Goal: Information Seeking & Learning: Learn about a topic

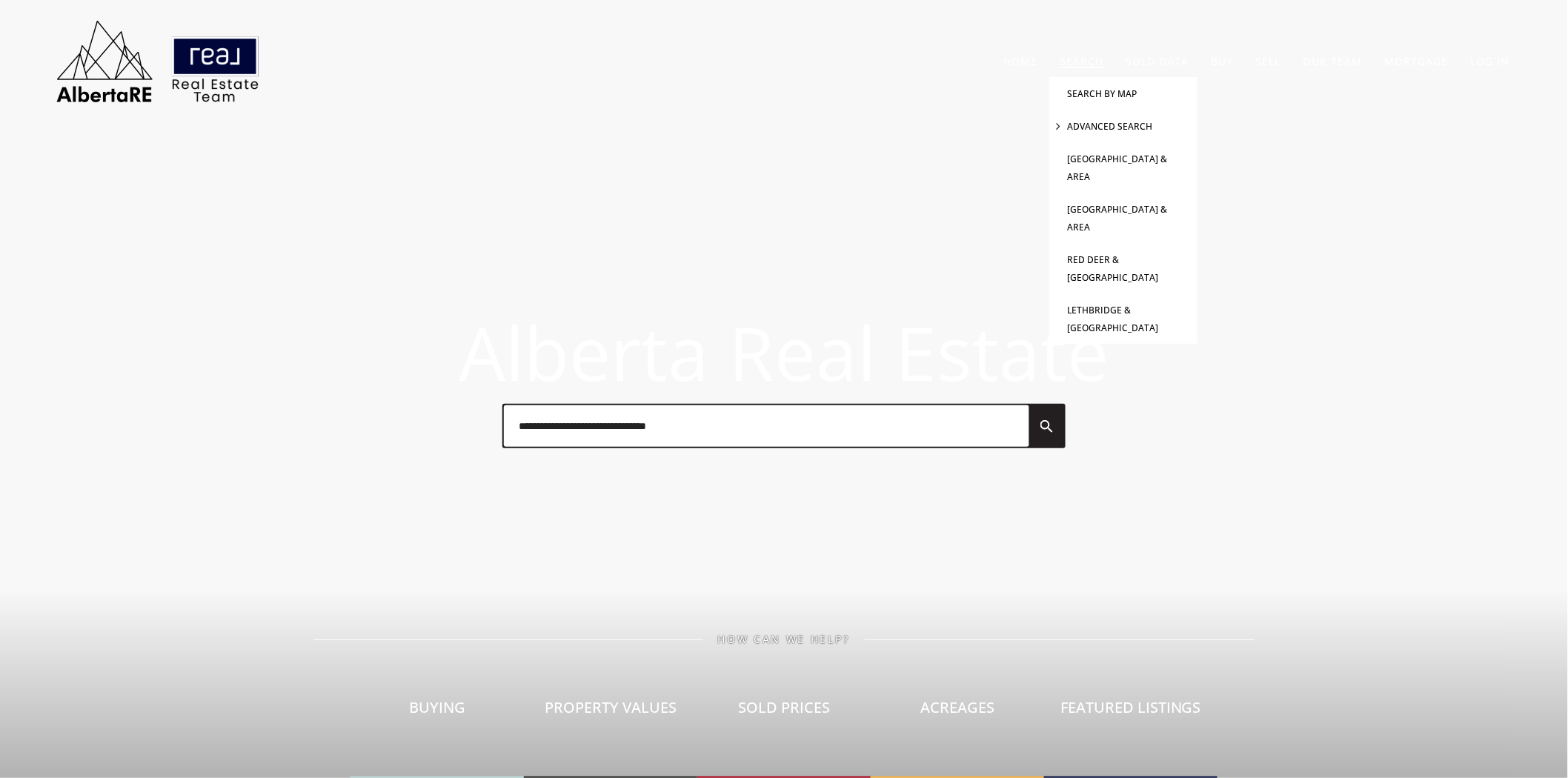
click at [1110, 121] on link "Advanced Search" at bounding box center [1111, 127] width 85 height 13
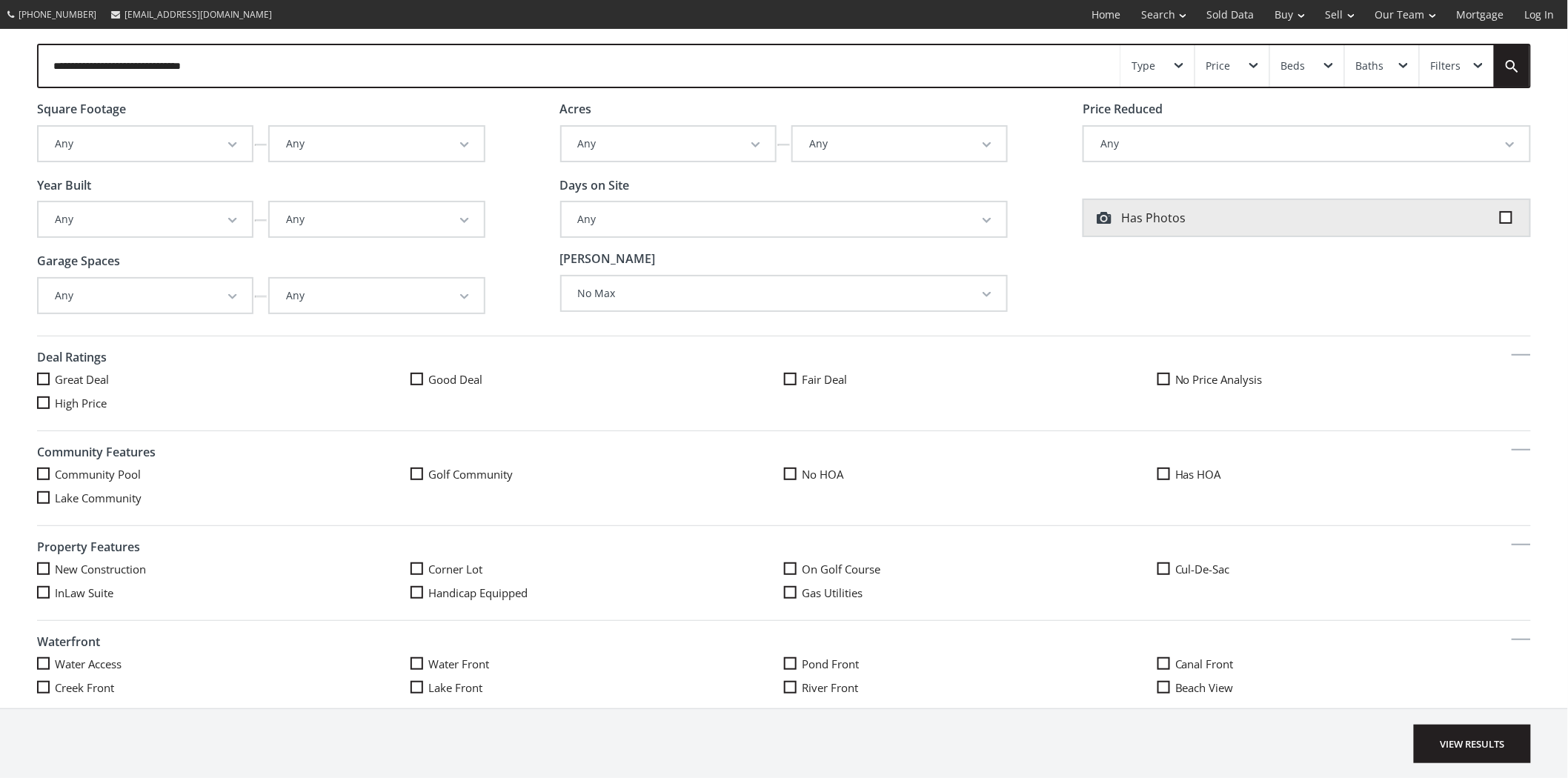
click at [456, 215] on button "Any" at bounding box center [377, 220] width 213 height 34
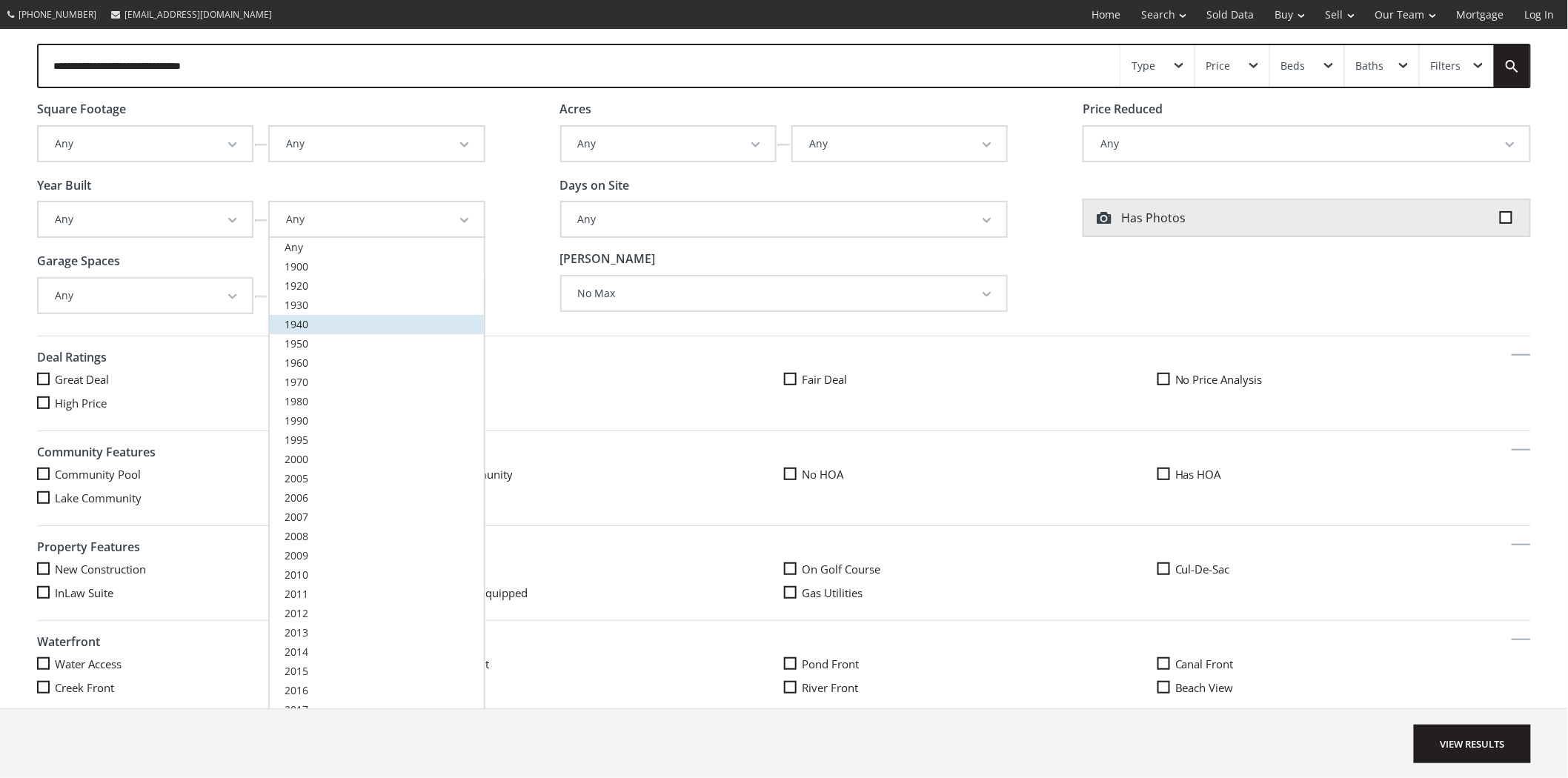
click at [300, 317] on span "1940" at bounding box center [296, 324] width 23 height 14
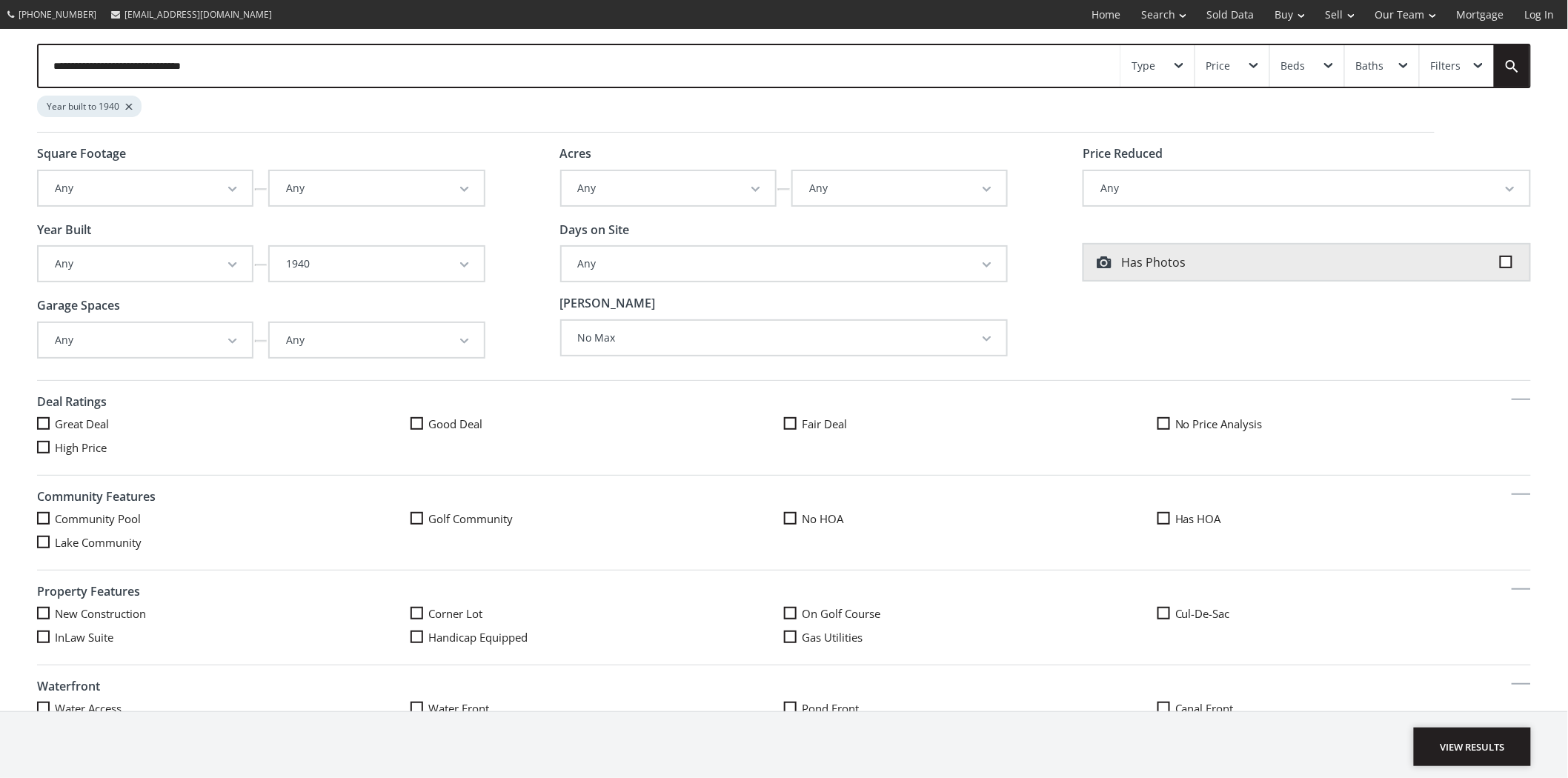
click at [1492, 739] on span "View Results" at bounding box center [1473, 746] width 117 height 39
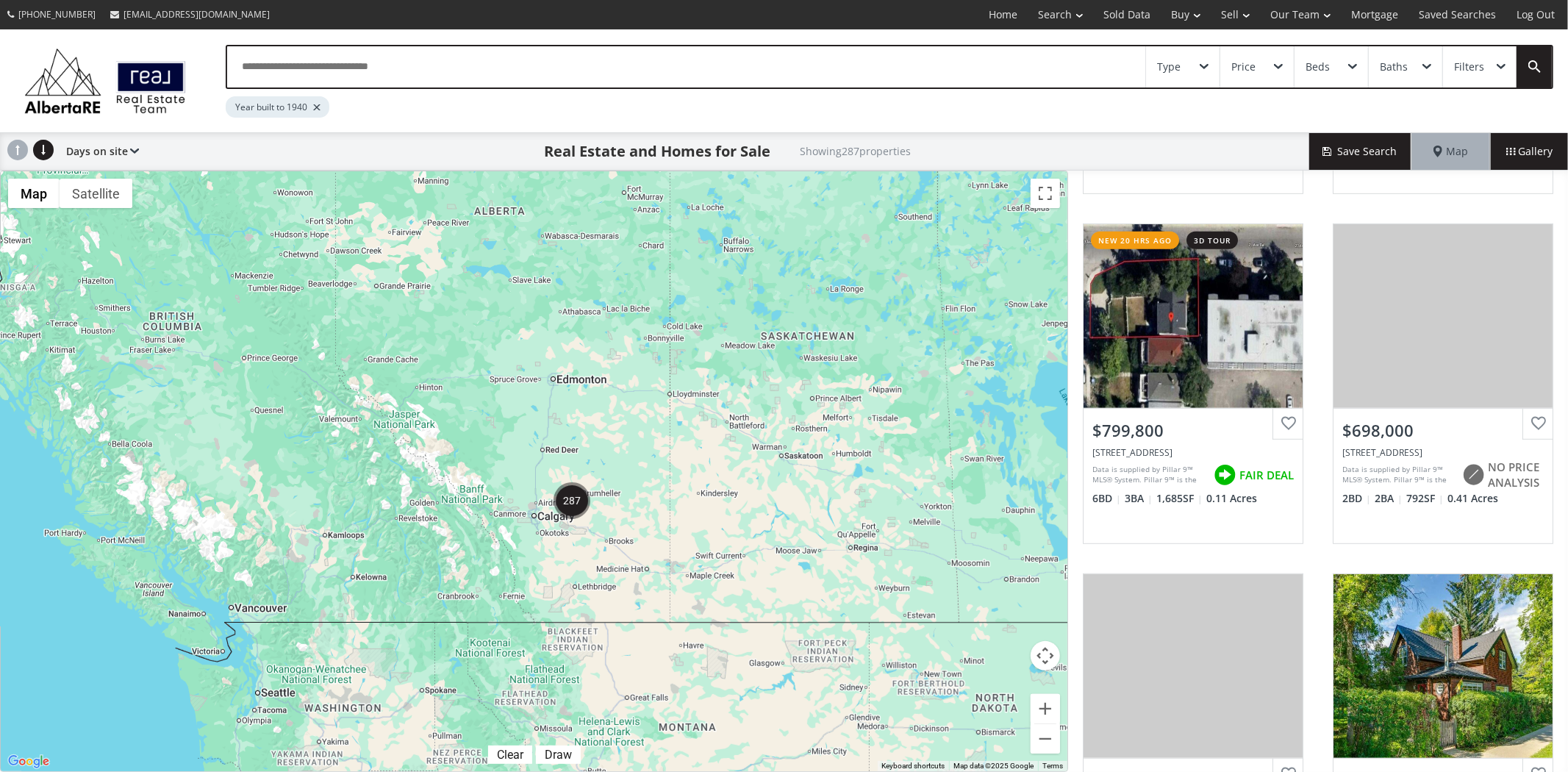
scroll to position [659, 0]
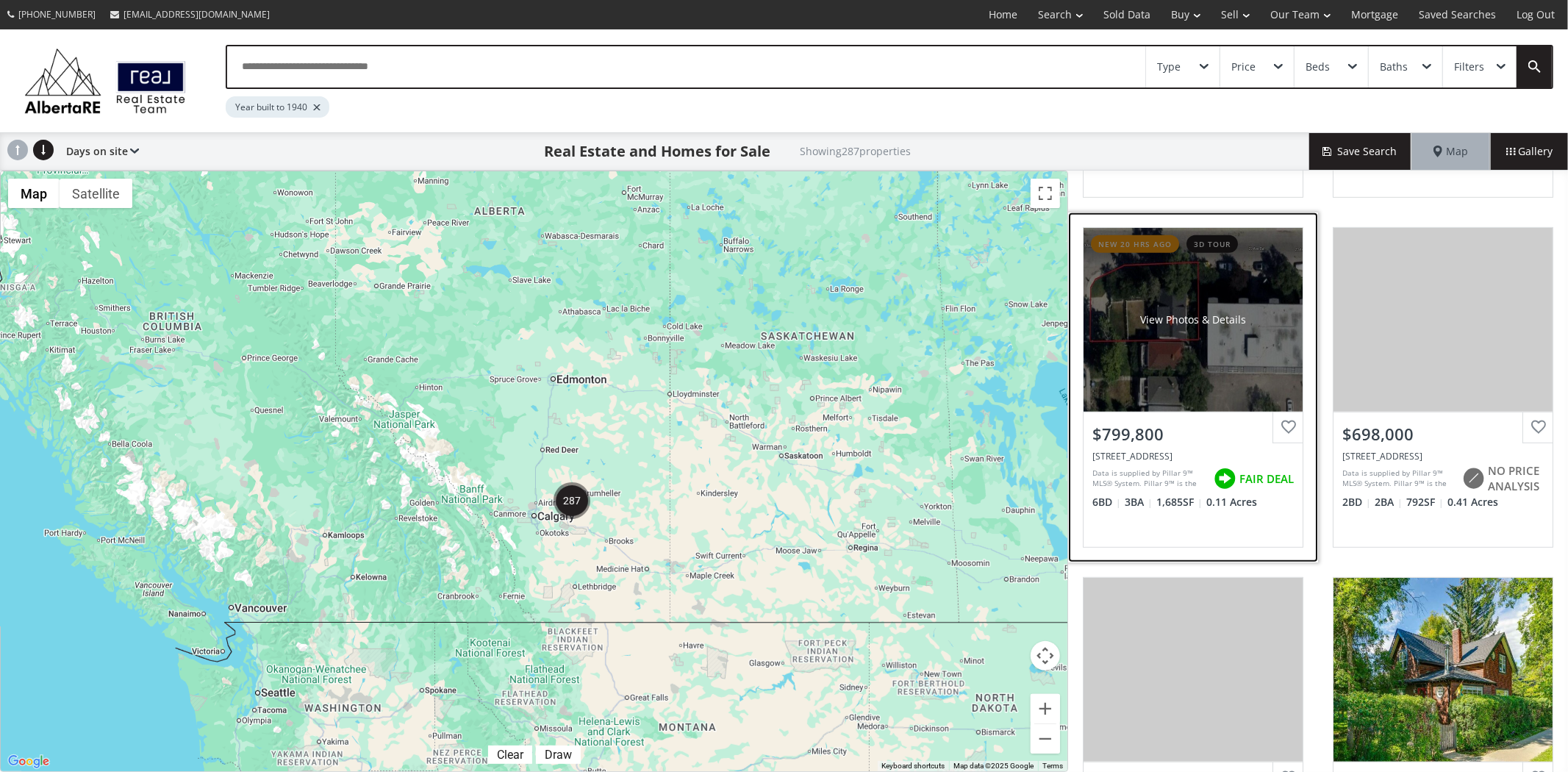
click at [1151, 292] on div "View Photos & Details" at bounding box center [1193, 319] width 219 height 184
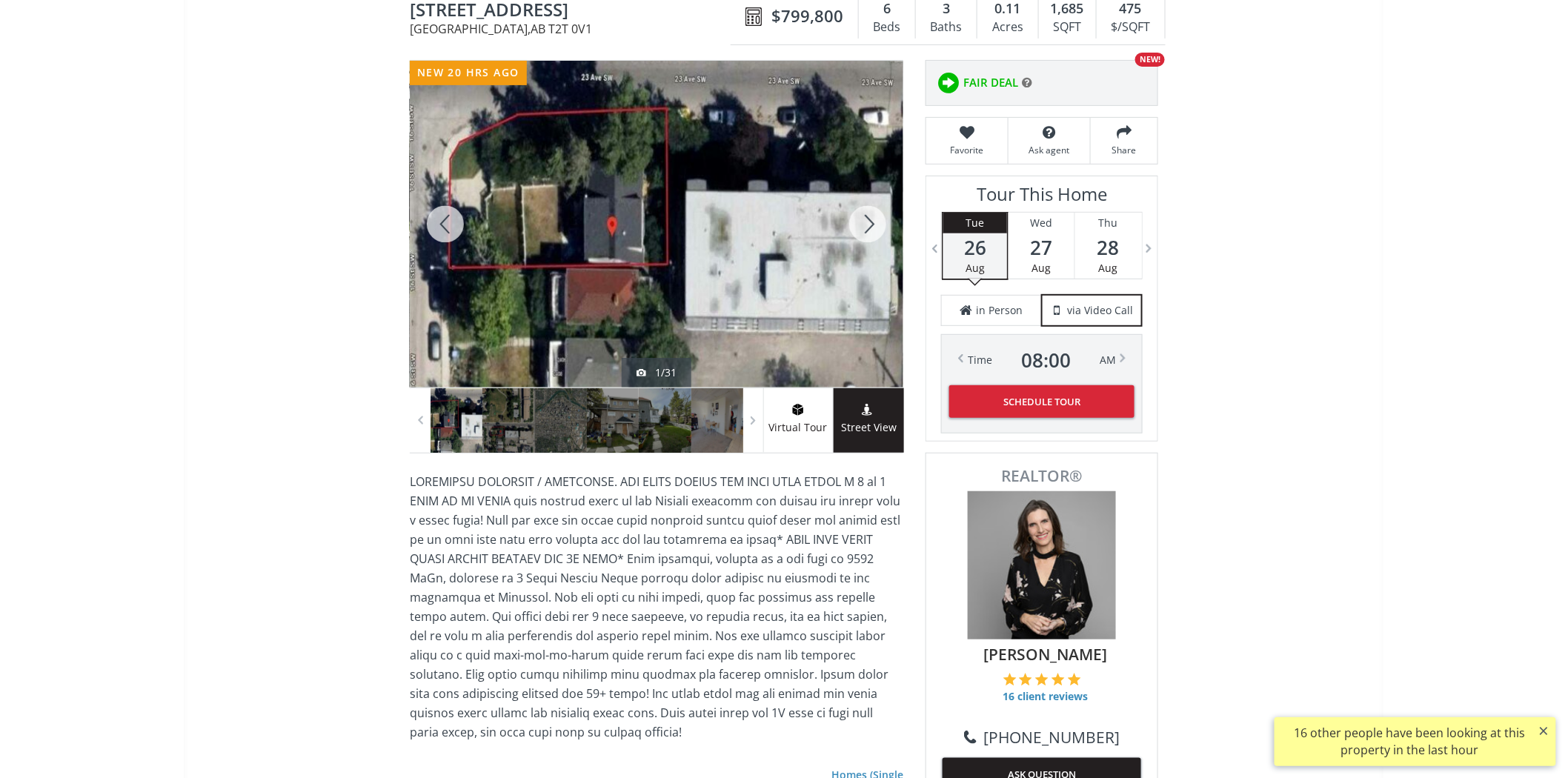
scroll to position [164, 0]
click at [884, 220] on div at bounding box center [868, 225] width 71 height 327
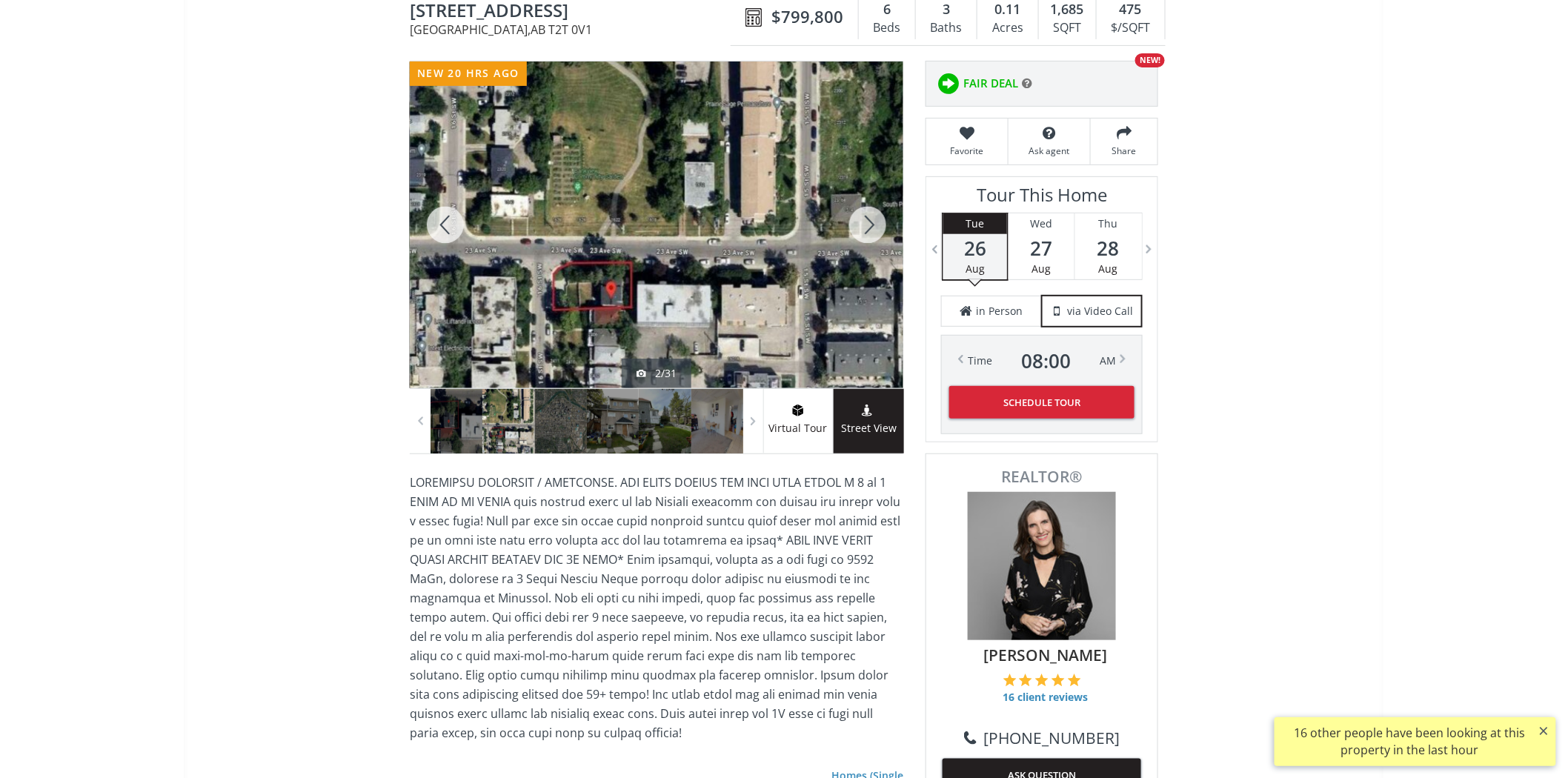
click at [876, 220] on div at bounding box center [868, 225] width 71 height 327
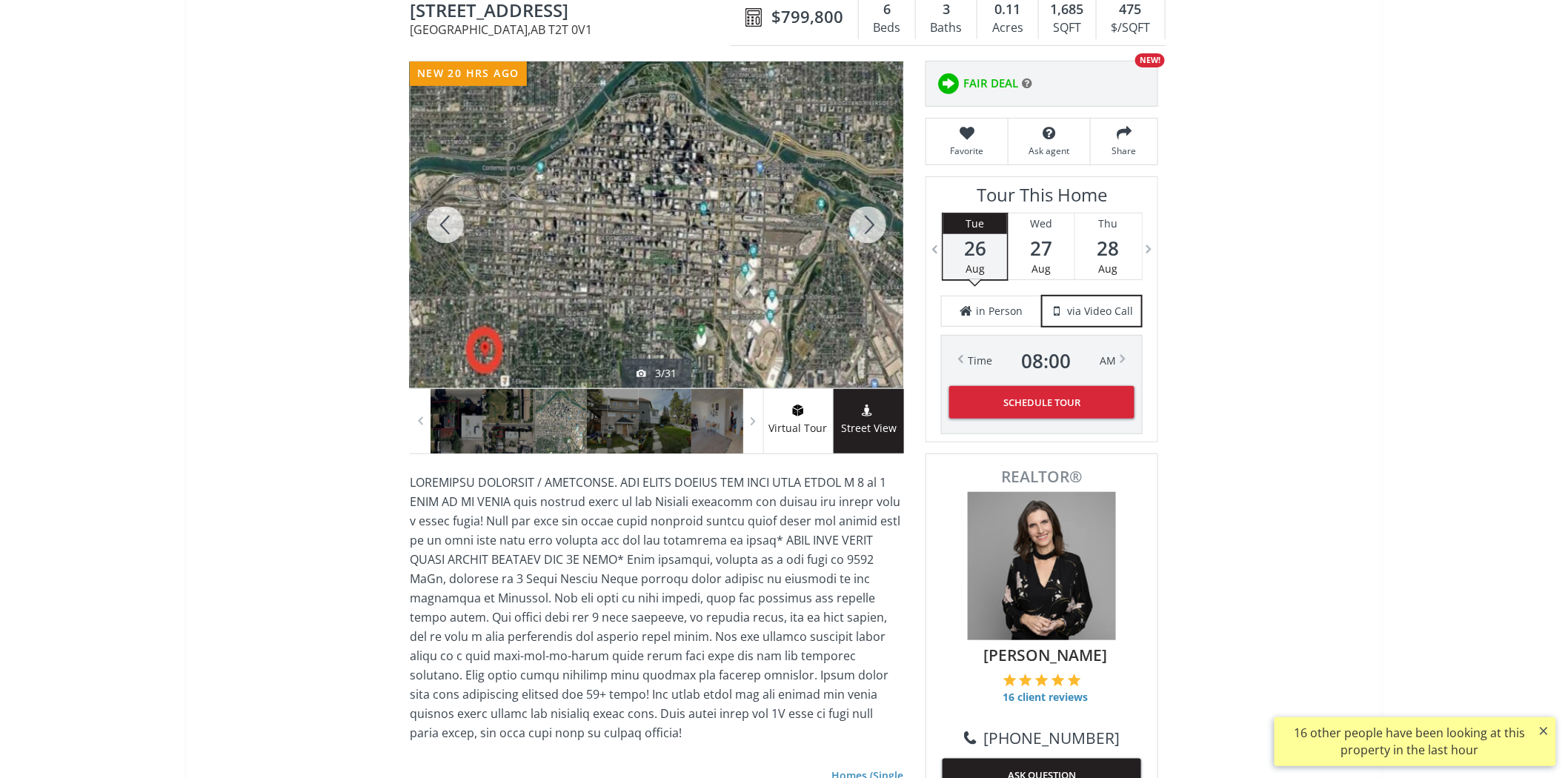
click at [876, 220] on div at bounding box center [868, 225] width 71 height 327
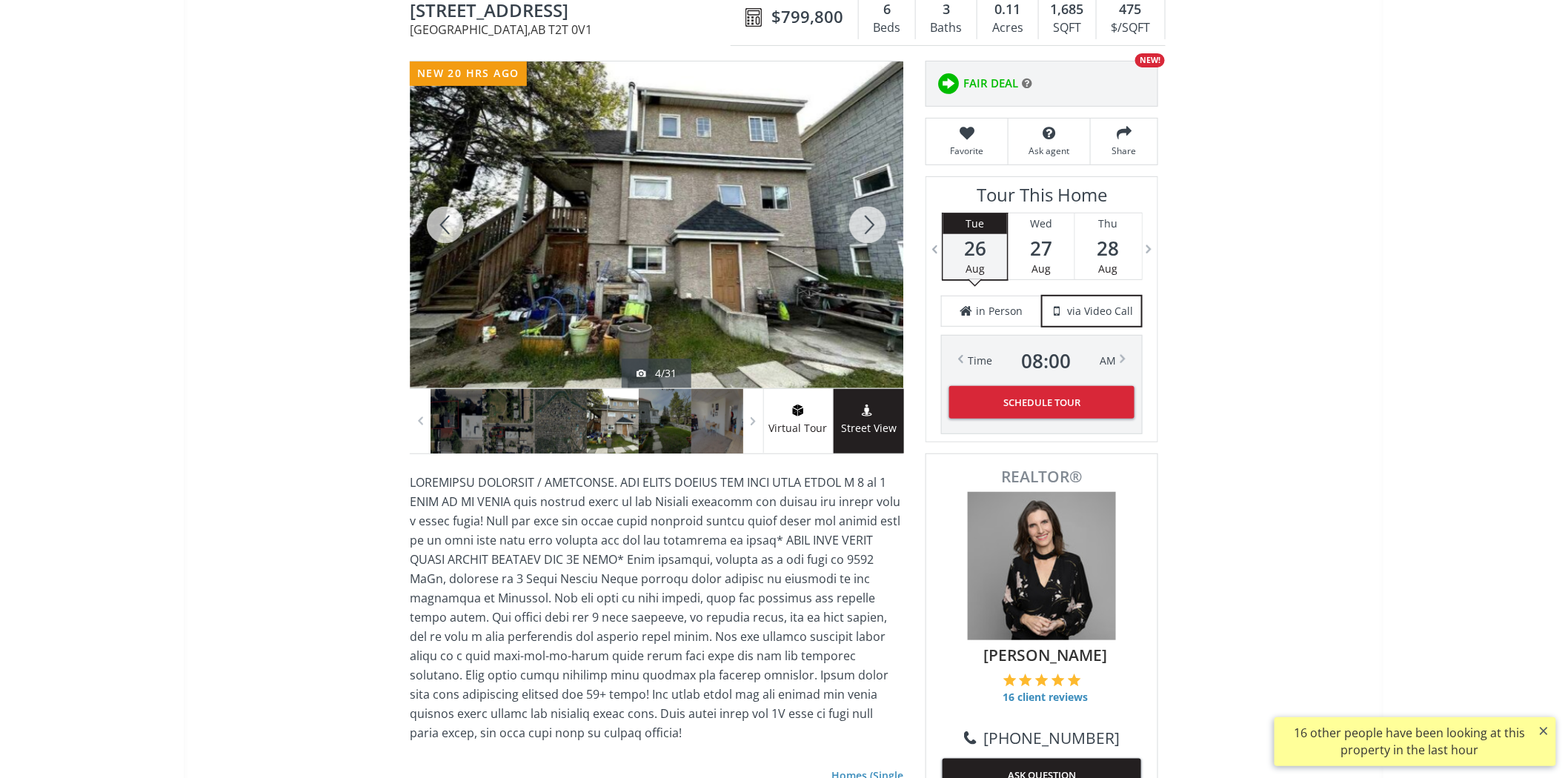
click at [876, 220] on div at bounding box center [868, 225] width 71 height 327
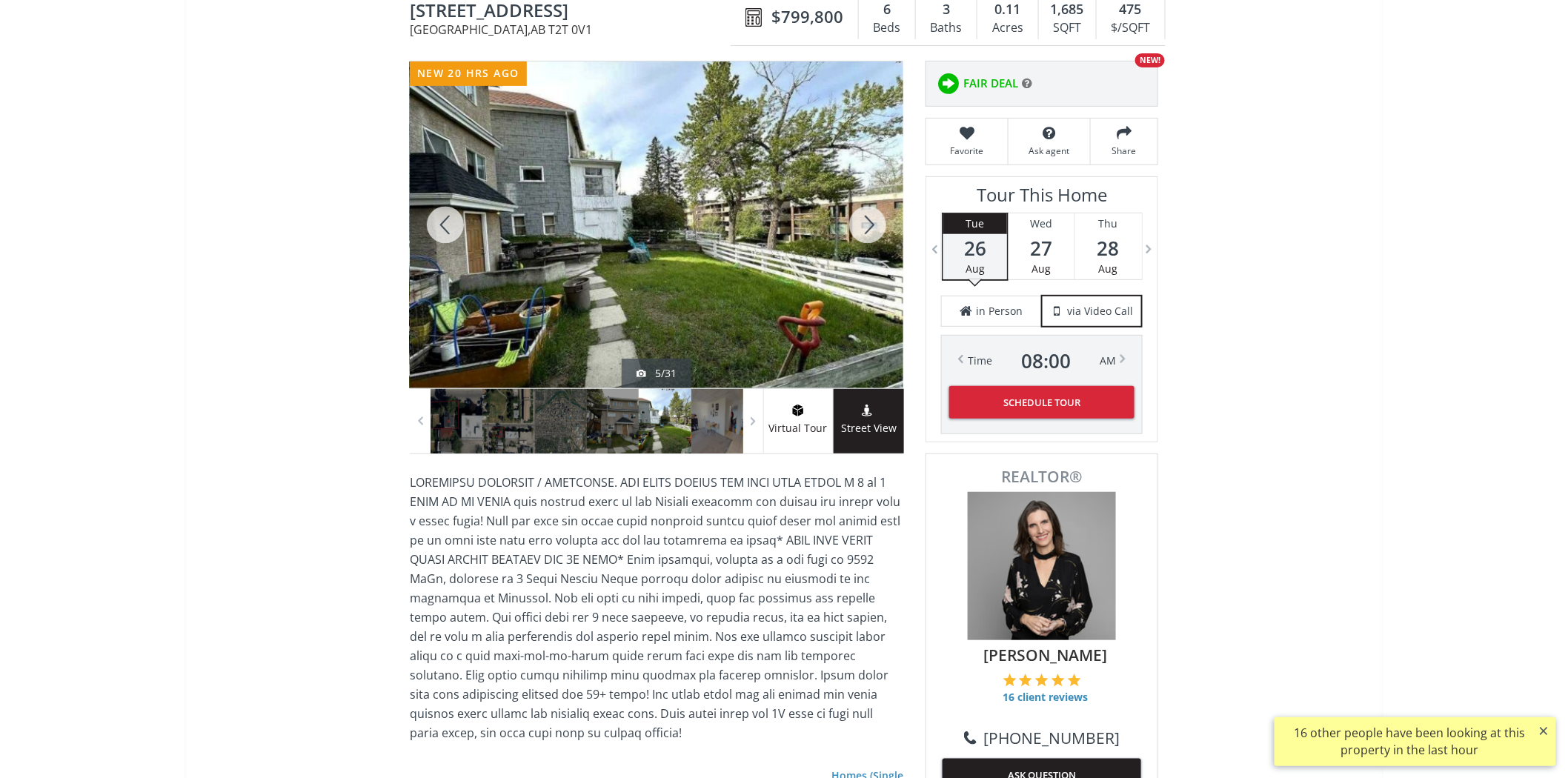
click at [876, 220] on div at bounding box center [868, 225] width 71 height 327
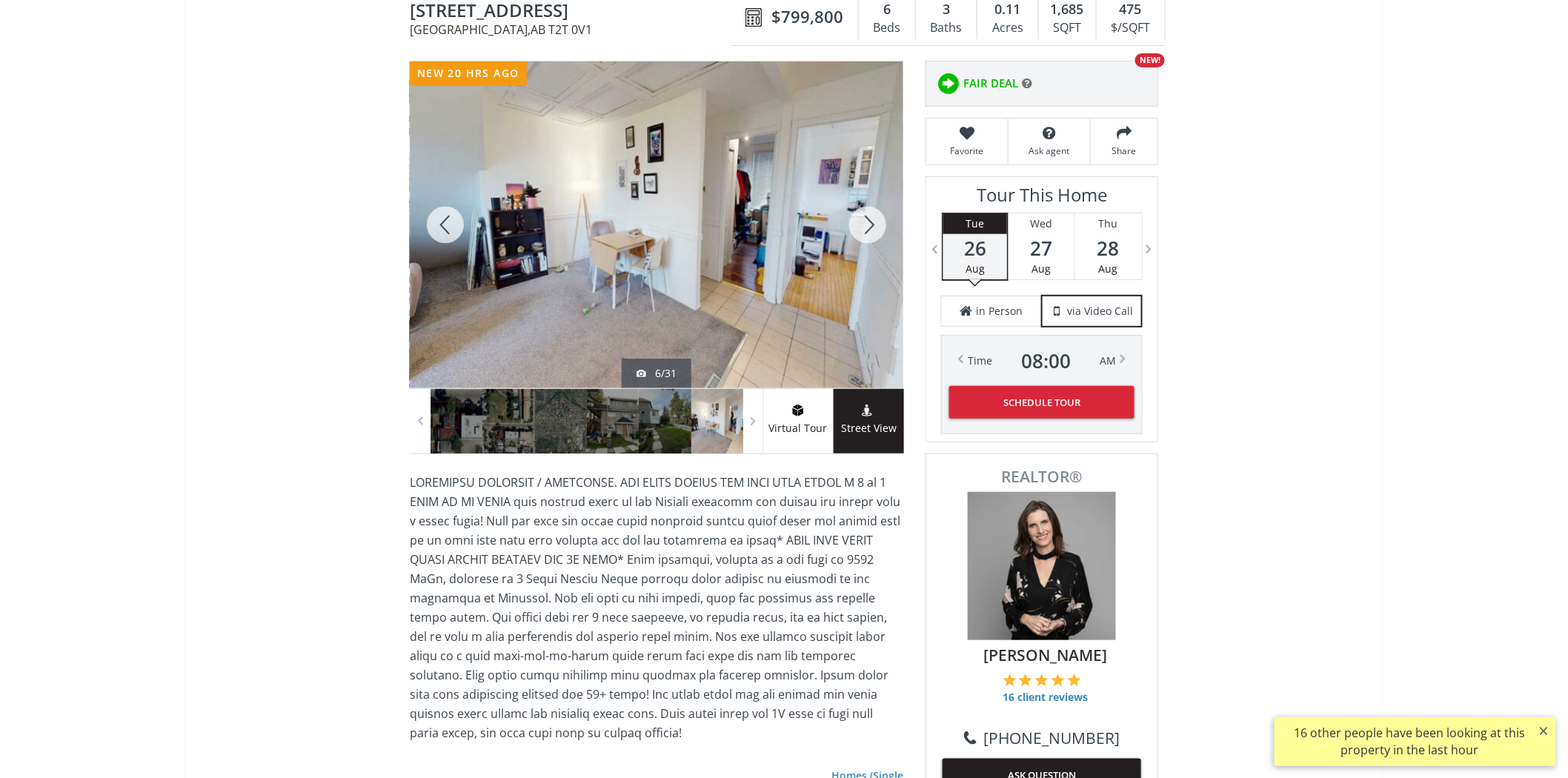
click at [876, 220] on div at bounding box center [868, 225] width 71 height 327
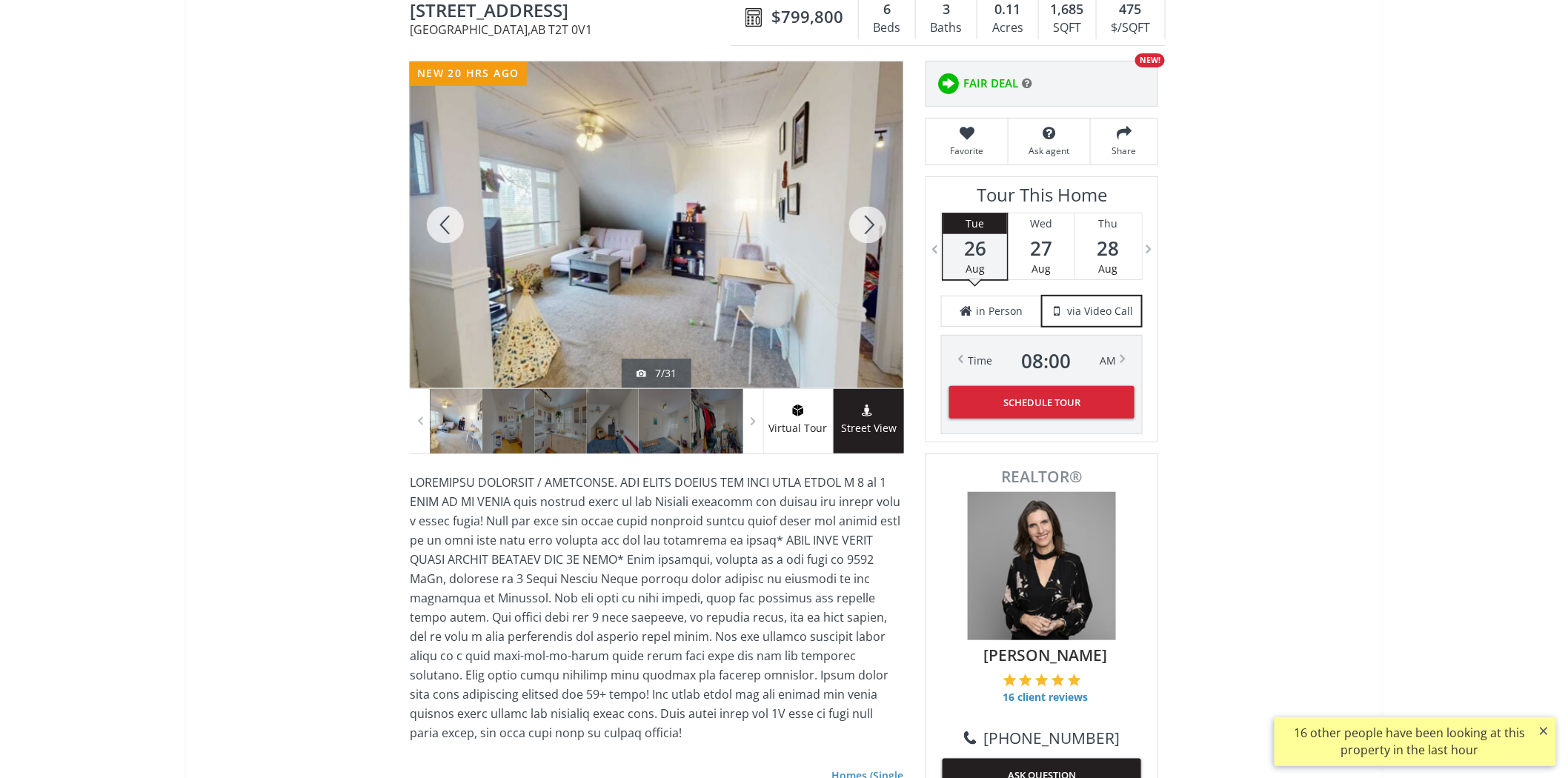
click at [876, 220] on div at bounding box center [868, 225] width 71 height 327
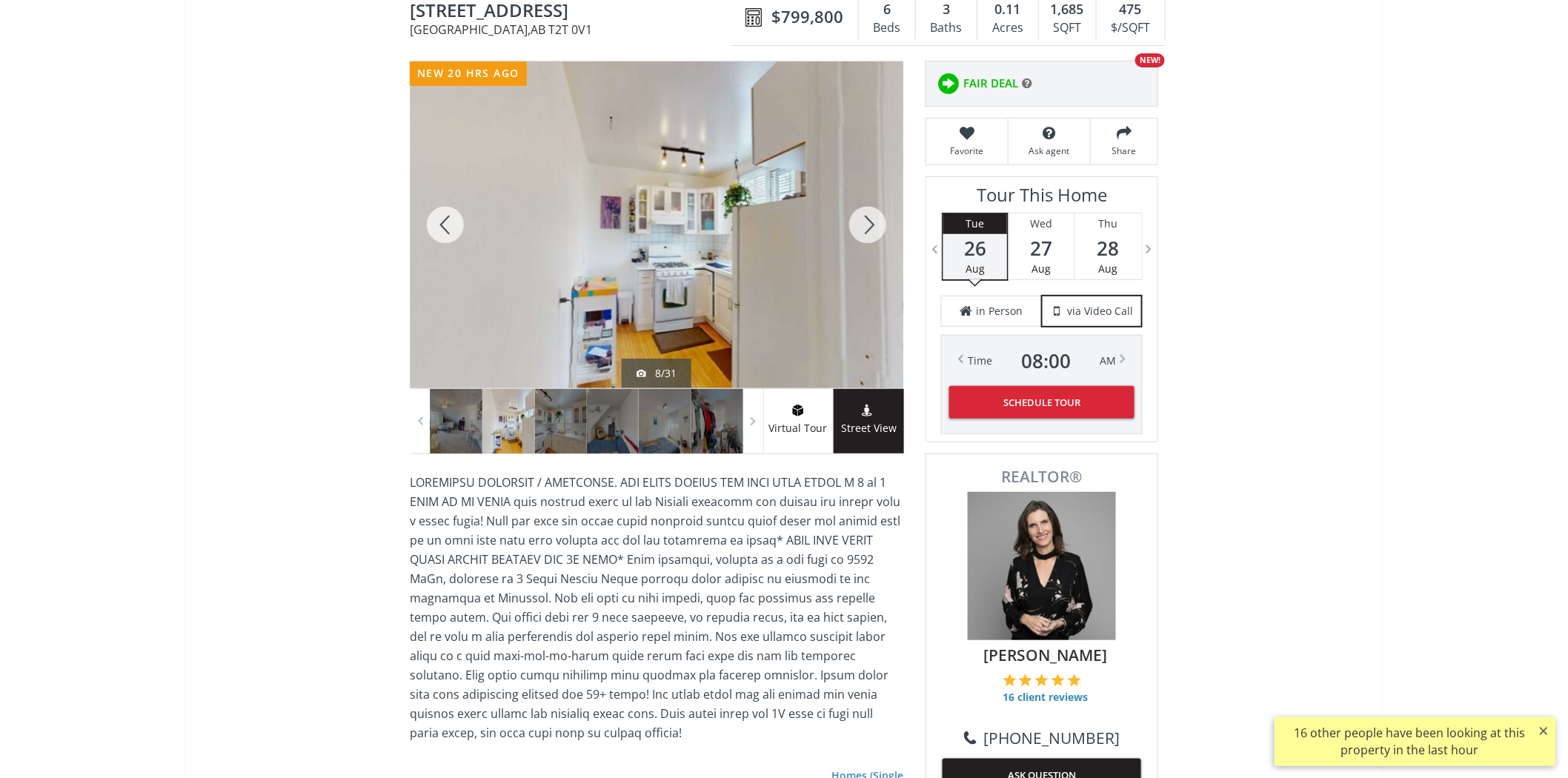
click at [876, 220] on div at bounding box center [868, 225] width 71 height 327
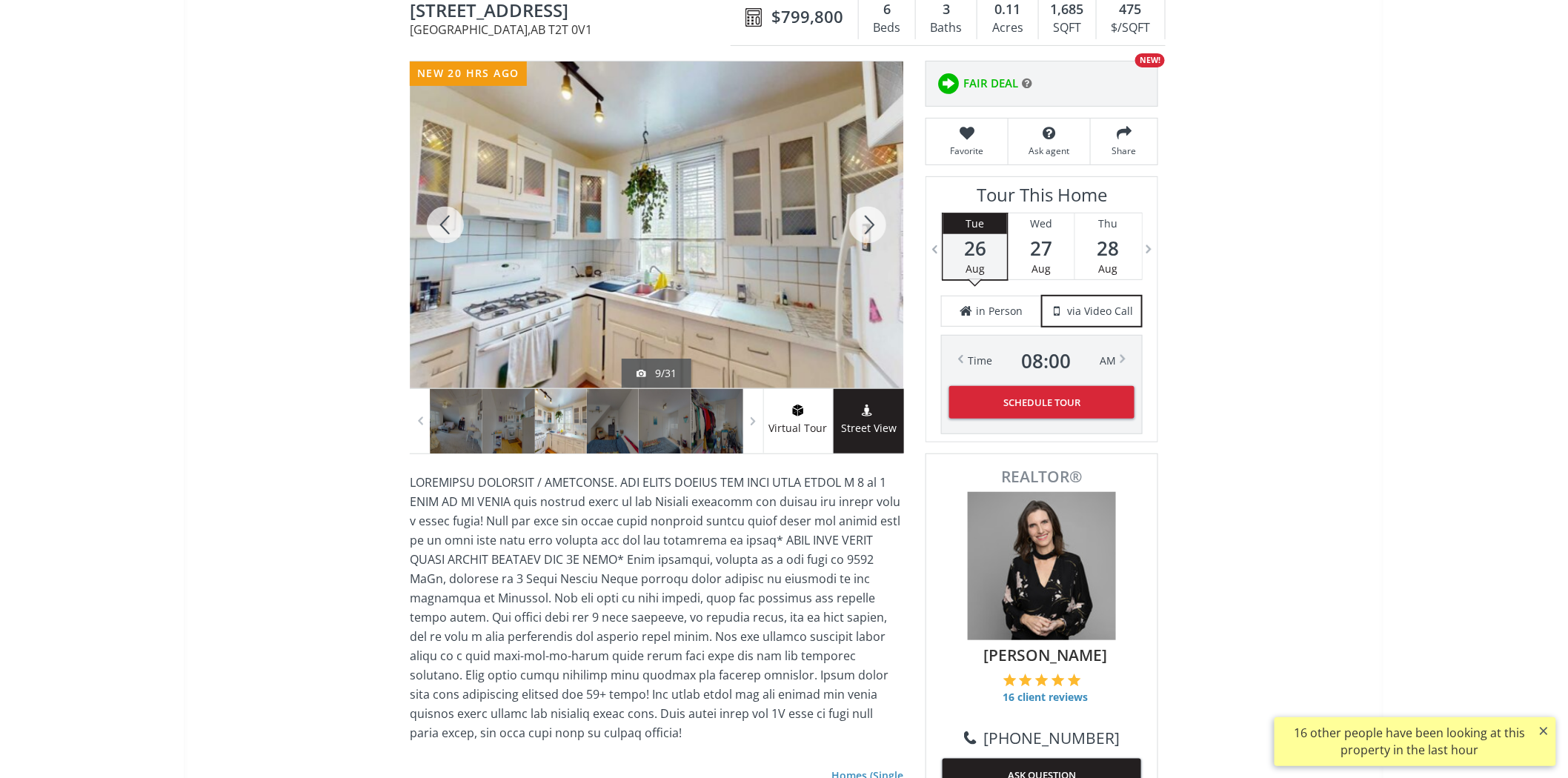
click at [876, 220] on div at bounding box center [868, 225] width 71 height 327
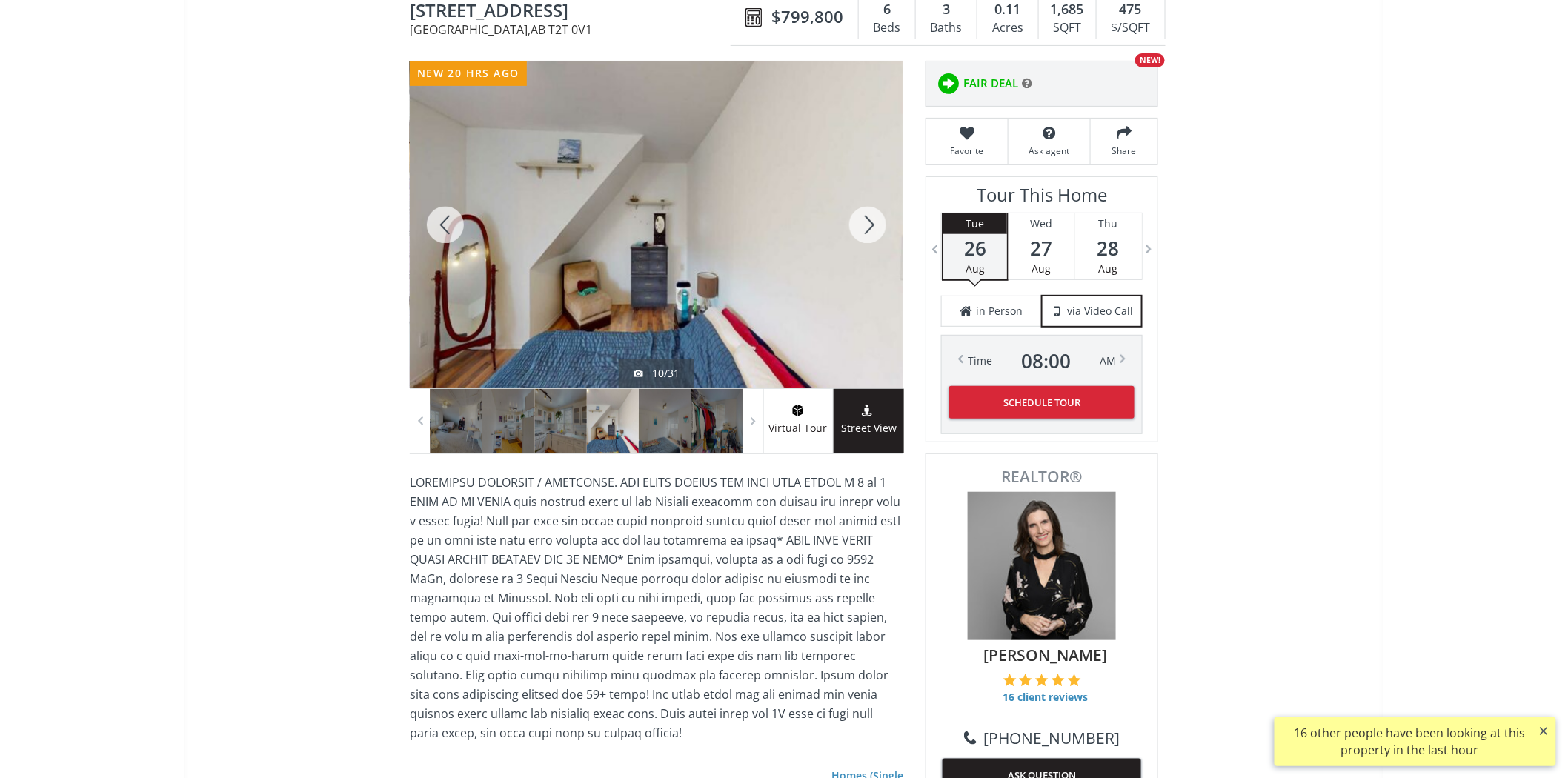
click at [876, 220] on div at bounding box center [868, 225] width 71 height 327
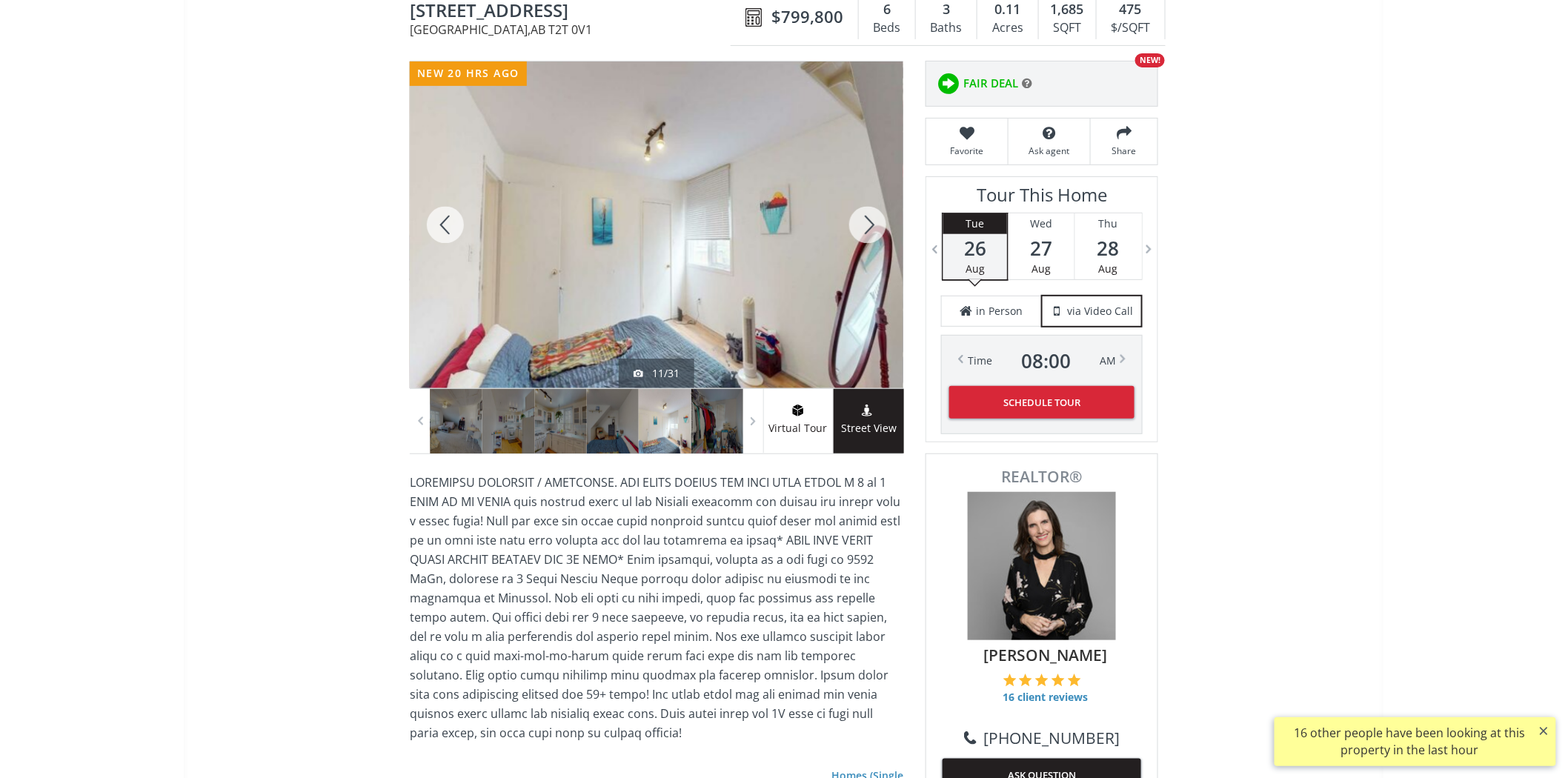
click at [876, 220] on div at bounding box center [868, 225] width 71 height 327
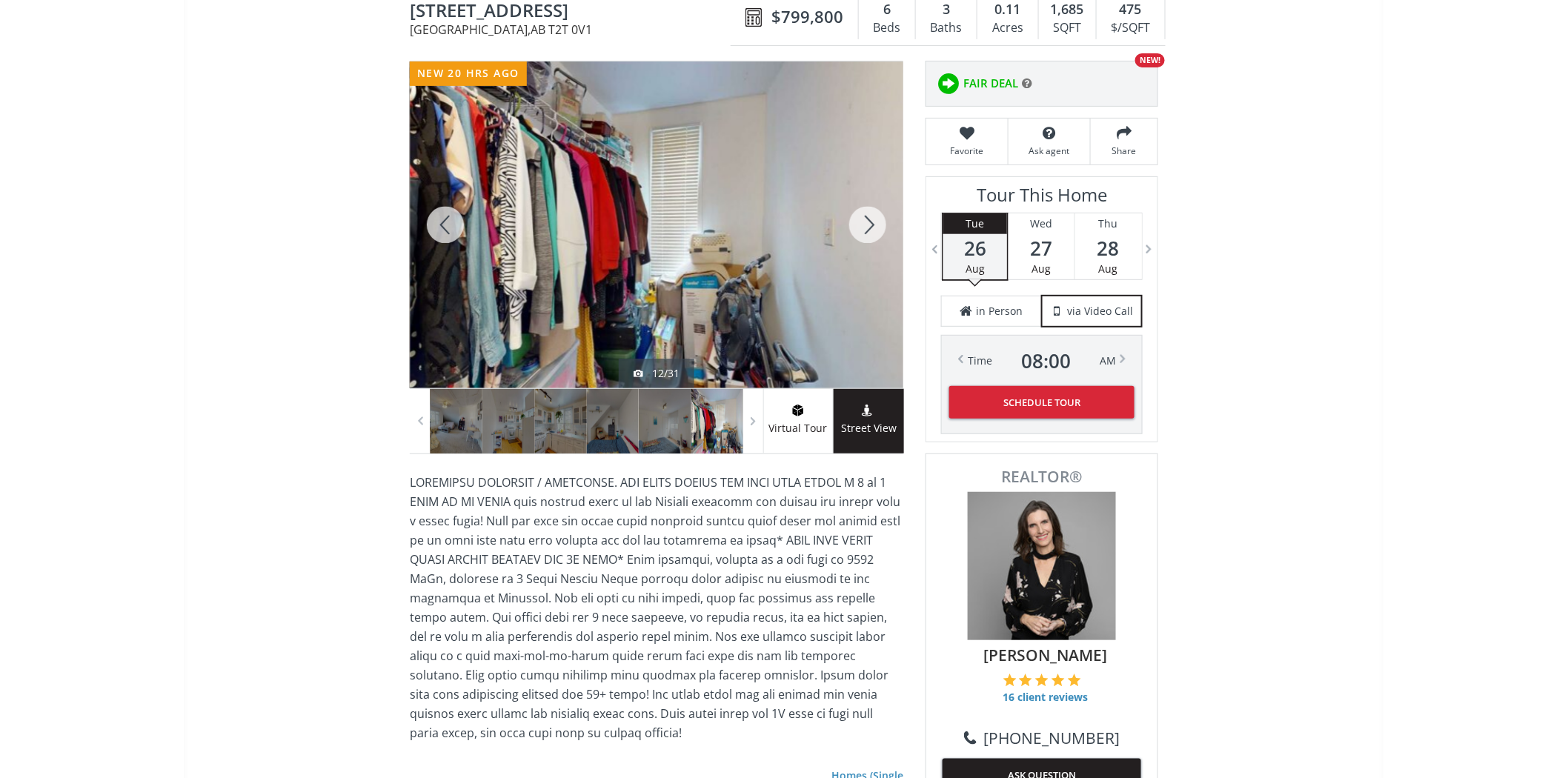
click at [876, 220] on div at bounding box center [868, 225] width 71 height 327
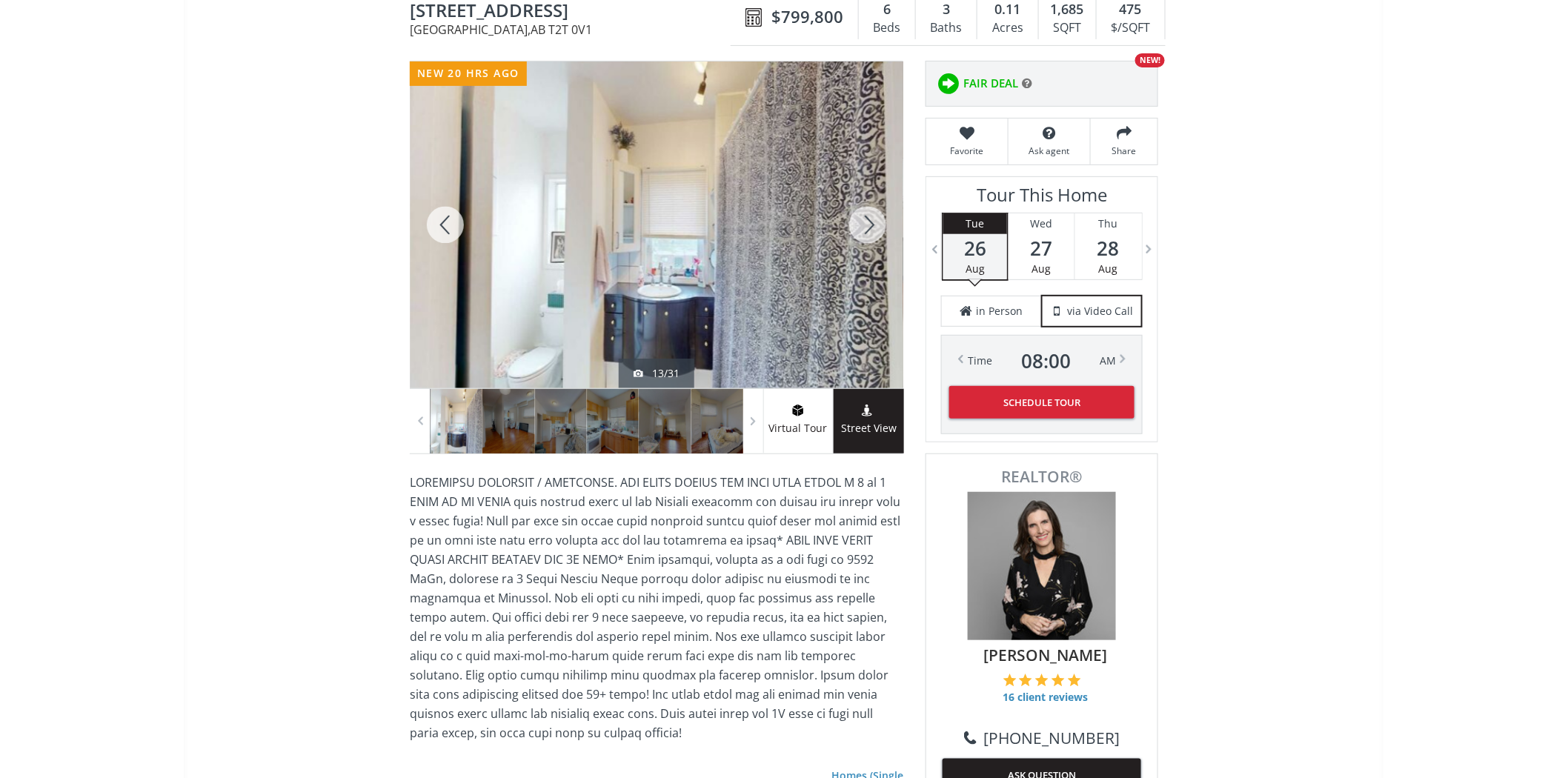
click at [876, 220] on div at bounding box center [868, 225] width 71 height 327
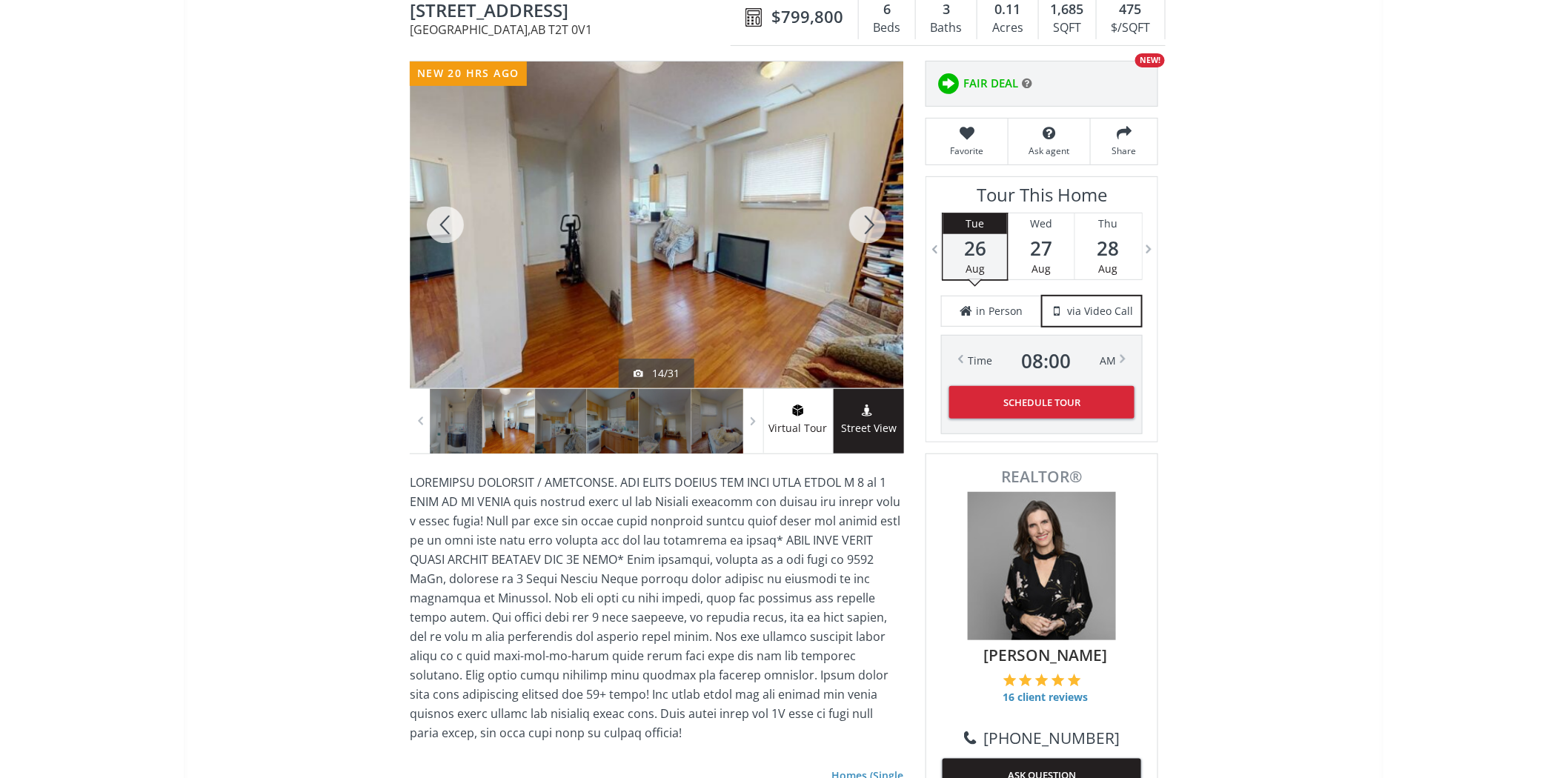
click at [876, 220] on div at bounding box center [868, 225] width 71 height 327
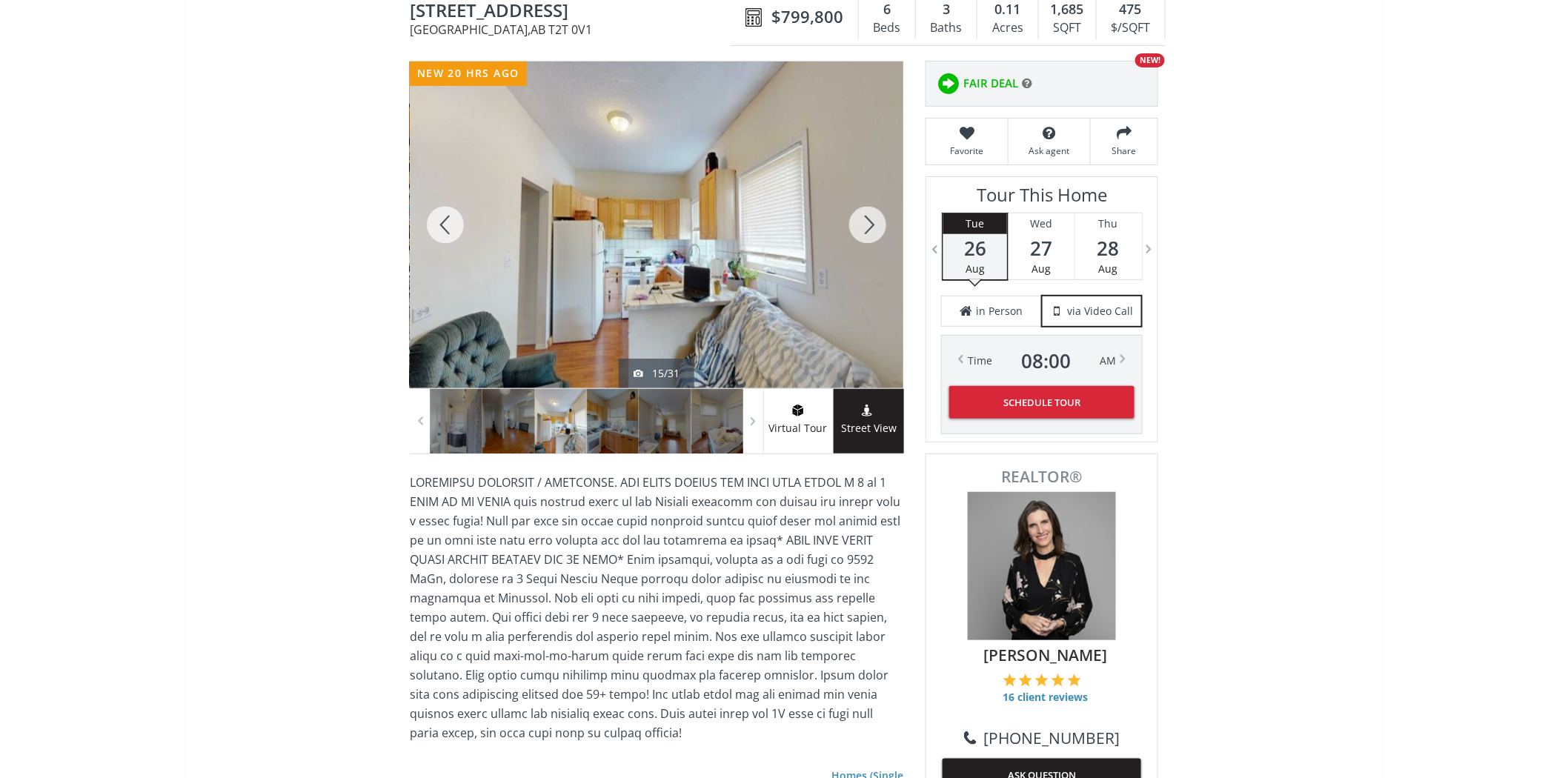
click at [876, 220] on div at bounding box center [868, 225] width 71 height 327
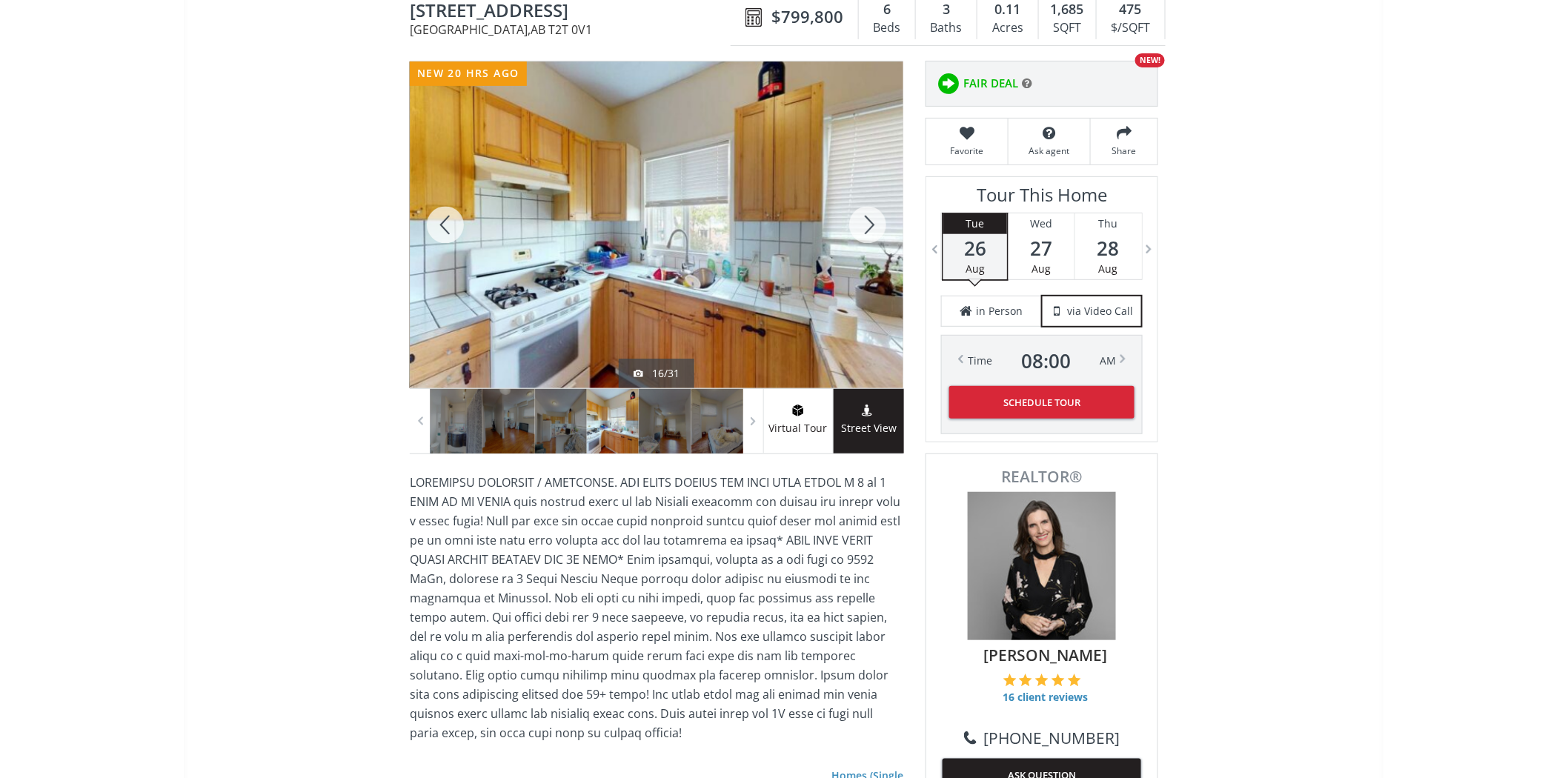
click at [876, 220] on div at bounding box center [868, 225] width 71 height 327
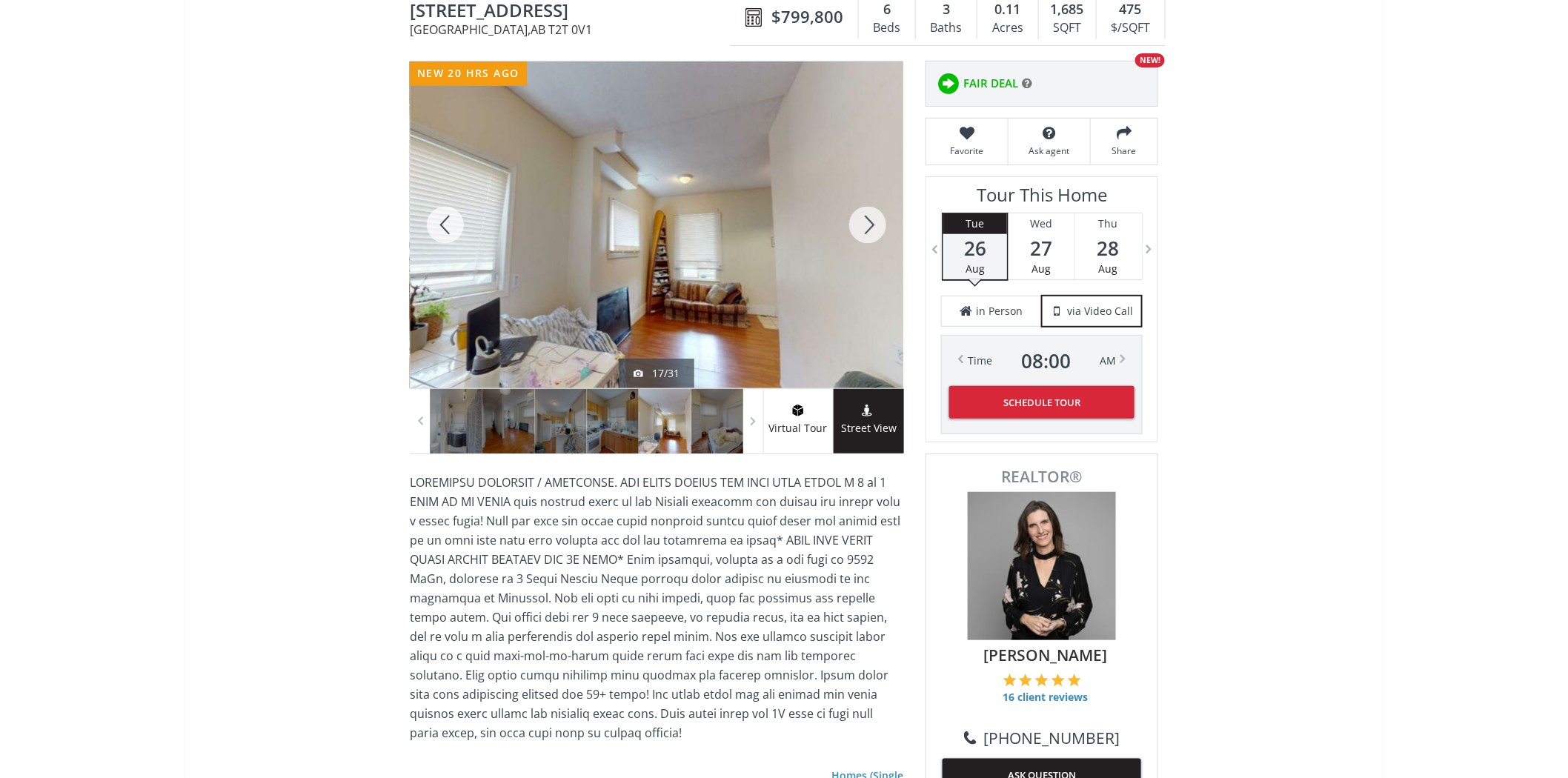
click at [876, 220] on div at bounding box center [868, 225] width 71 height 327
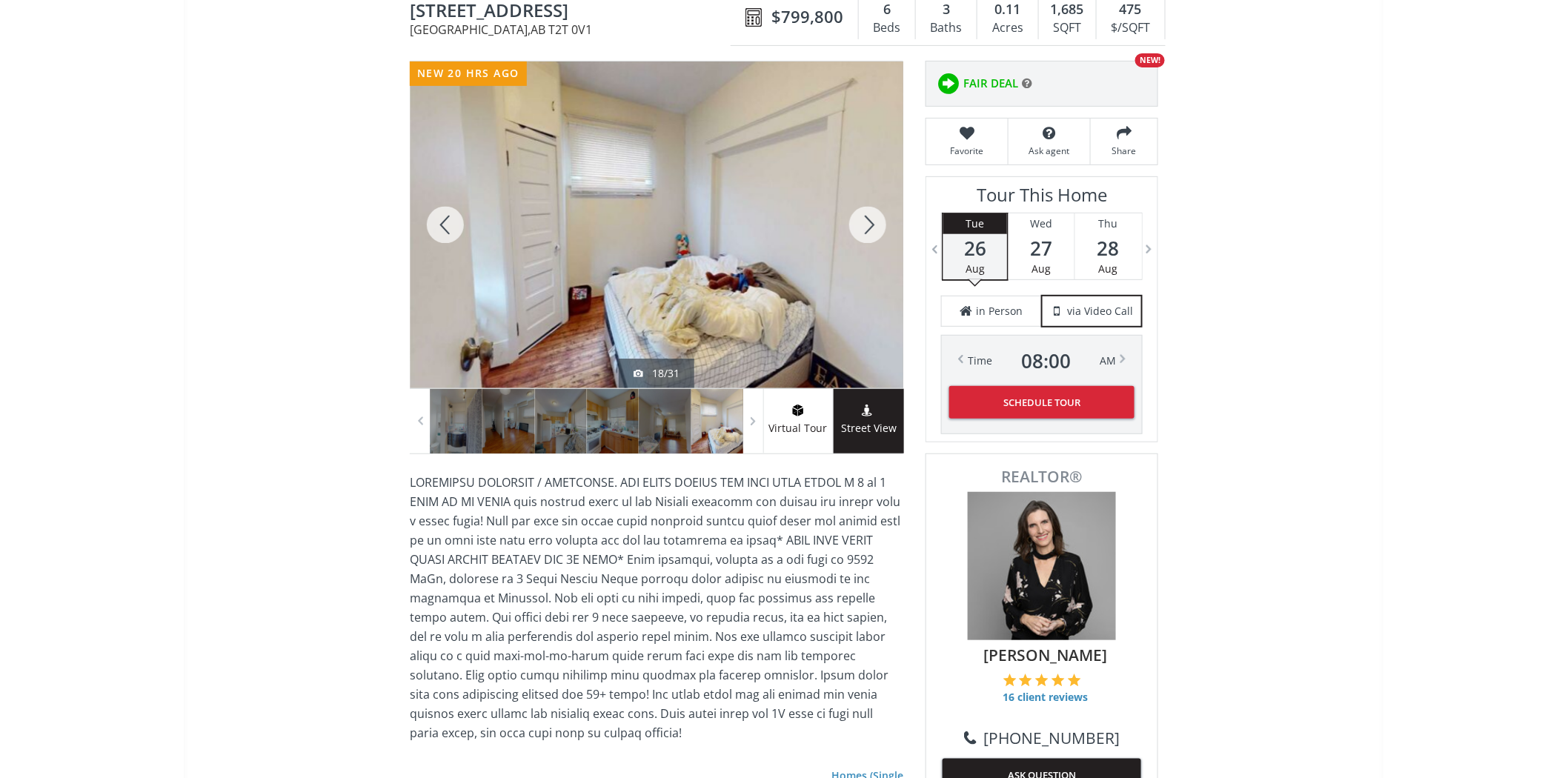
click at [876, 220] on div at bounding box center [868, 225] width 71 height 327
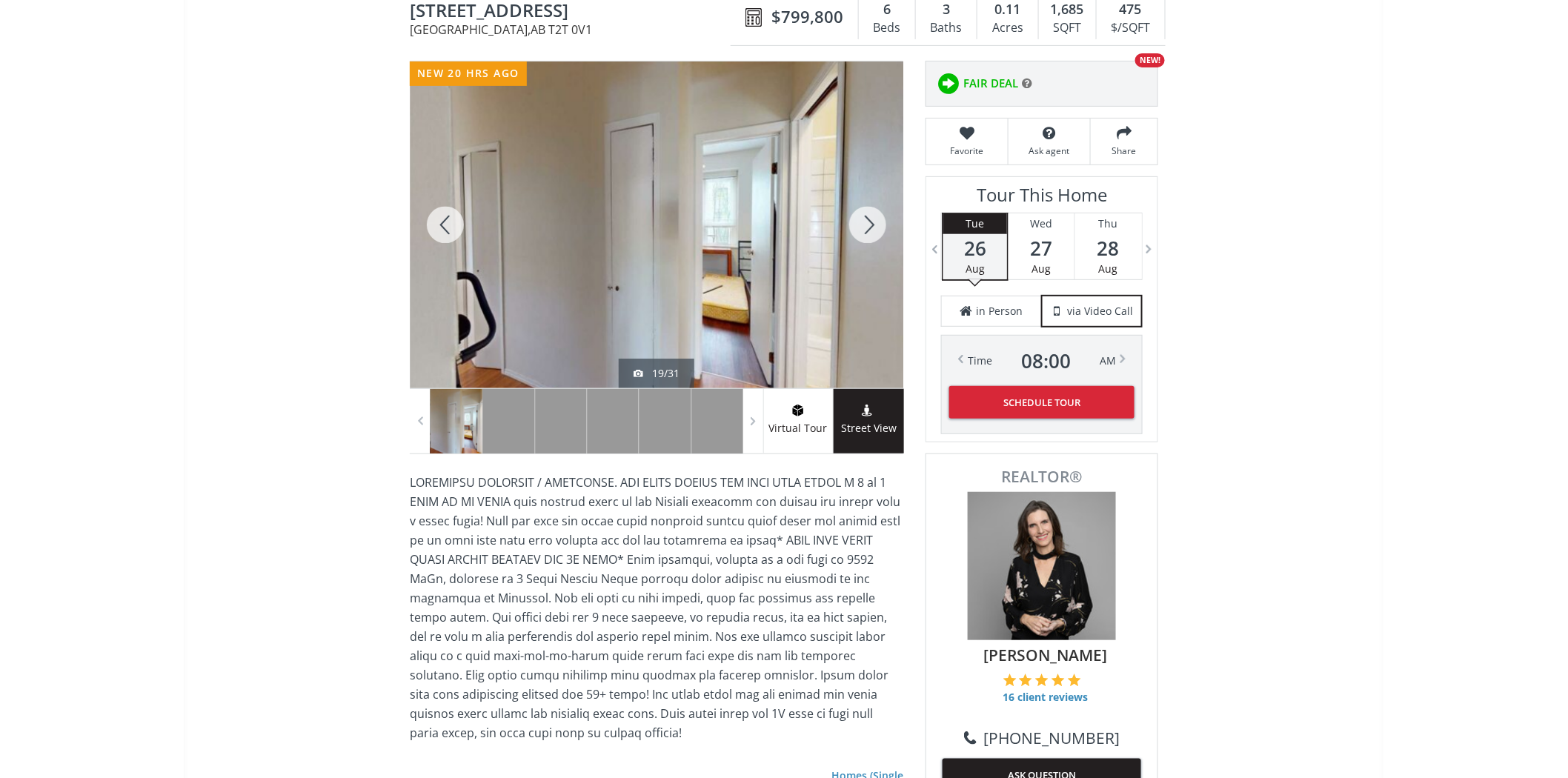
click at [876, 220] on div at bounding box center [868, 225] width 71 height 327
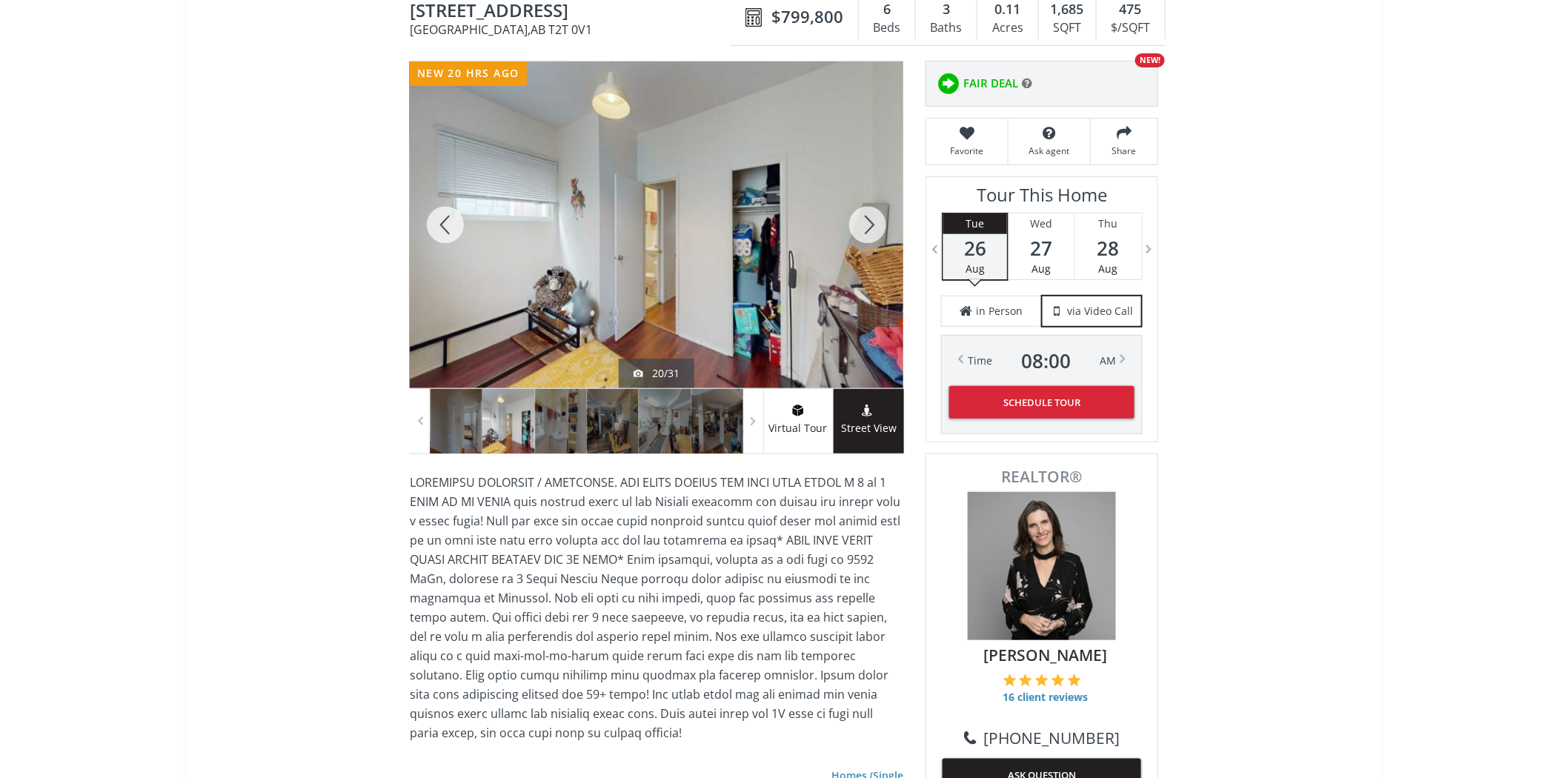
click at [876, 220] on div at bounding box center [868, 225] width 71 height 327
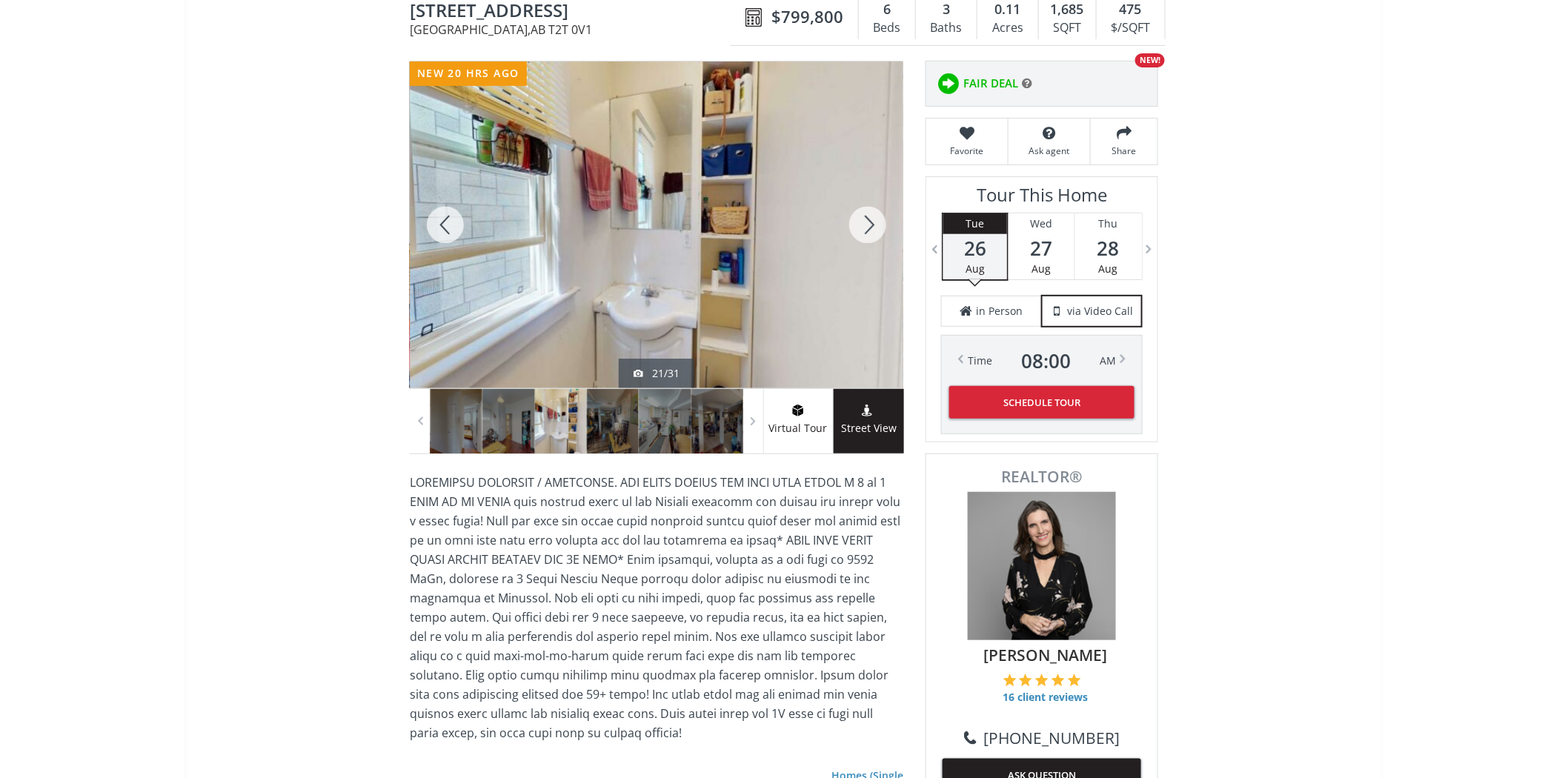
click at [876, 220] on div at bounding box center [868, 225] width 71 height 327
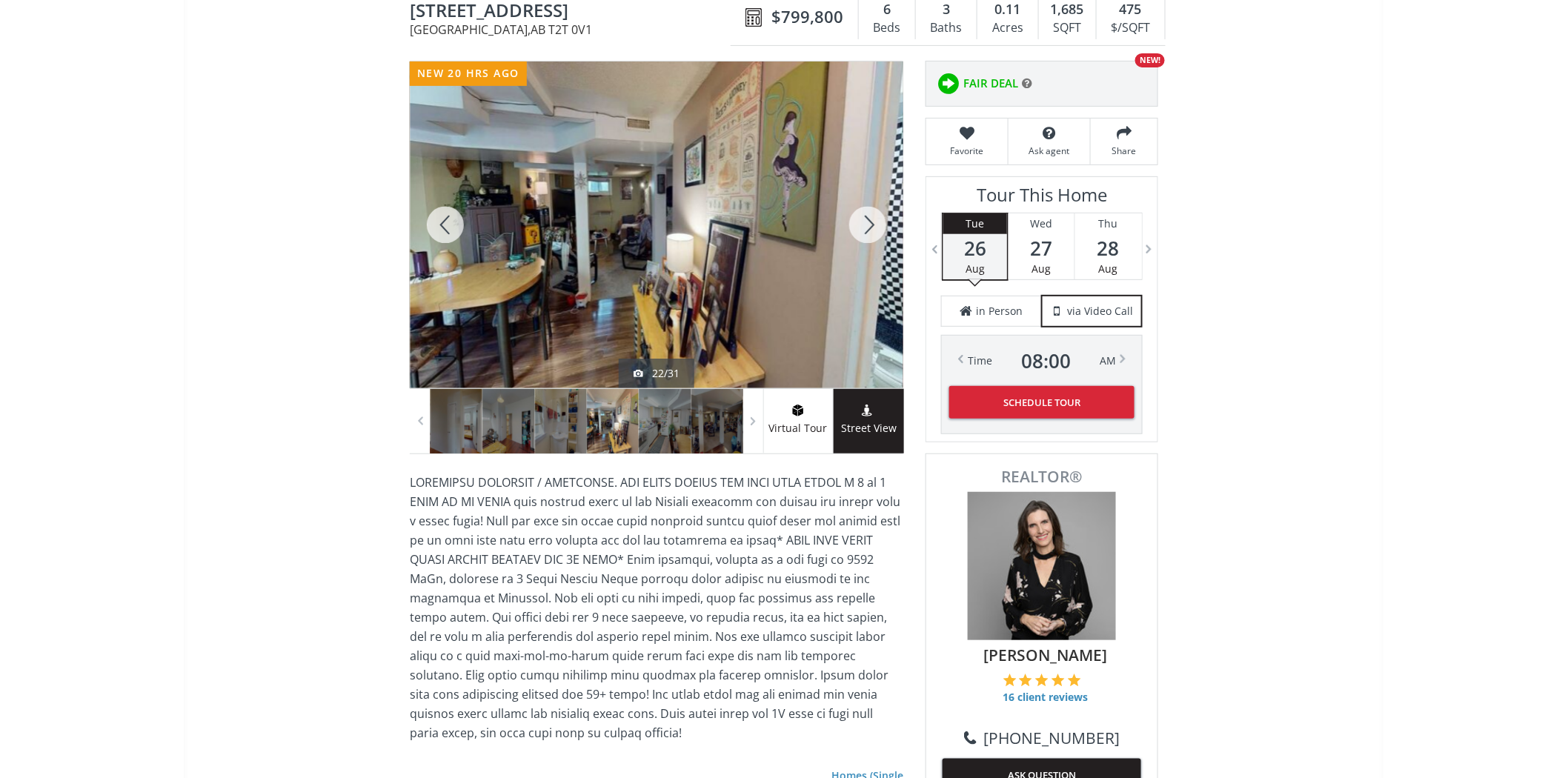
click at [876, 220] on div at bounding box center [868, 225] width 71 height 327
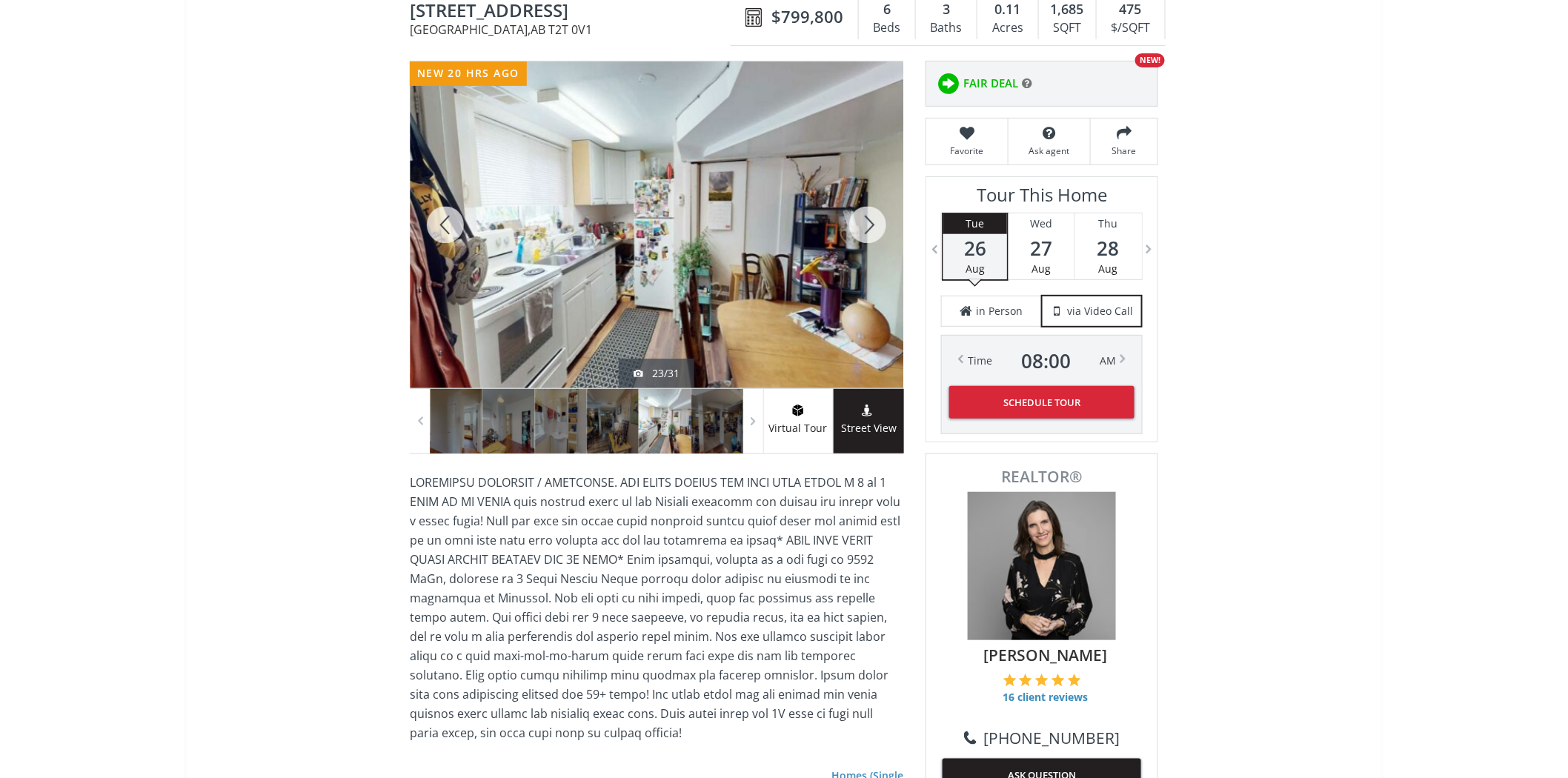
click at [876, 220] on div at bounding box center [868, 225] width 71 height 327
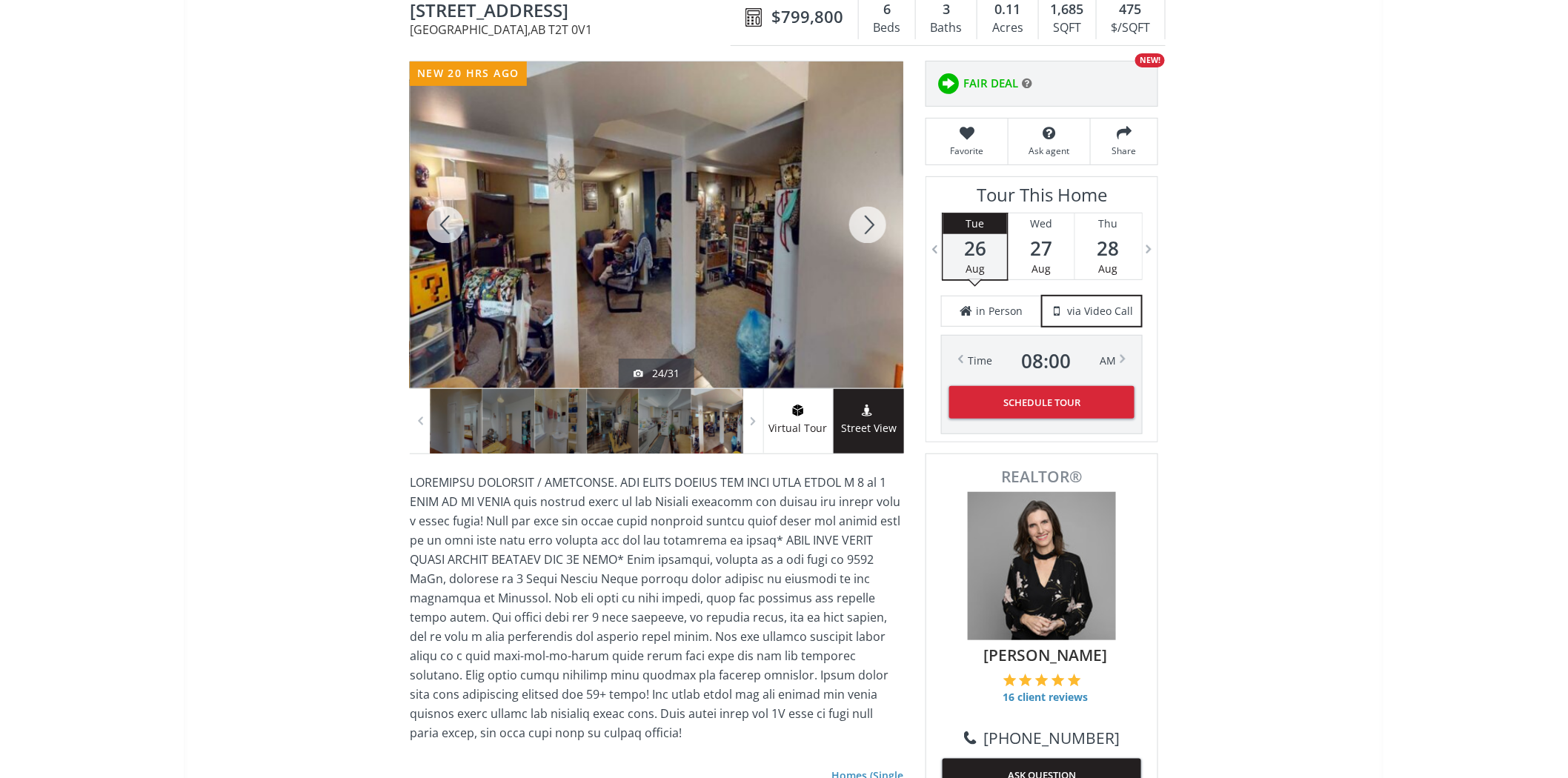
click at [876, 220] on div at bounding box center [868, 225] width 71 height 327
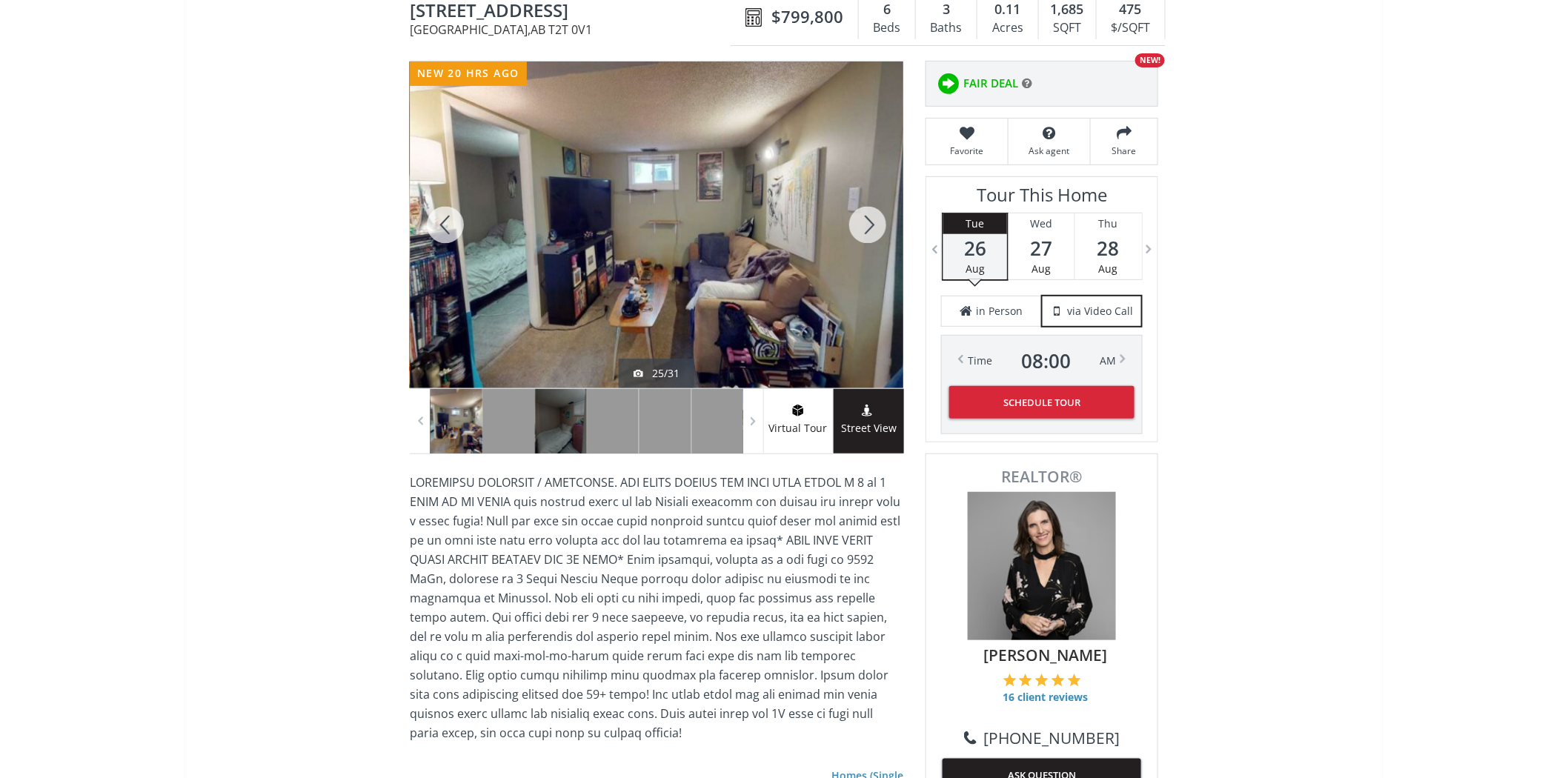
click at [876, 220] on div at bounding box center [868, 225] width 71 height 327
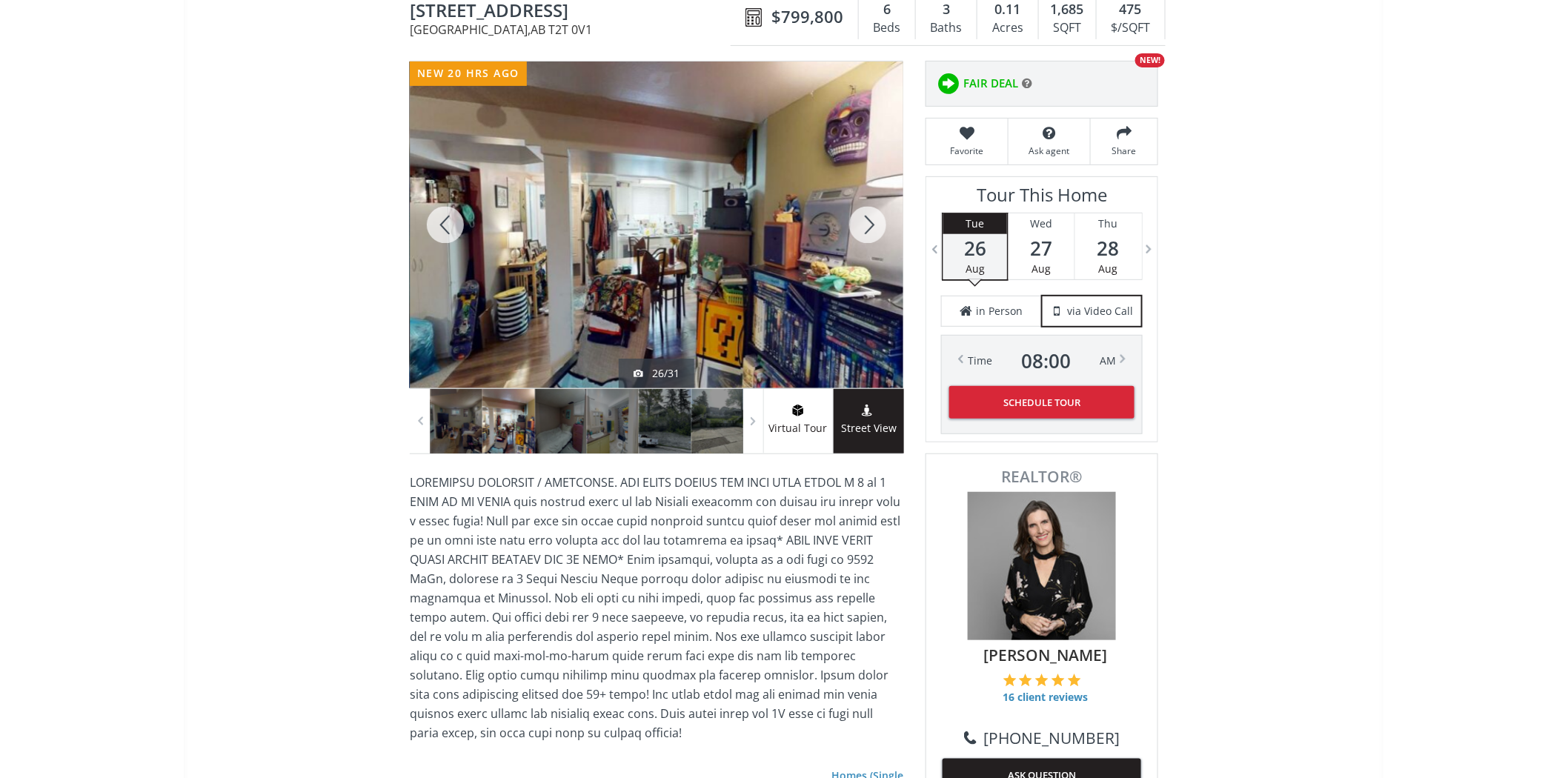
click at [876, 220] on div at bounding box center [868, 225] width 71 height 327
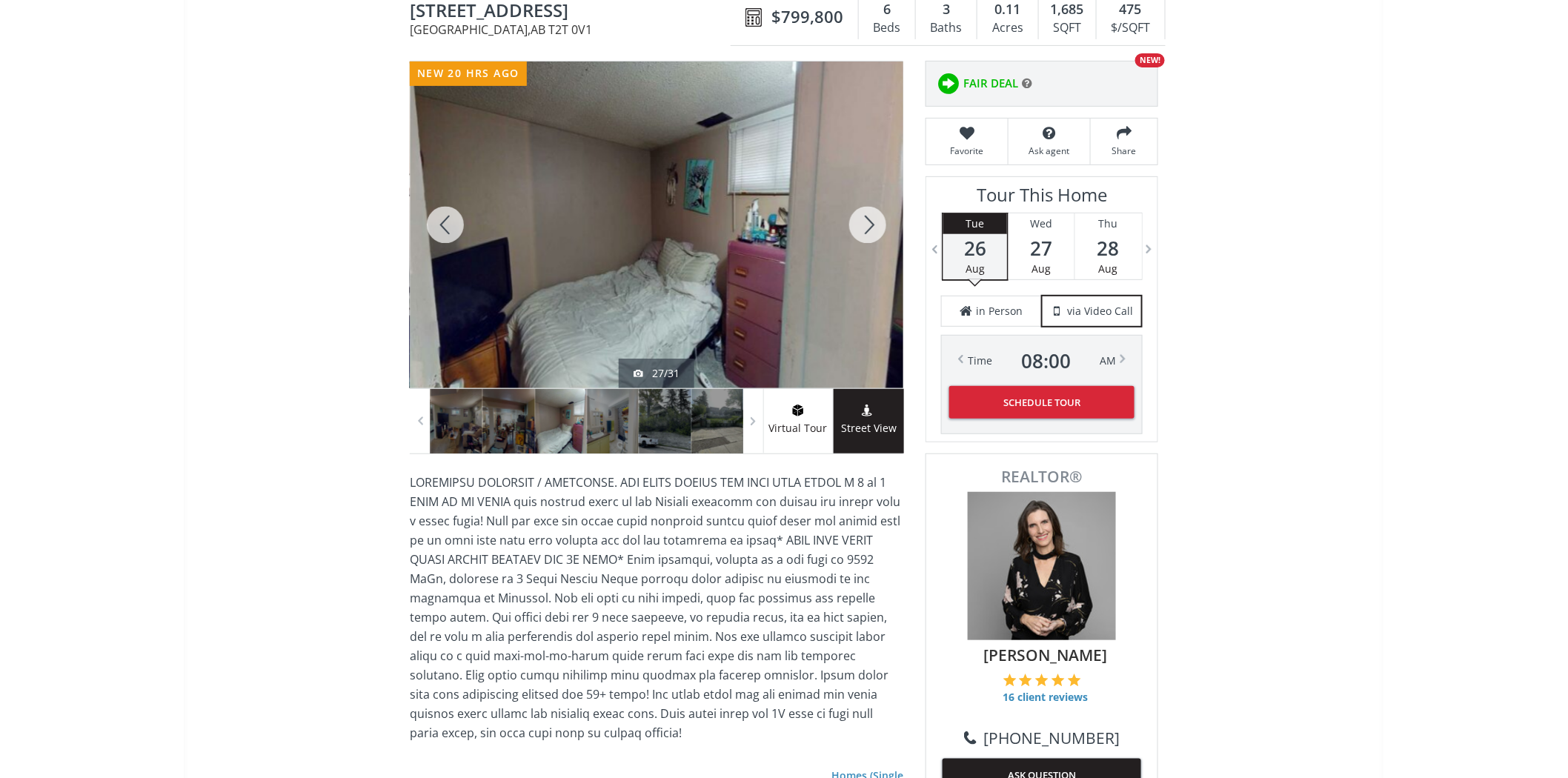
click at [876, 220] on div at bounding box center [868, 225] width 71 height 327
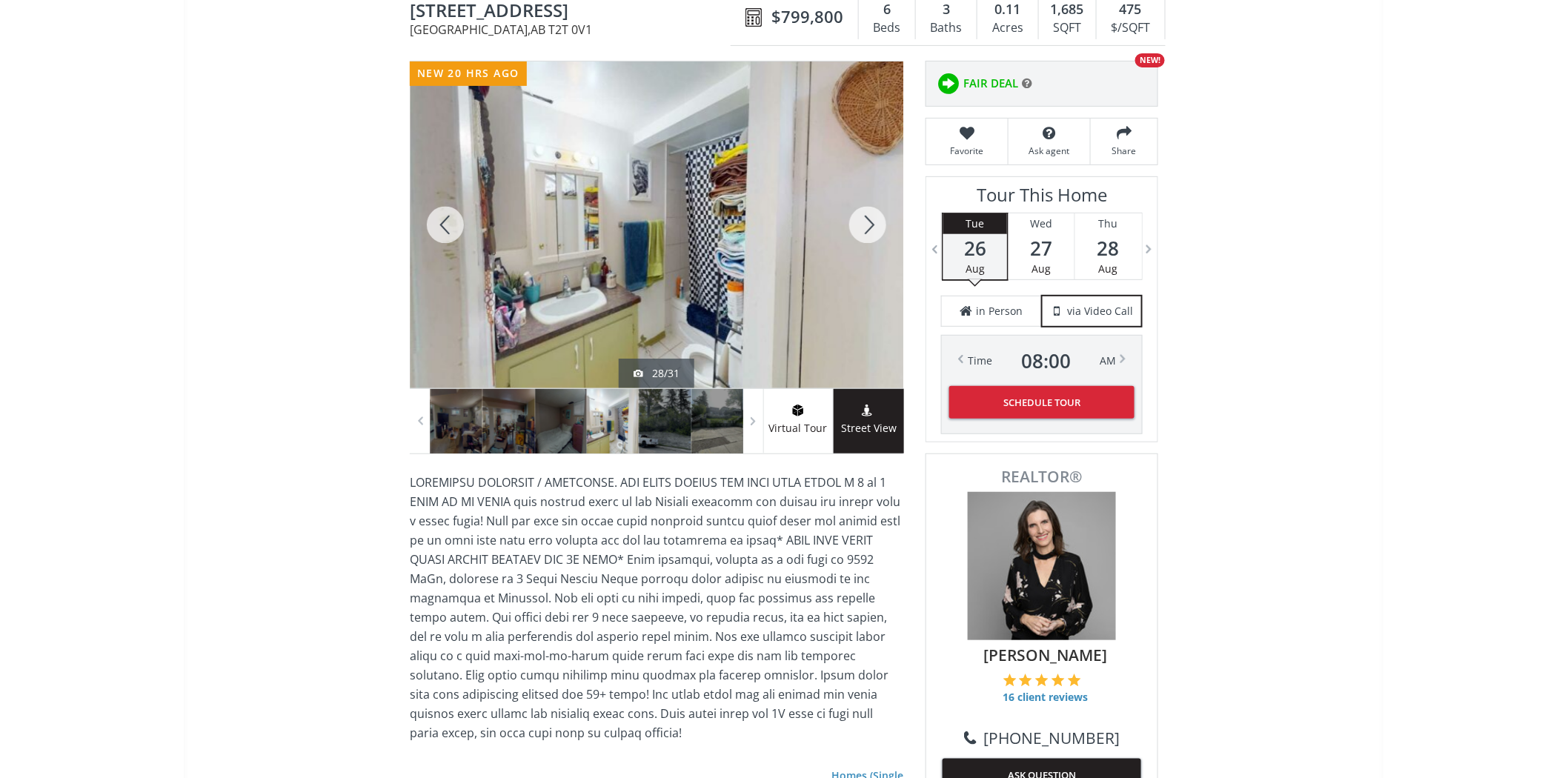
click at [876, 220] on div at bounding box center [868, 225] width 71 height 327
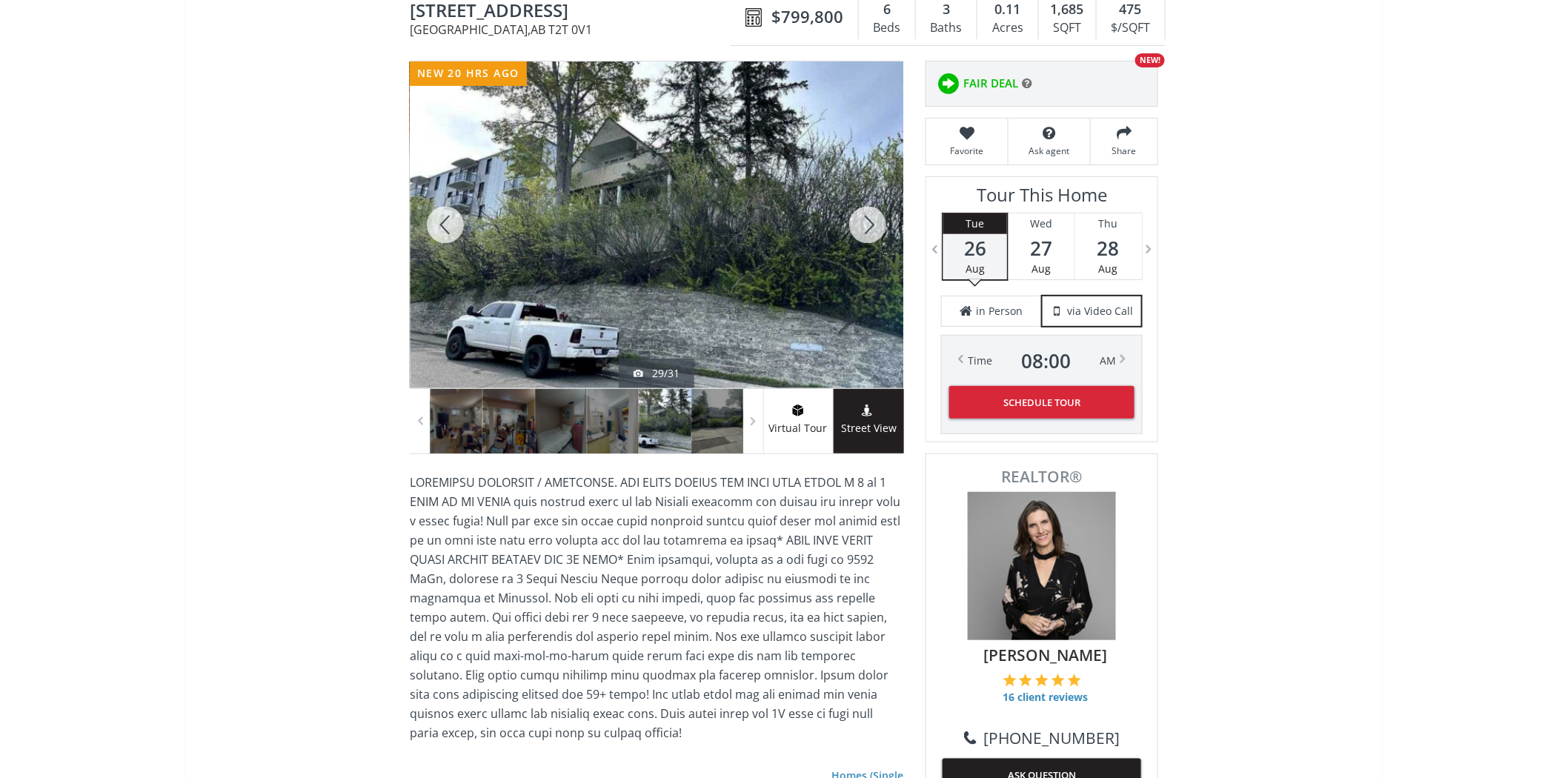
click at [876, 220] on div at bounding box center [868, 225] width 71 height 327
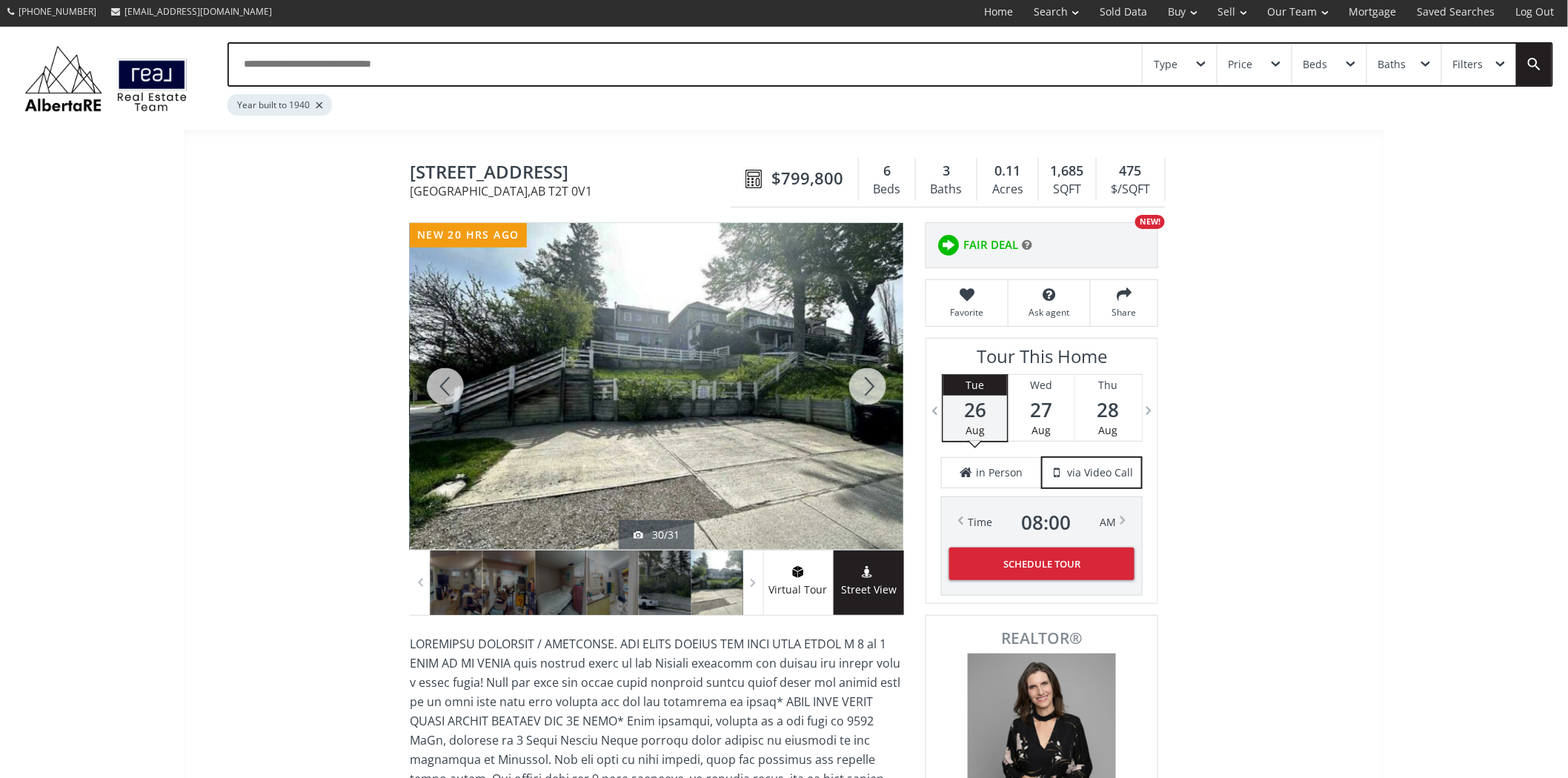
scroll to position [0, 0]
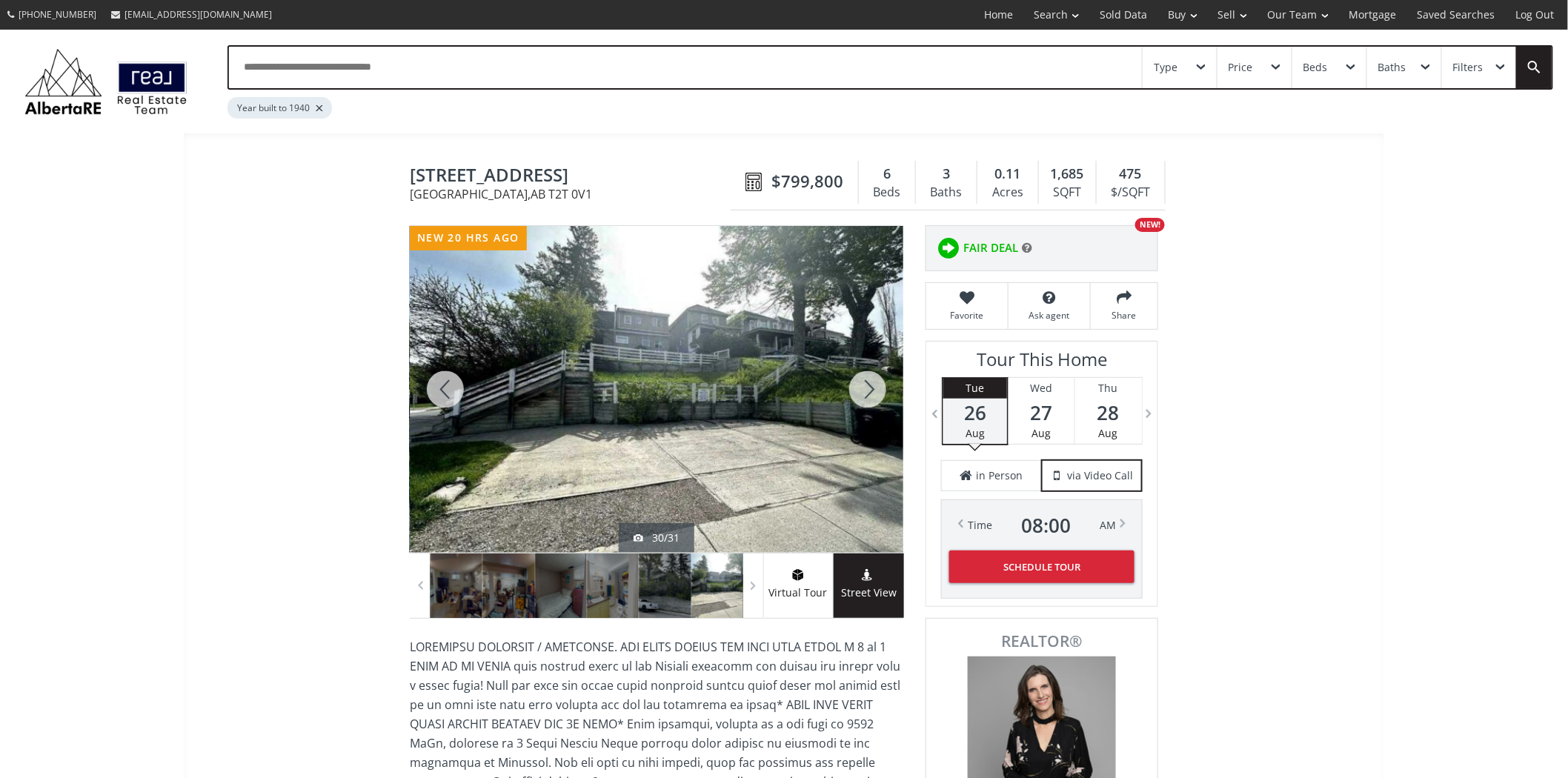
click at [866, 382] on div at bounding box center [868, 389] width 71 height 327
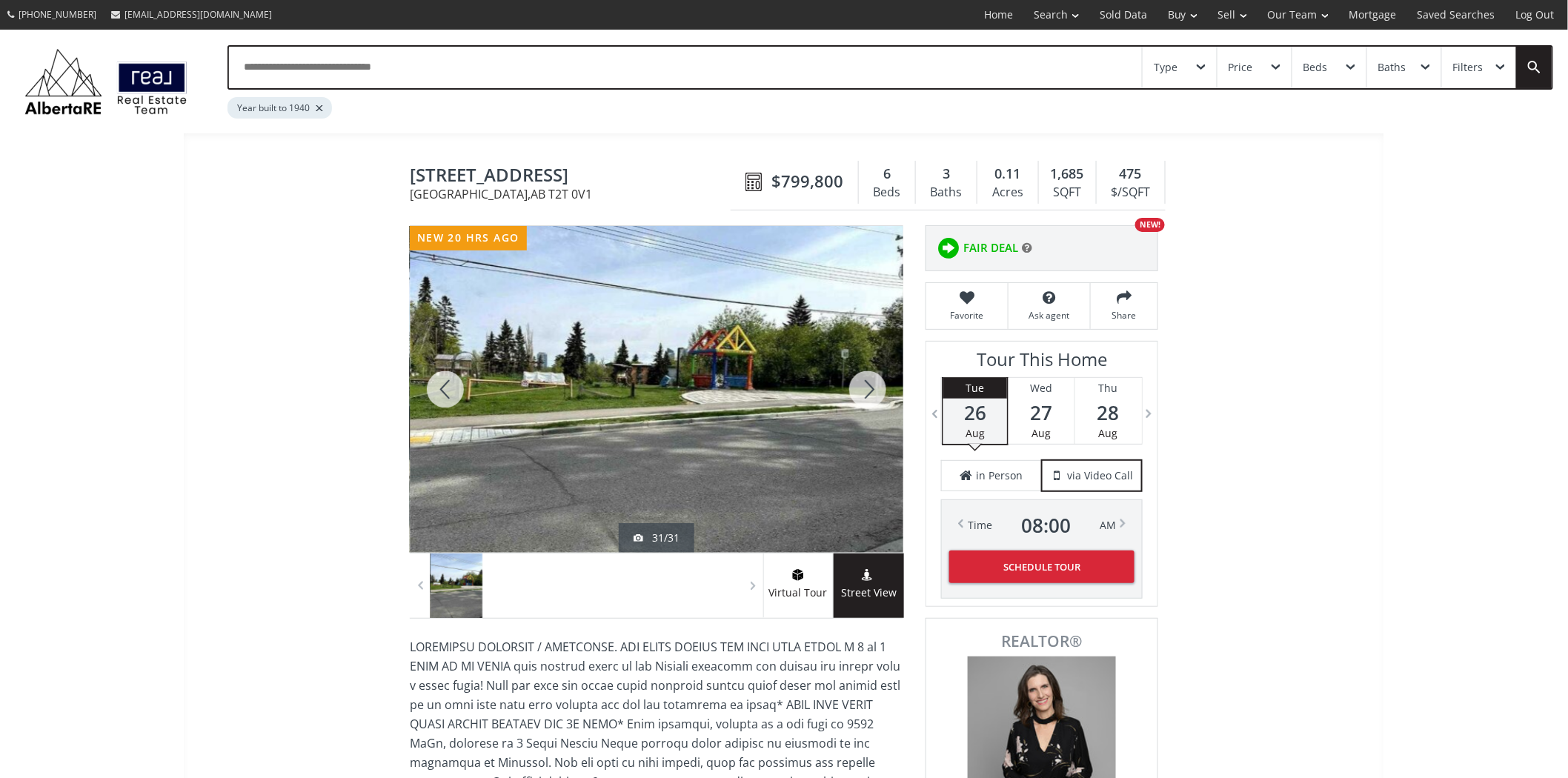
click at [866, 382] on div at bounding box center [868, 389] width 71 height 327
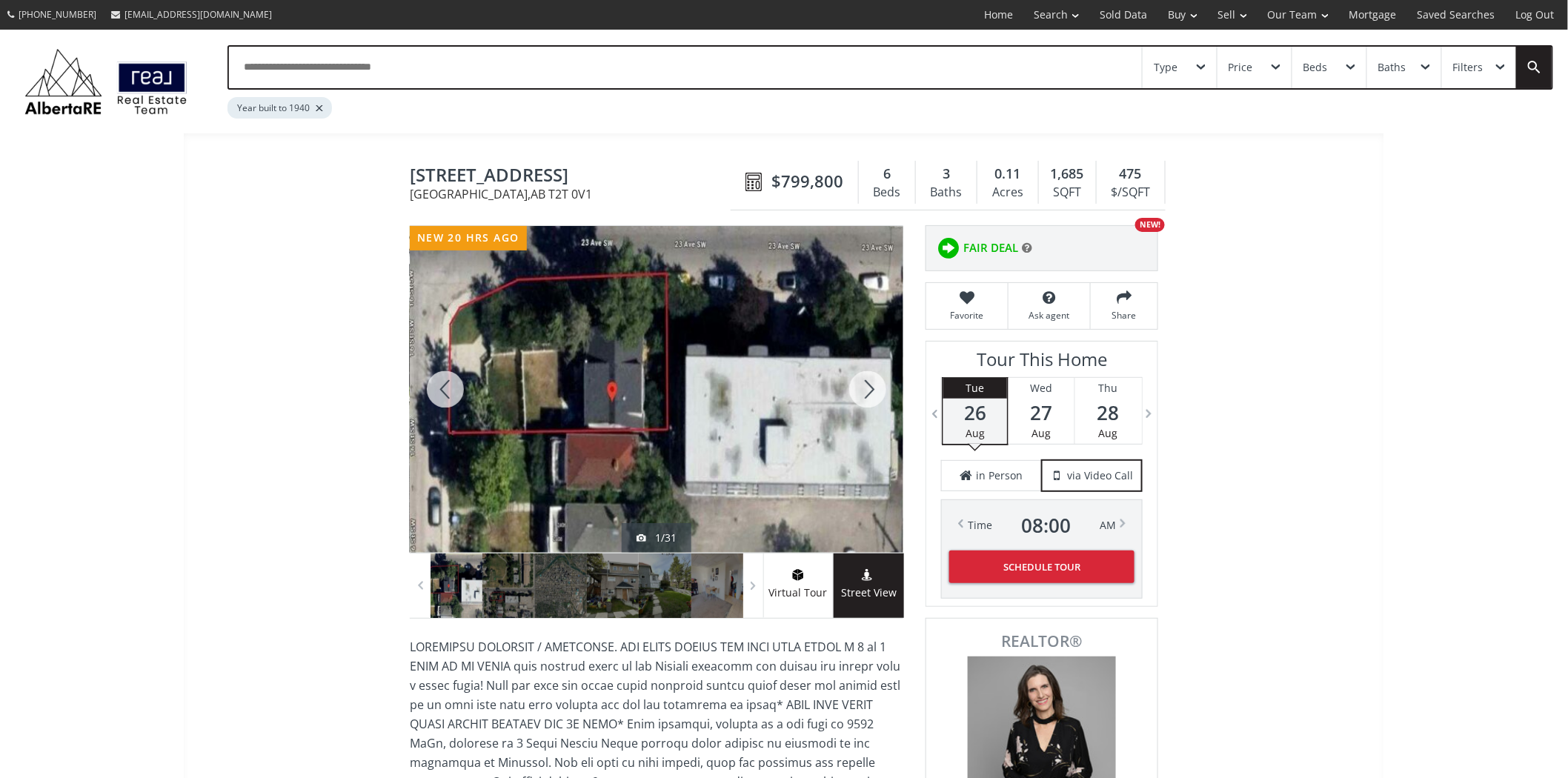
click at [866, 382] on div at bounding box center [868, 389] width 71 height 327
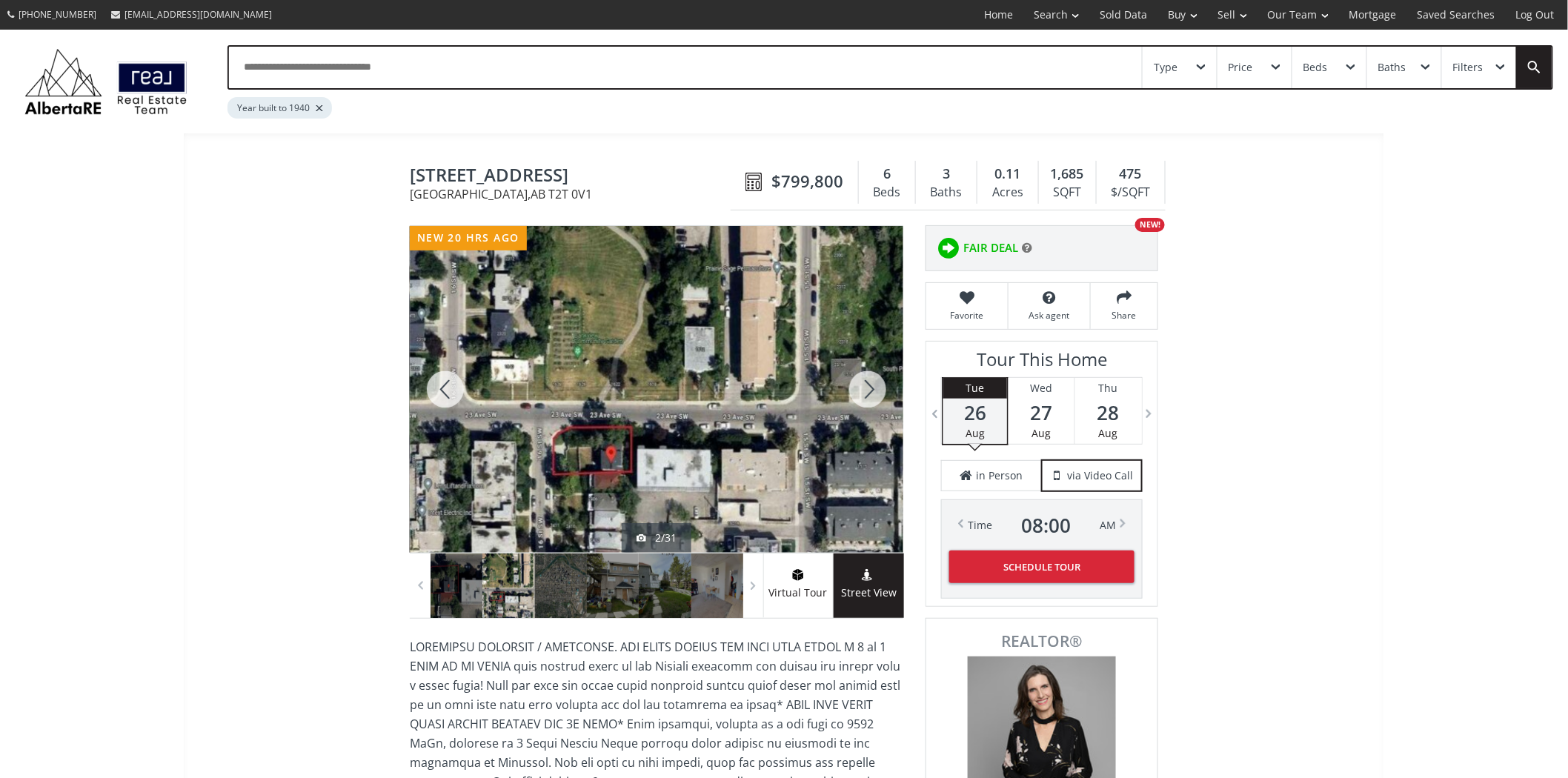
click at [866, 382] on div at bounding box center [868, 389] width 71 height 327
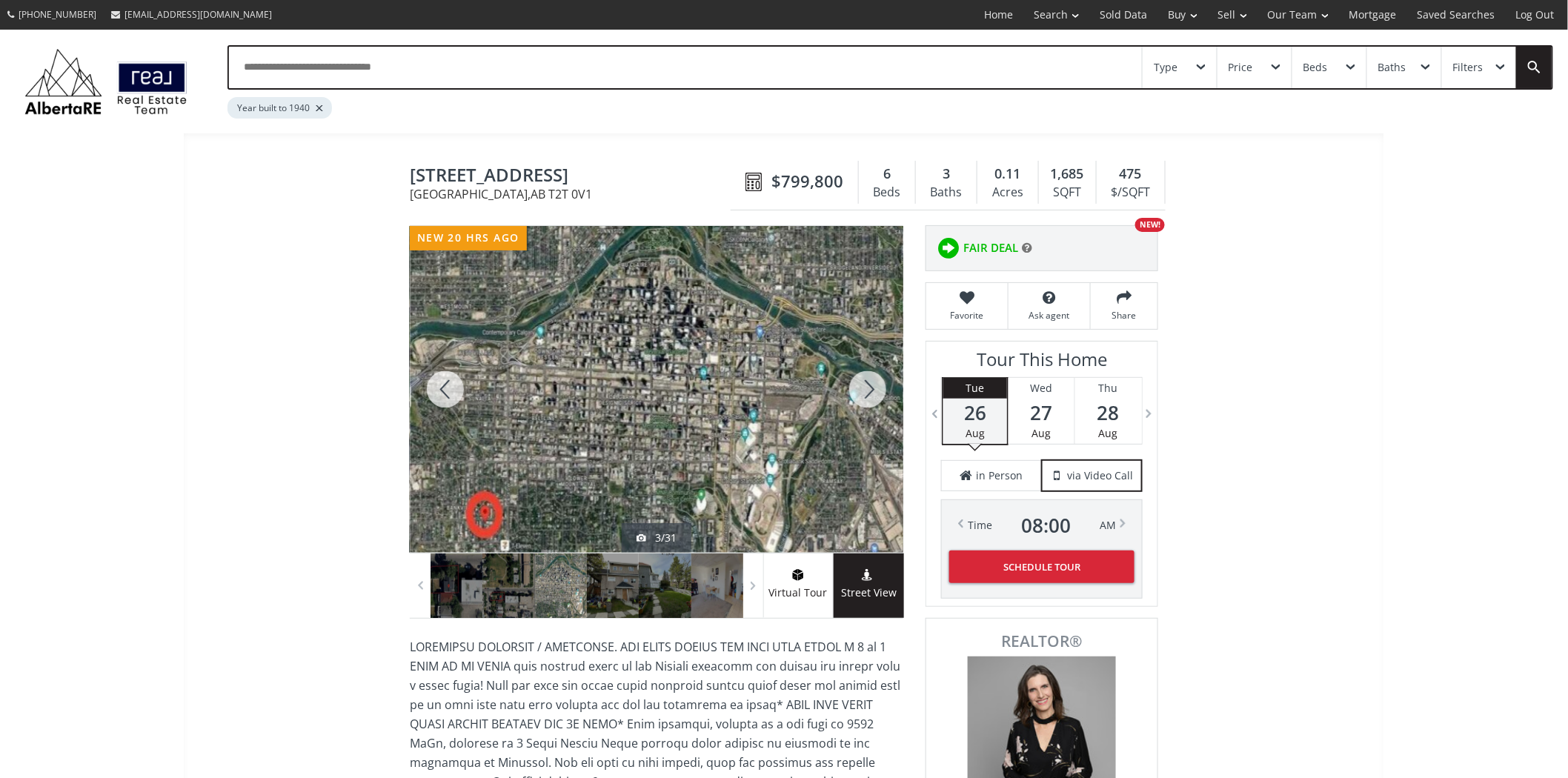
click at [866, 382] on div at bounding box center [868, 389] width 71 height 327
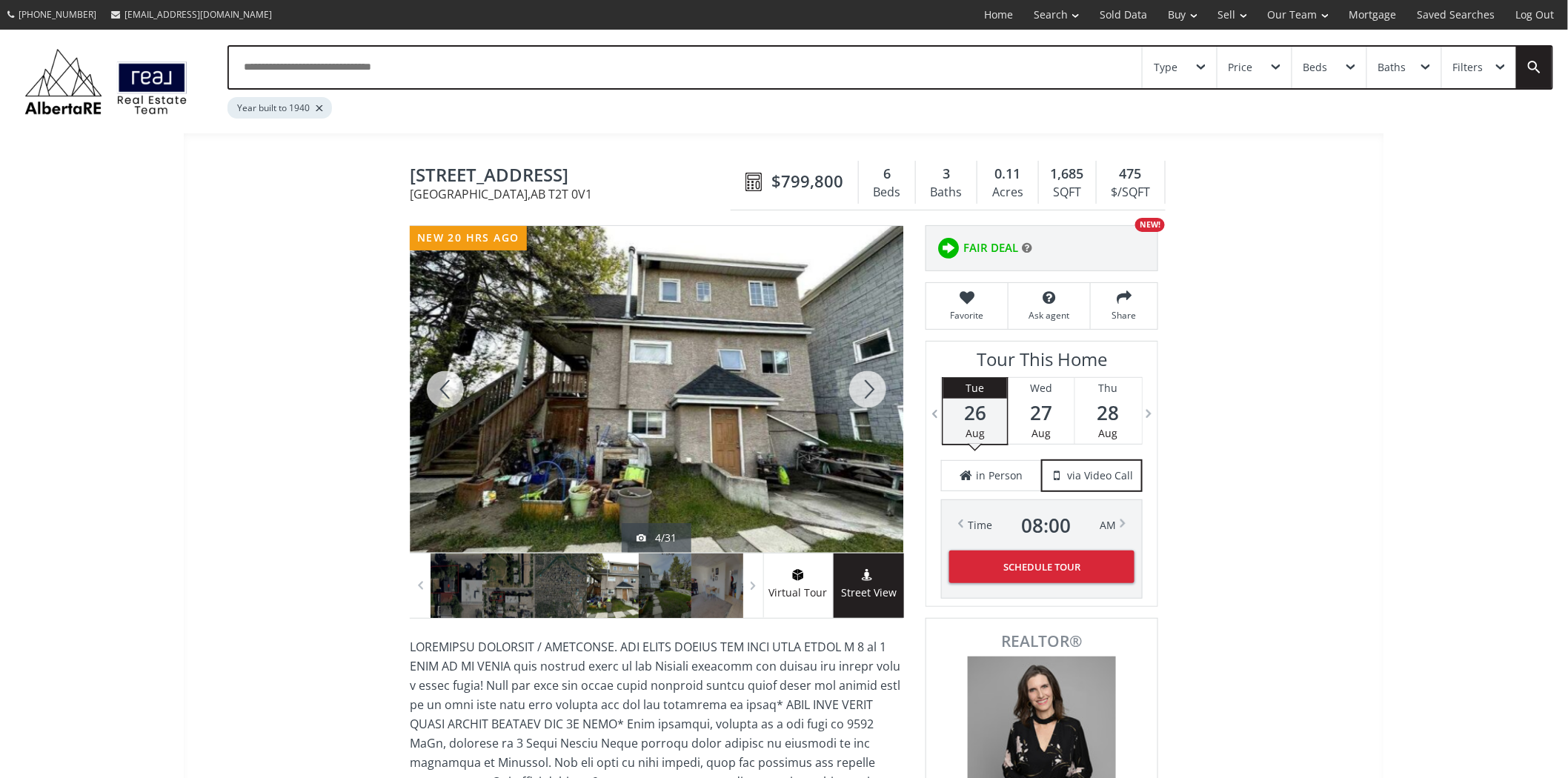
click at [866, 382] on div at bounding box center [868, 389] width 71 height 327
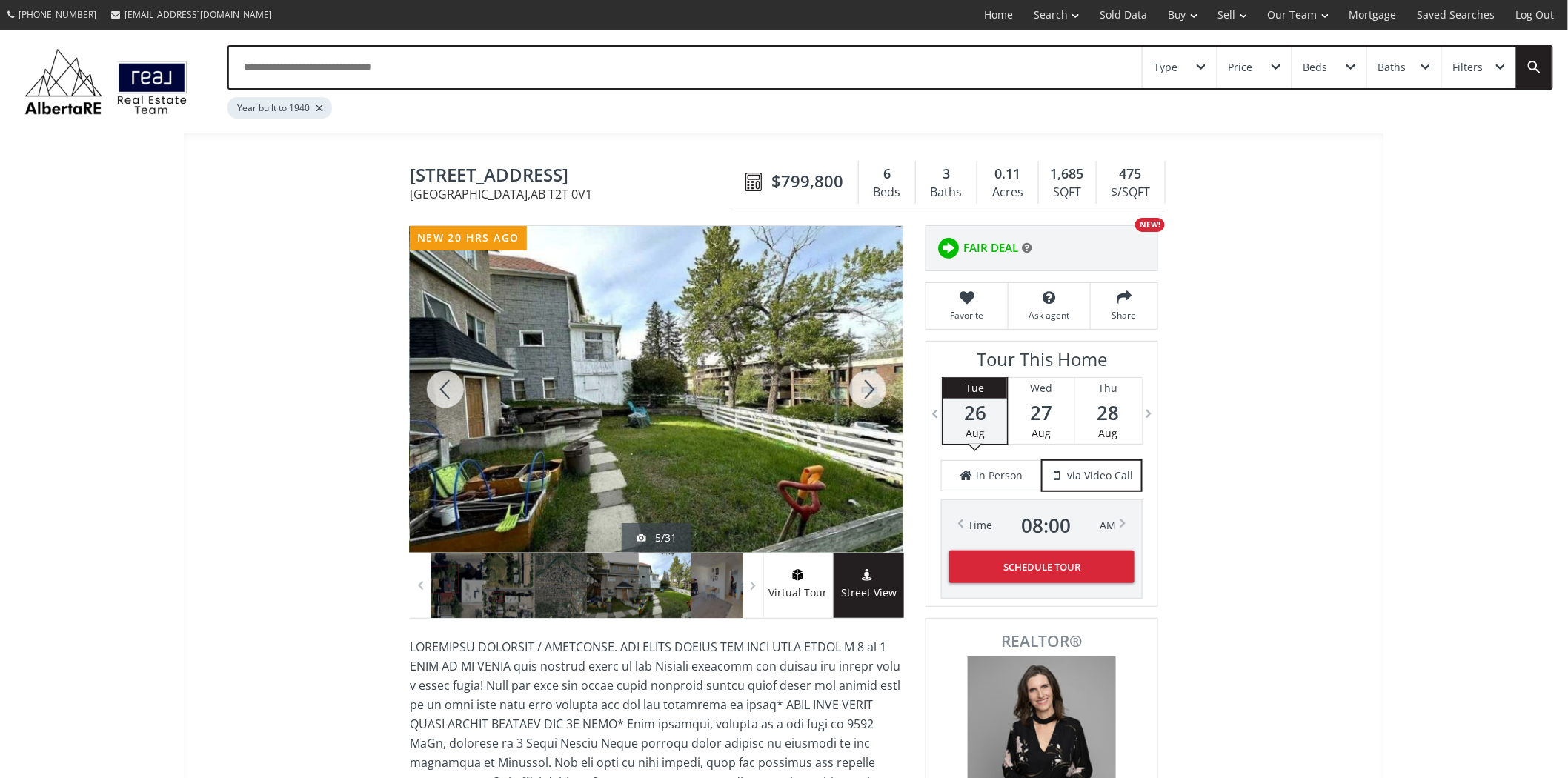
click at [866, 382] on div at bounding box center [868, 389] width 71 height 327
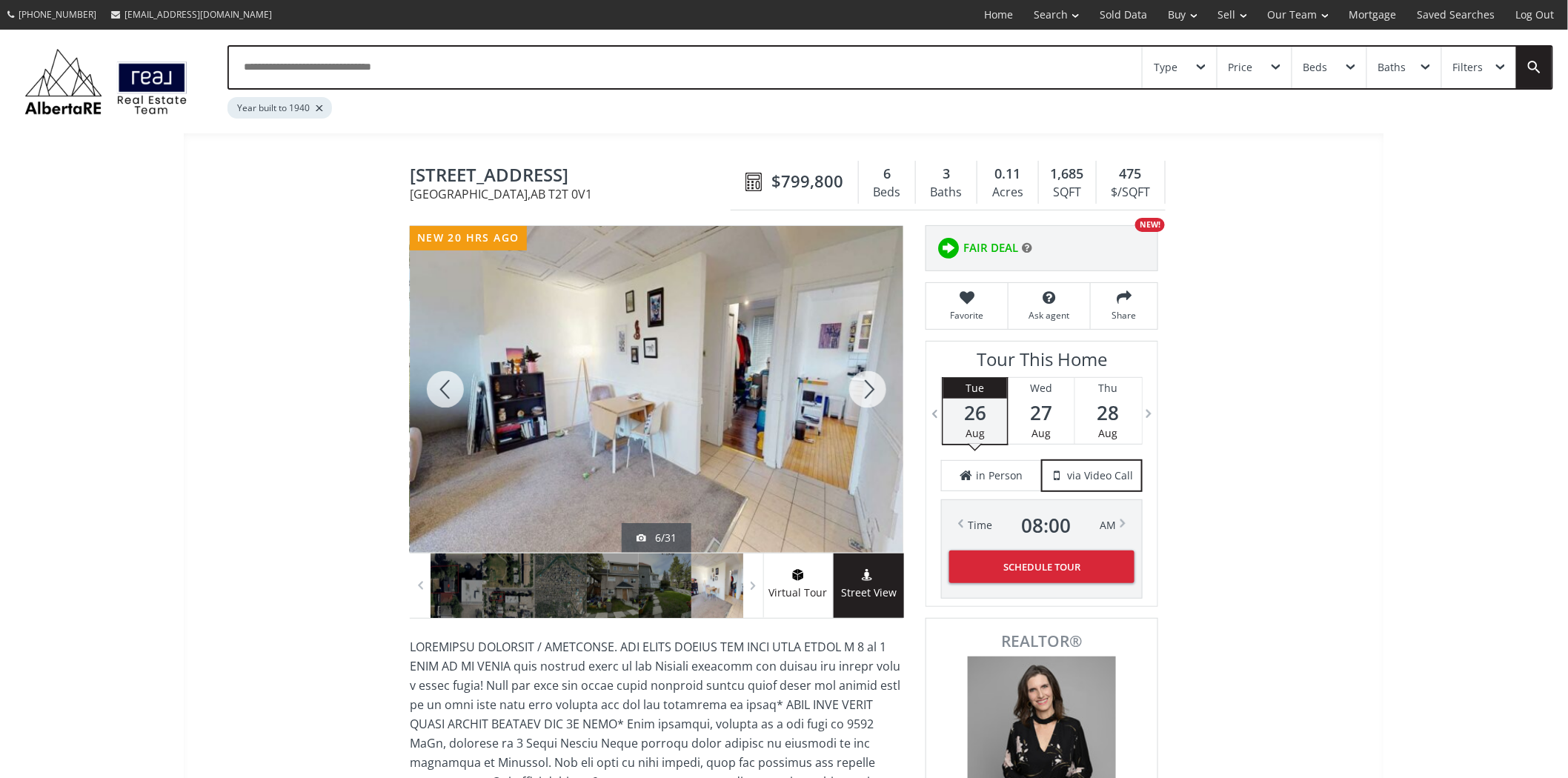
click at [866, 382] on div at bounding box center [868, 389] width 71 height 327
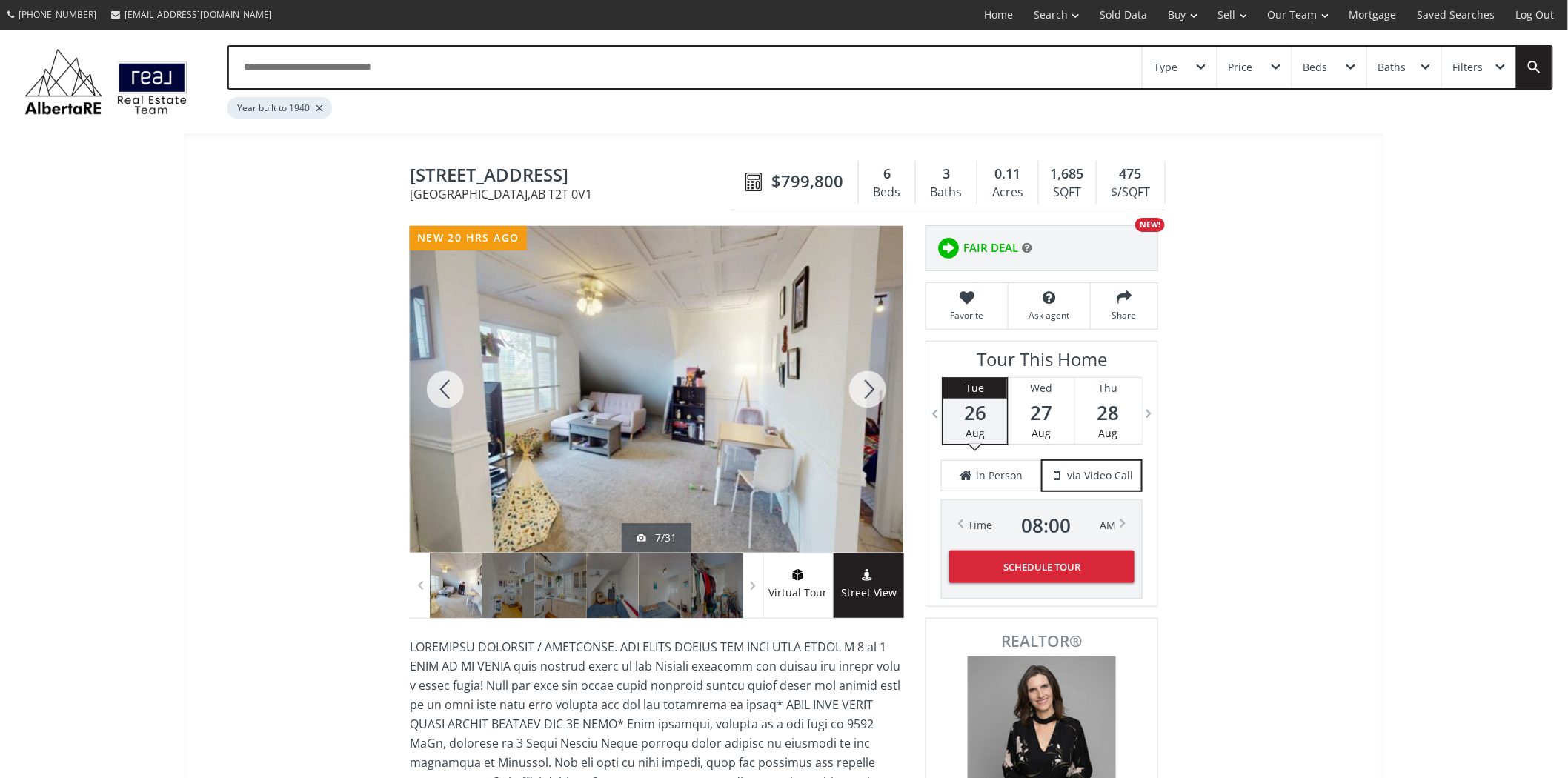
click at [866, 382] on div at bounding box center [868, 389] width 71 height 327
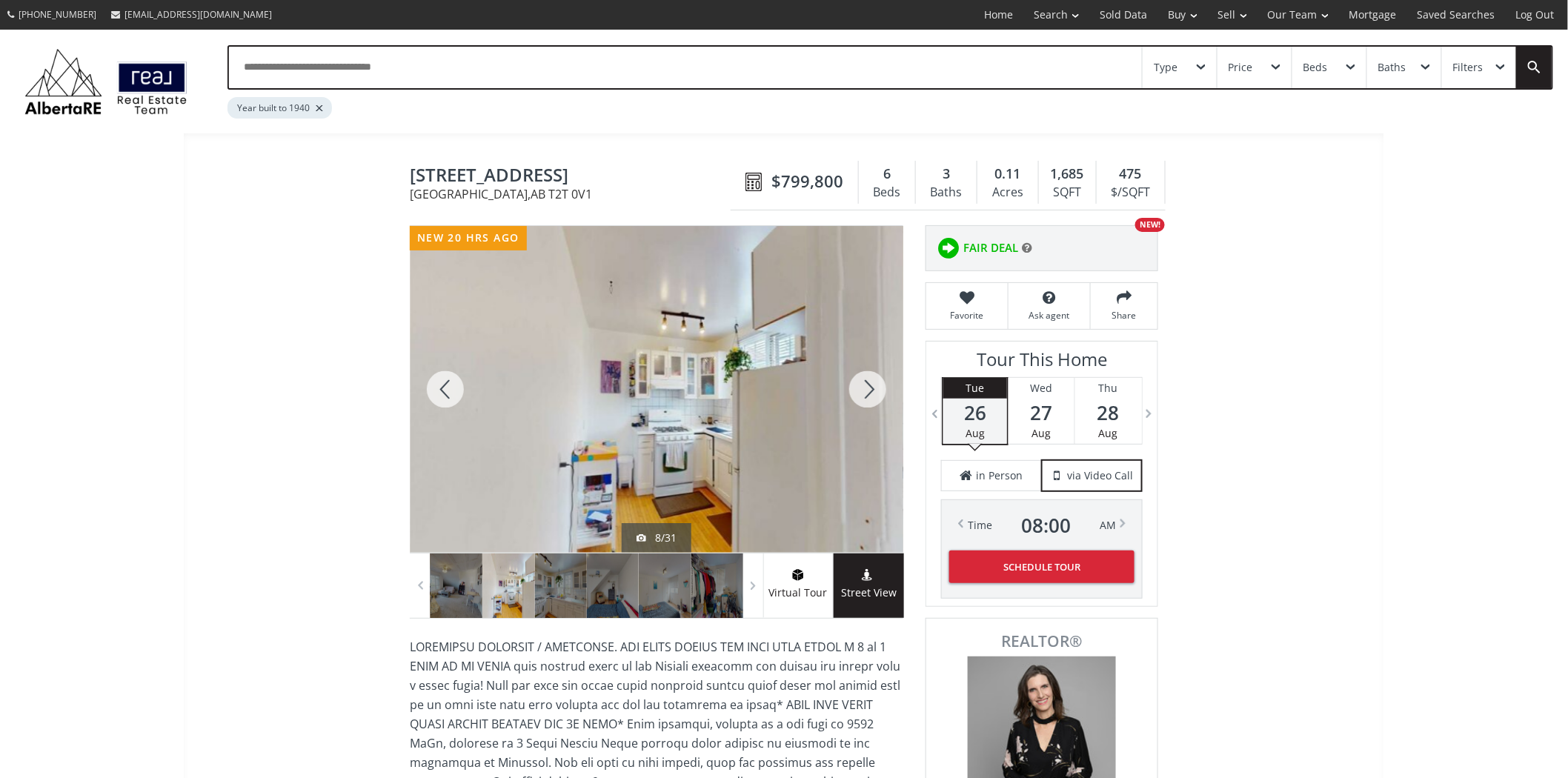
click at [866, 382] on div at bounding box center [868, 389] width 71 height 327
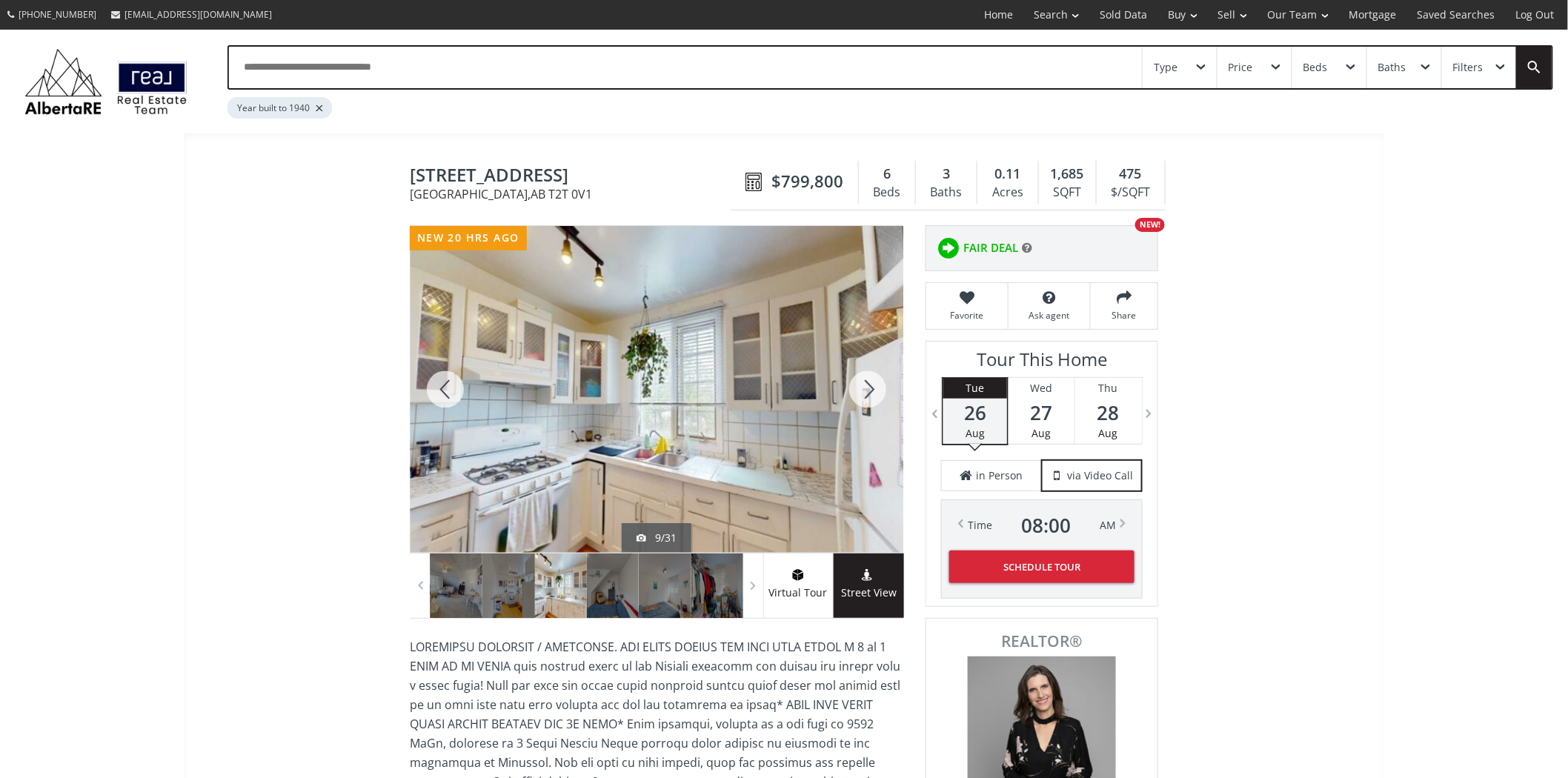
click at [866, 382] on div at bounding box center [868, 389] width 71 height 327
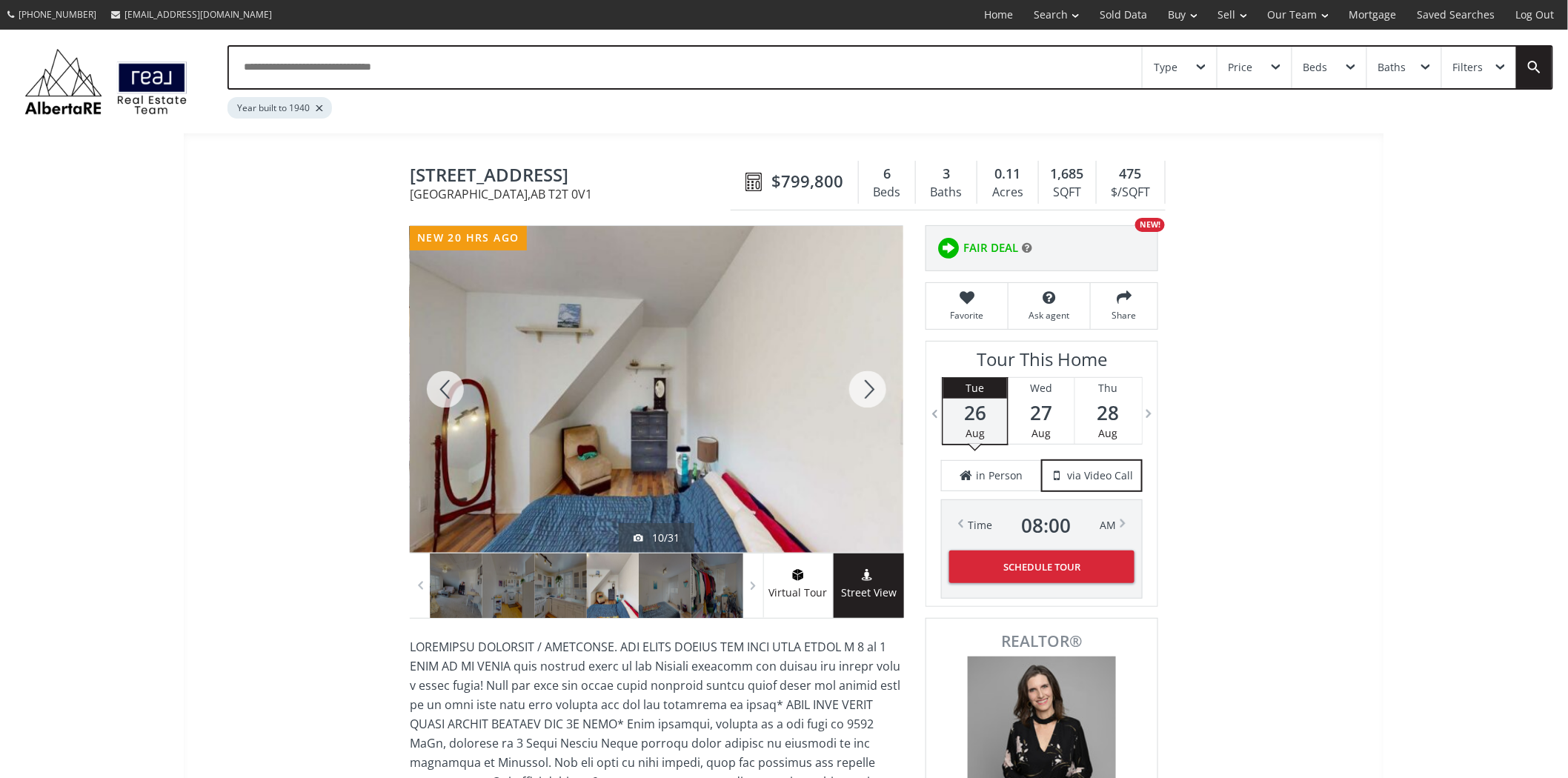
click at [866, 382] on div at bounding box center [868, 389] width 71 height 327
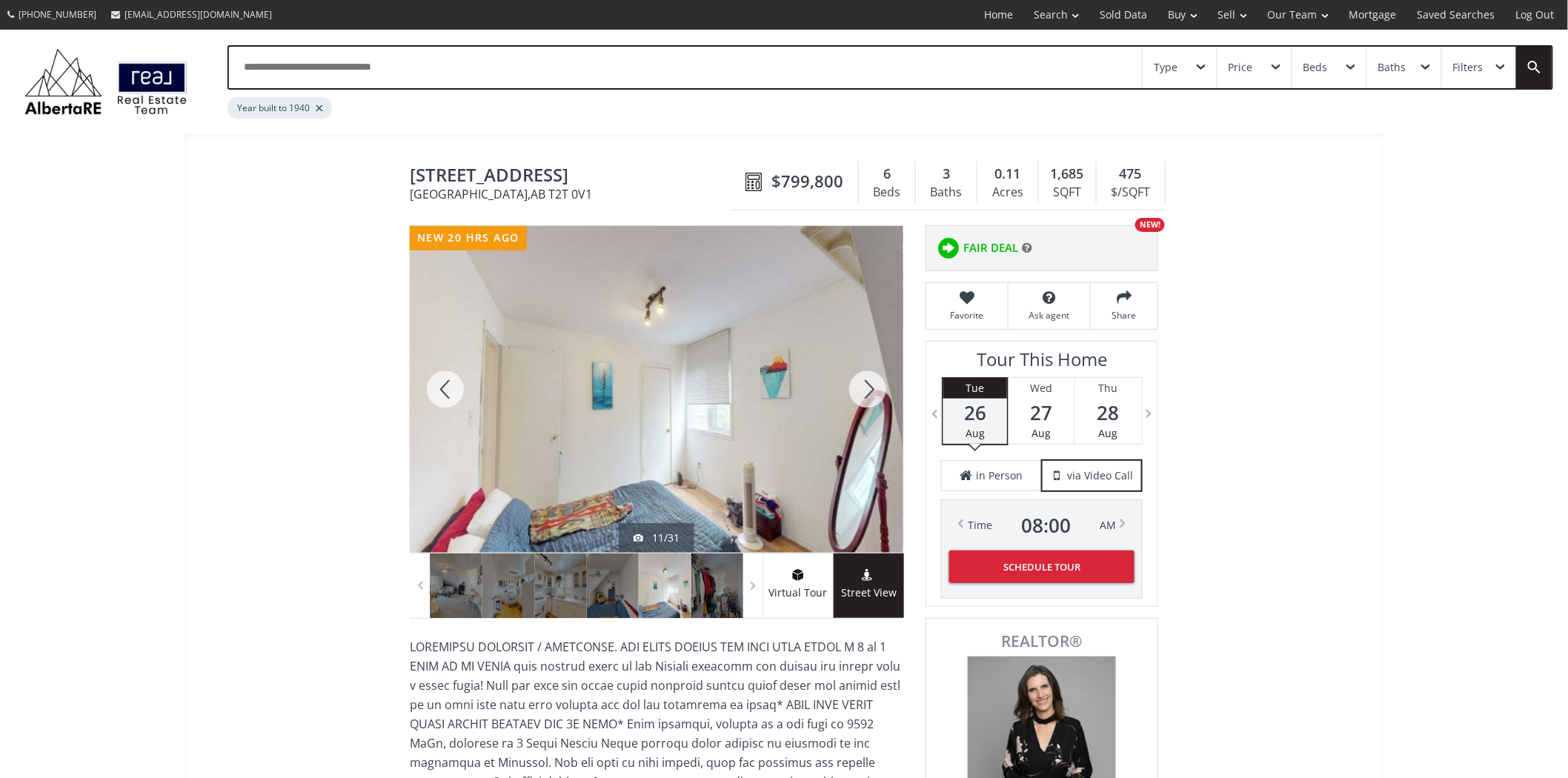
click at [866, 382] on div at bounding box center [868, 389] width 71 height 327
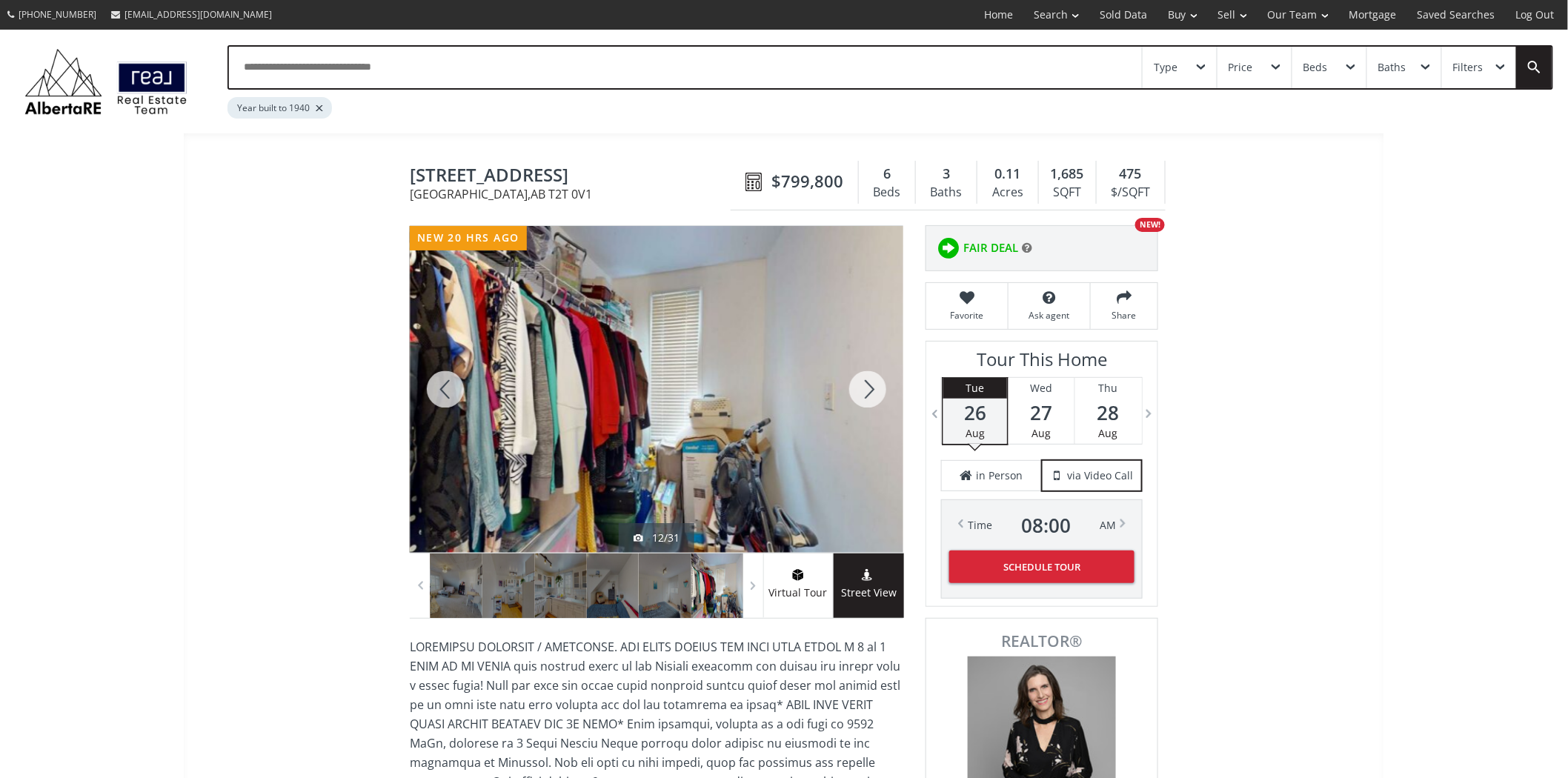
click at [866, 382] on div at bounding box center [868, 389] width 71 height 327
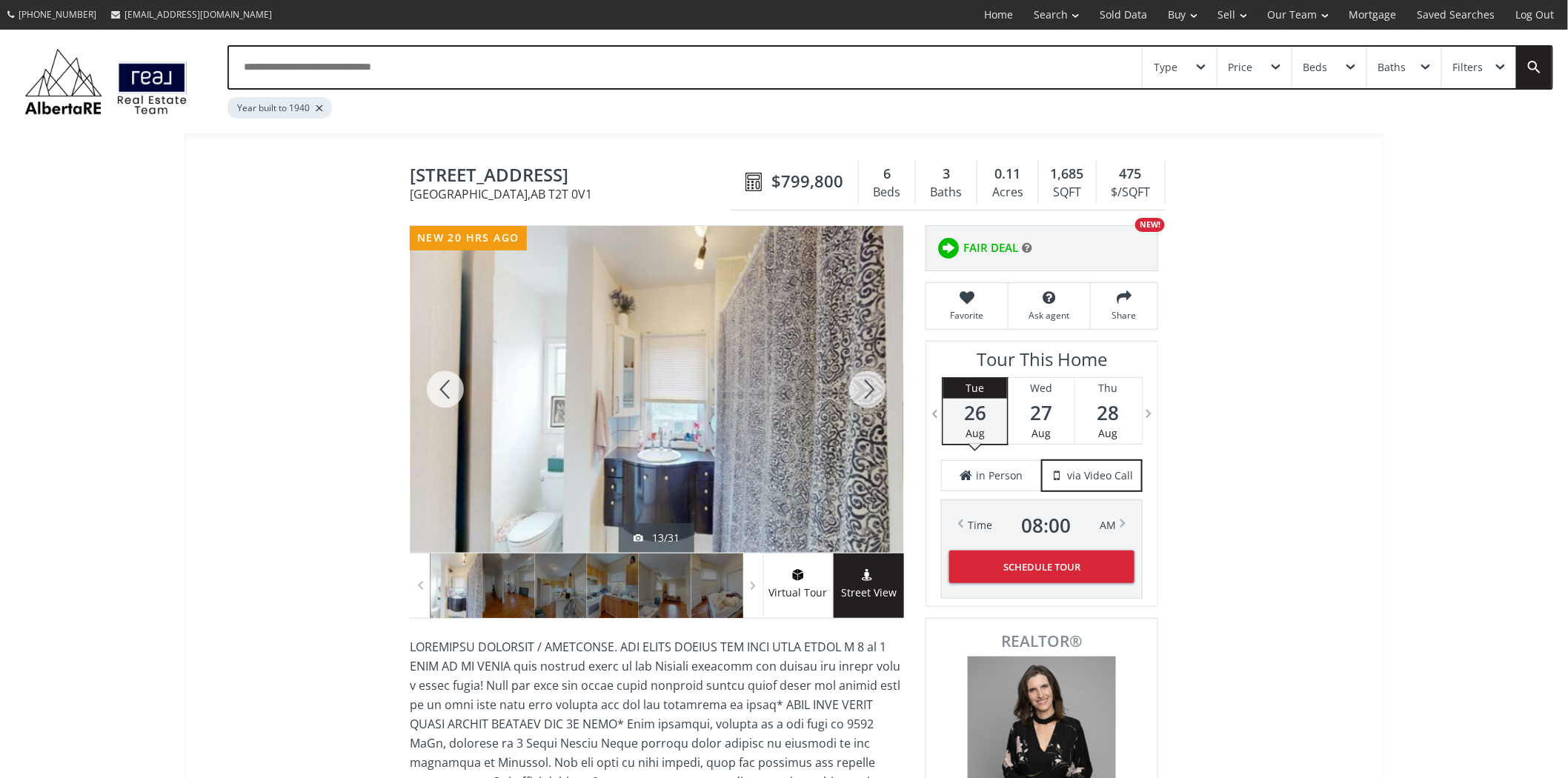
click at [866, 382] on div at bounding box center [868, 389] width 71 height 327
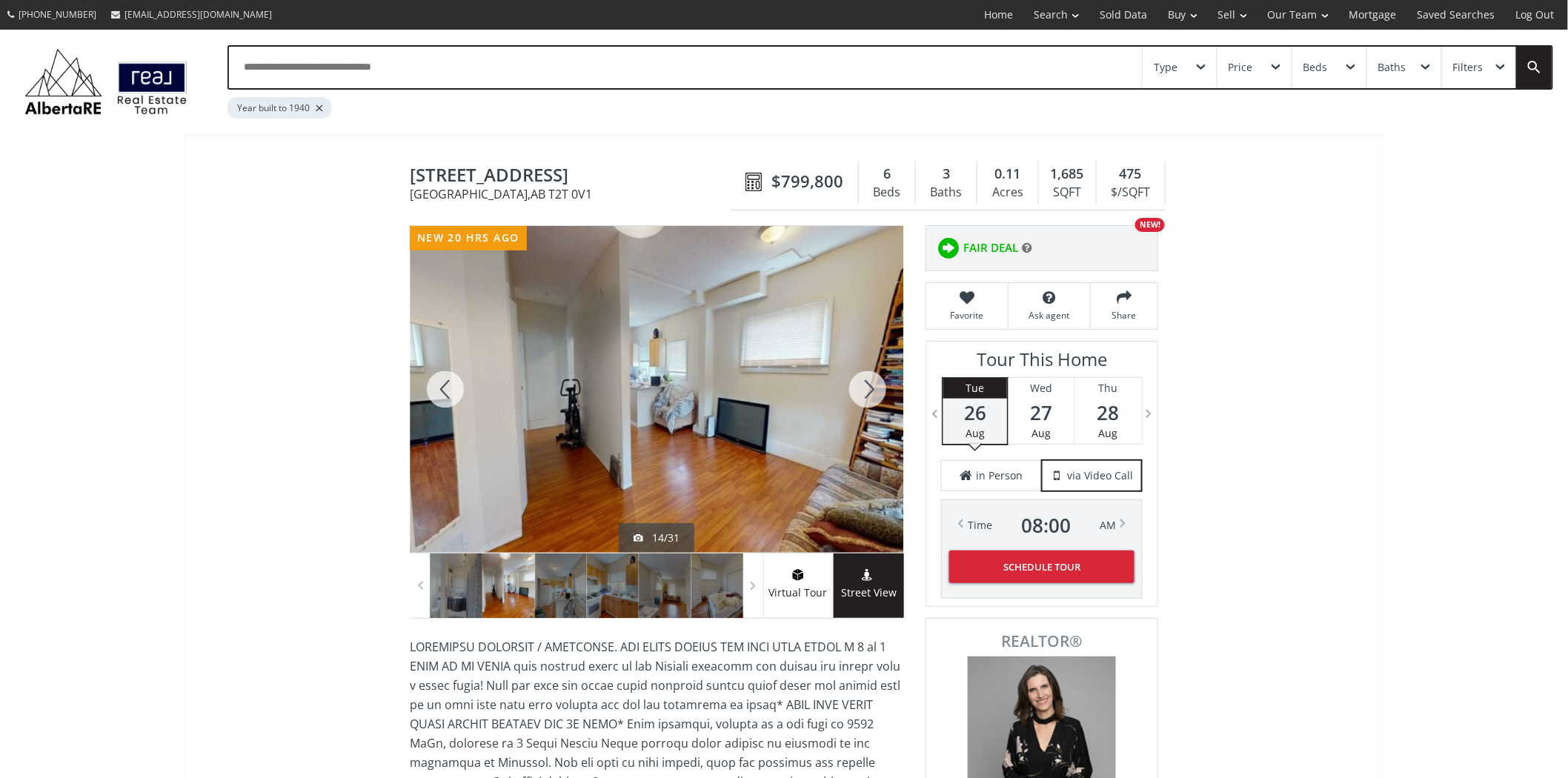
click at [866, 382] on div at bounding box center [868, 389] width 71 height 327
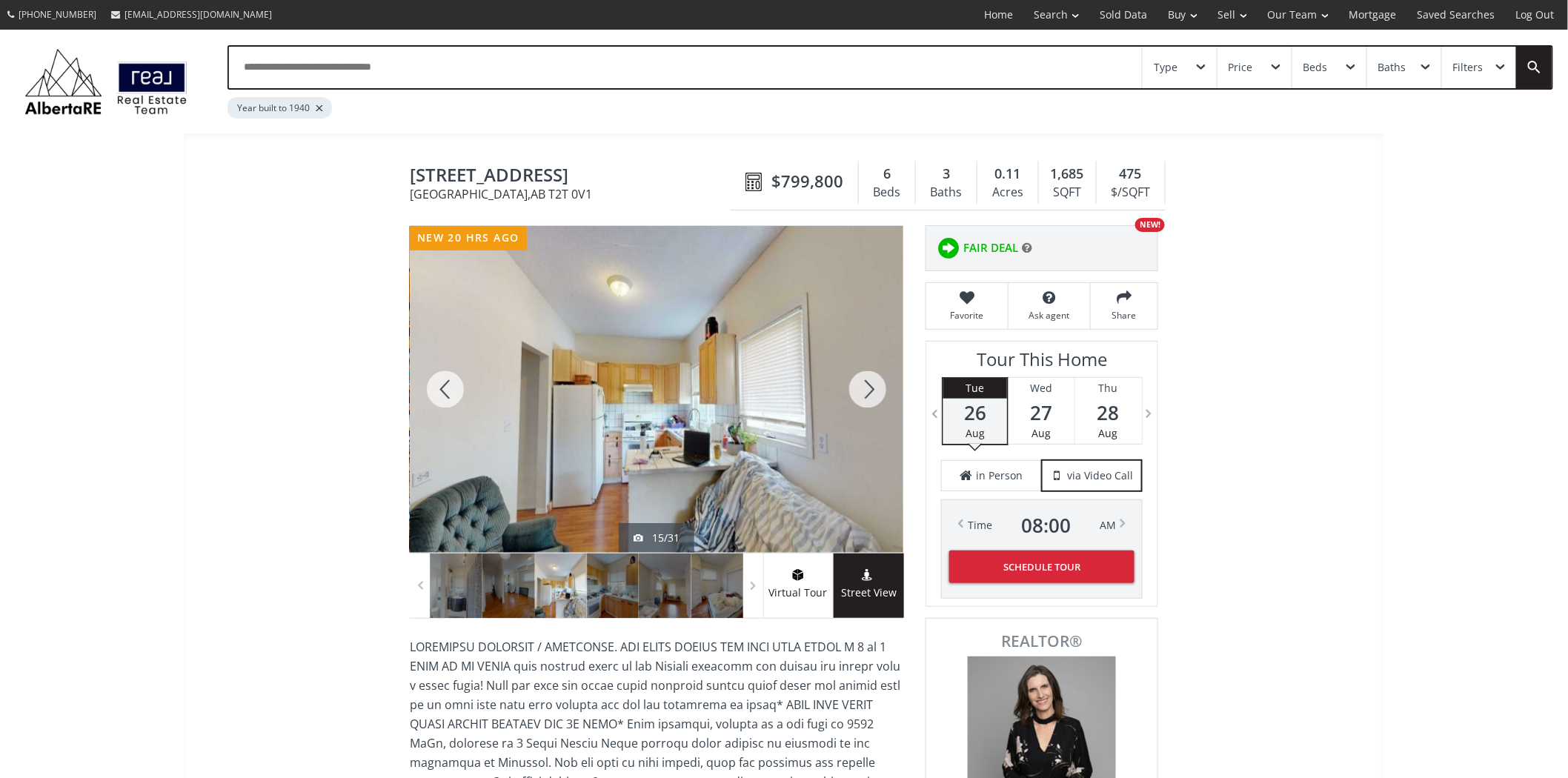
click at [866, 382] on div at bounding box center [868, 389] width 71 height 327
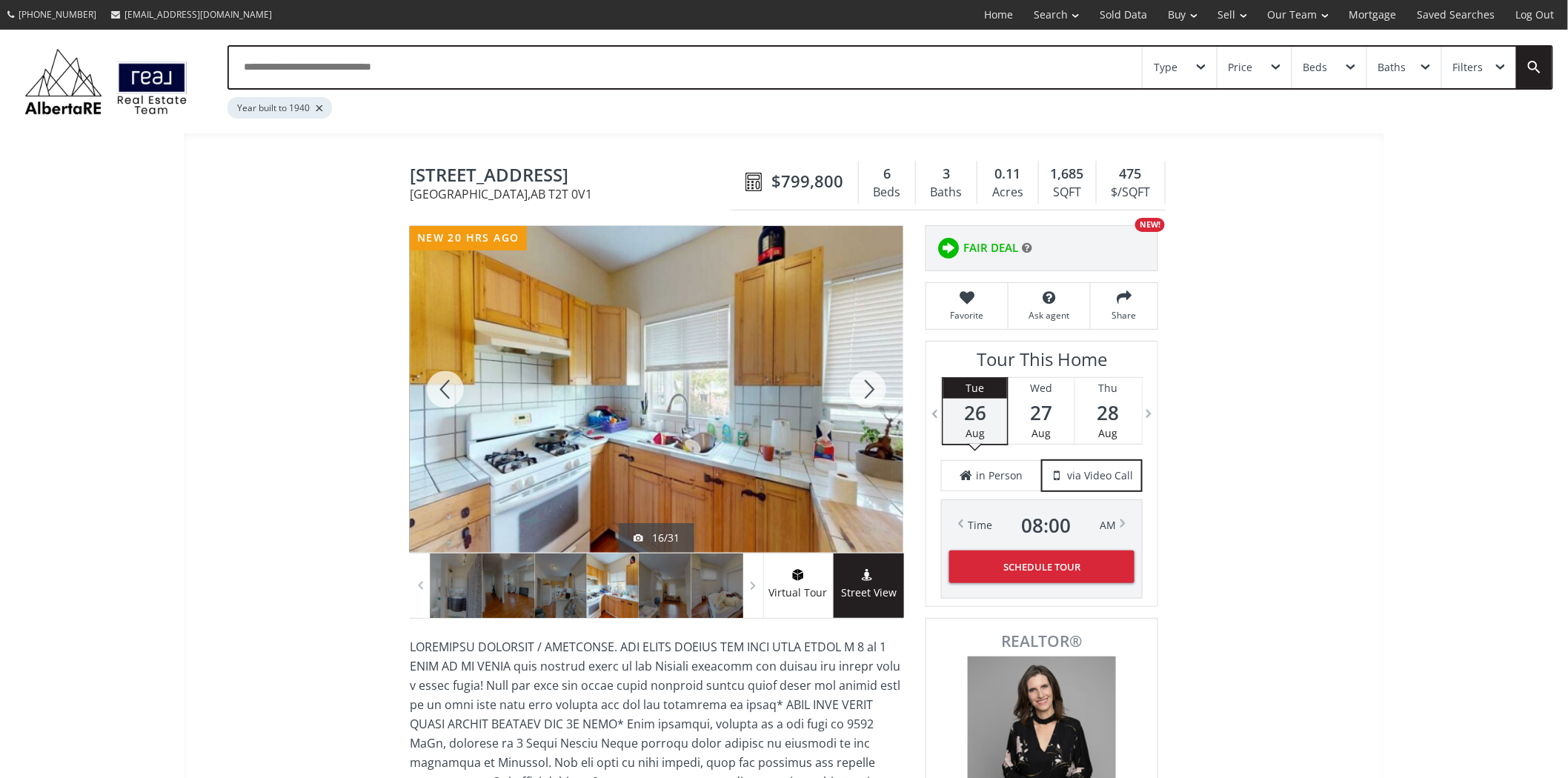
click at [866, 382] on div at bounding box center [868, 389] width 71 height 327
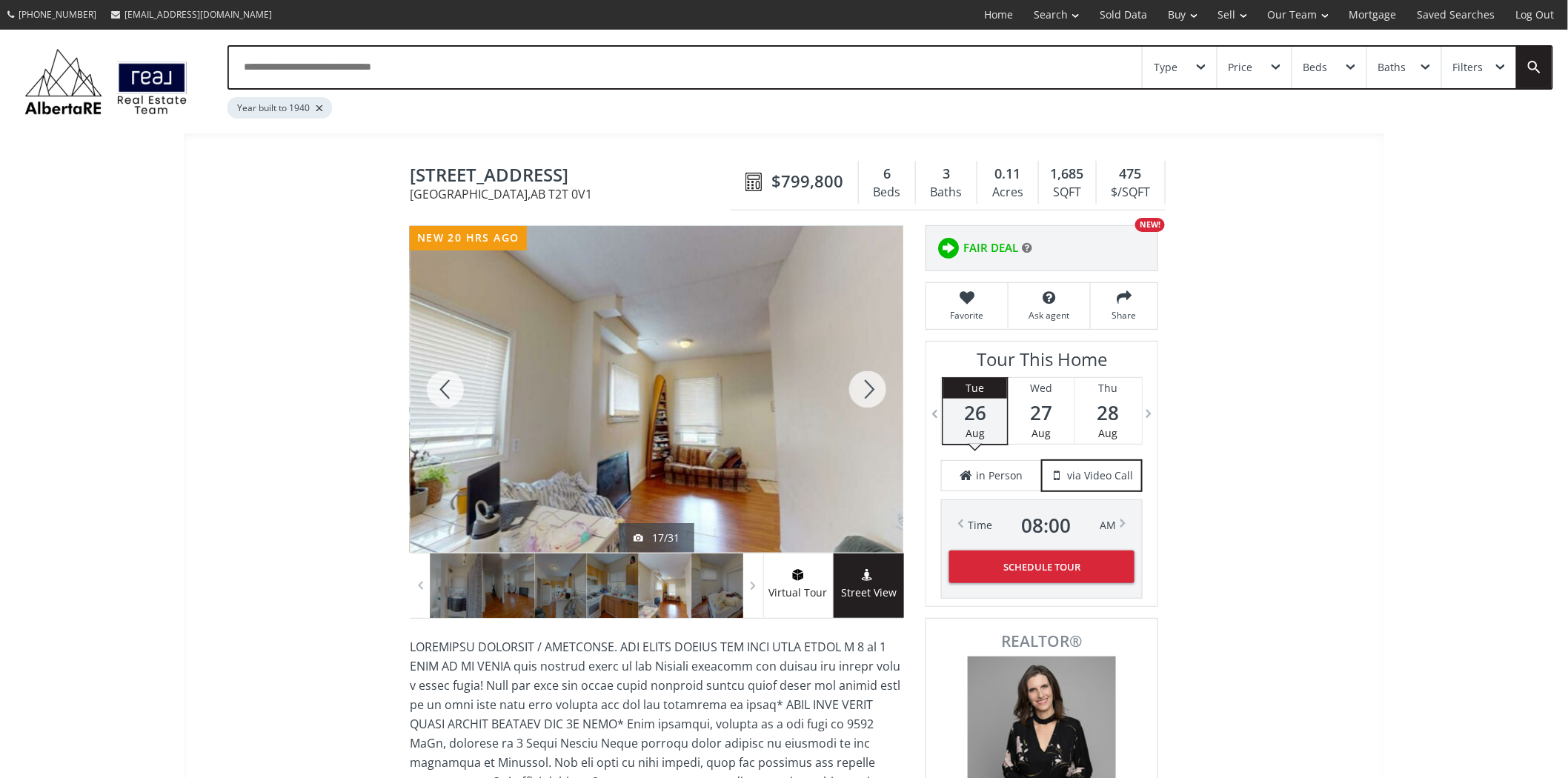
click at [866, 382] on div at bounding box center [868, 389] width 71 height 327
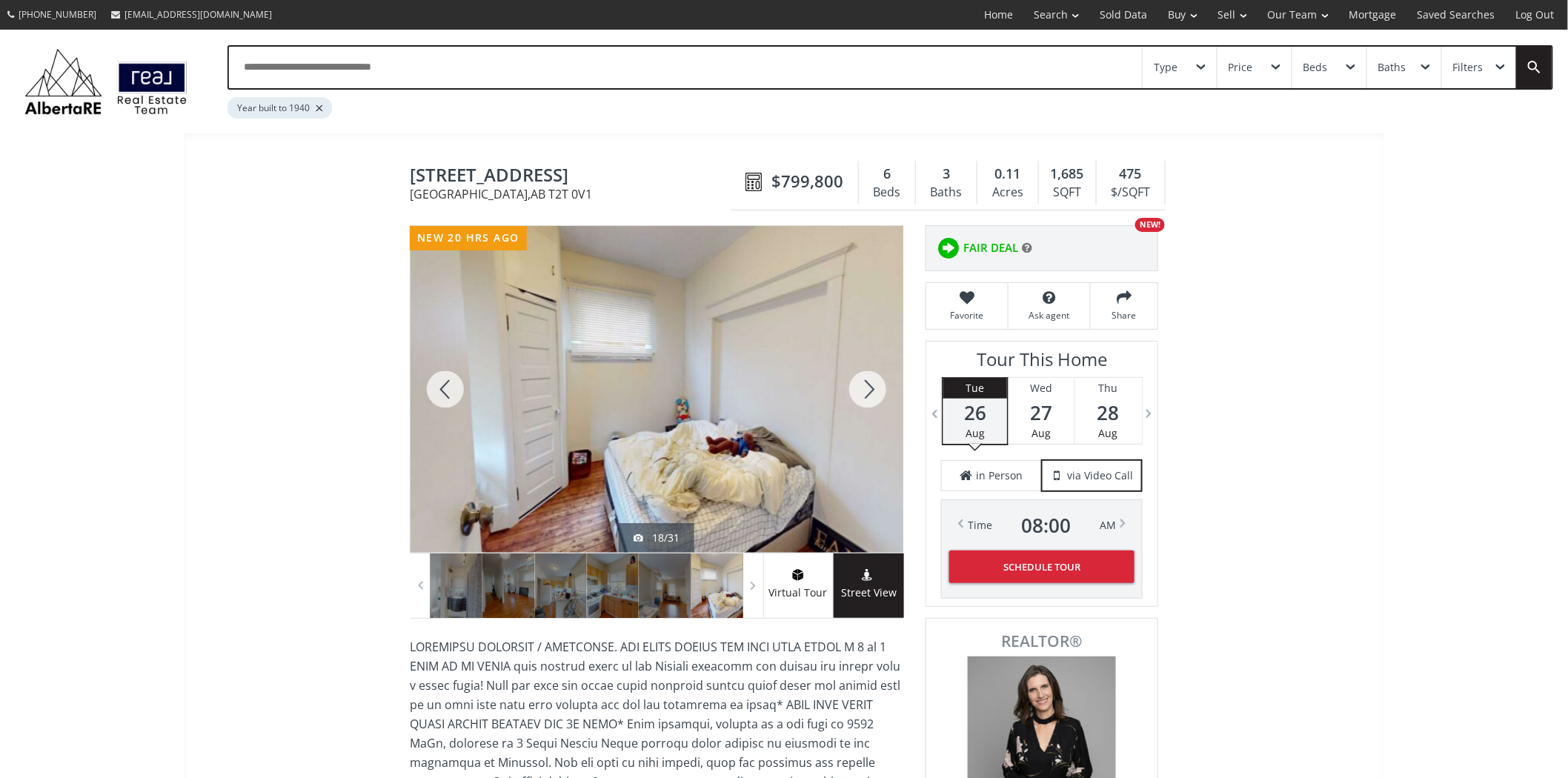
click at [866, 382] on div at bounding box center [868, 389] width 71 height 327
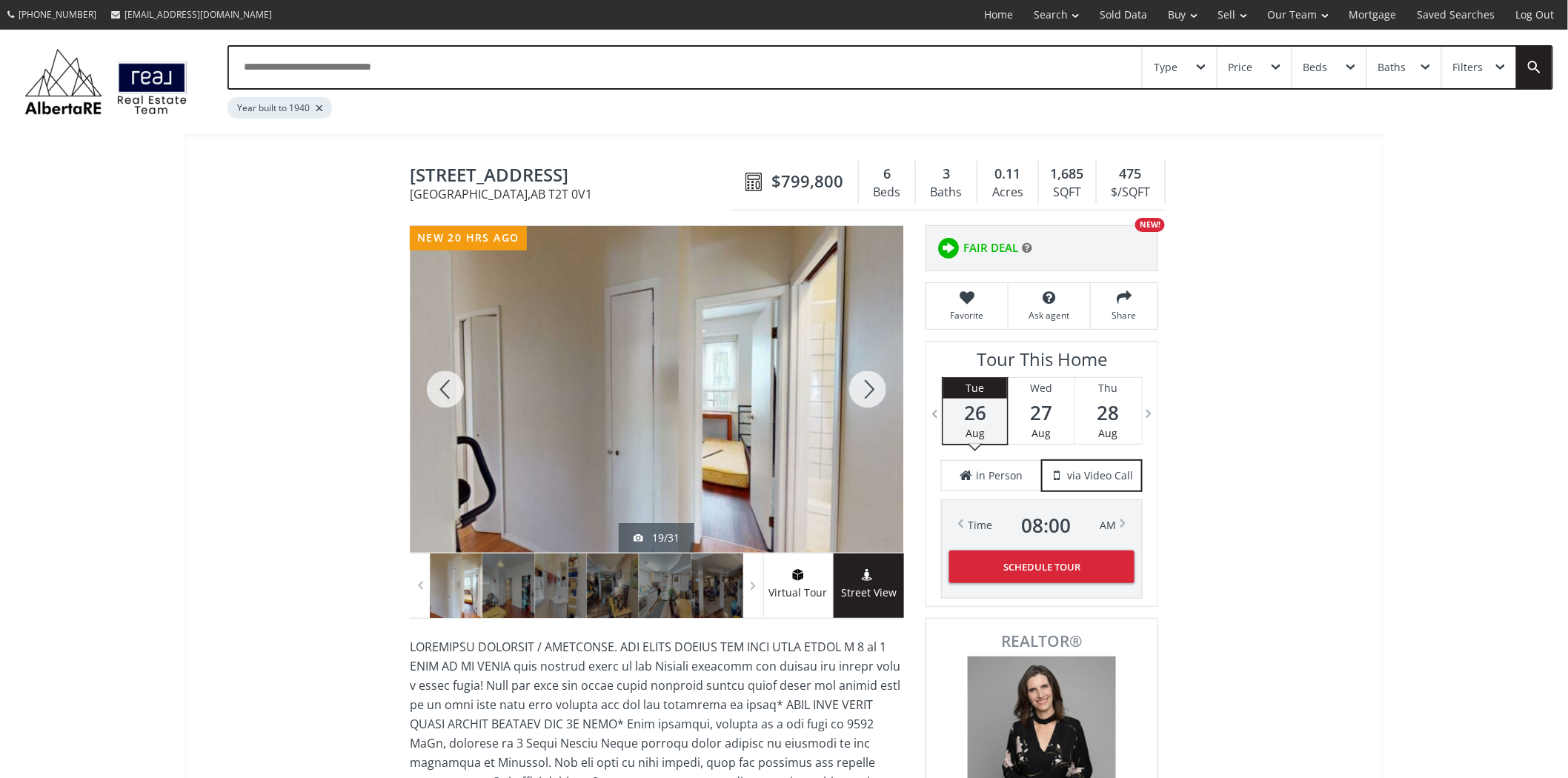
click at [866, 382] on div at bounding box center [868, 389] width 71 height 327
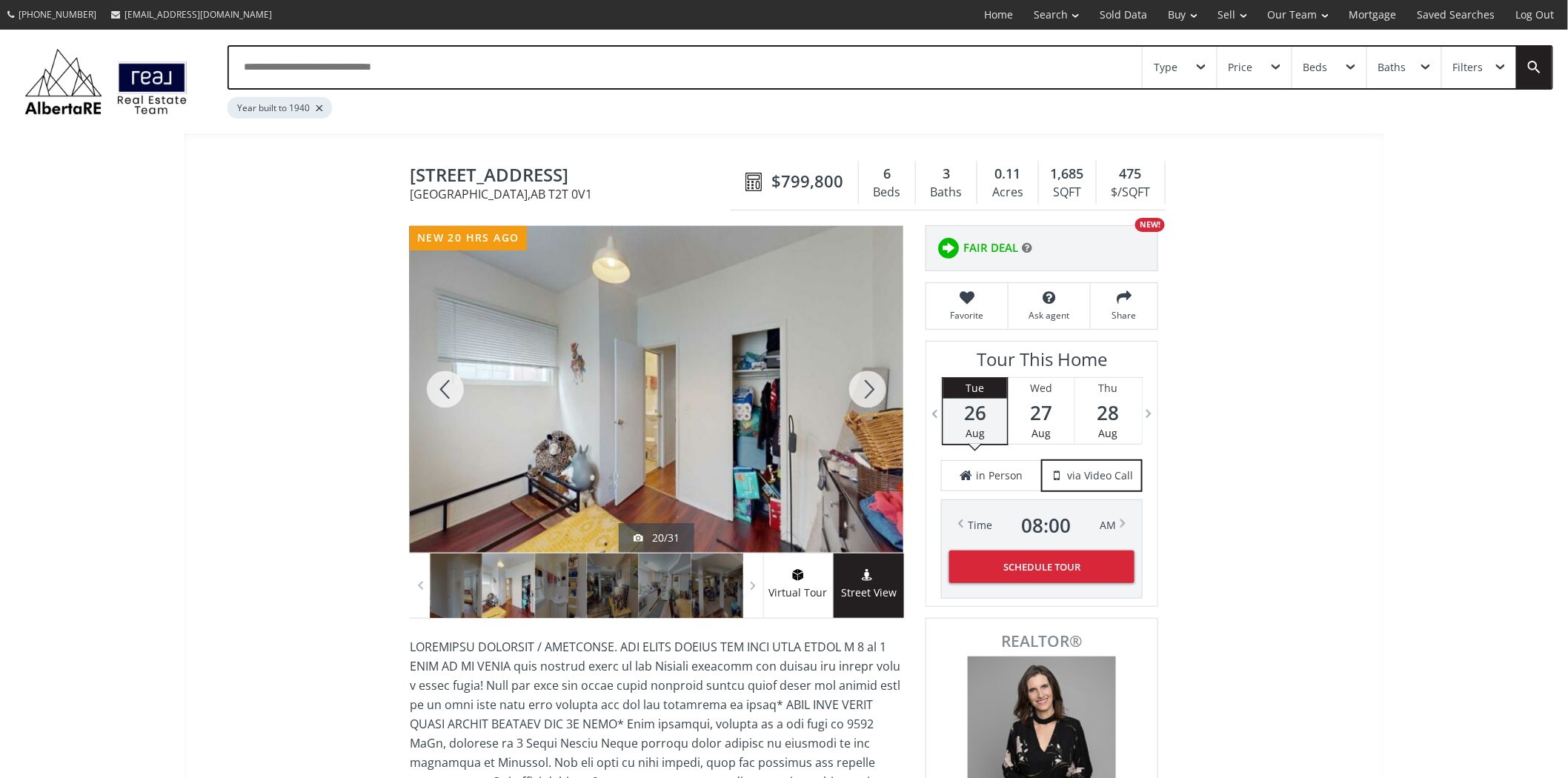
click at [866, 382] on div at bounding box center [868, 389] width 71 height 327
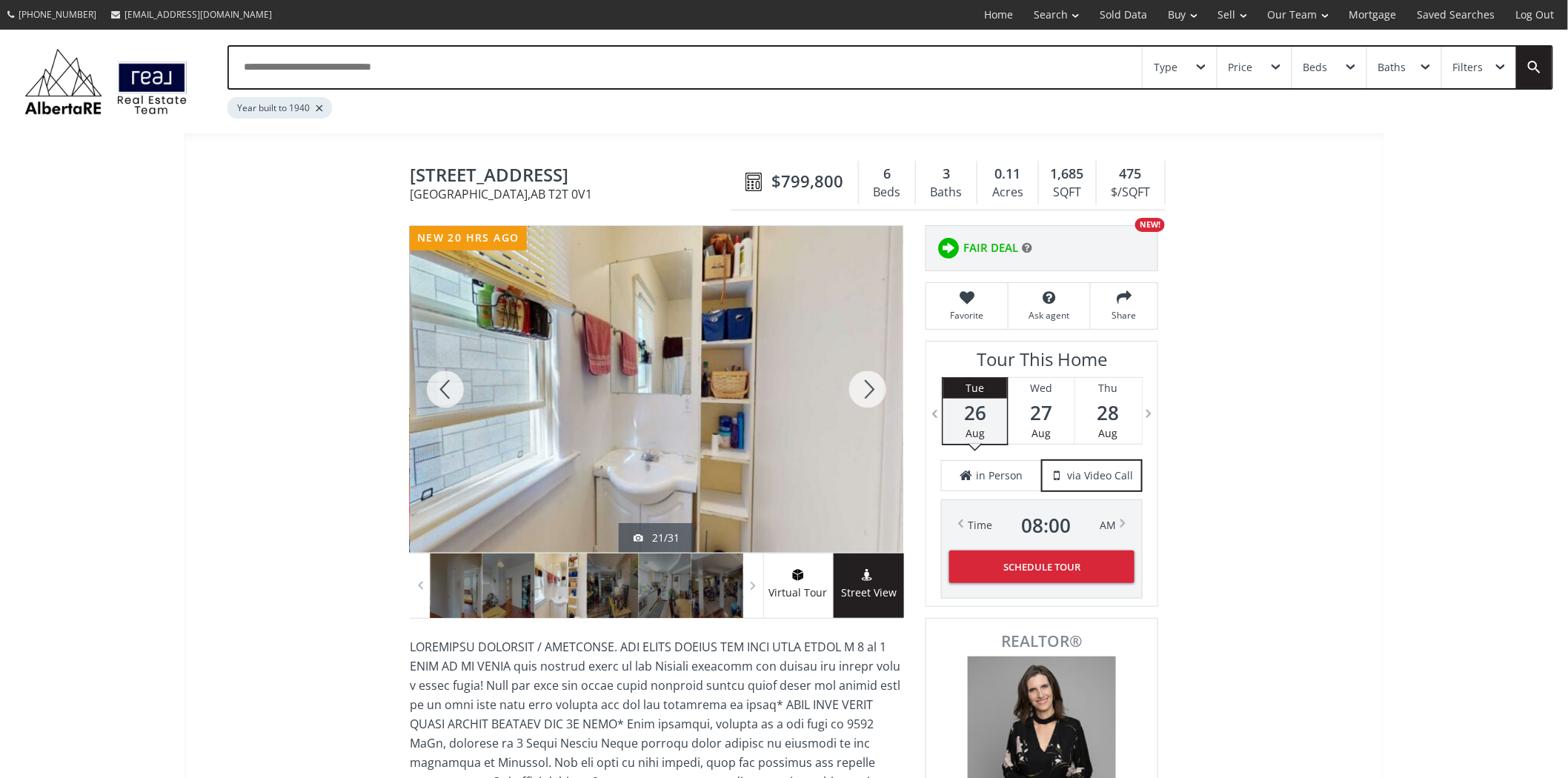
click at [866, 382] on div at bounding box center [868, 389] width 71 height 327
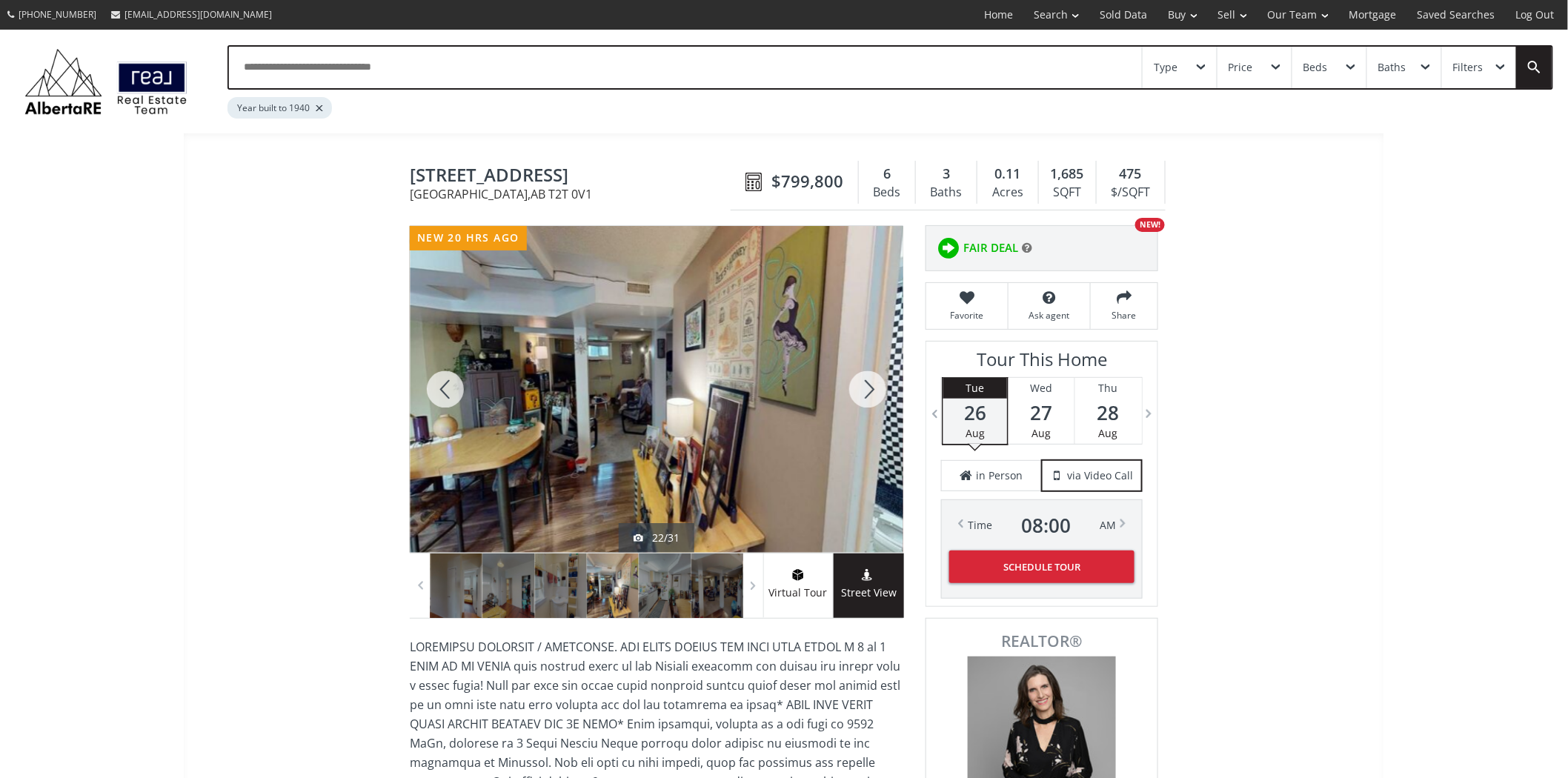
click at [866, 382] on div at bounding box center [868, 389] width 71 height 327
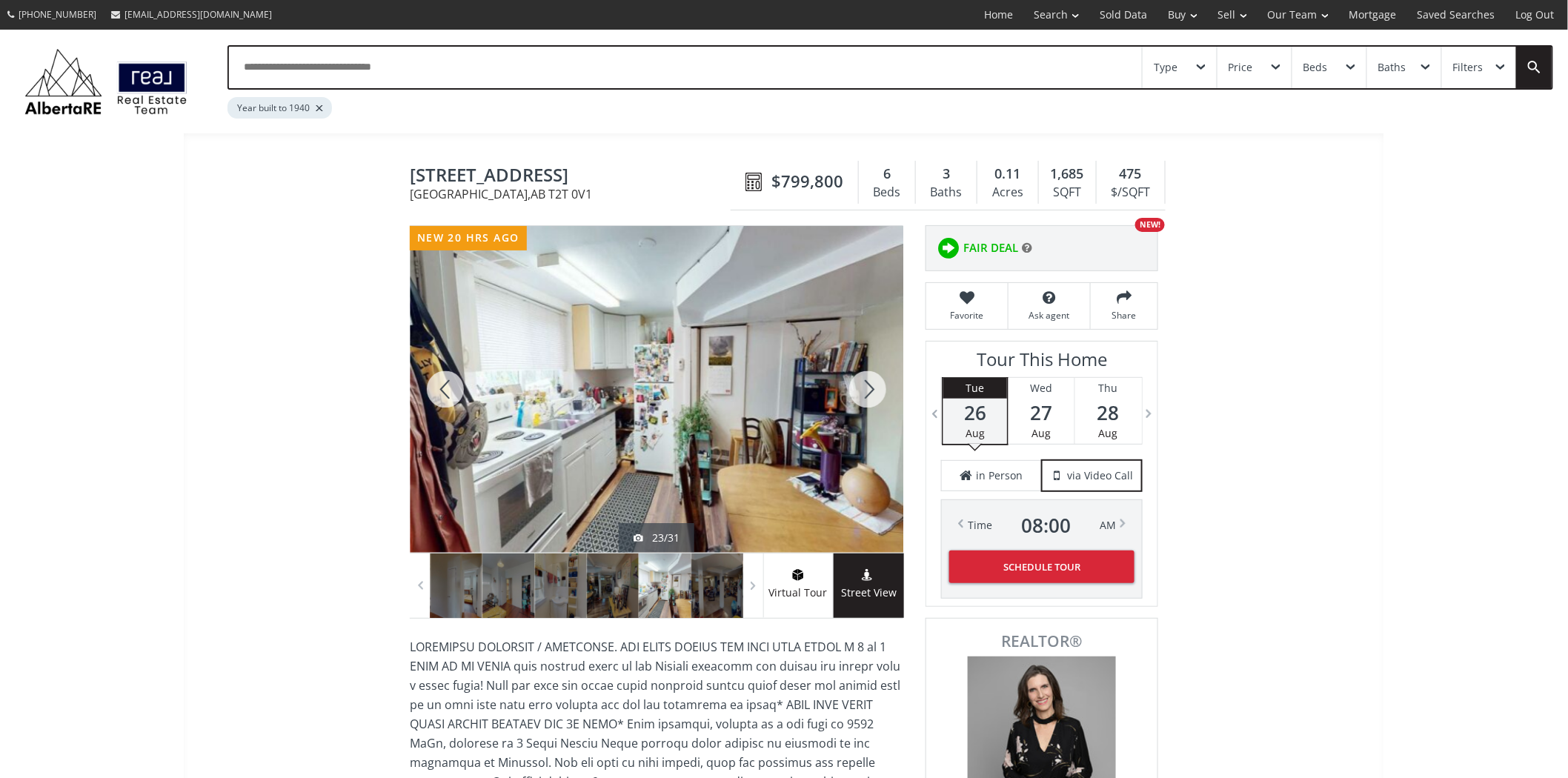
click at [866, 382] on div at bounding box center [868, 389] width 71 height 327
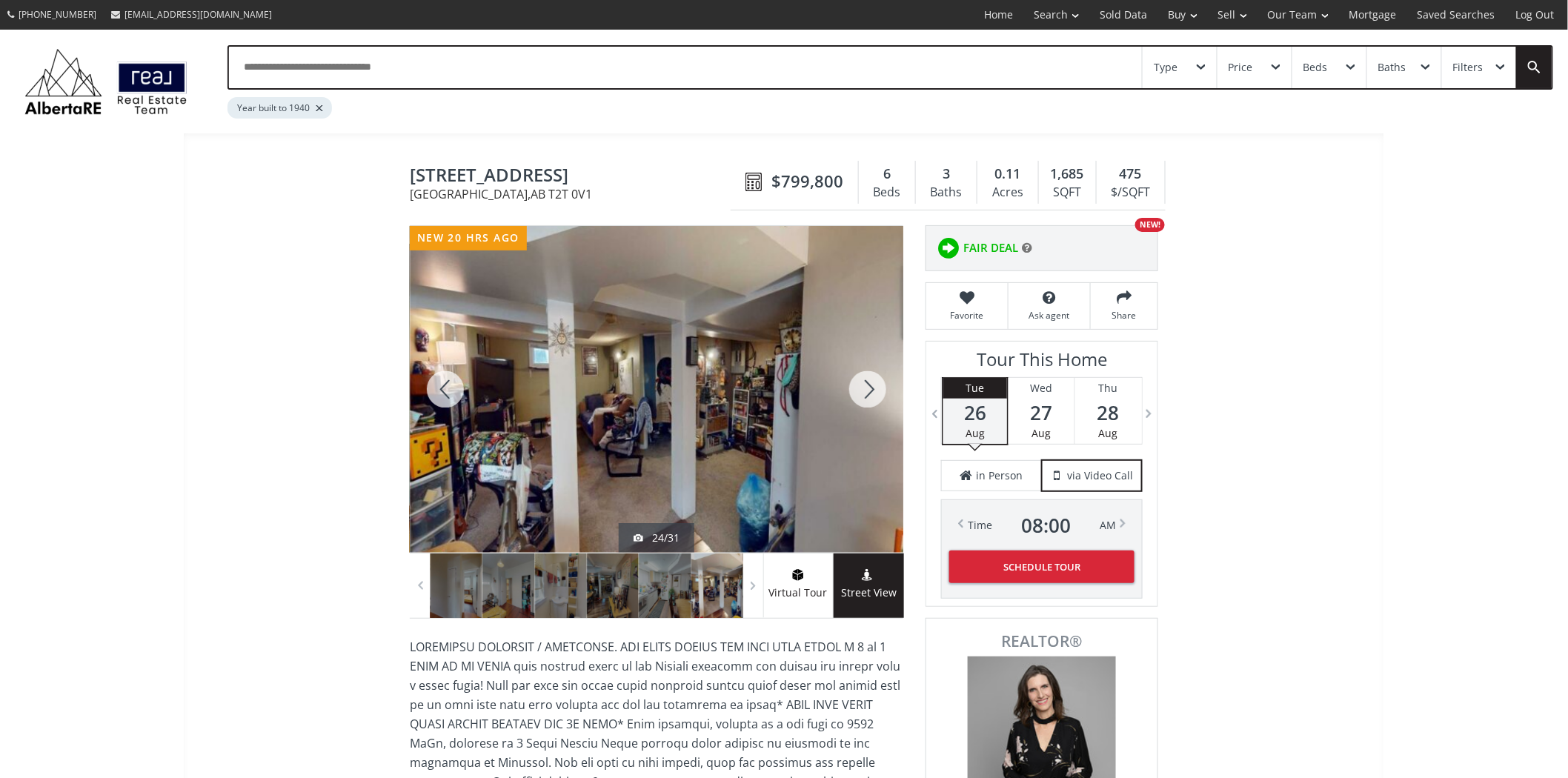
click at [866, 382] on div at bounding box center [868, 389] width 71 height 327
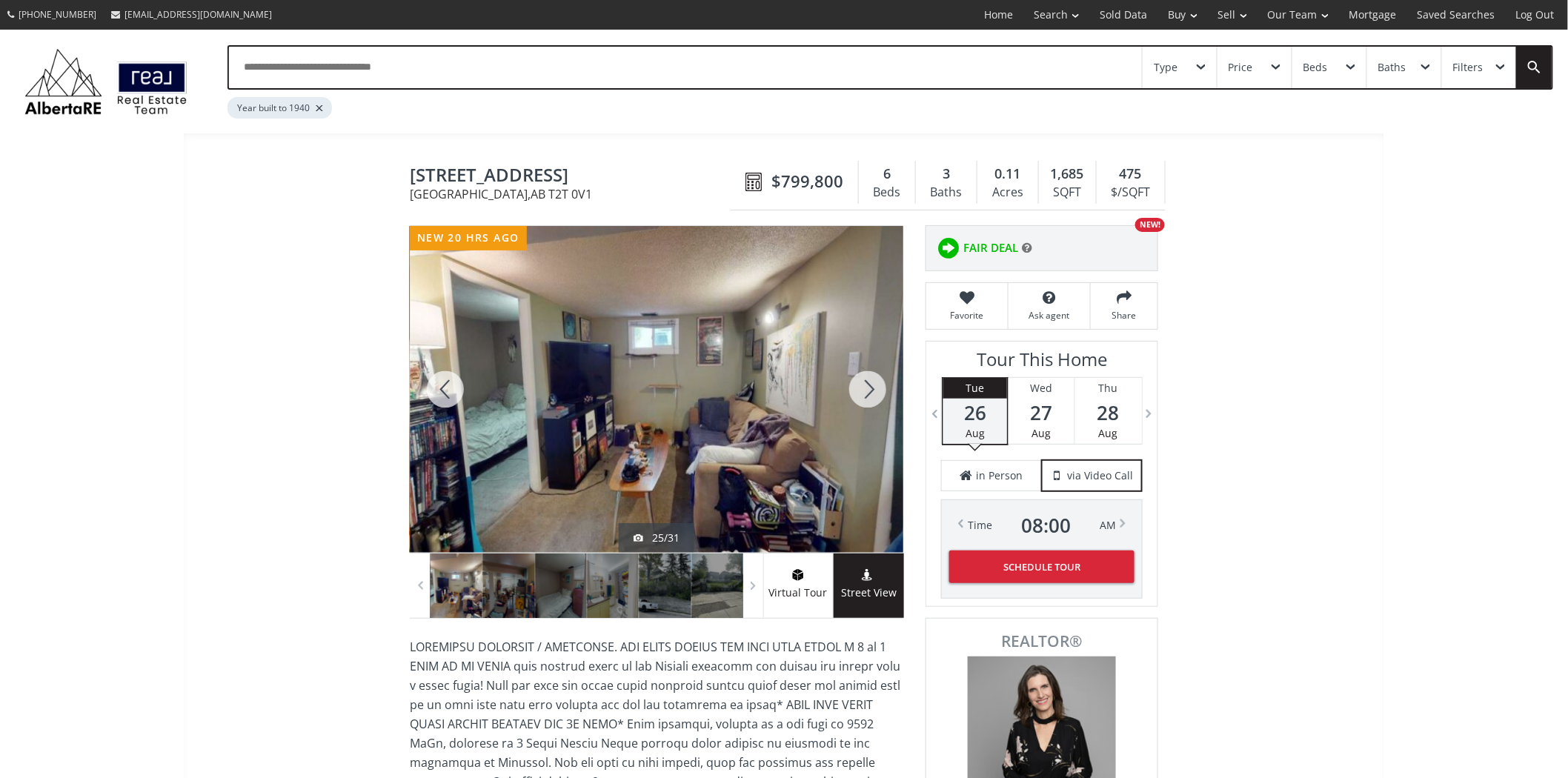
click at [866, 382] on div at bounding box center [868, 389] width 71 height 327
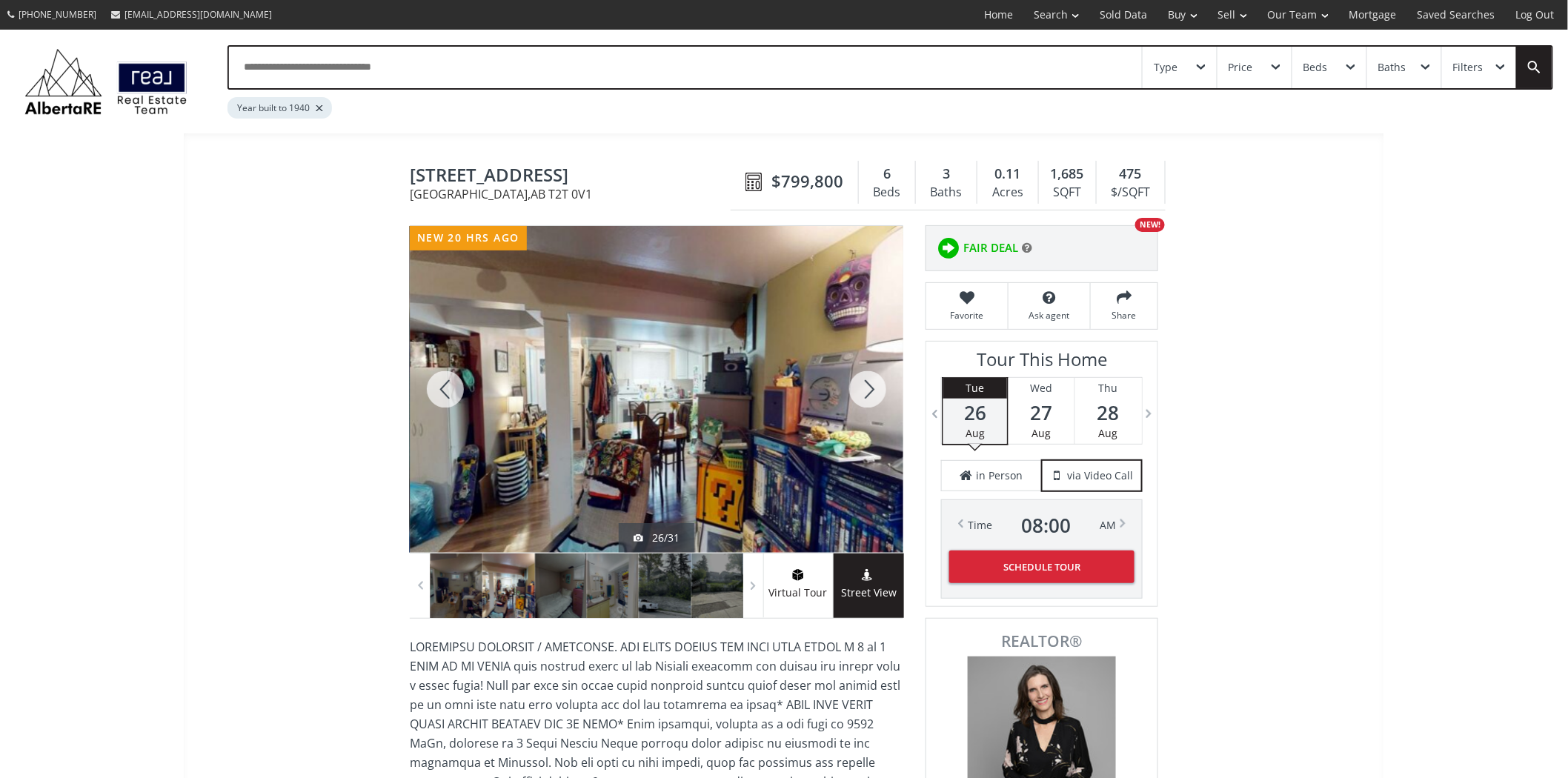
click at [866, 382] on div at bounding box center [868, 389] width 71 height 327
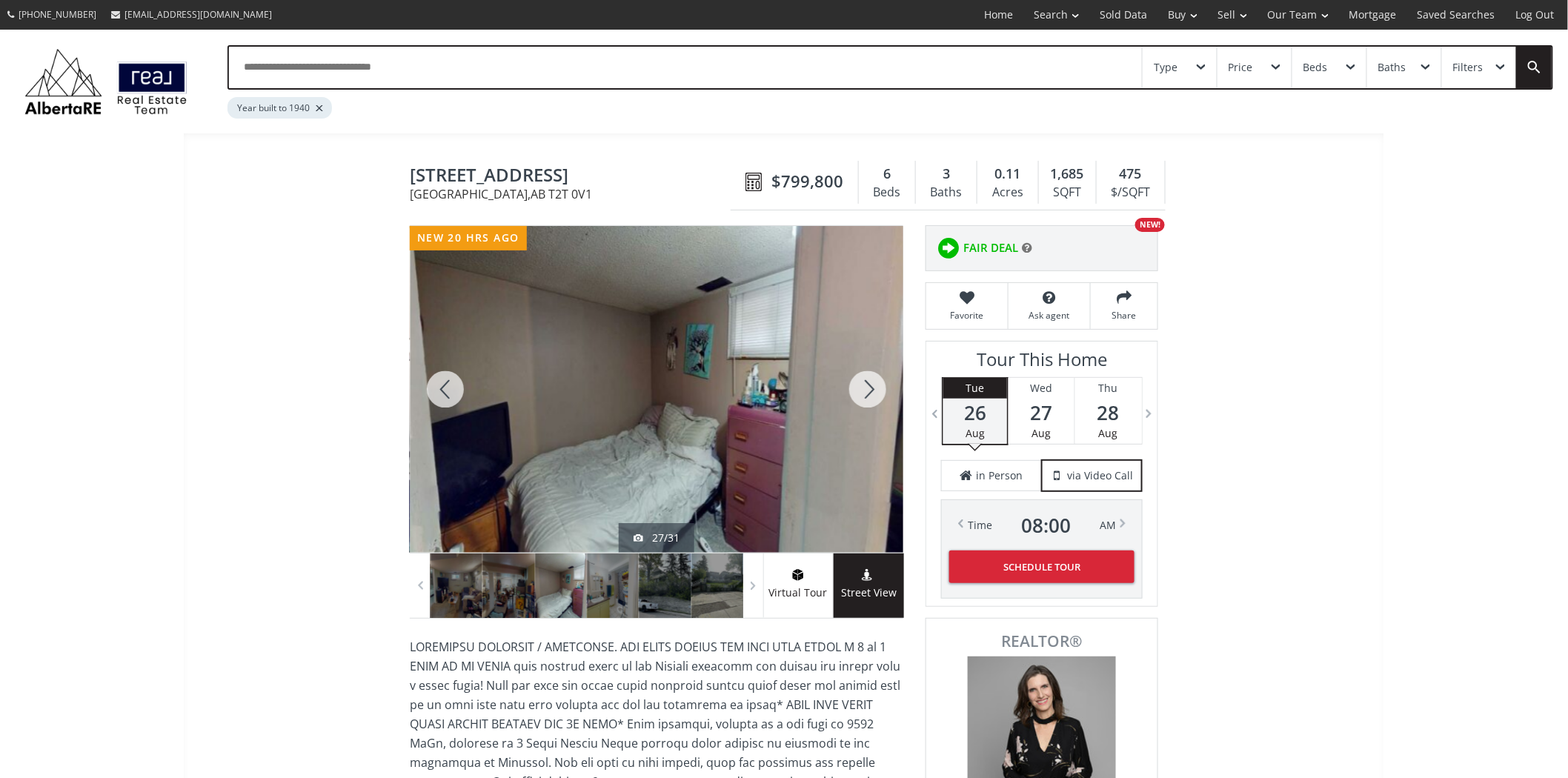
click at [866, 382] on div at bounding box center [868, 389] width 71 height 327
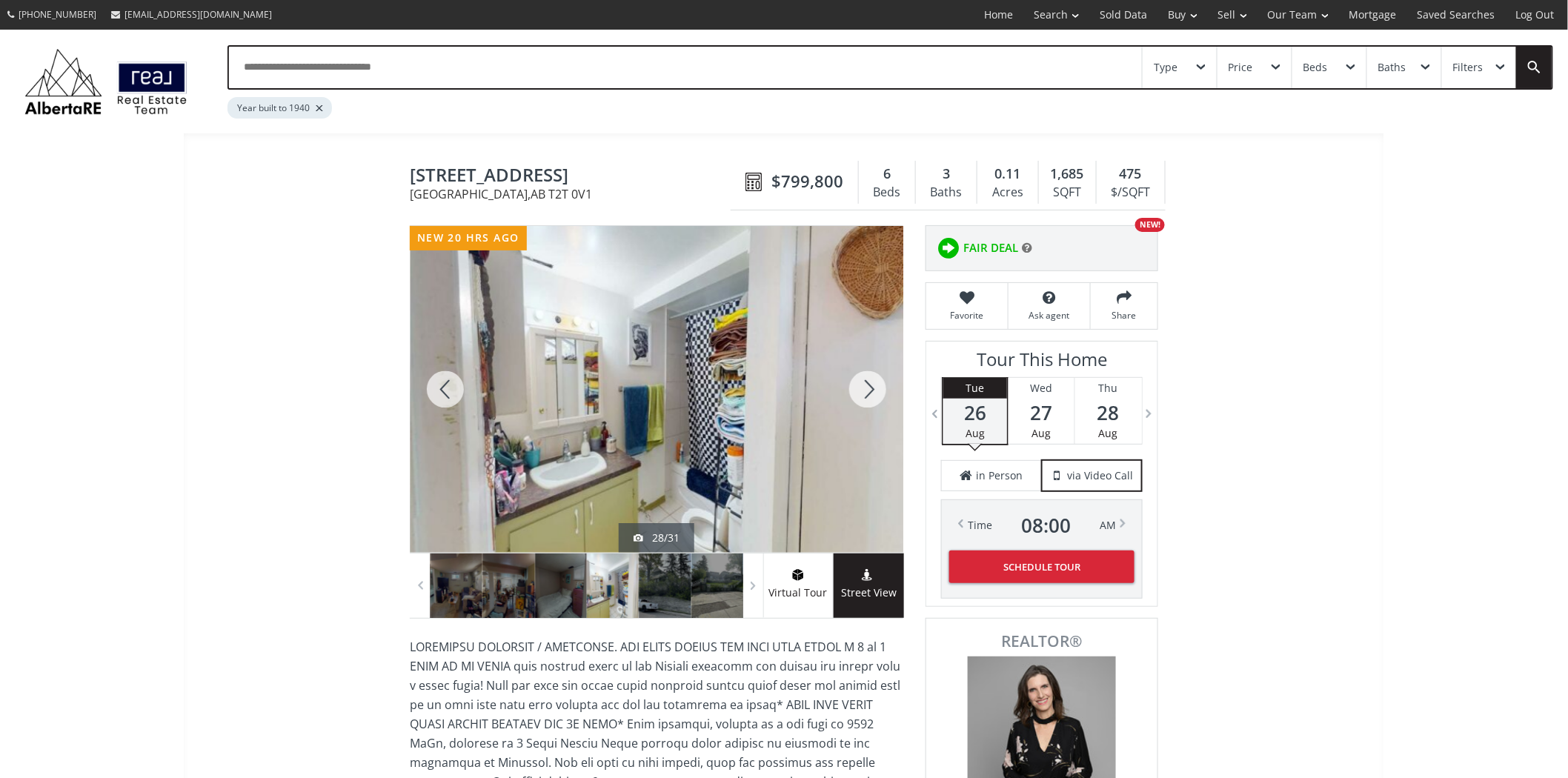
click at [866, 382] on div at bounding box center [868, 389] width 71 height 327
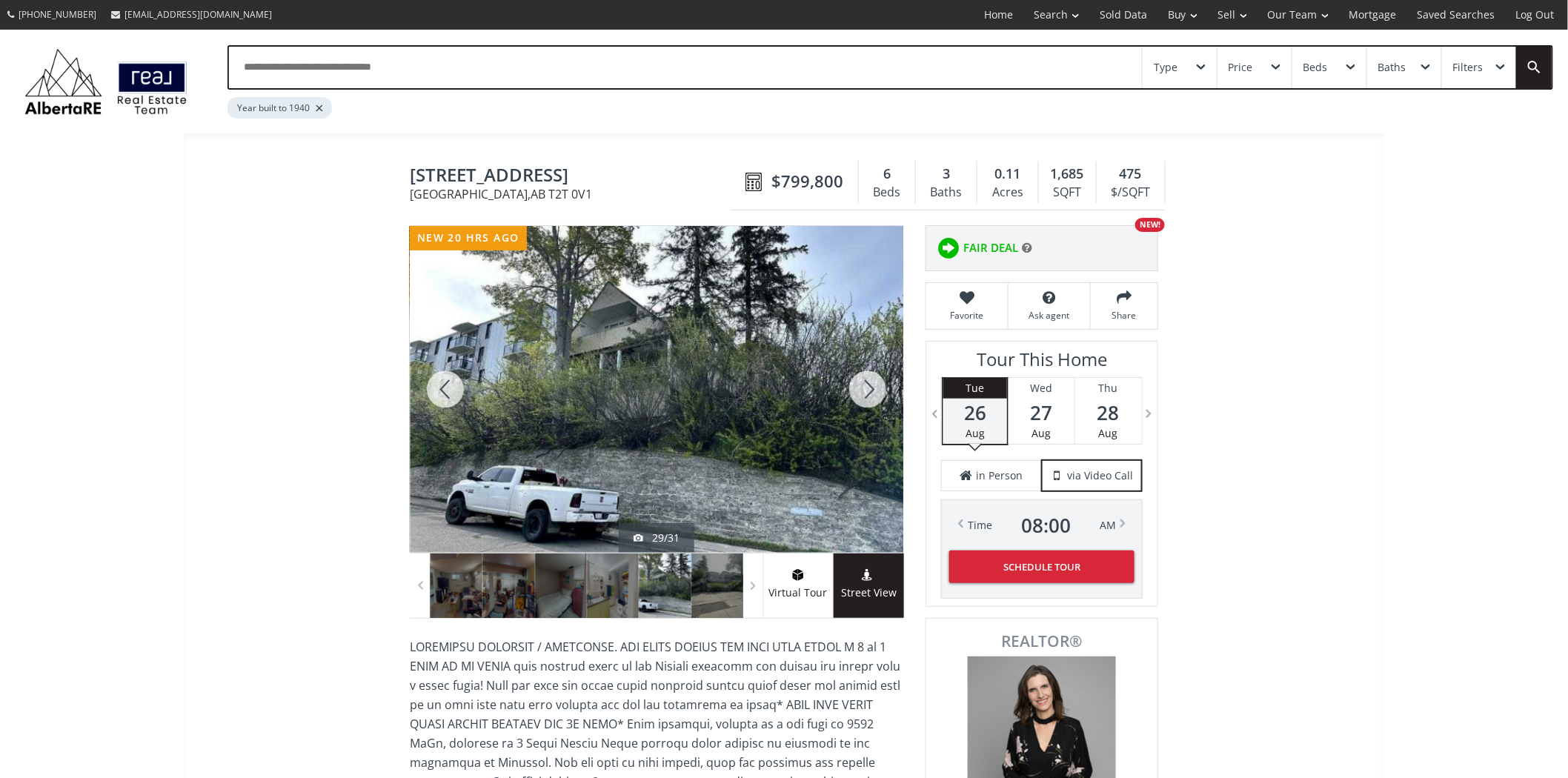
click at [875, 386] on div at bounding box center [868, 389] width 71 height 327
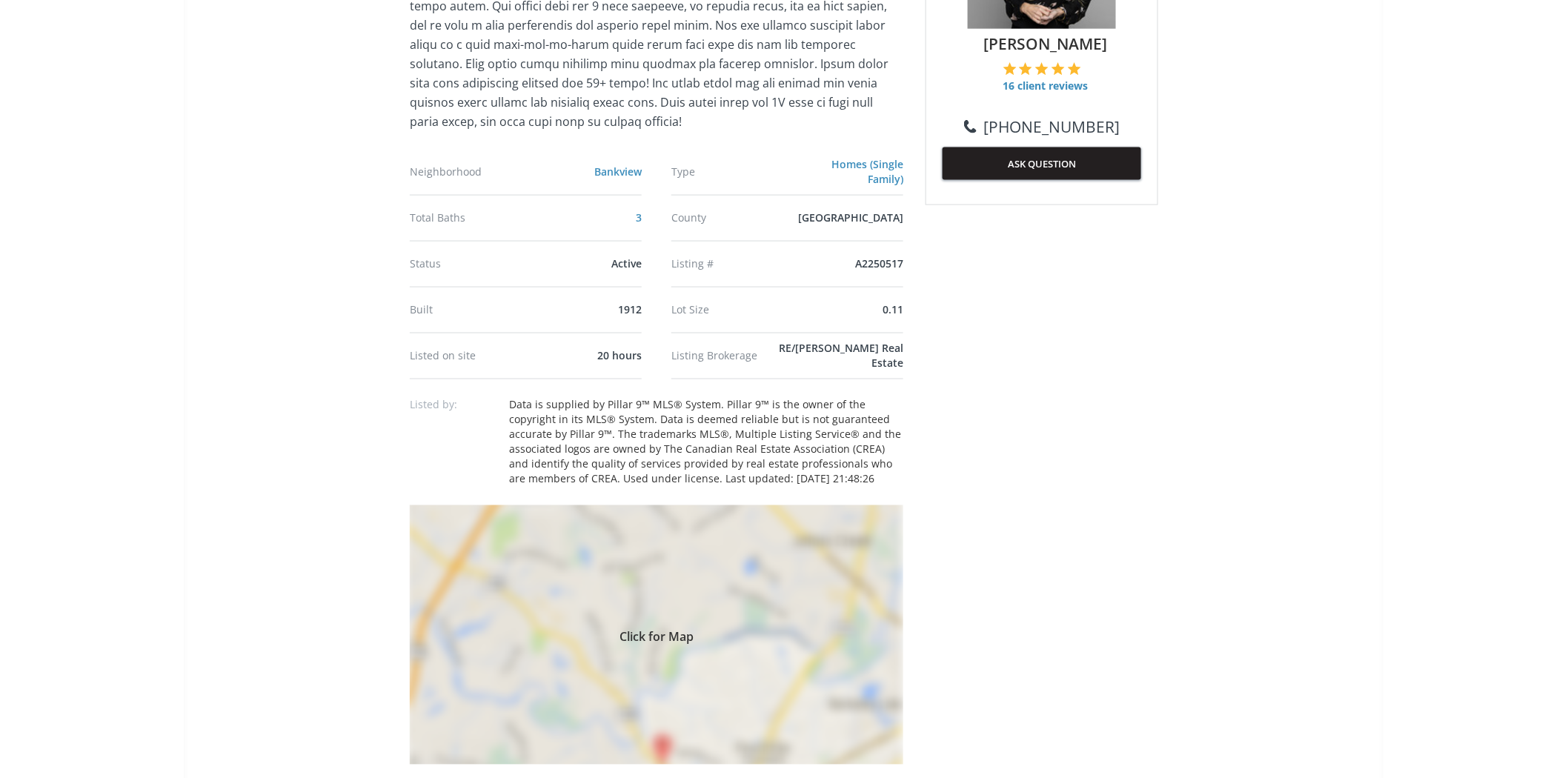
scroll to position [988, 0]
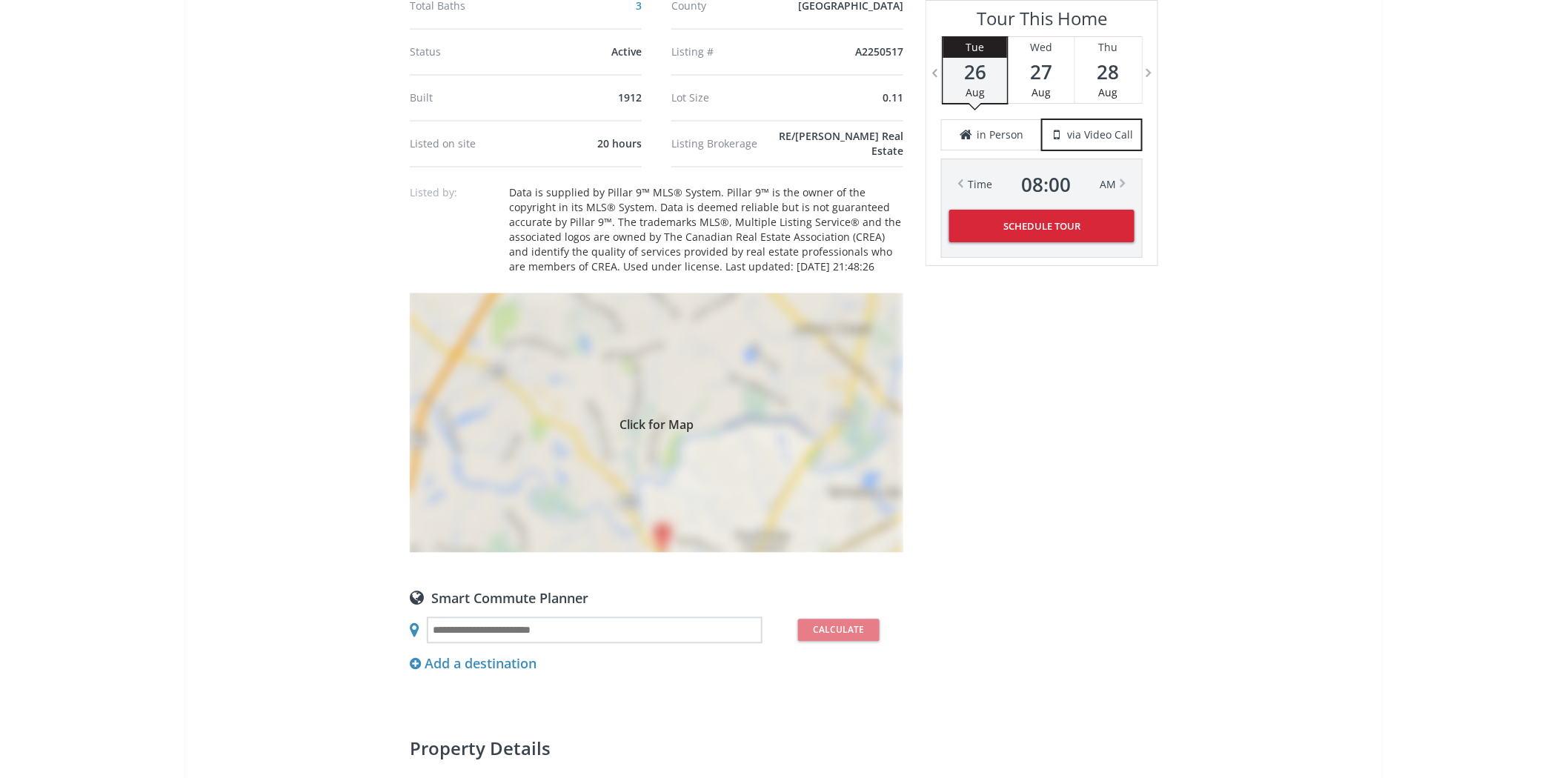
click at [656, 416] on div "Click for Map" at bounding box center [657, 423] width 493 height 259
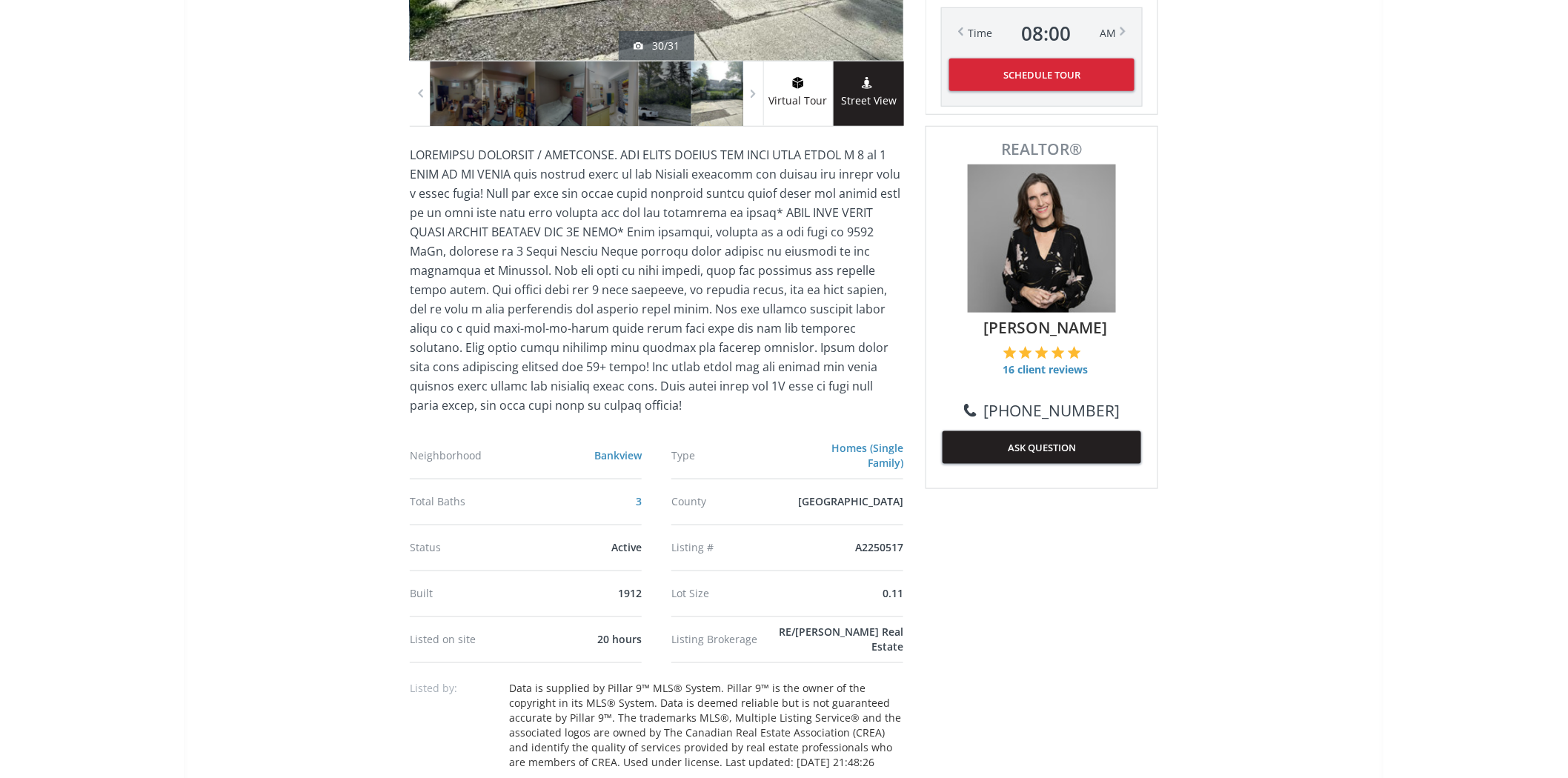
scroll to position [247, 0]
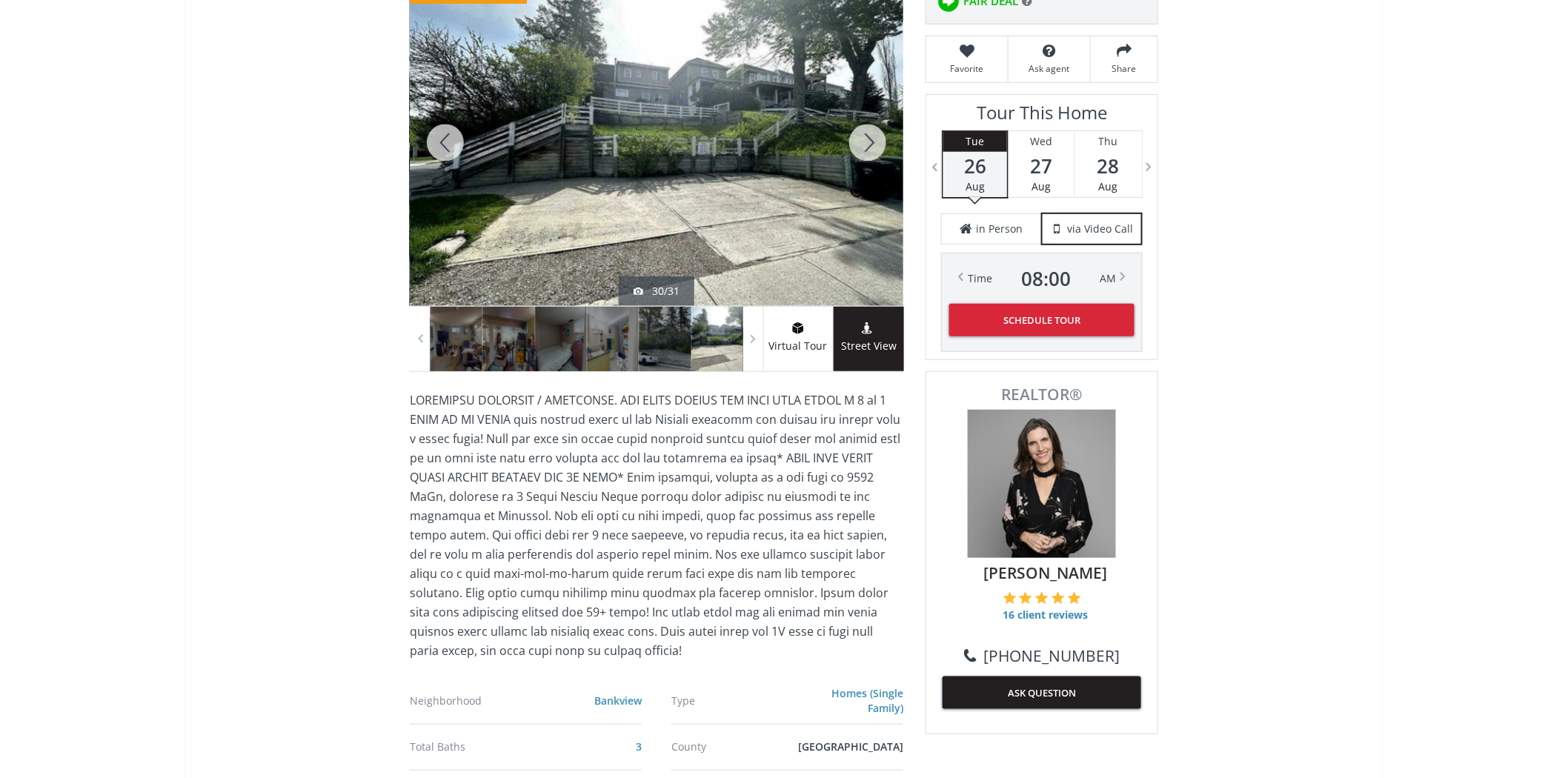
click at [863, 329] on icon at bounding box center [869, 328] width 14 height 12
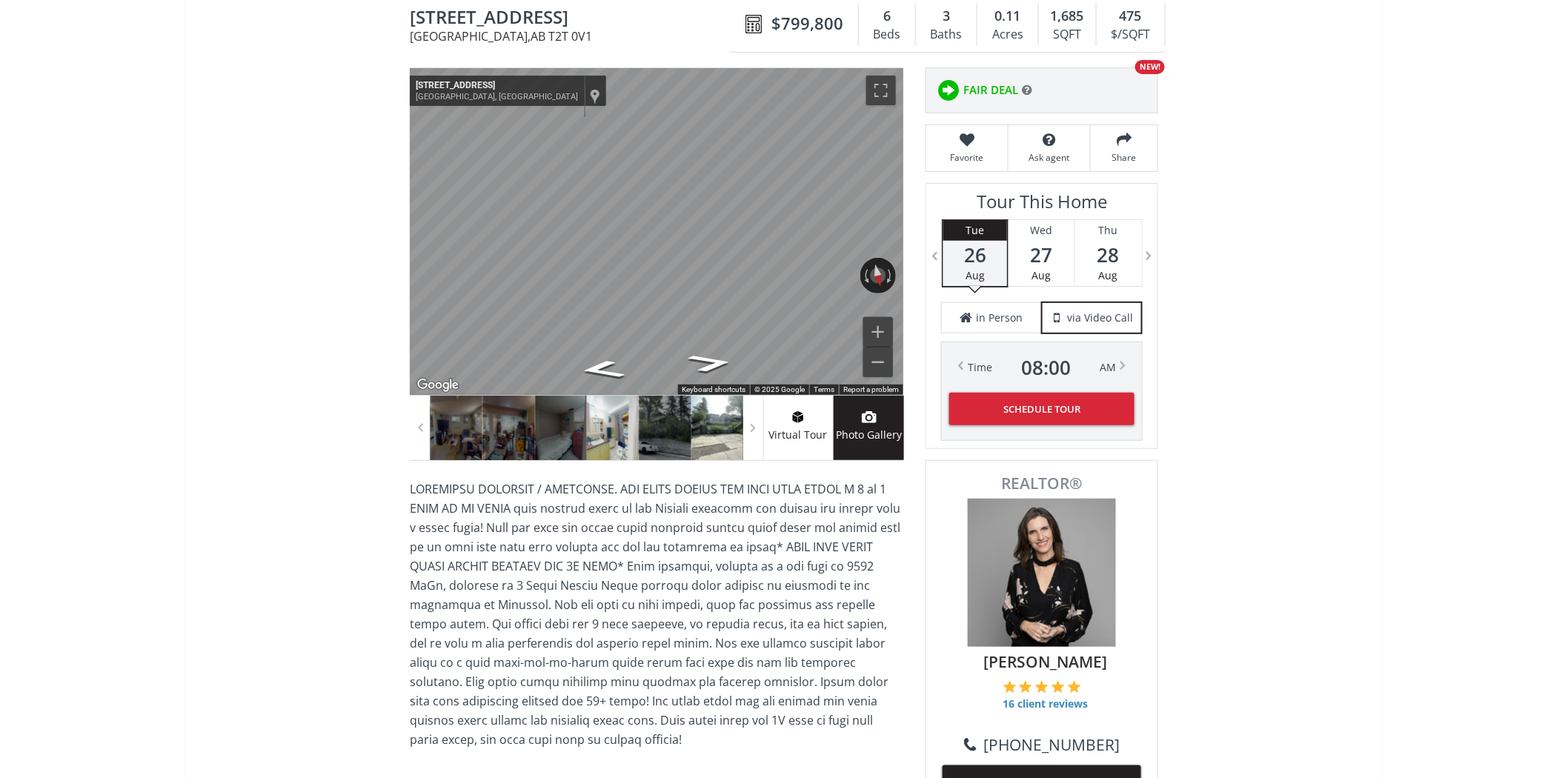
scroll to position [0, 0]
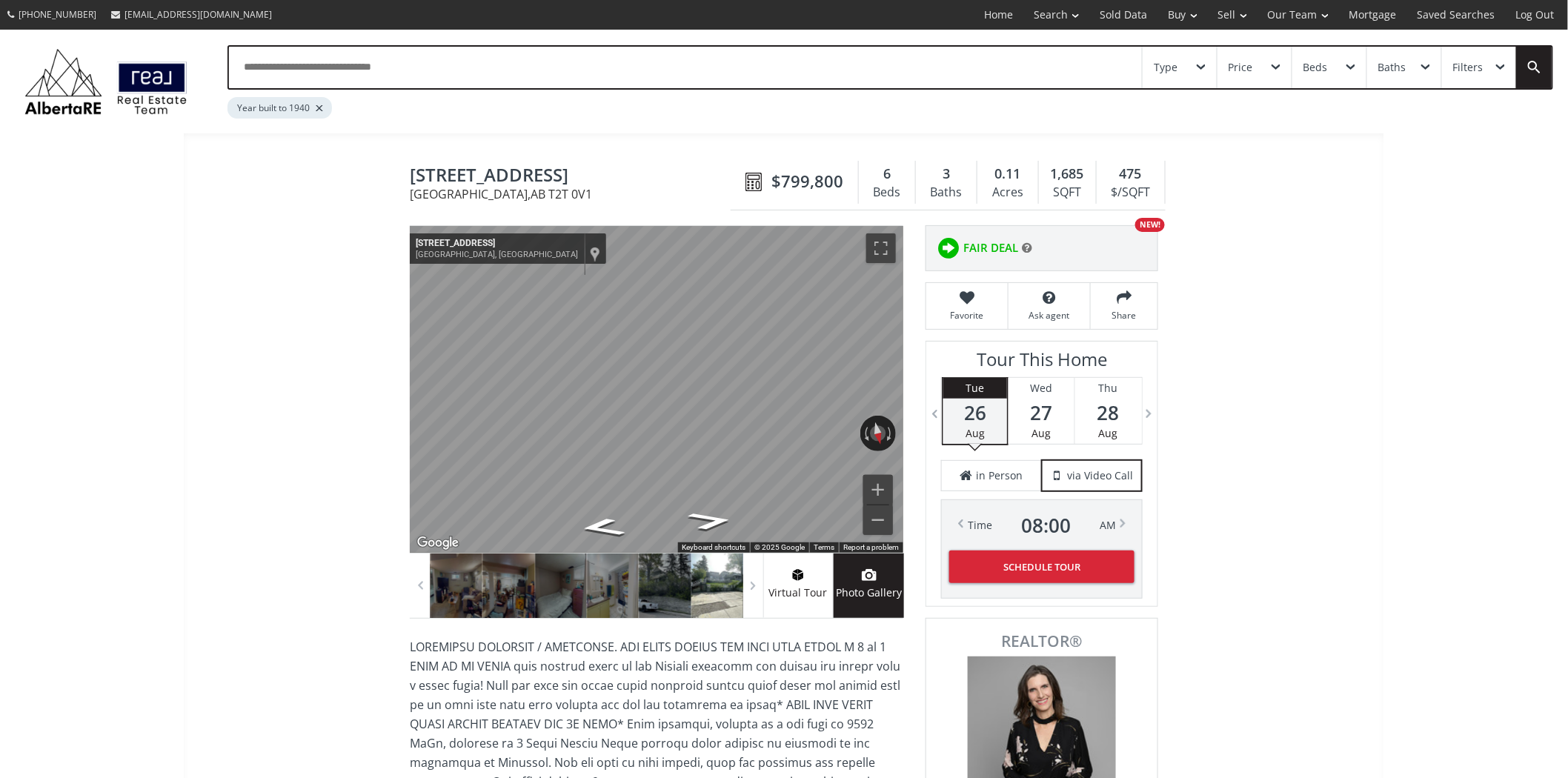
click at [719, 492] on div "Map" at bounding box center [657, 389] width 493 height 327
drag, startPoint x: 717, startPoint y: 521, endPoint x: 401, endPoint y: 378, distance: 346.9
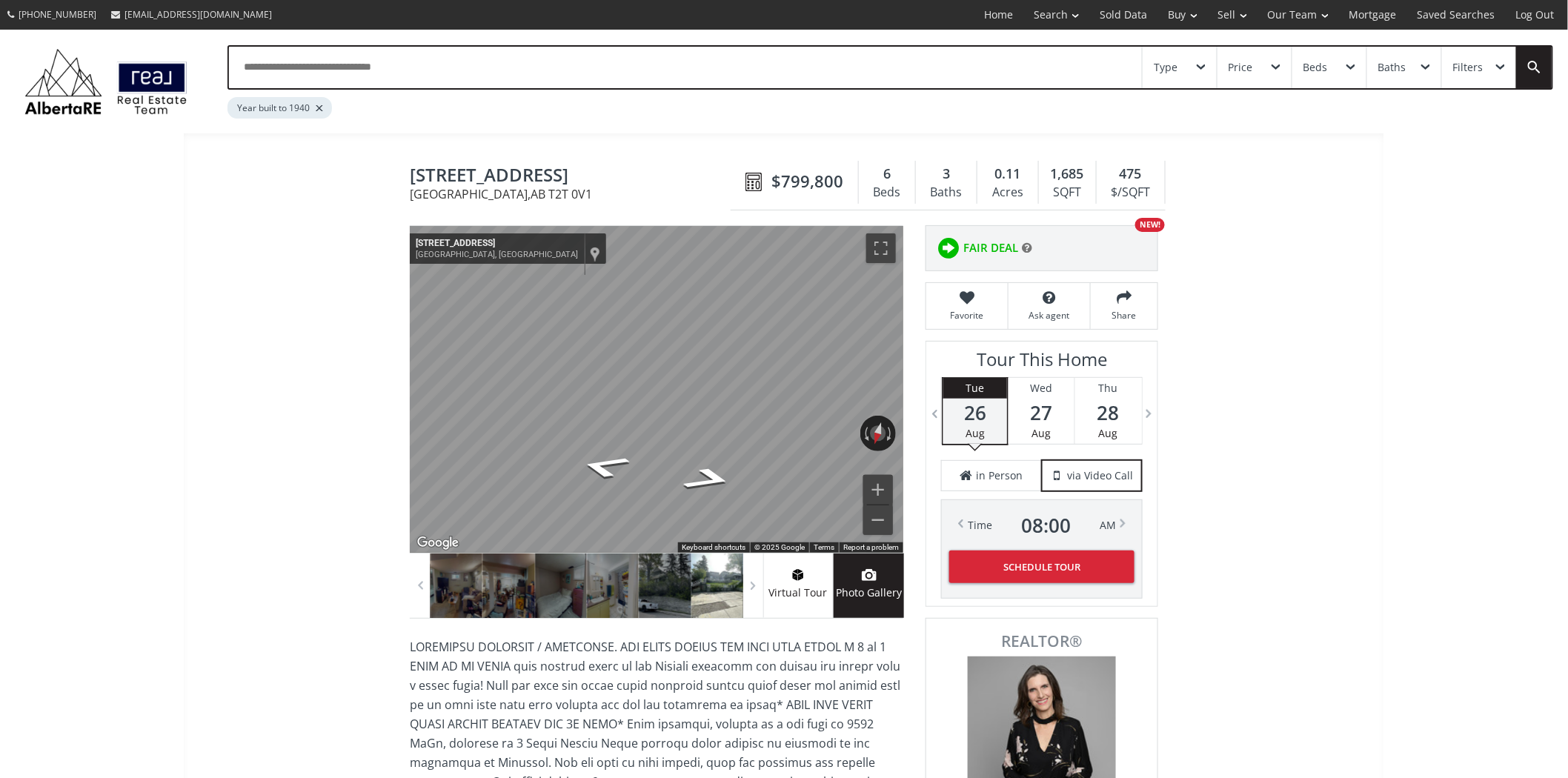
click at [793, 580] on span at bounding box center [798, 577] width 70 height 14
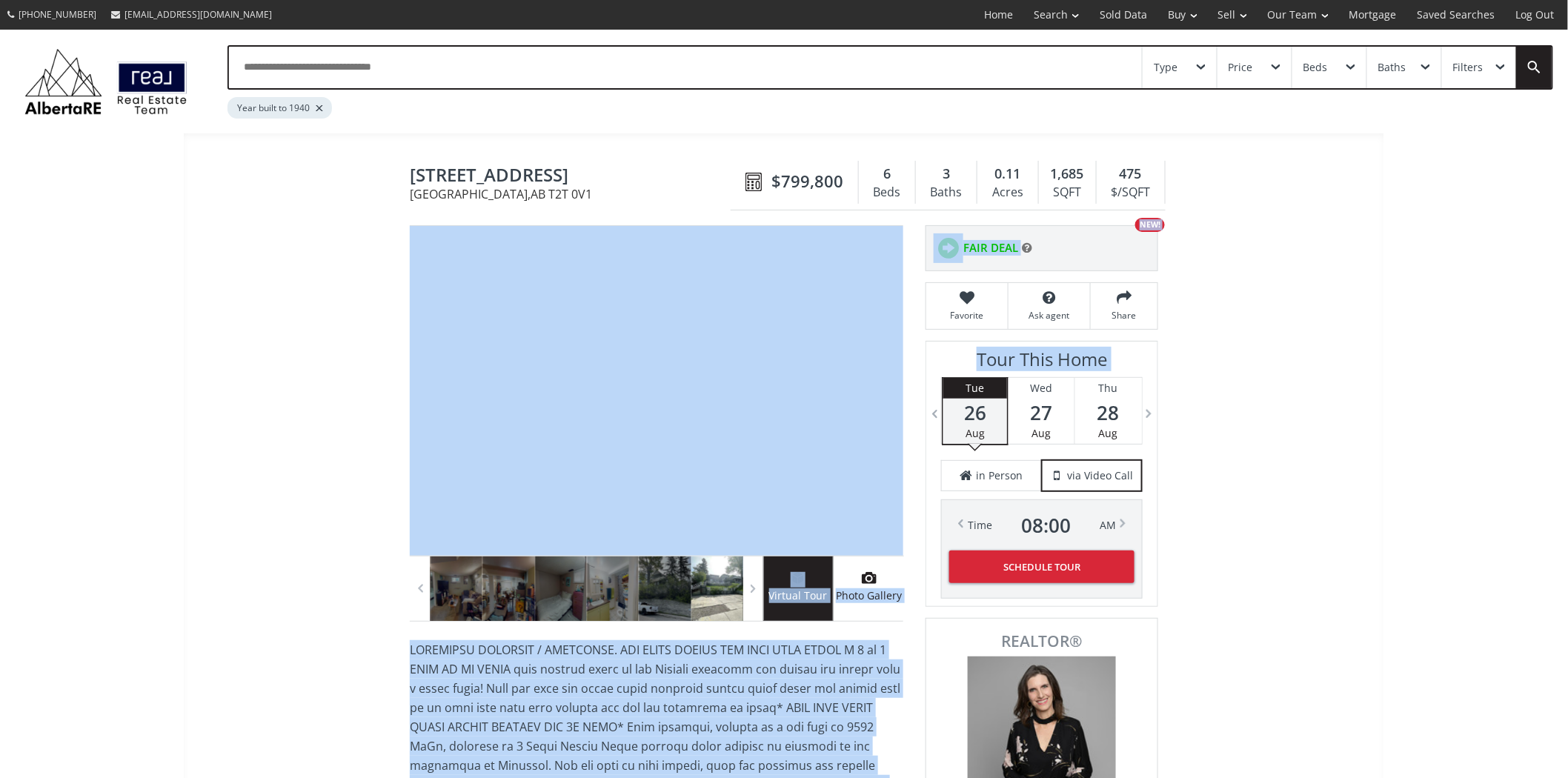
drag, startPoint x: 931, startPoint y: 484, endPoint x: 902, endPoint y: 480, distance: 29.3
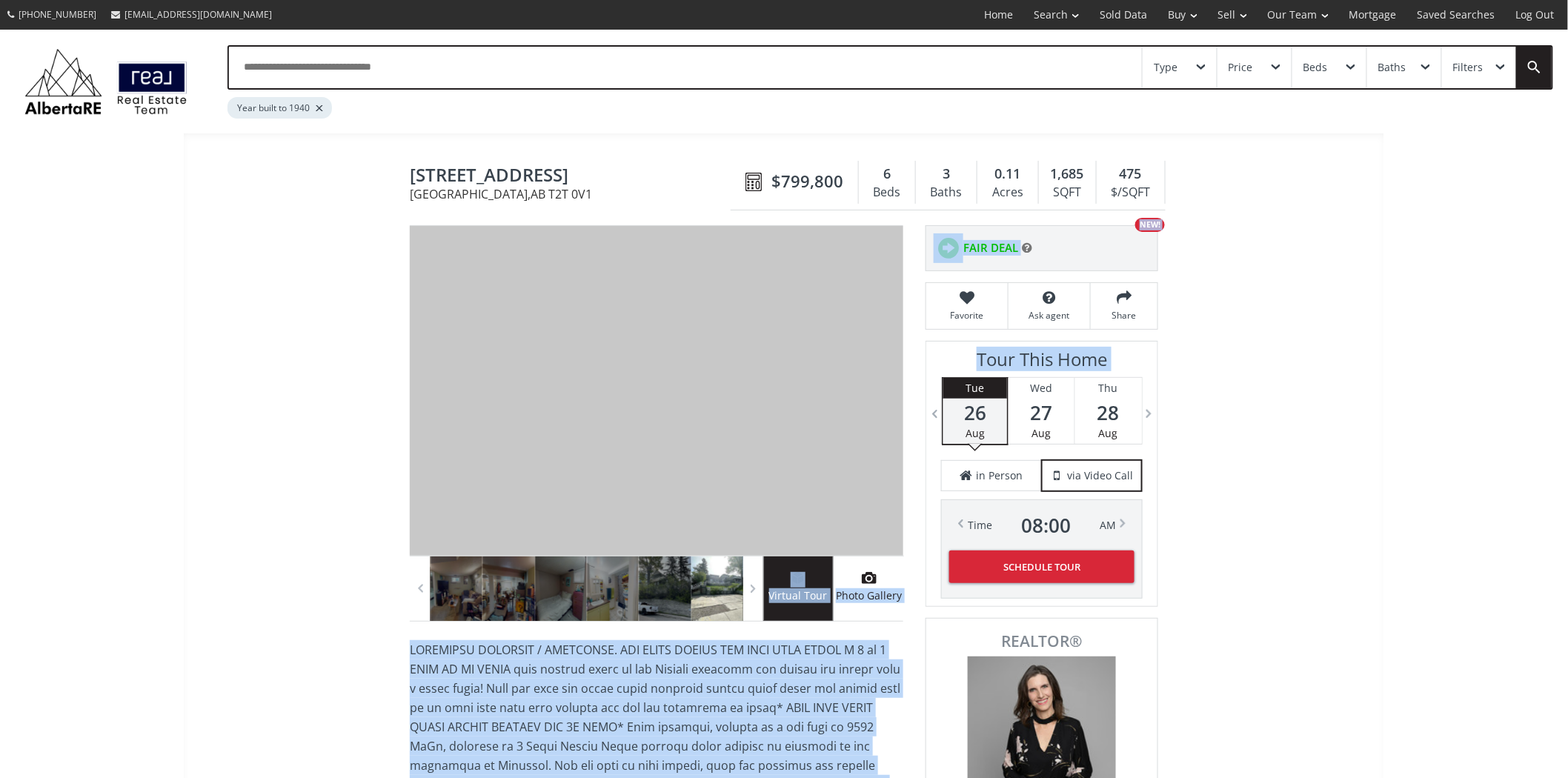
click at [873, 580] on use at bounding box center [869, 577] width 14 height 12
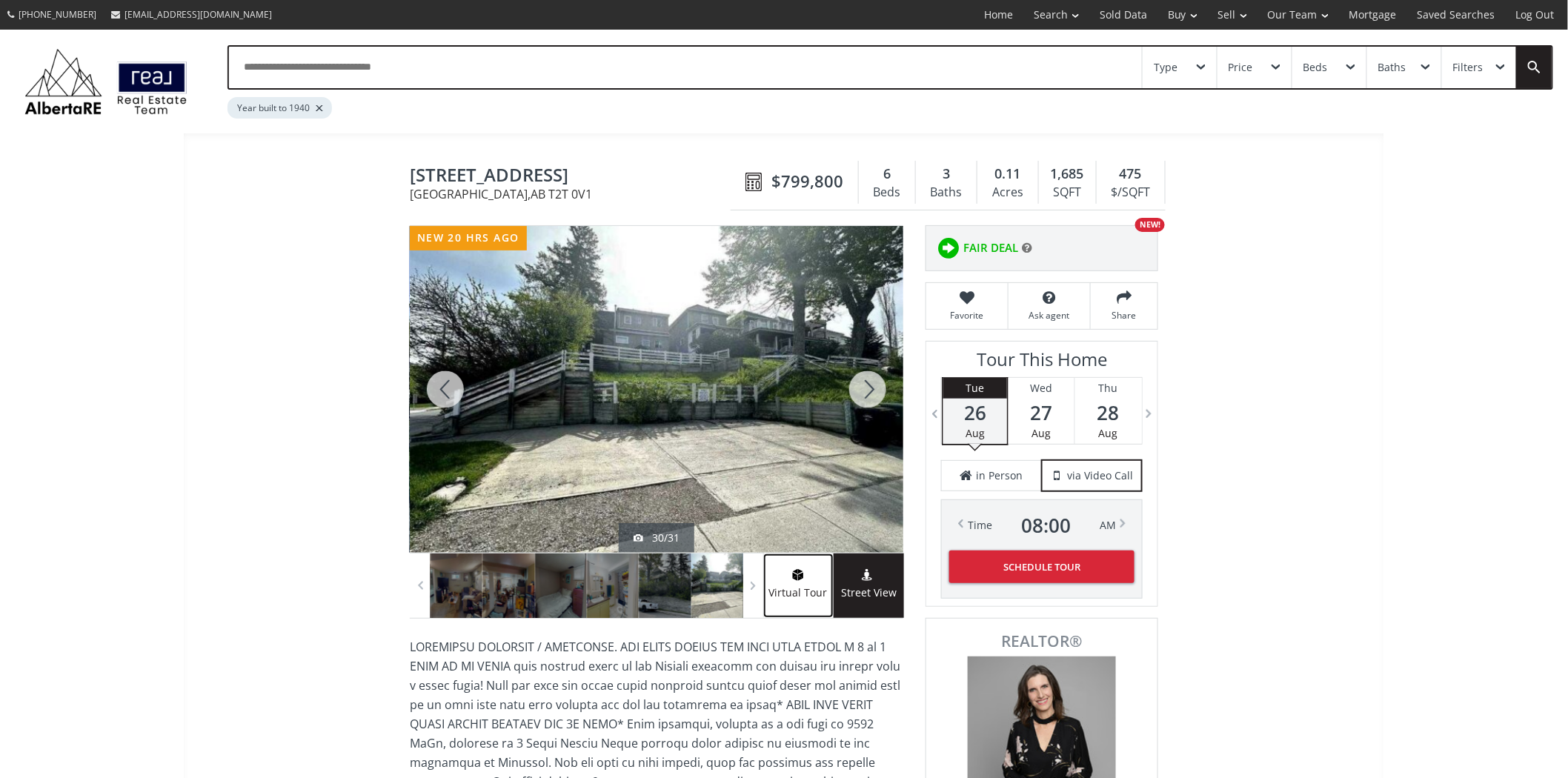
click at [799, 567] on link "Virtual Tour" at bounding box center [799, 586] width 70 height 64
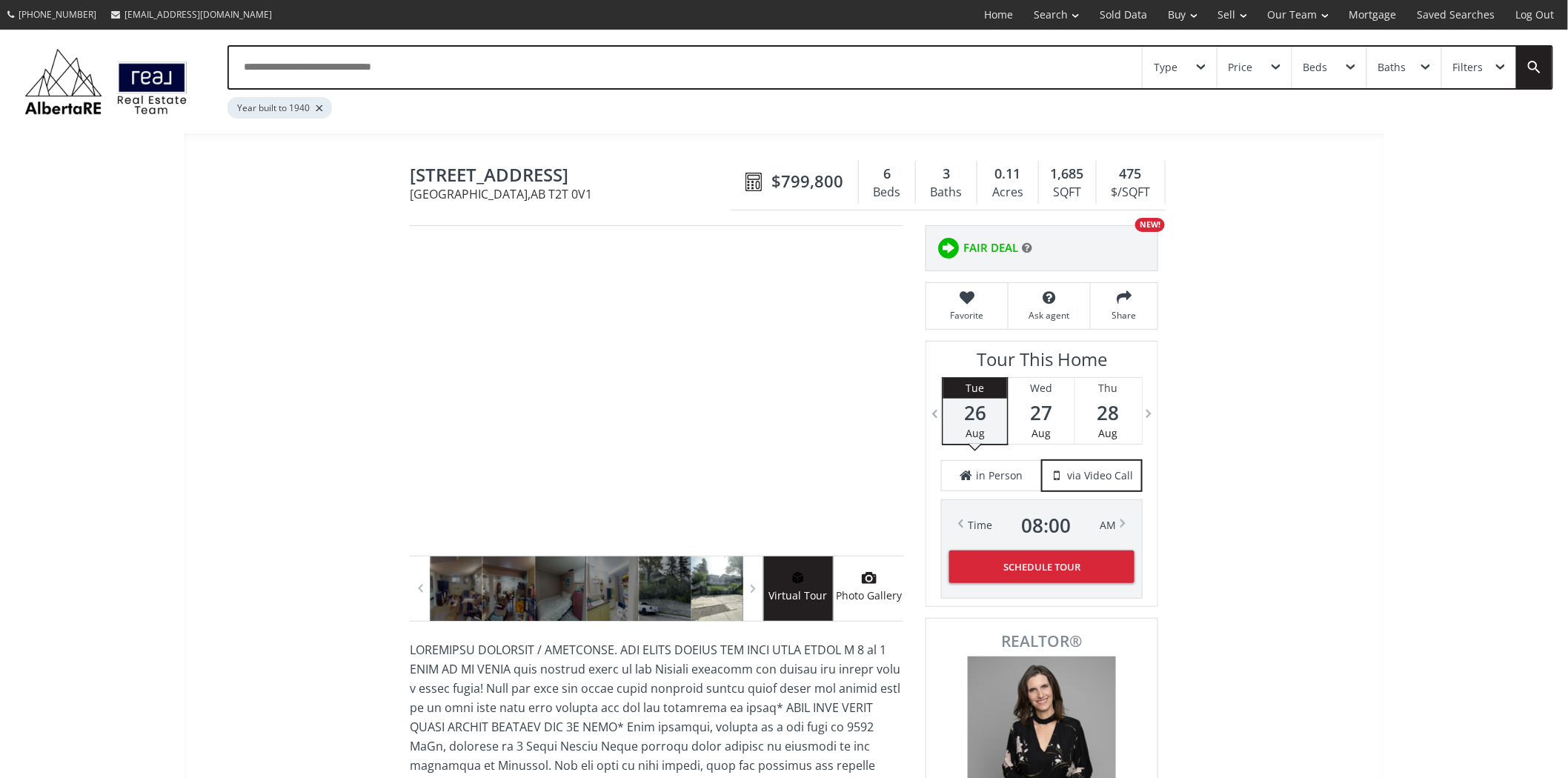
click at [1190, 71] on div "Type" at bounding box center [1180, 68] width 74 height 42
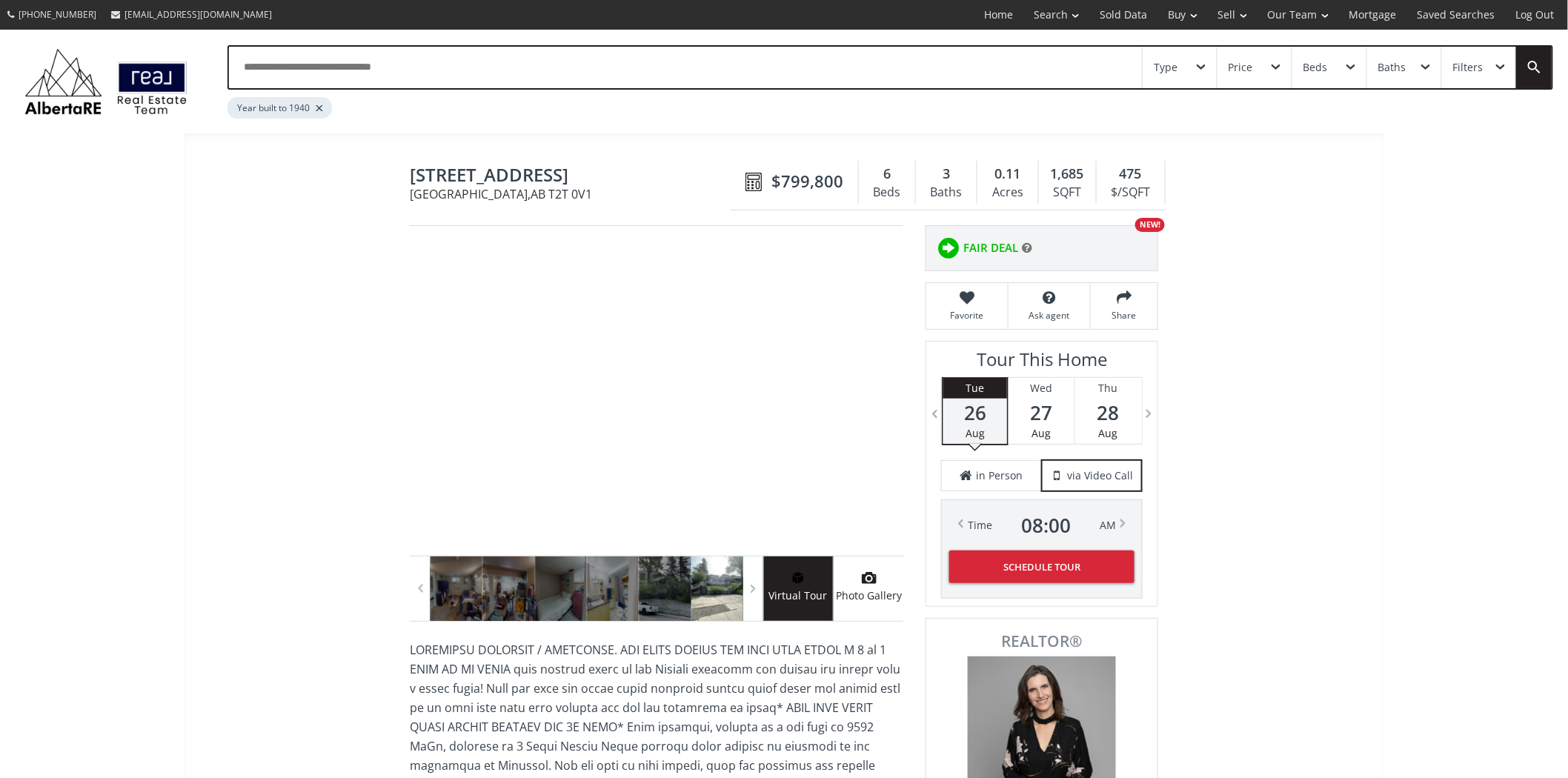
click at [1466, 70] on div "Filters" at bounding box center [1469, 67] width 31 height 10
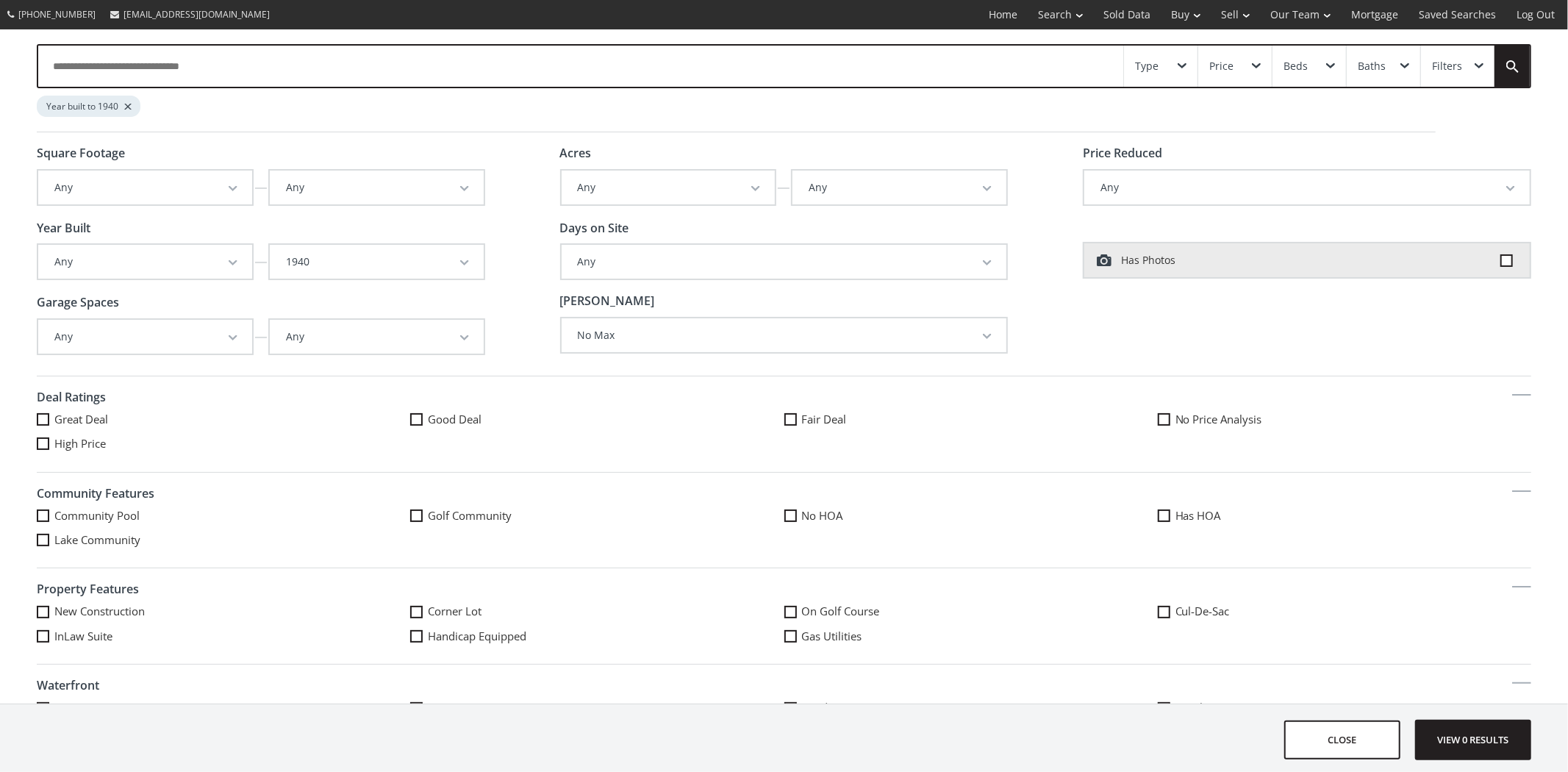
click at [453, 260] on button "1940" at bounding box center [377, 262] width 214 height 34
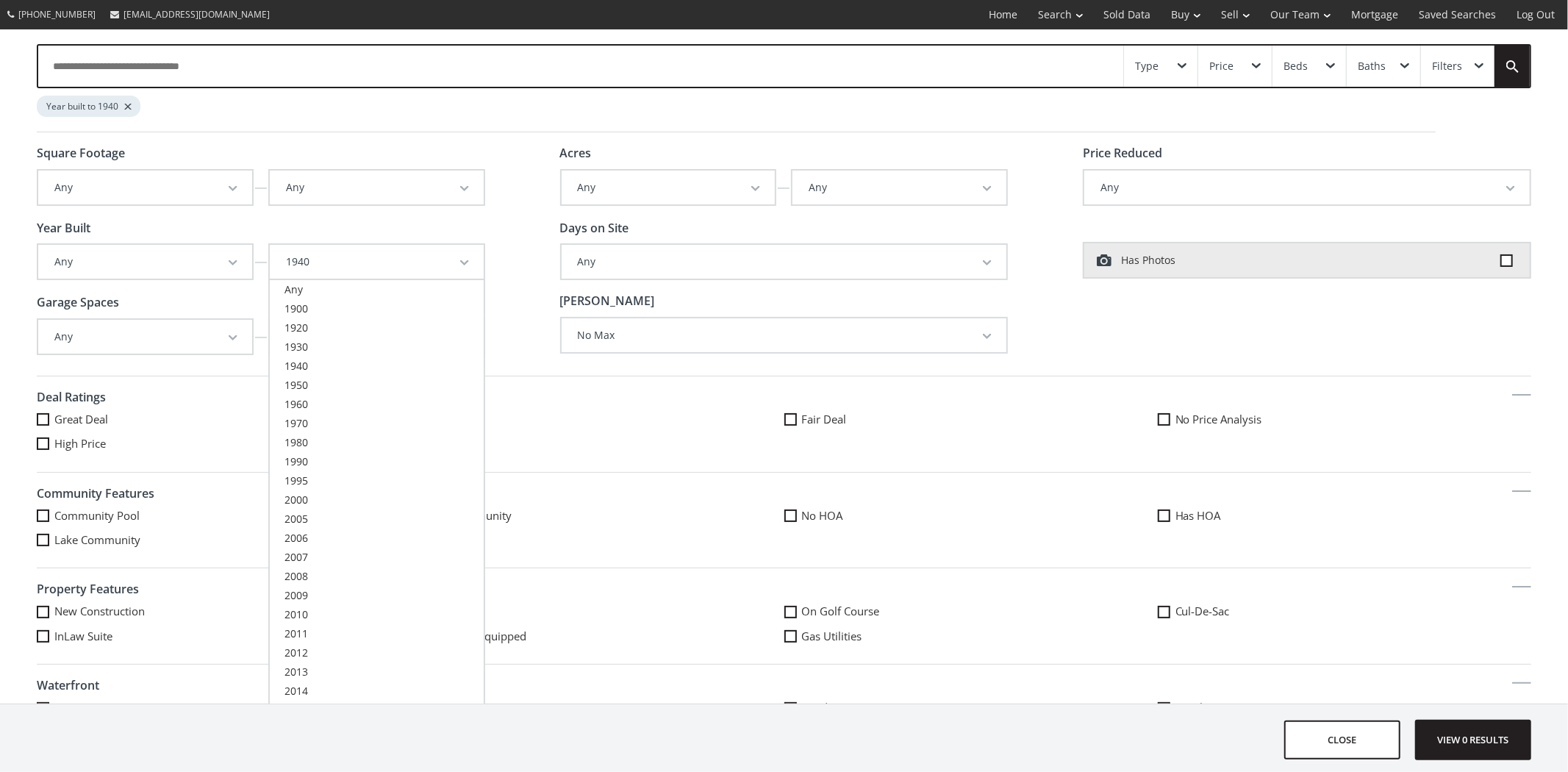
click at [450, 261] on button "1940" at bounding box center [377, 262] width 214 height 34
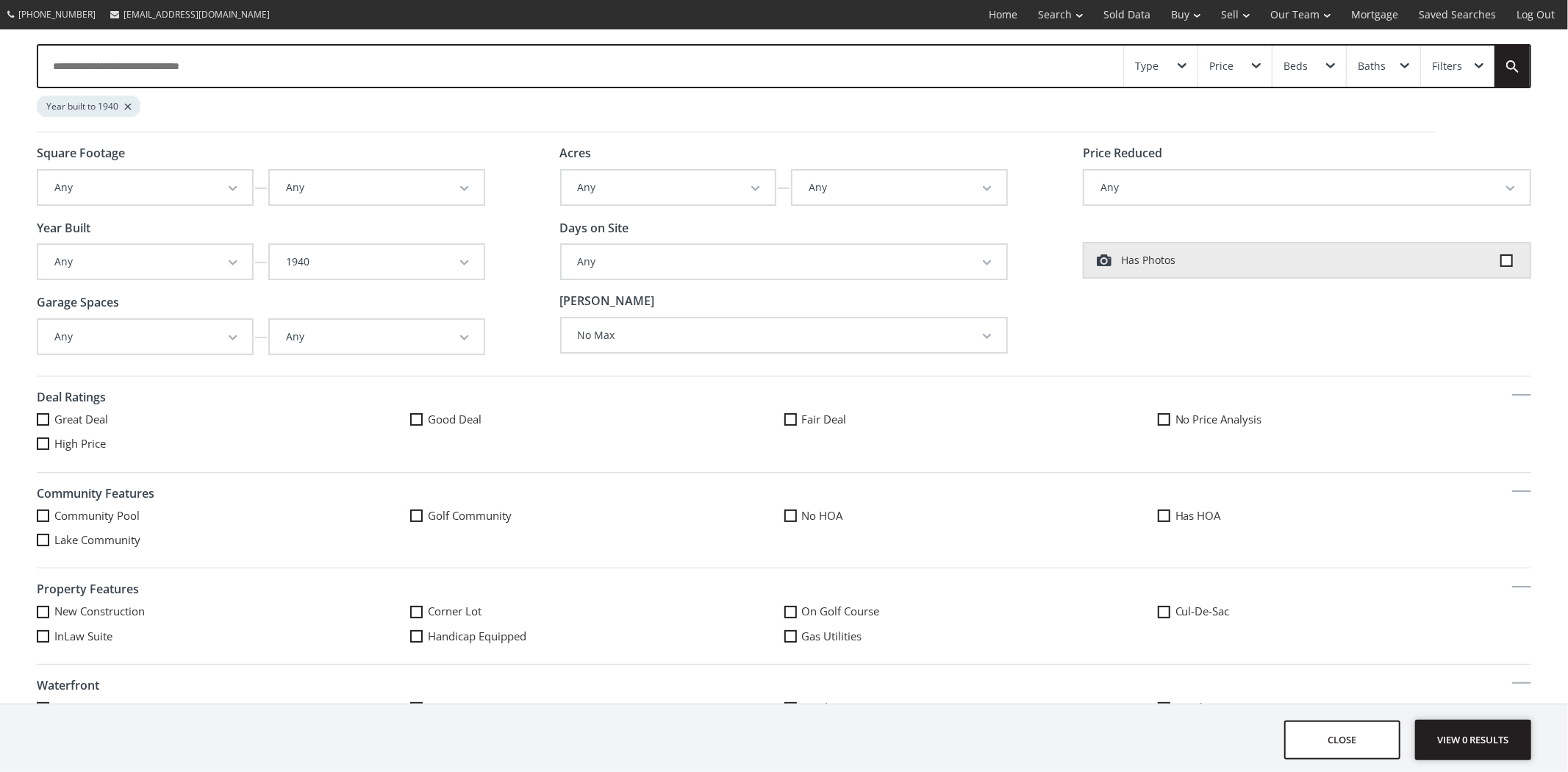
click at [1468, 722] on span "View 0 results" at bounding box center [1474, 740] width 108 height 39
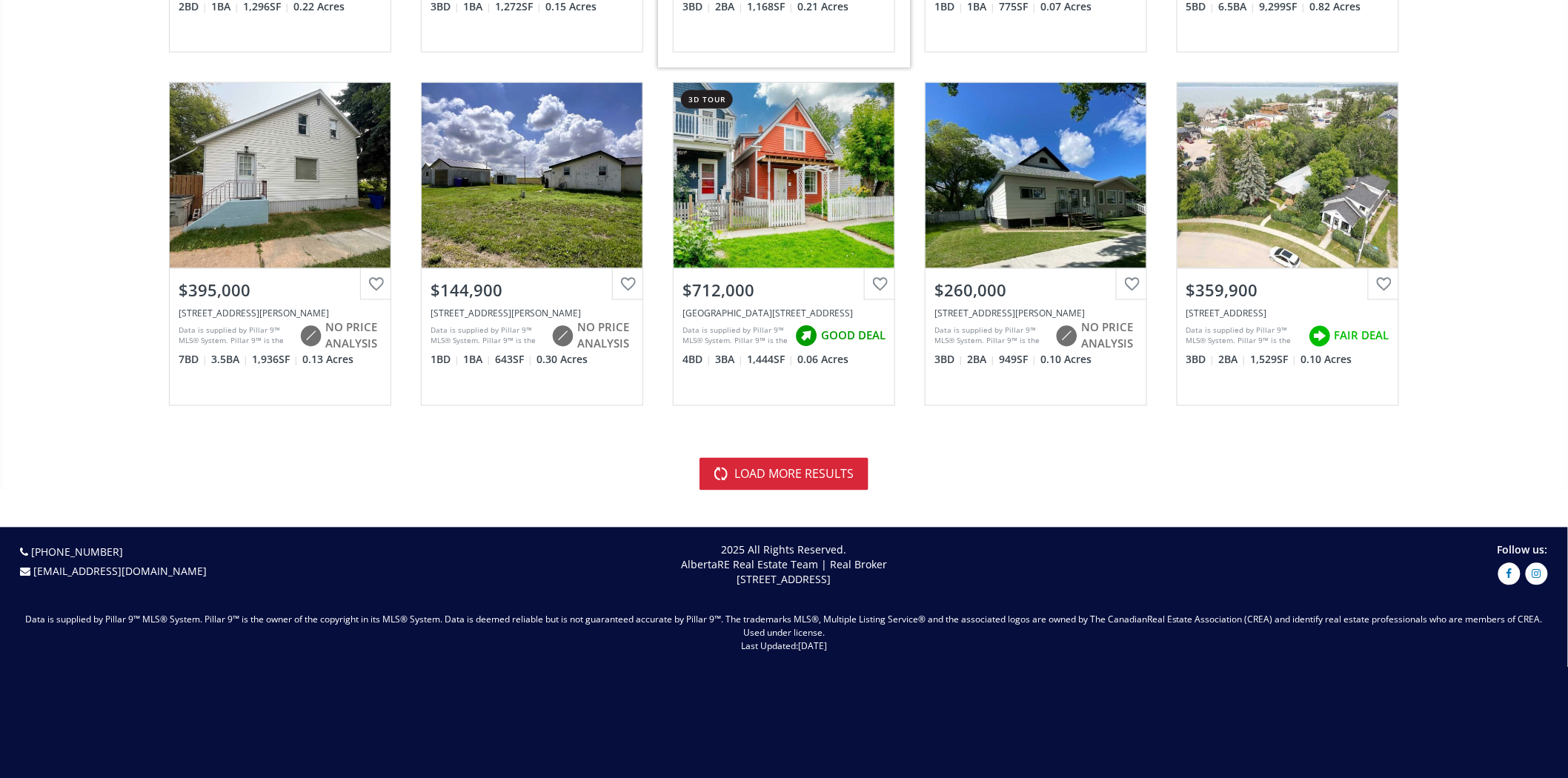
scroll to position [3293, 0]
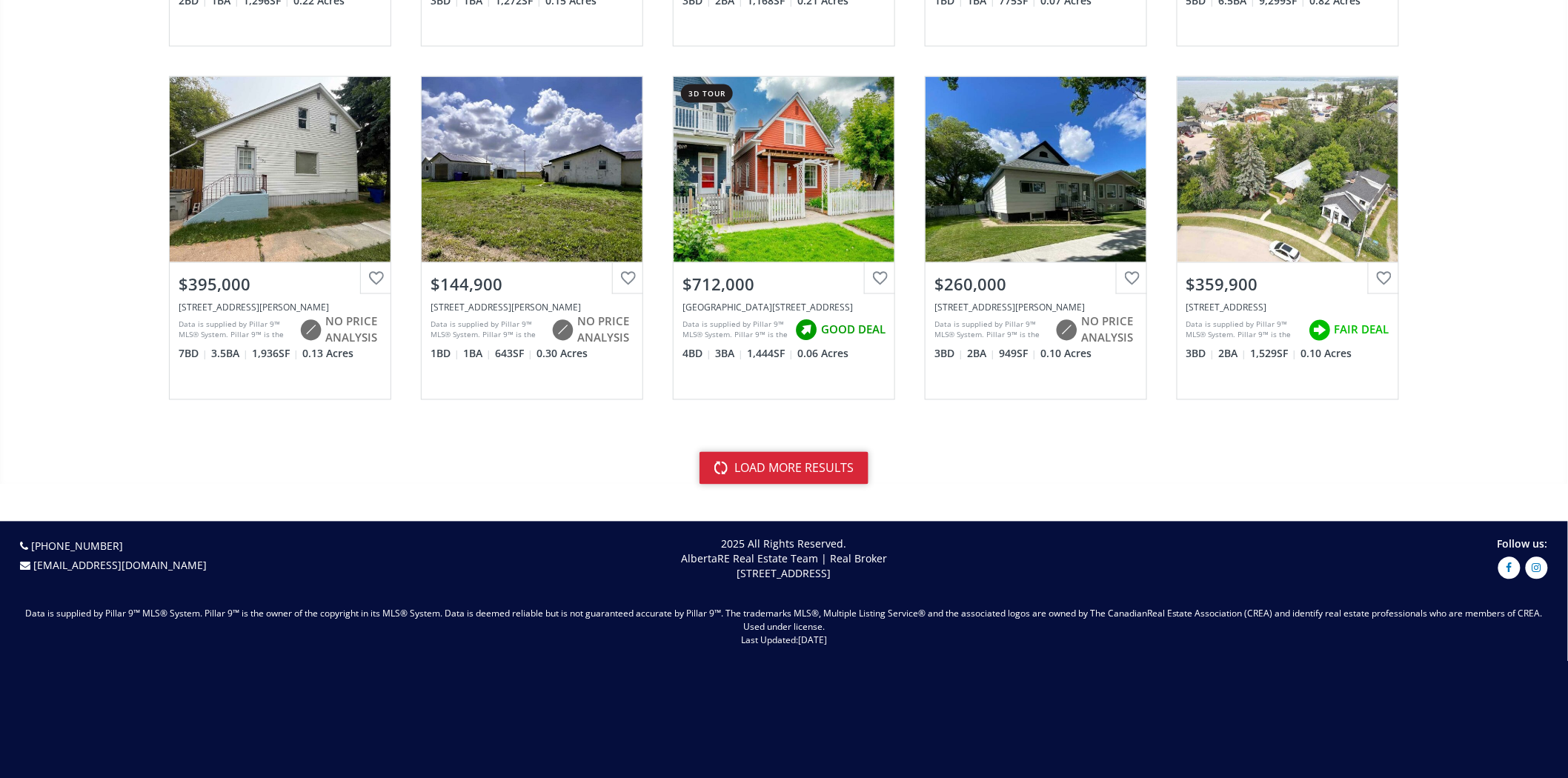
click at [818, 464] on button "load more results" at bounding box center [784, 468] width 169 height 33
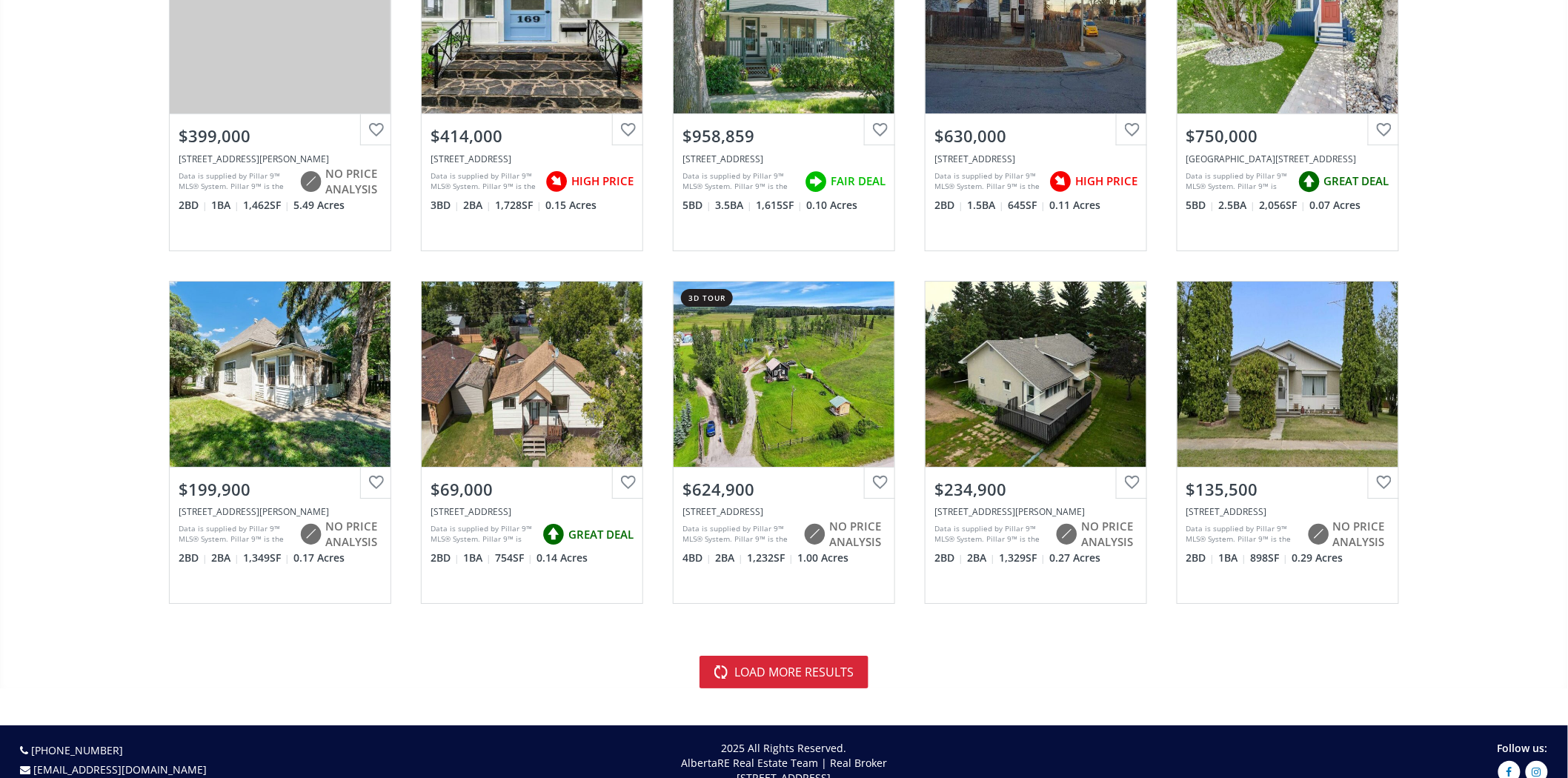
scroll to position [6916, 0]
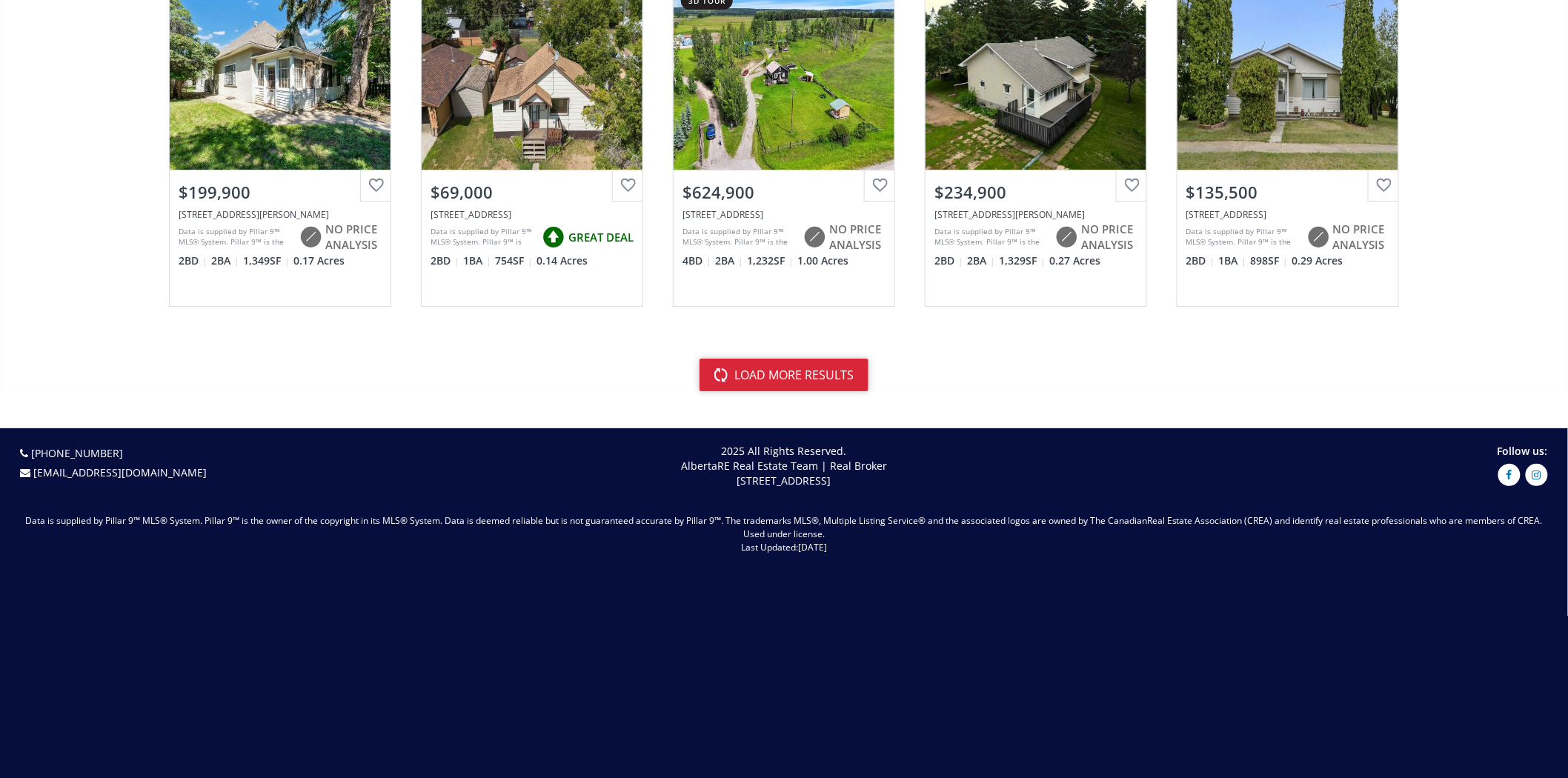
click at [821, 387] on button "load more results" at bounding box center [784, 375] width 169 height 33
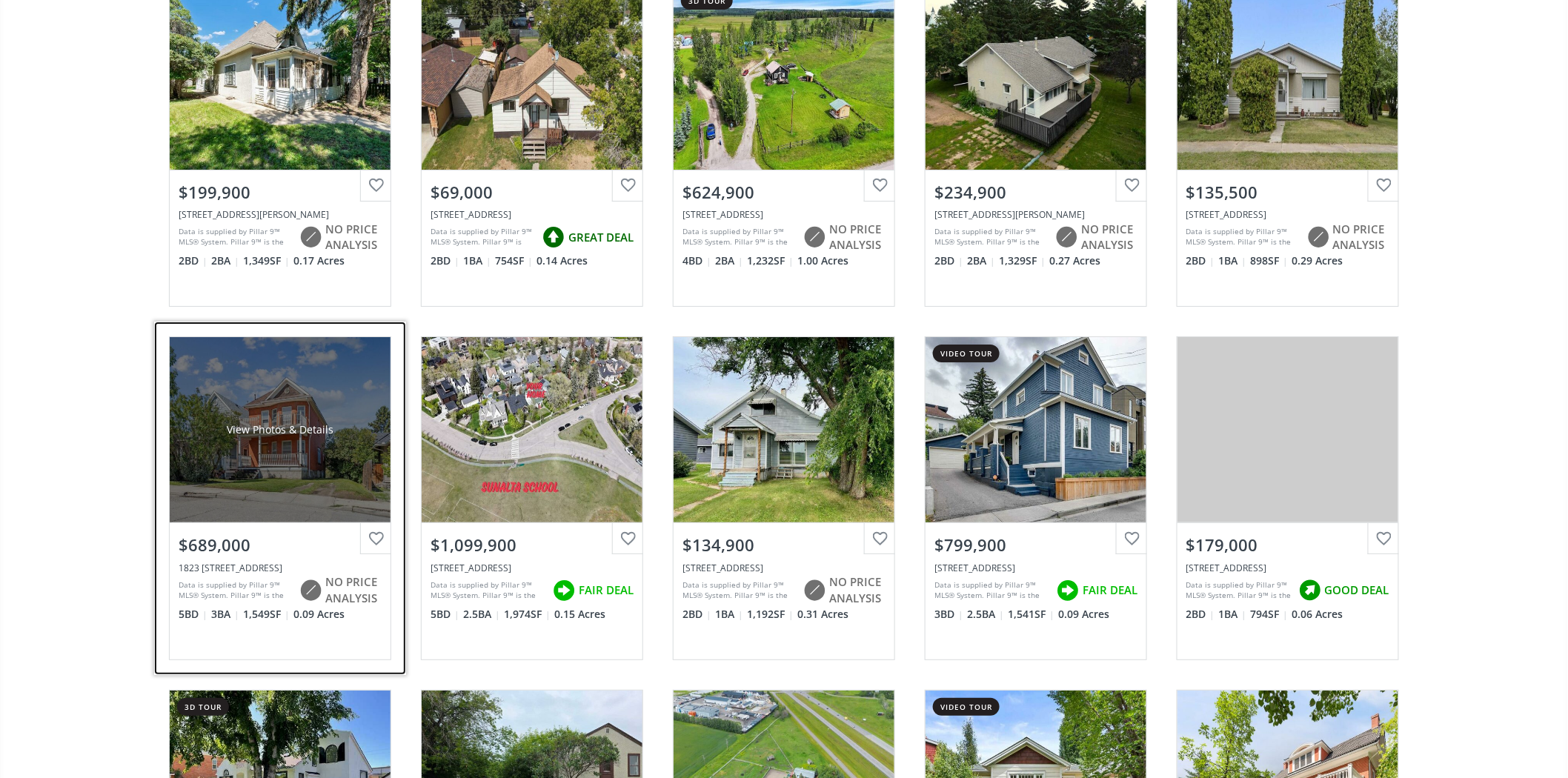
click at [335, 406] on div "View Photos & Details" at bounding box center [280, 429] width 221 height 185
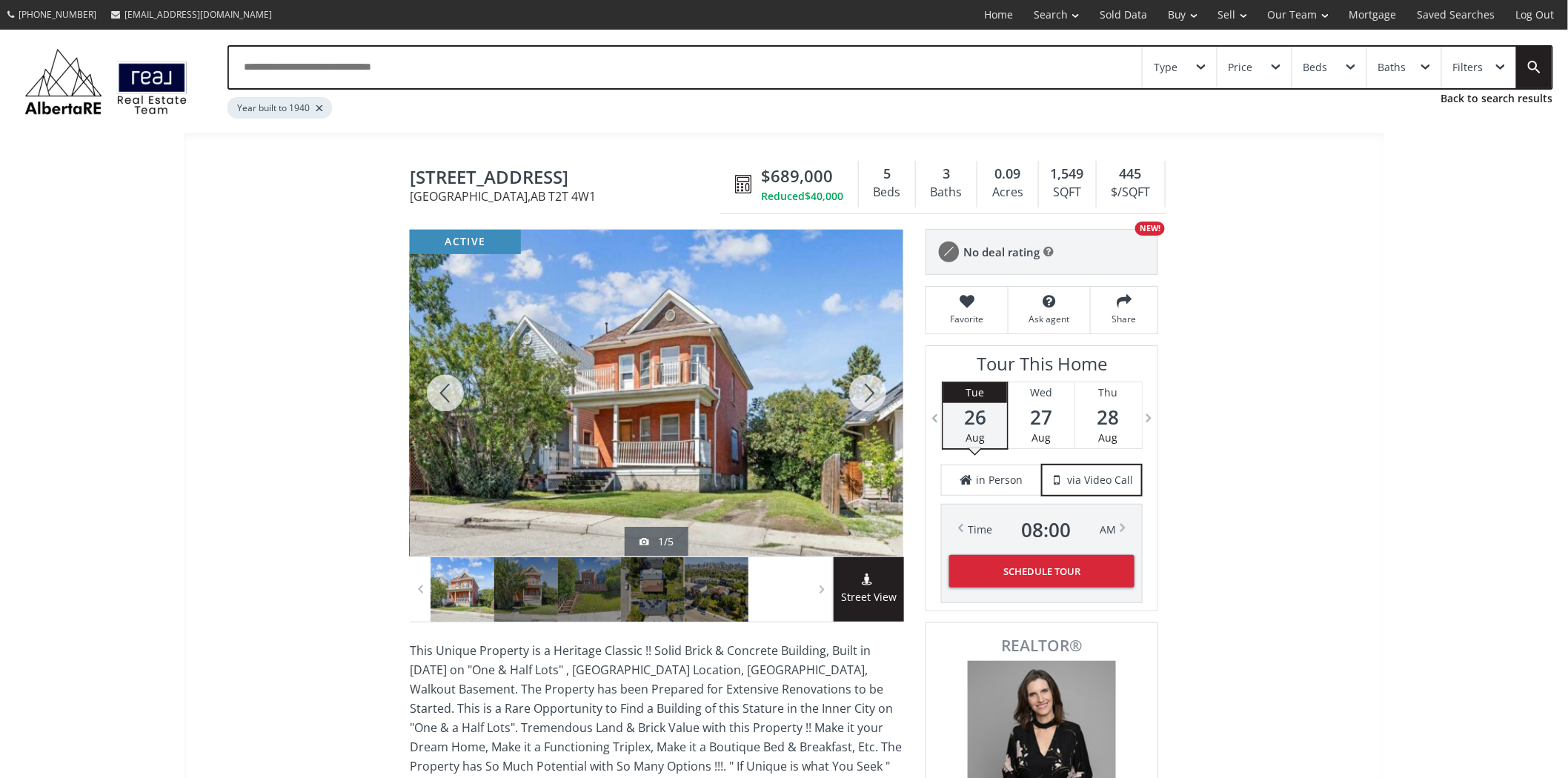
click at [1206, 70] on div "Type" at bounding box center [1180, 68] width 74 height 42
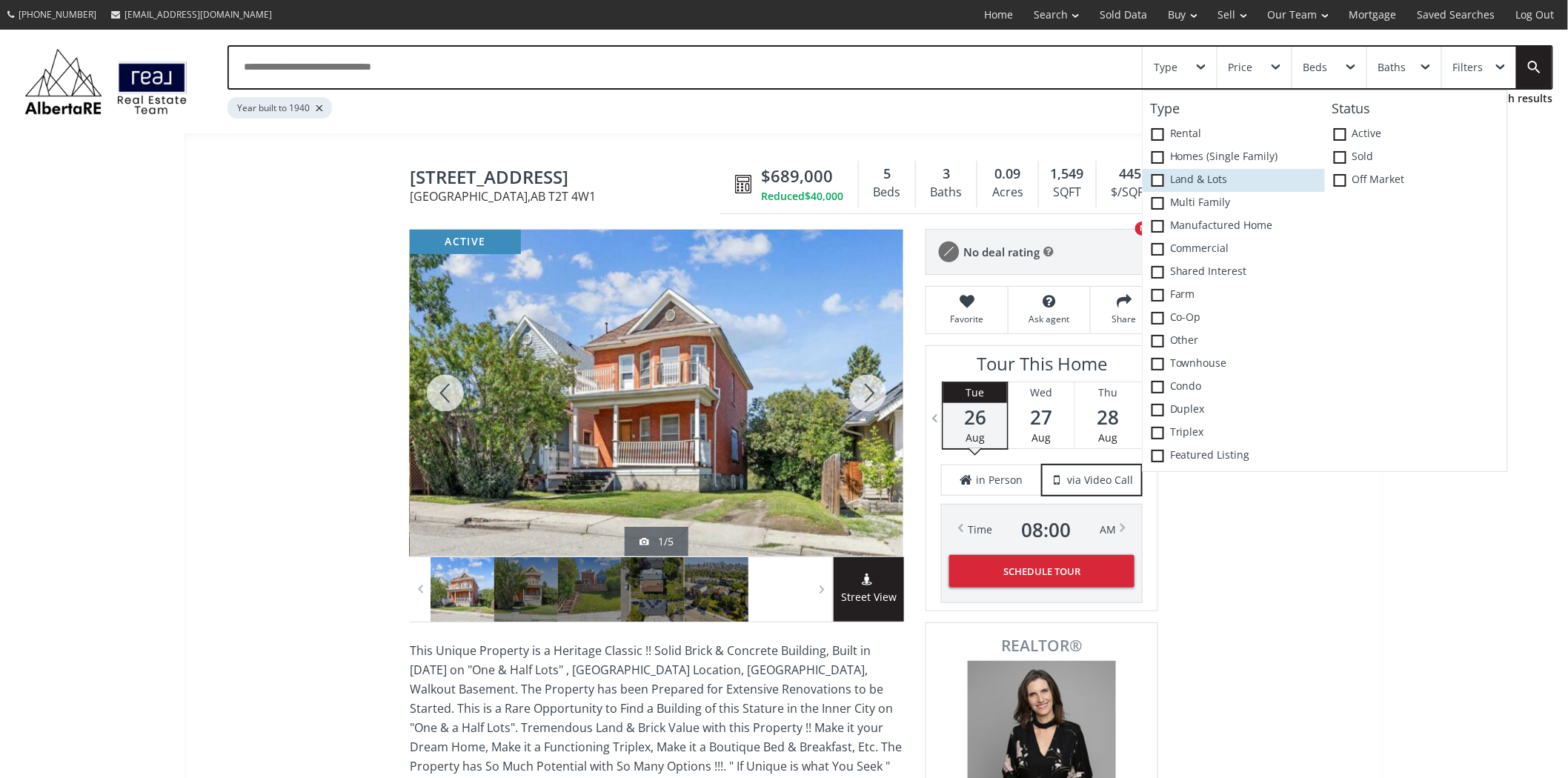
click at [1168, 174] on label "Land & Lots" at bounding box center [1235, 180] width 183 height 23
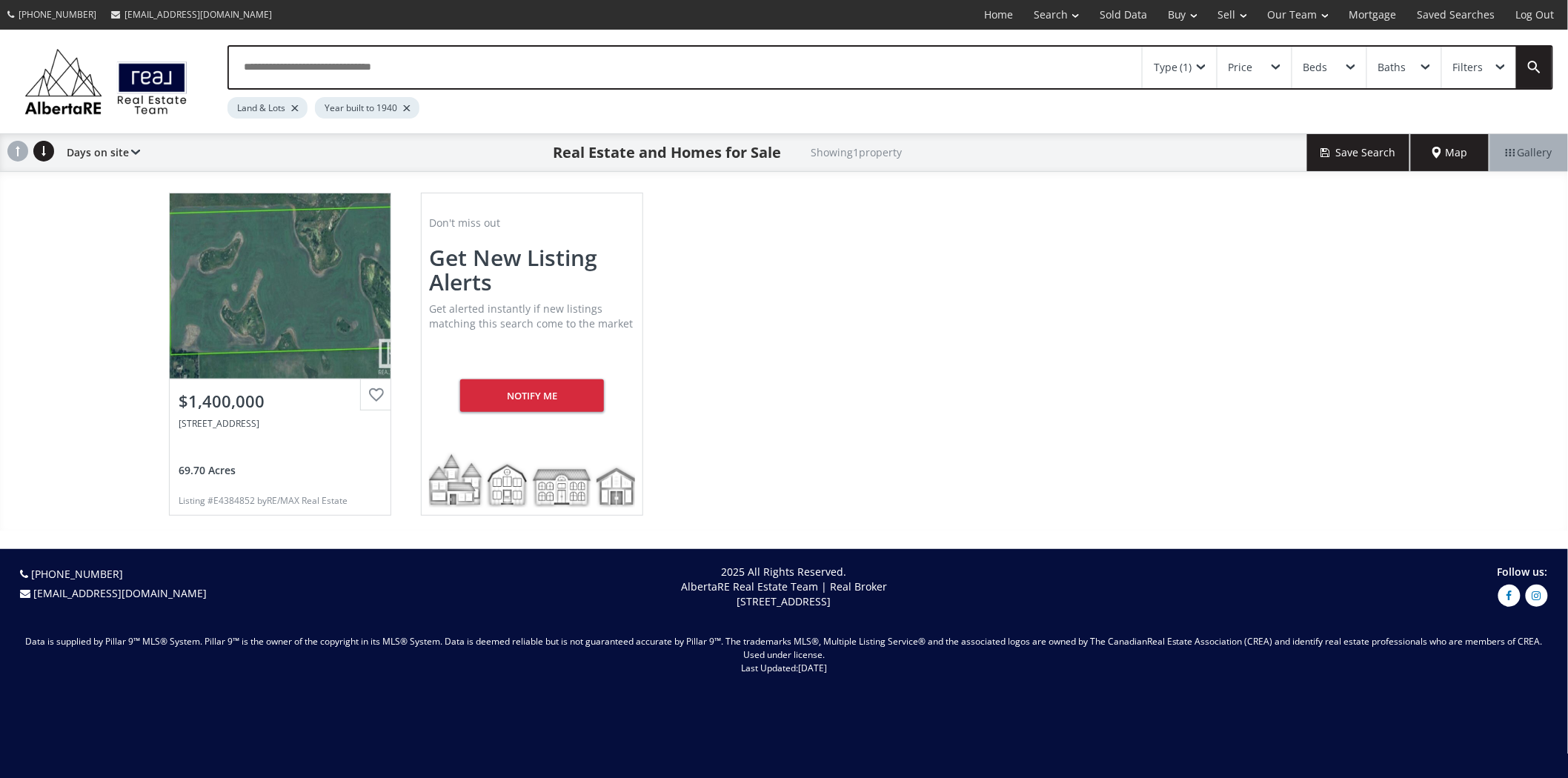
click at [1197, 76] on div "Type (1)" at bounding box center [1180, 68] width 74 height 42
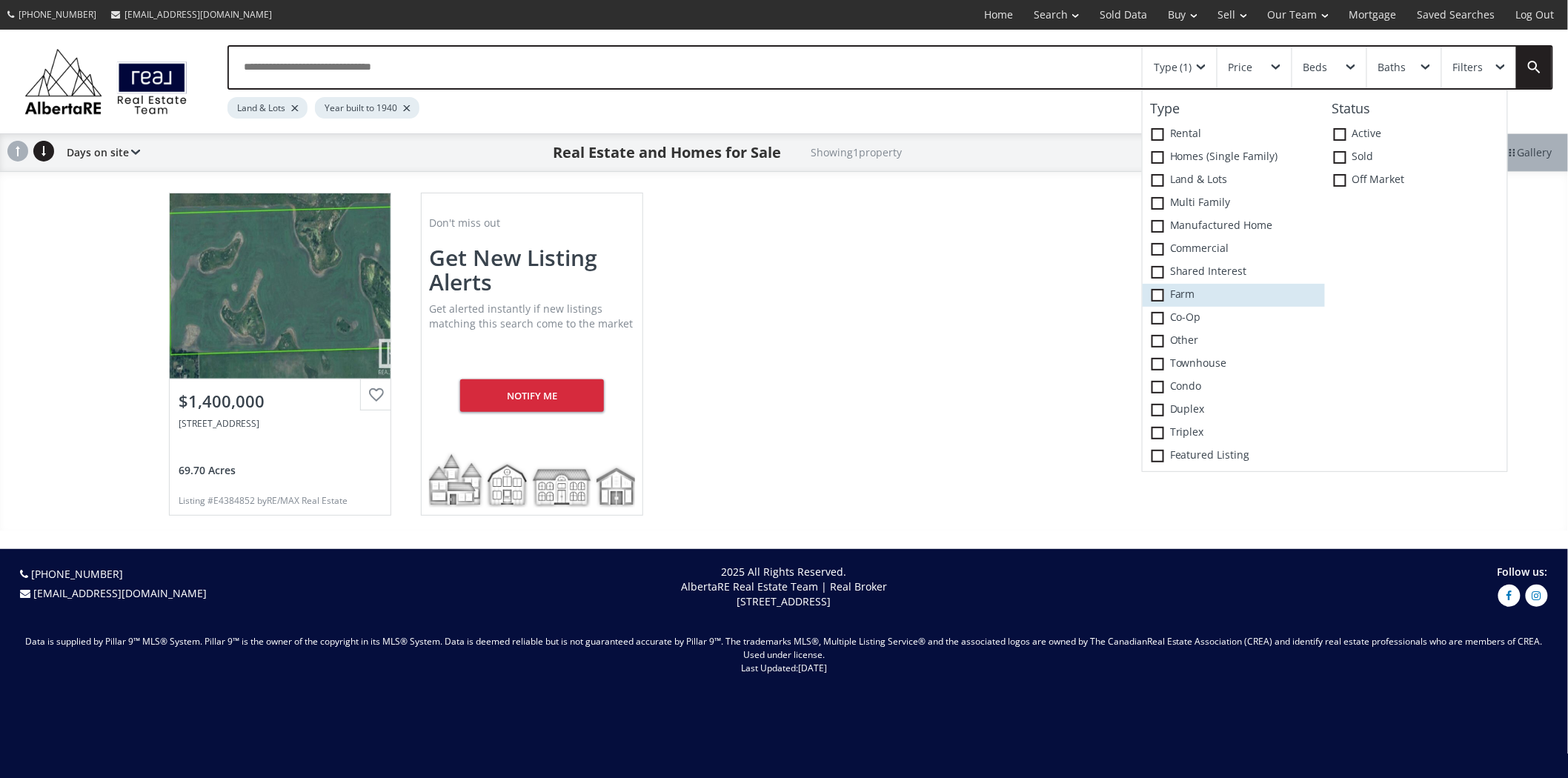
click at [1158, 300] on span at bounding box center [1158, 295] width 13 height 13
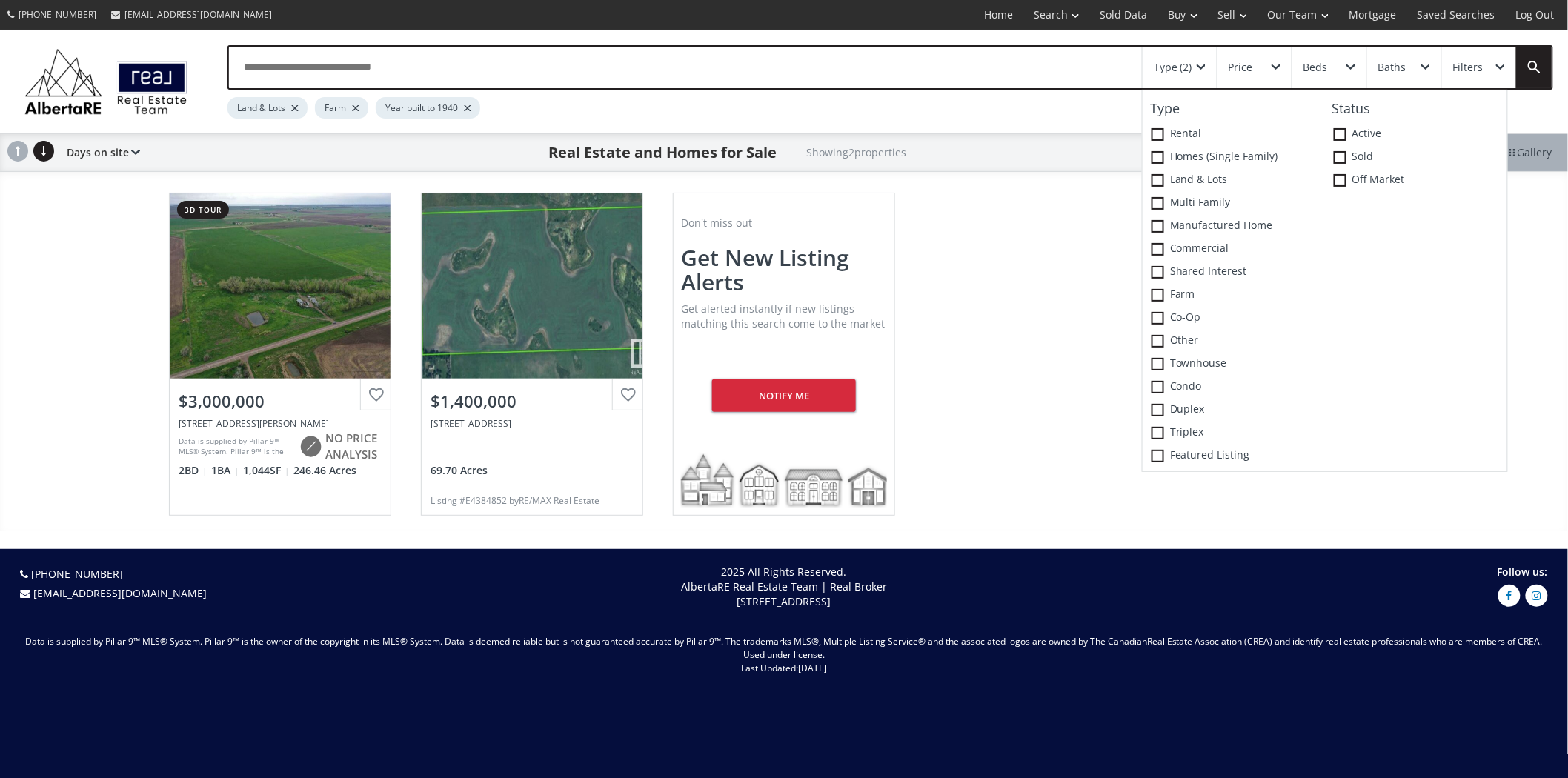
click at [1481, 63] on div "Filters" at bounding box center [1469, 67] width 31 height 10
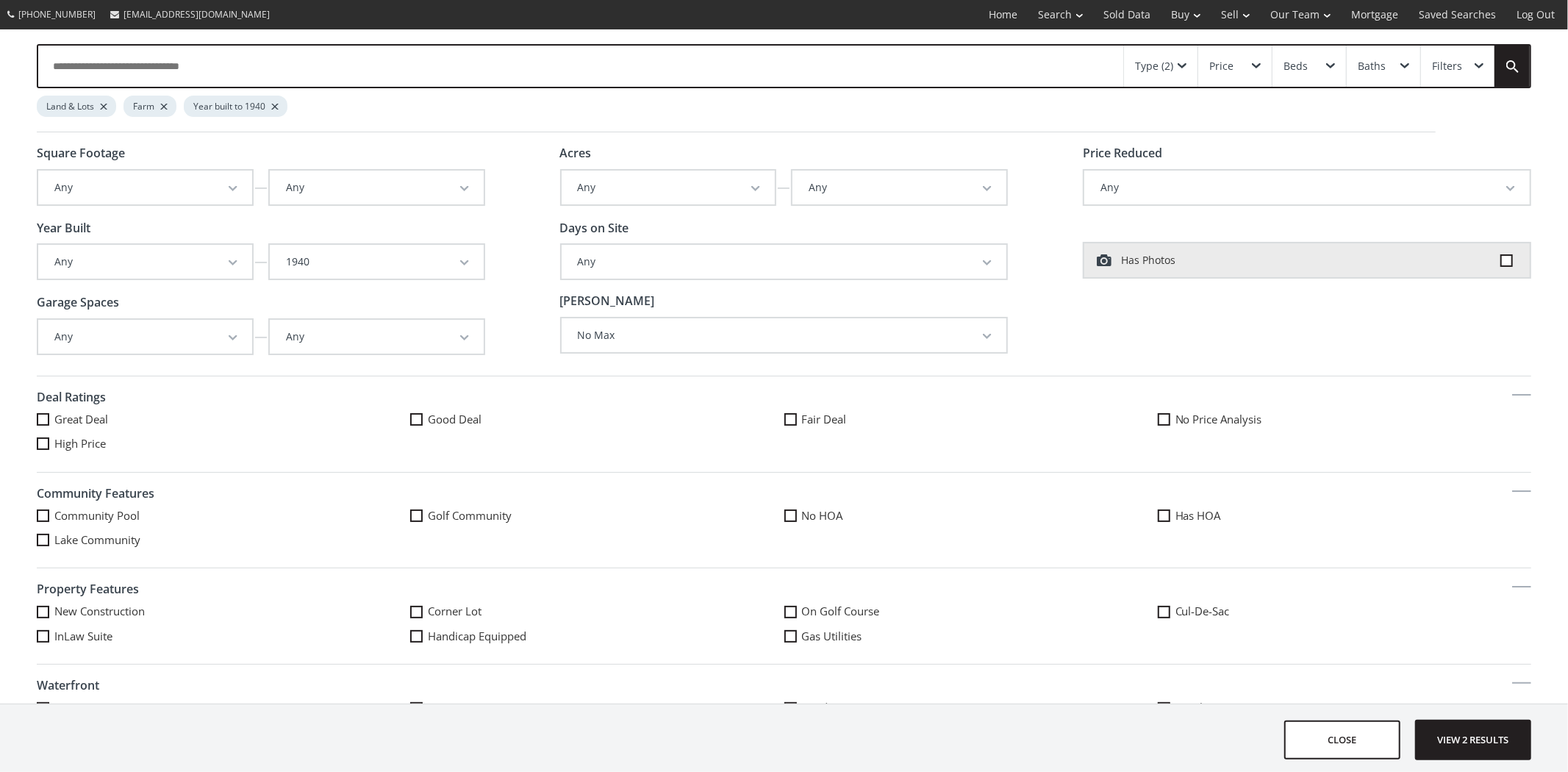
click at [454, 264] on button "1940" at bounding box center [377, 262] width 214 height 34
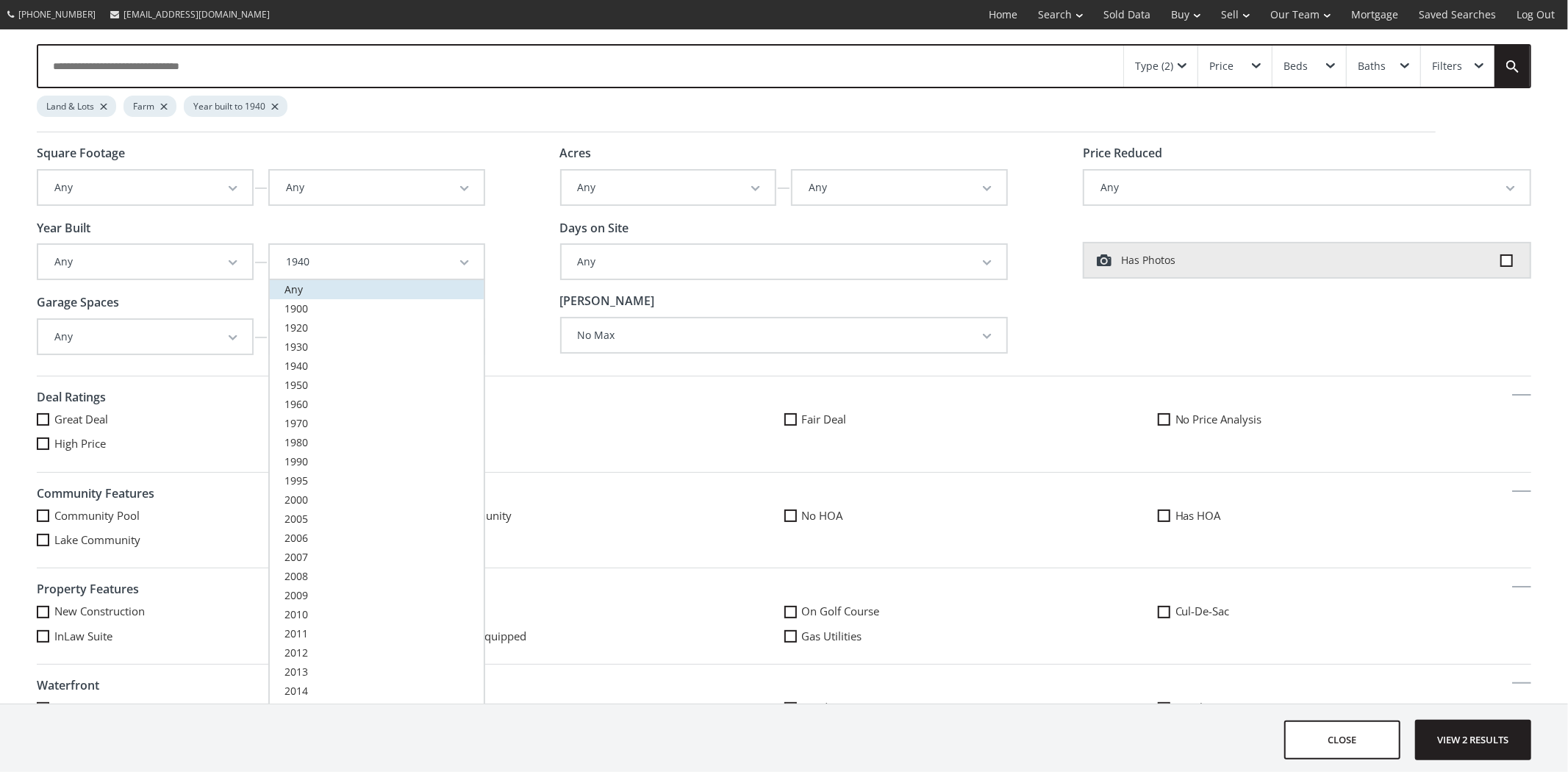
click at [349, 280] on link "Any" at bounding box center [377, 289] width 214 height 19
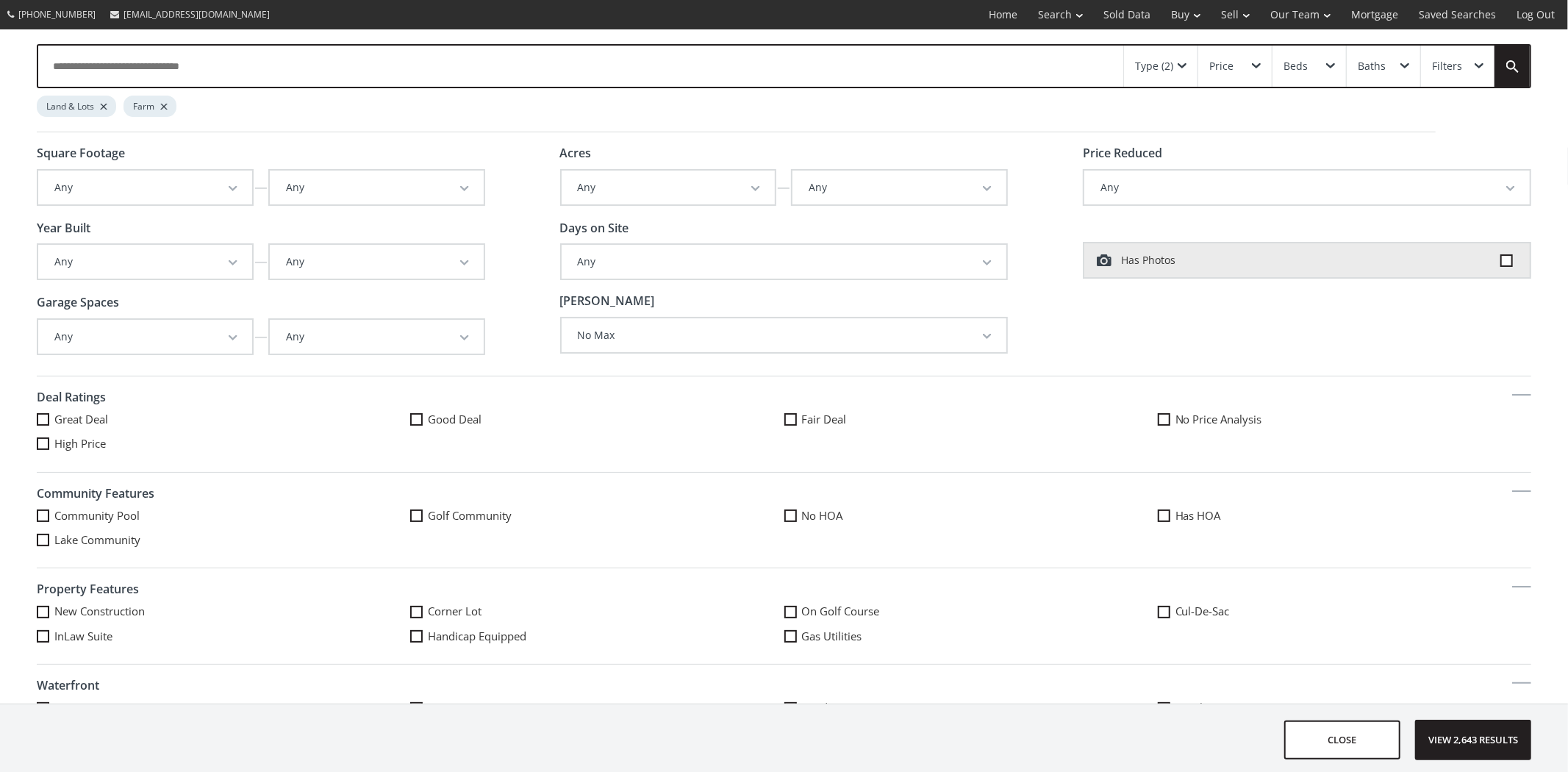
click at [1444, 723] on span "View 2,643 results" at bounding box center [1474, 740] width 108 height 39
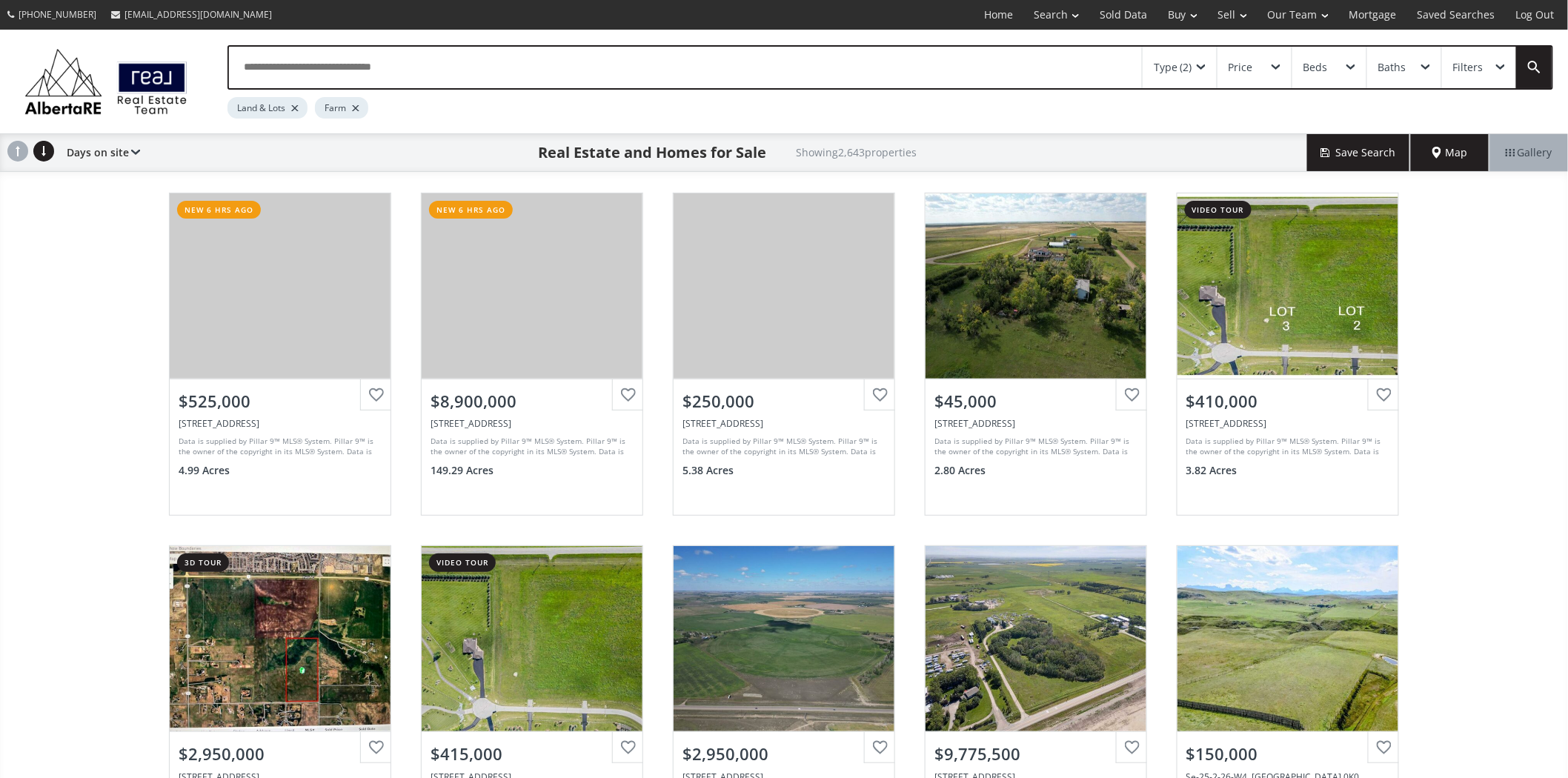
click at [1461, 144] on div "Map" at bounding box center [1450, 152] width 79 height 37
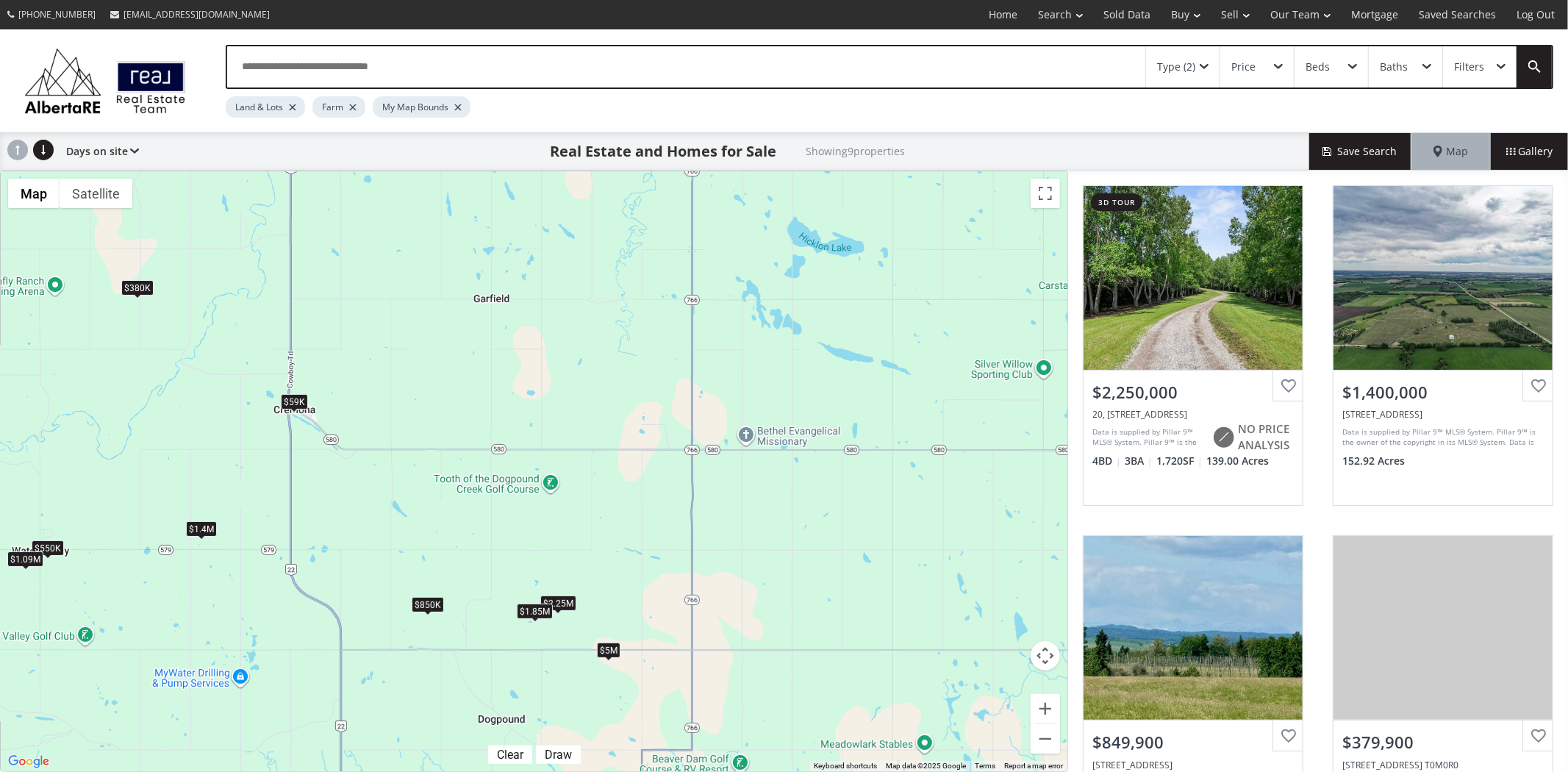
drag, startPoint x: 517, startPoint y: 523, endPoint x: 564, endPoint y: 457, distance: 81.0
click at [564, 457] on div "← Move left → Move right ↑ Move up ↓ Move down + Zoom in - Zoom out Home Jump l…" at bounding box center [534, 471] width 1069 height 602
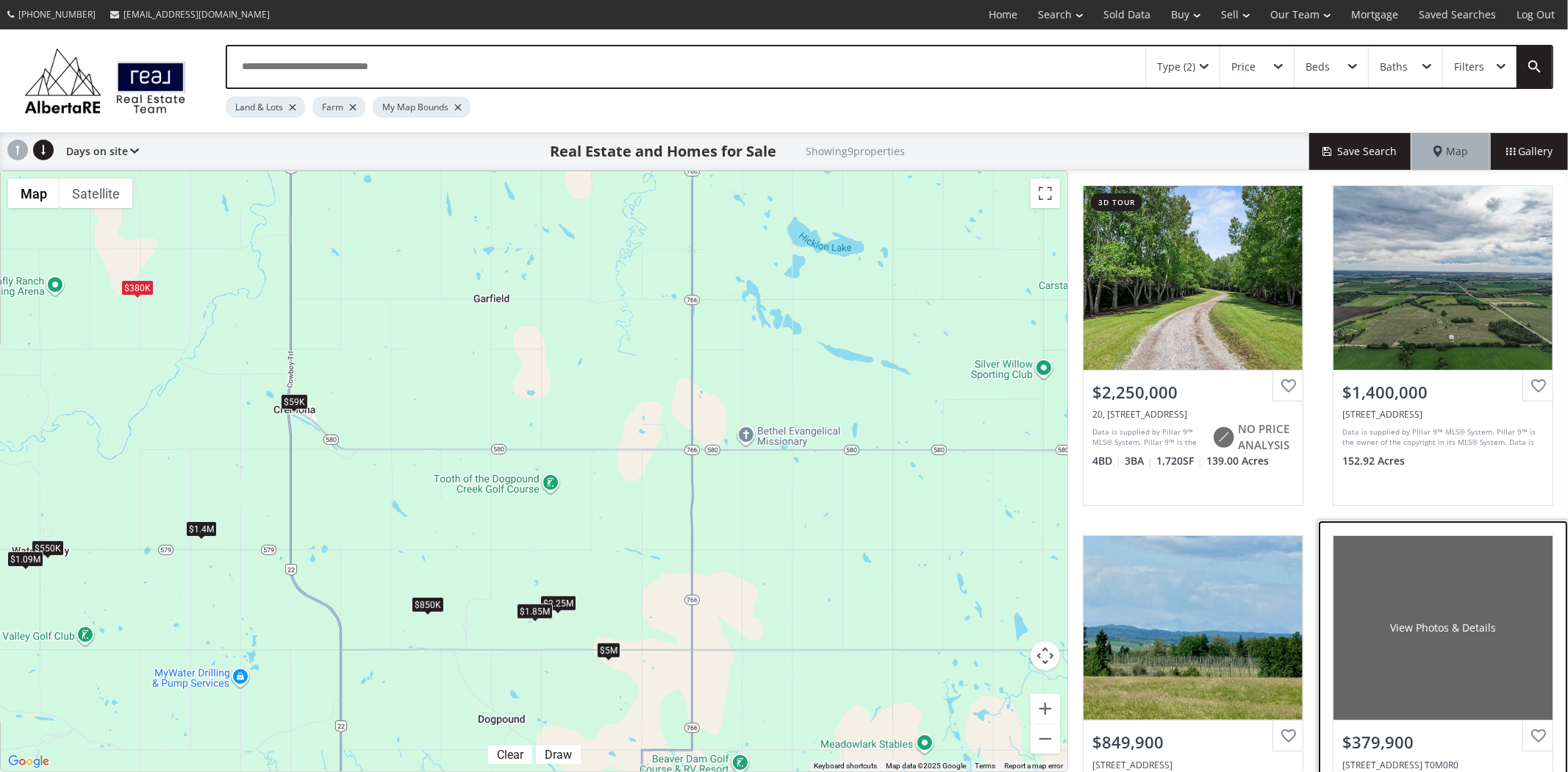
click at [1435, 593] on div "View Photos & Details" at bounding box center [1443, 628] width 219 height 184
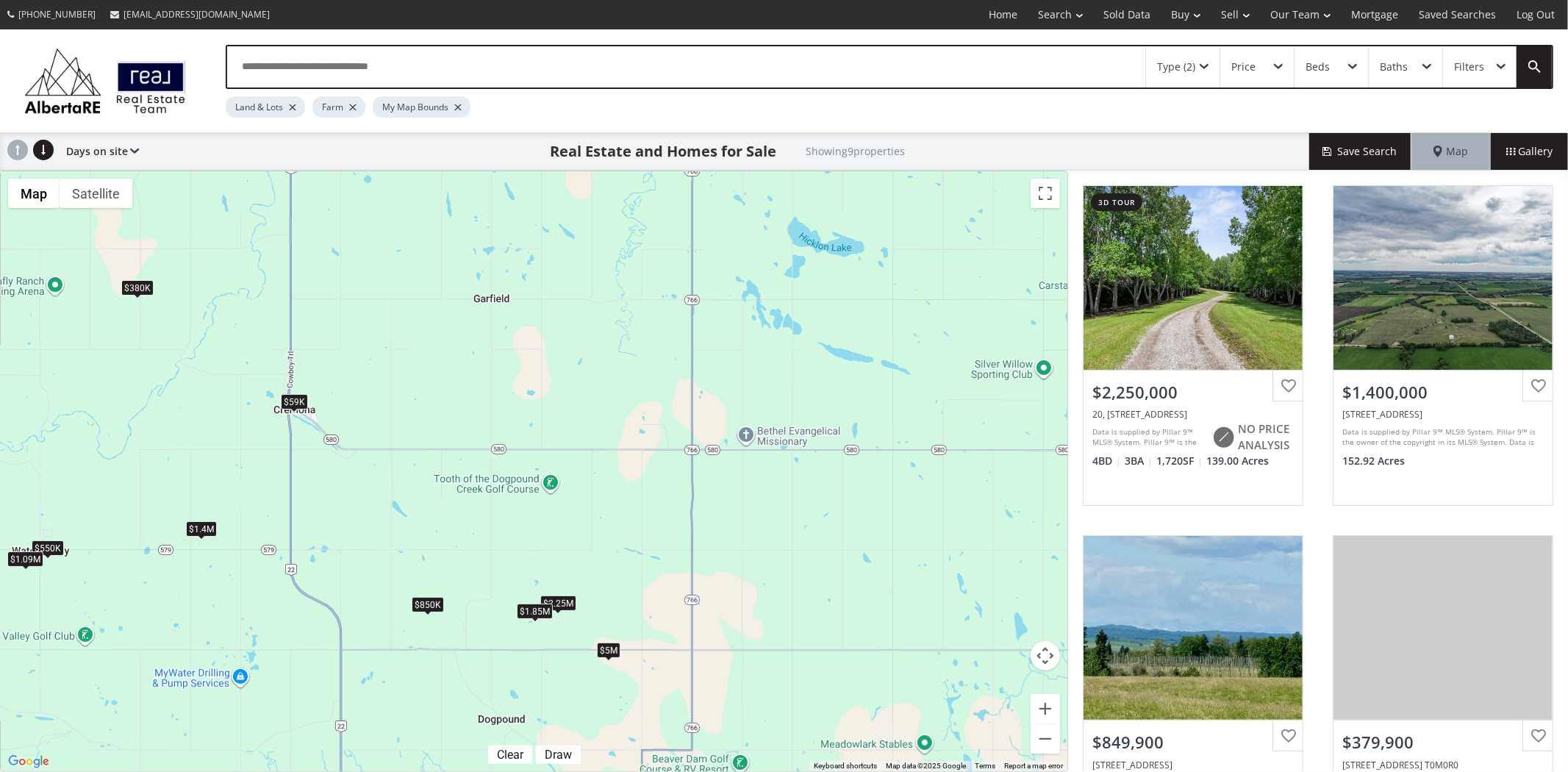
click at [529, 614] on div "$1.85M" at bounding box center [535, 611] width 36 height 15
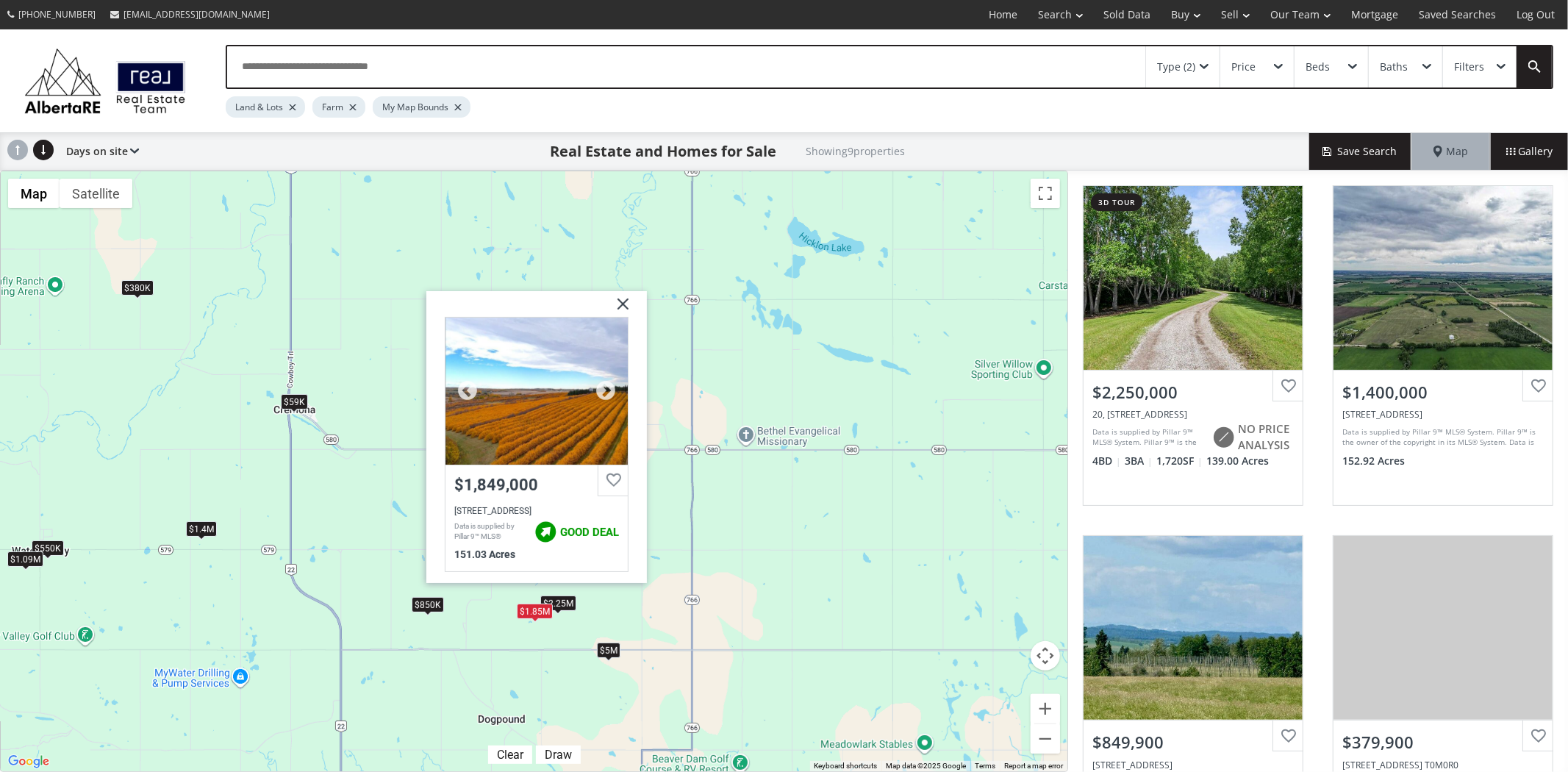
click at [556, 425] on div at bounding box center [536, 391] width 182 height 147
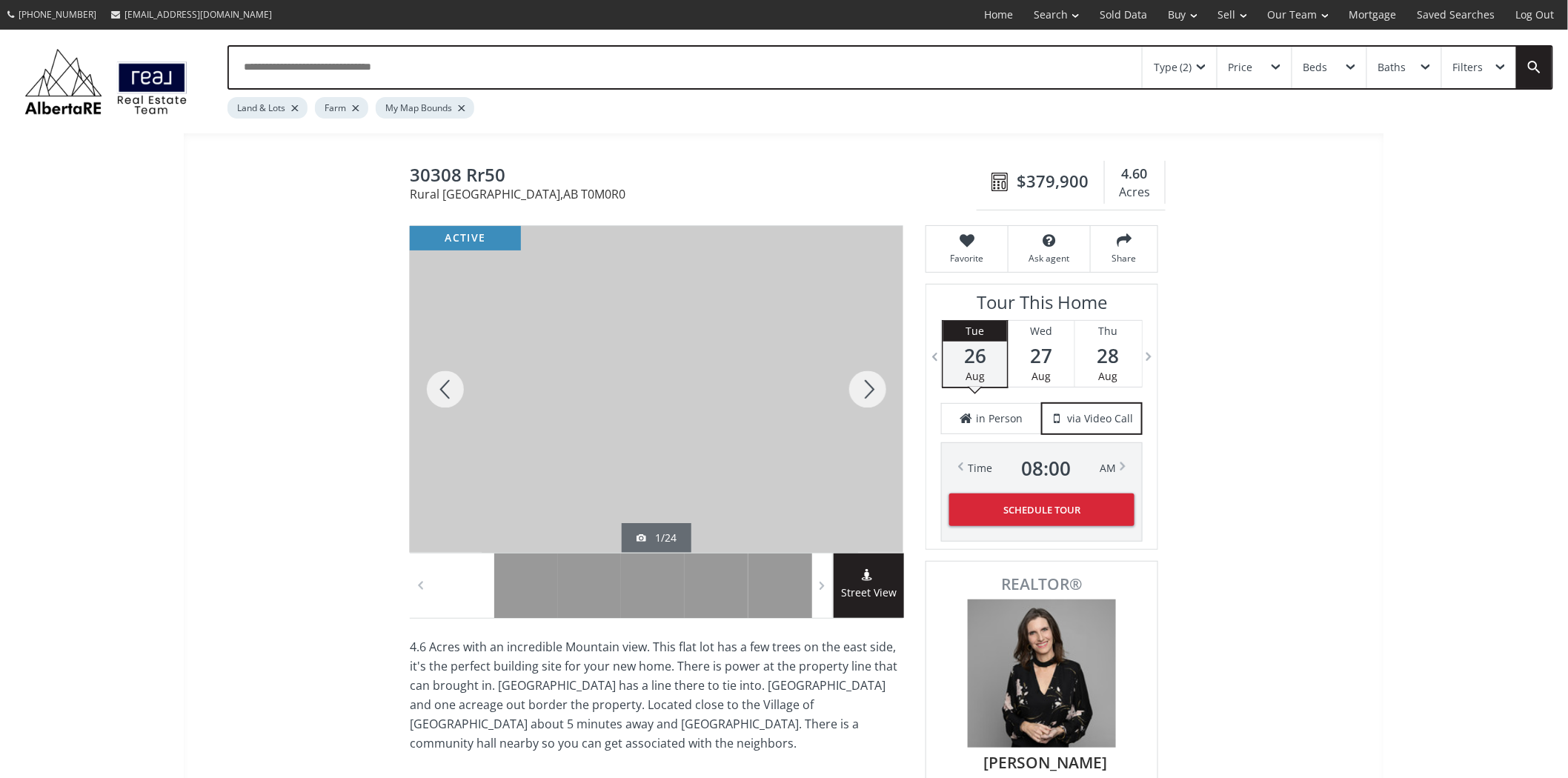
click at [869, 401] on div at bounding box center [868, 389] width 71 height 327
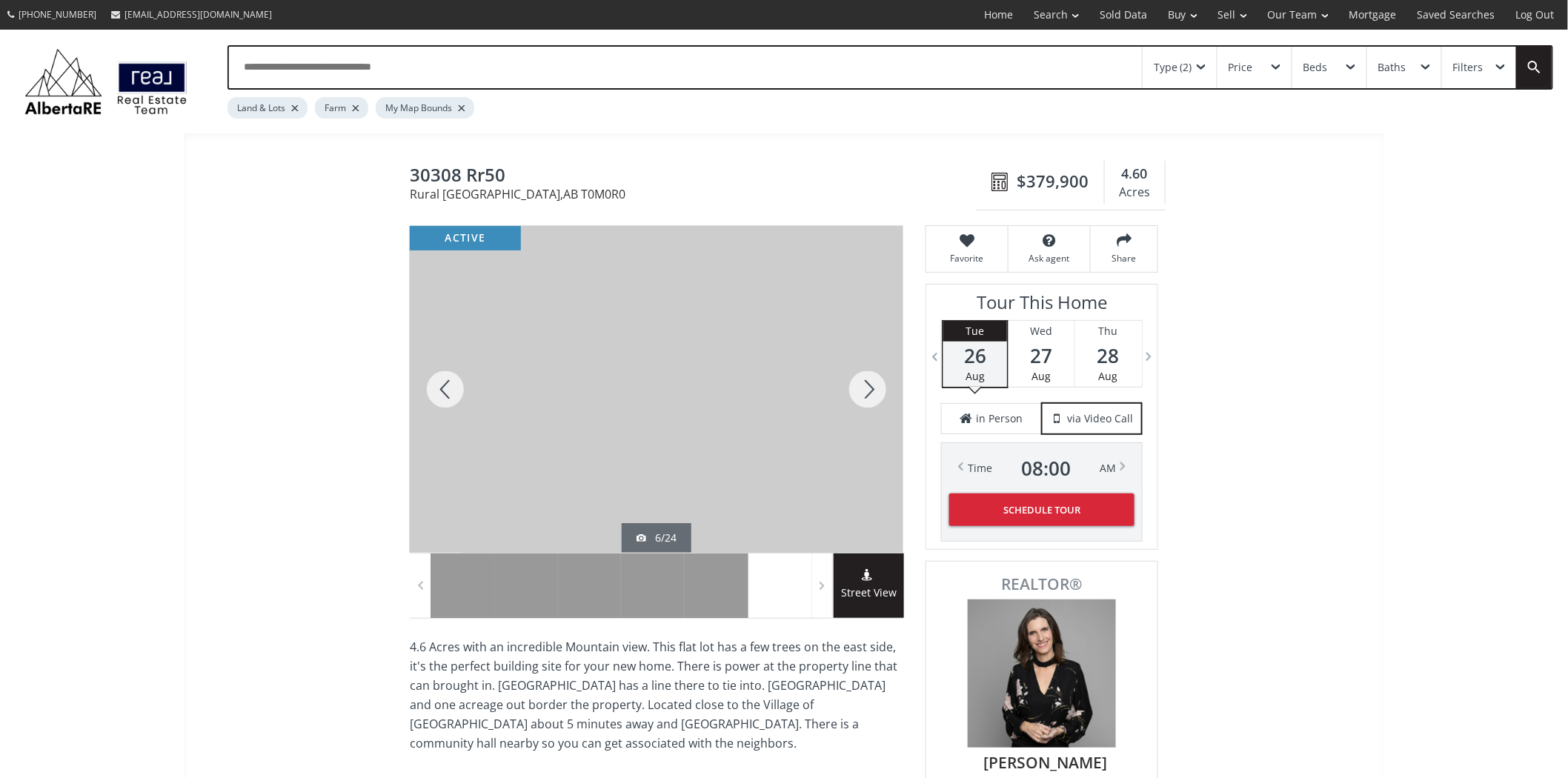
click at [869, 401] on div at bounding box center [868, 389] width 71 height 327
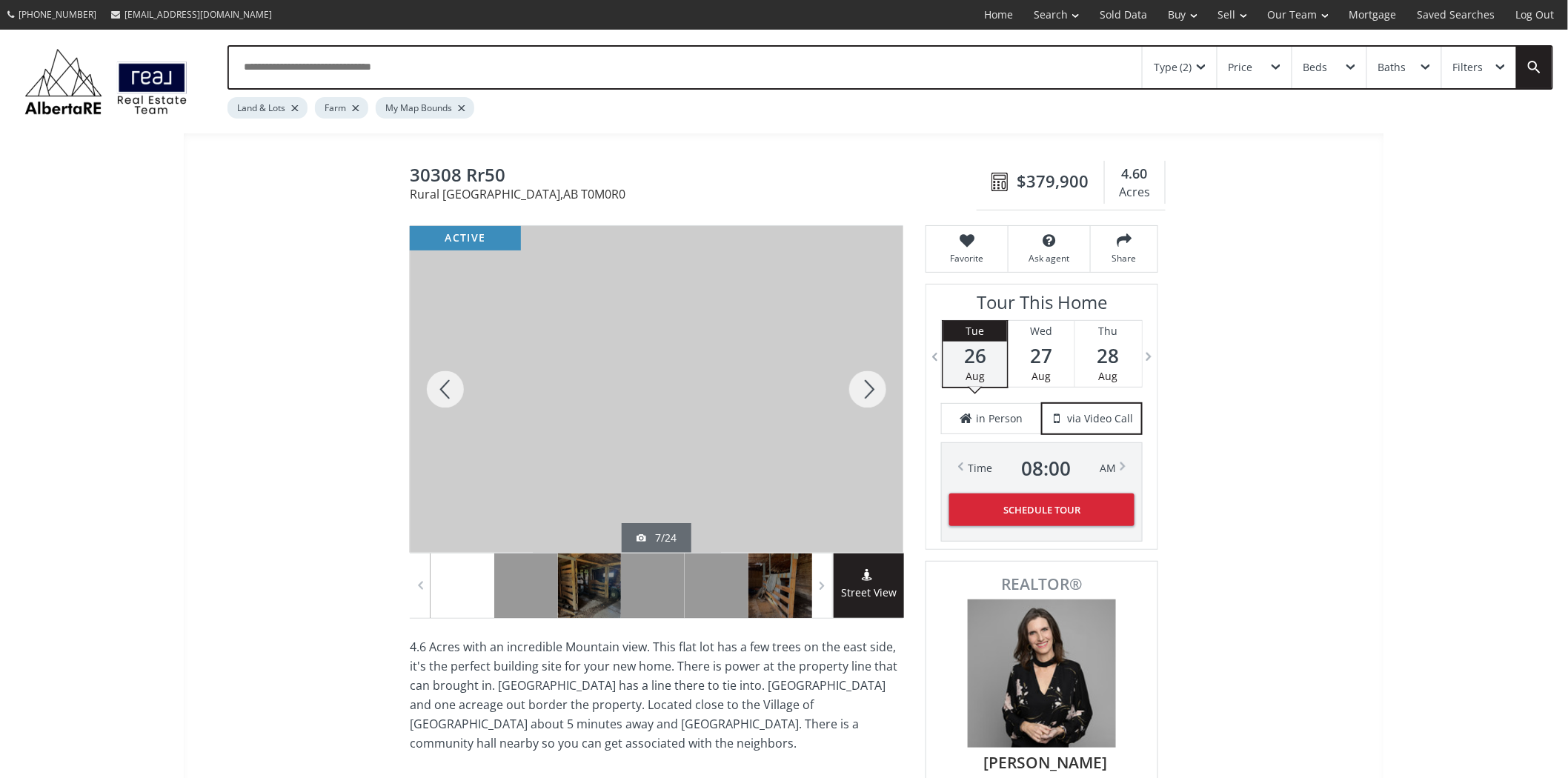
click at [869, 401] on div at bounding box center [868, 389] width 71 height 327
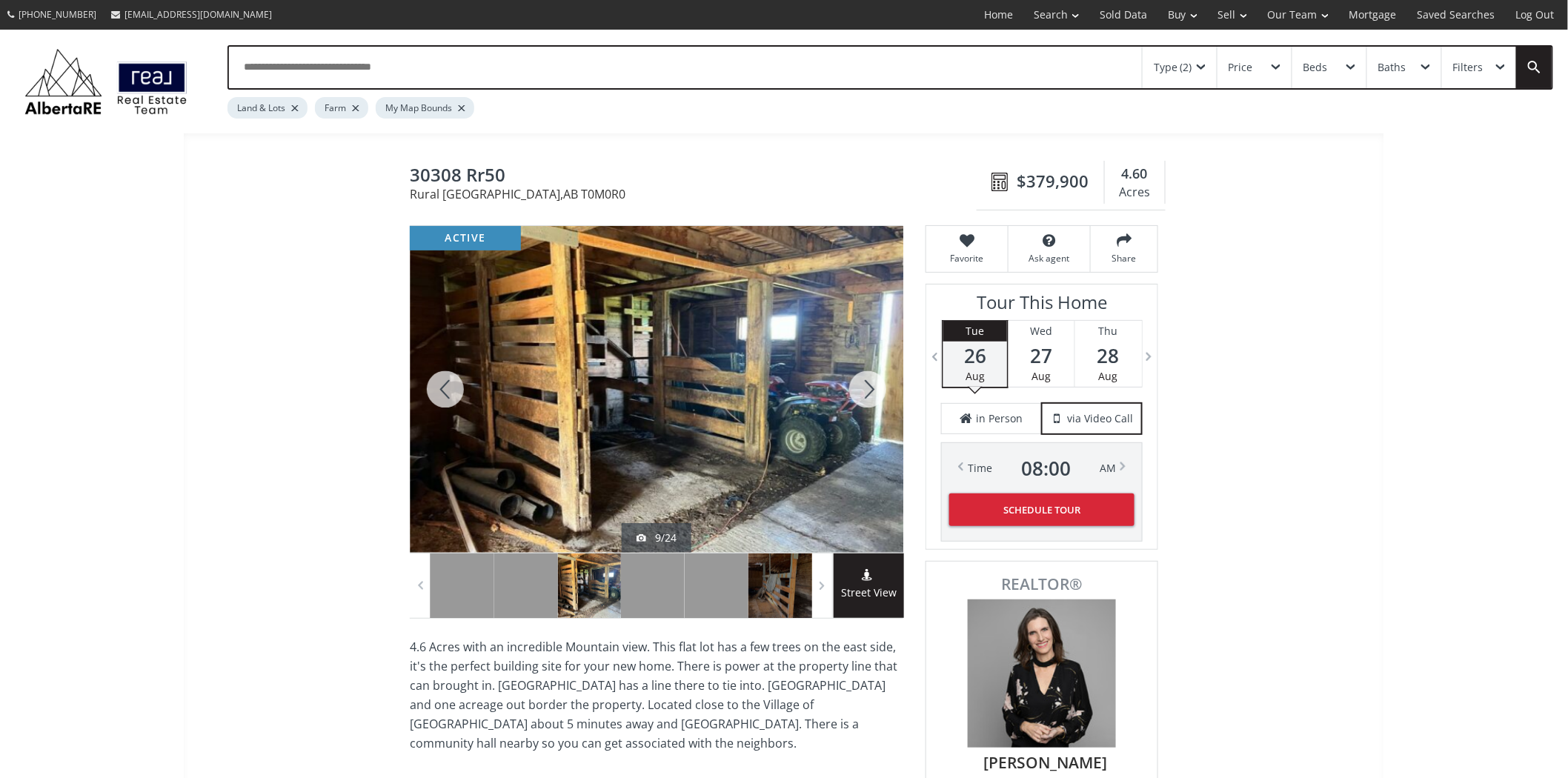
click at [869, 401] on div at bounding box center [868, 389] width 71 height 327
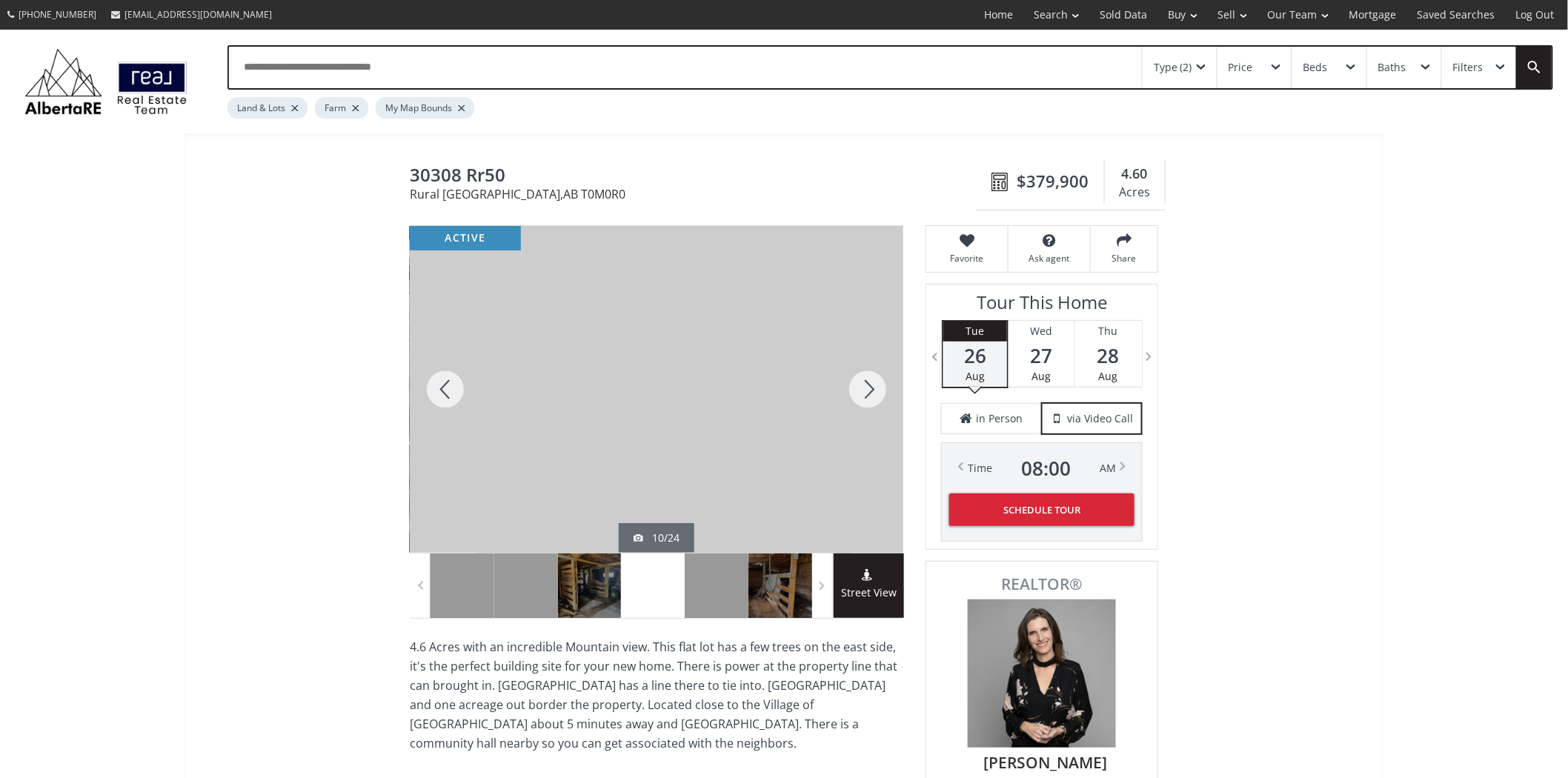
click at [869, 401] on div at bounding box center [868, 389] width 71 height 327
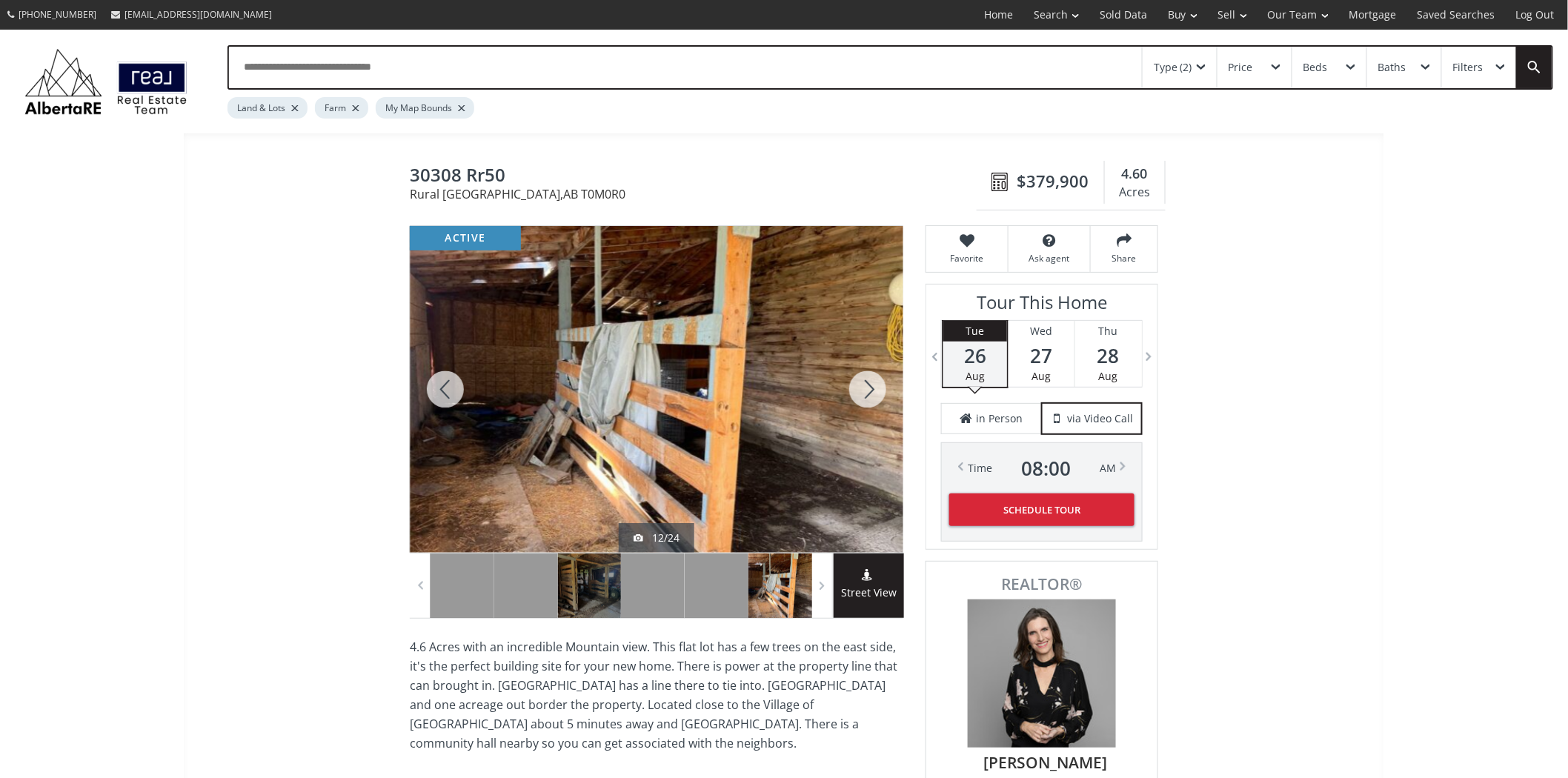
click at [869, 401] on div at bounding box center [868, 389] width 71 height 327
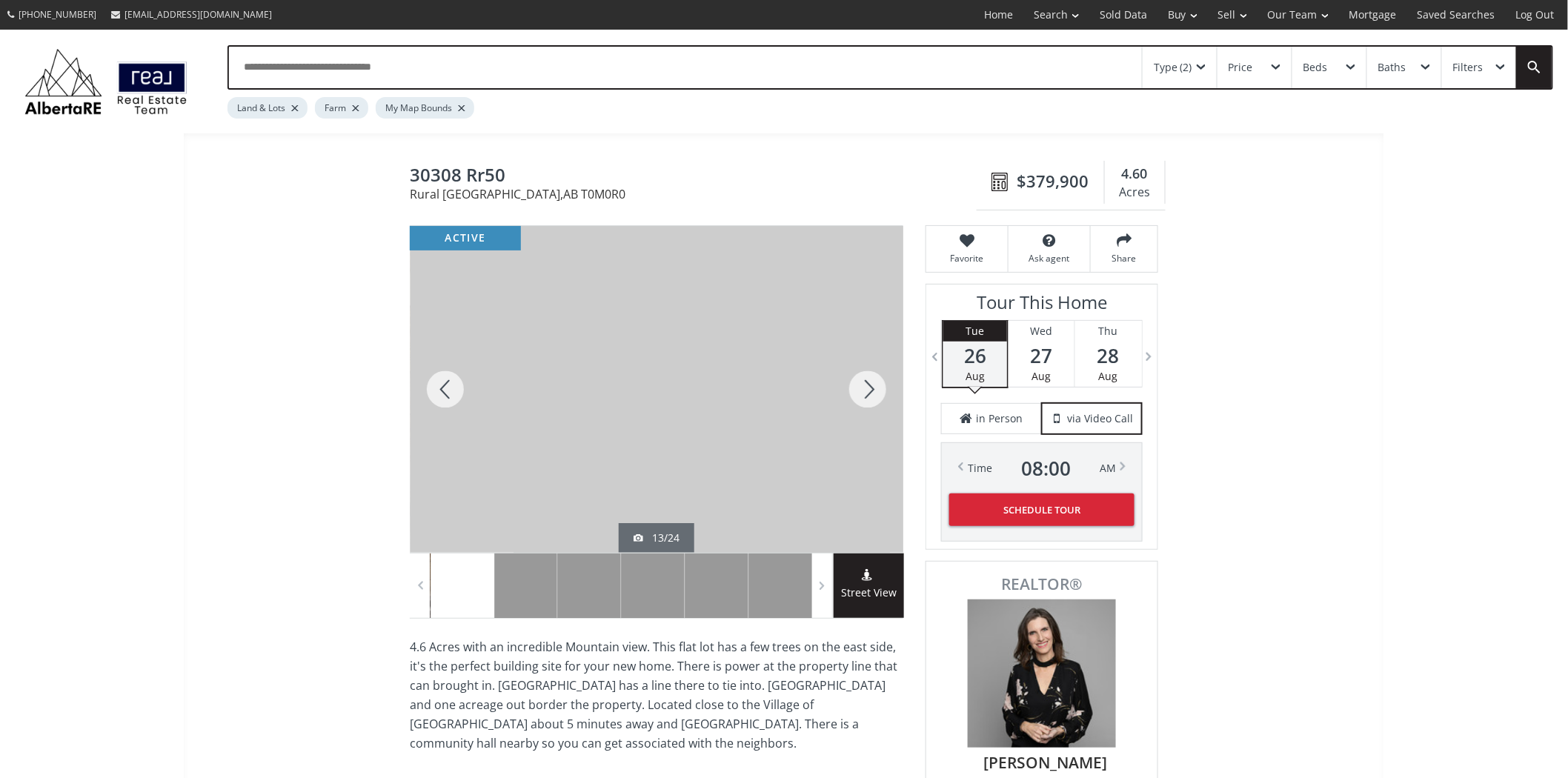
click at [869, 401] on div at bounding box center [868, 389] width 71 height 327
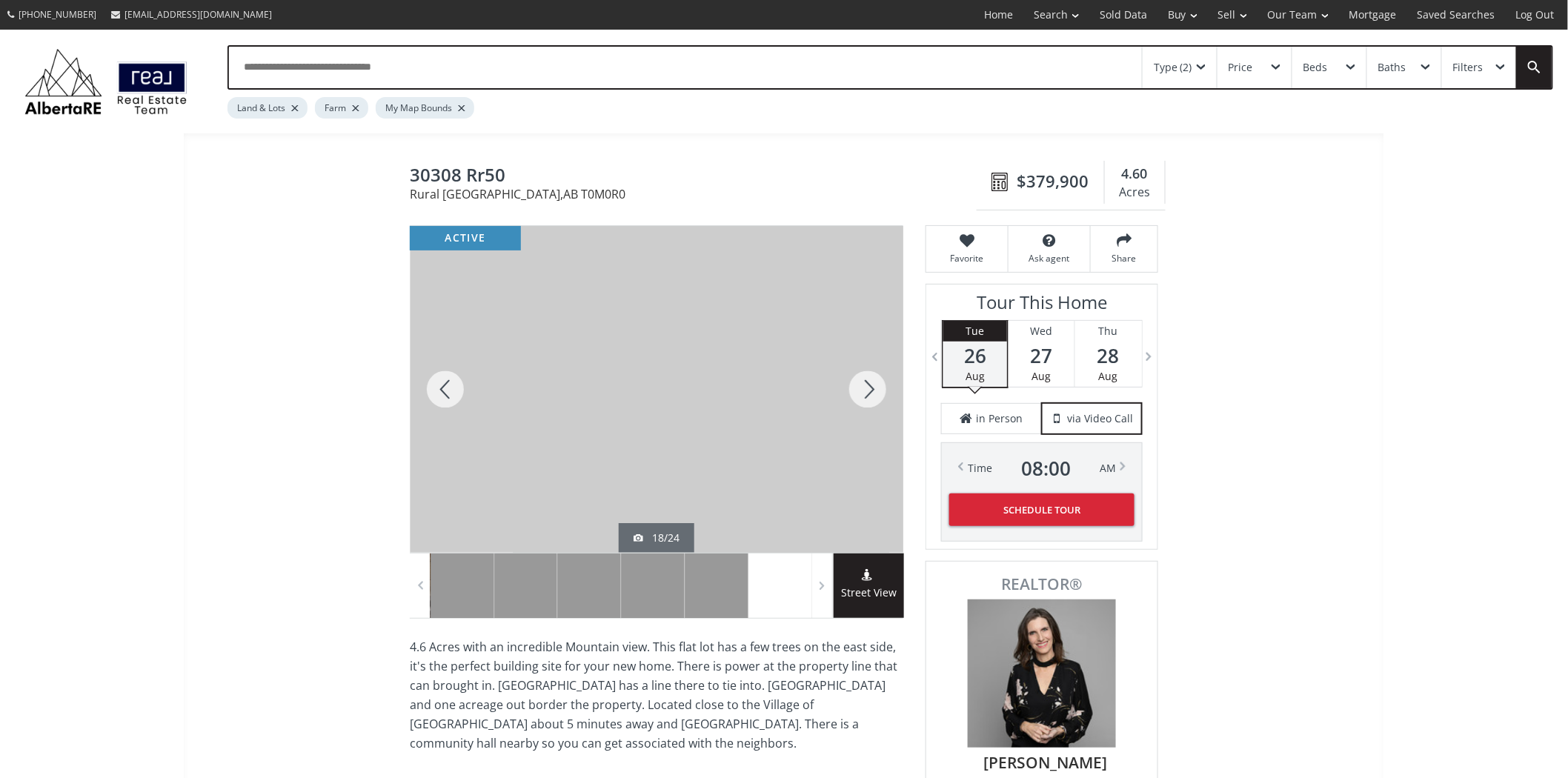
click at [869, 401] on div at bounding box center [868, 389] width 71 height 327
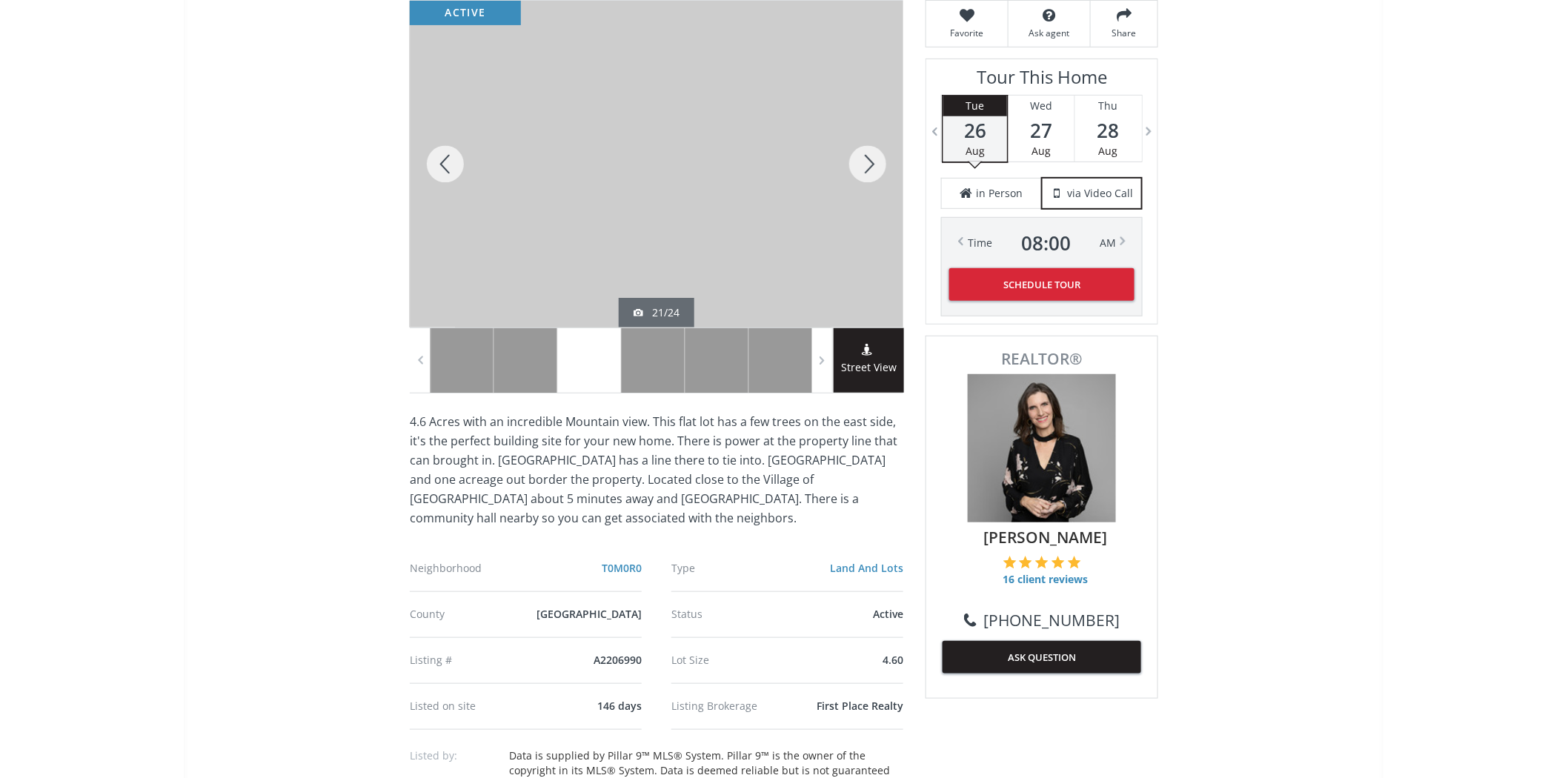
scroll to position [247, 0]
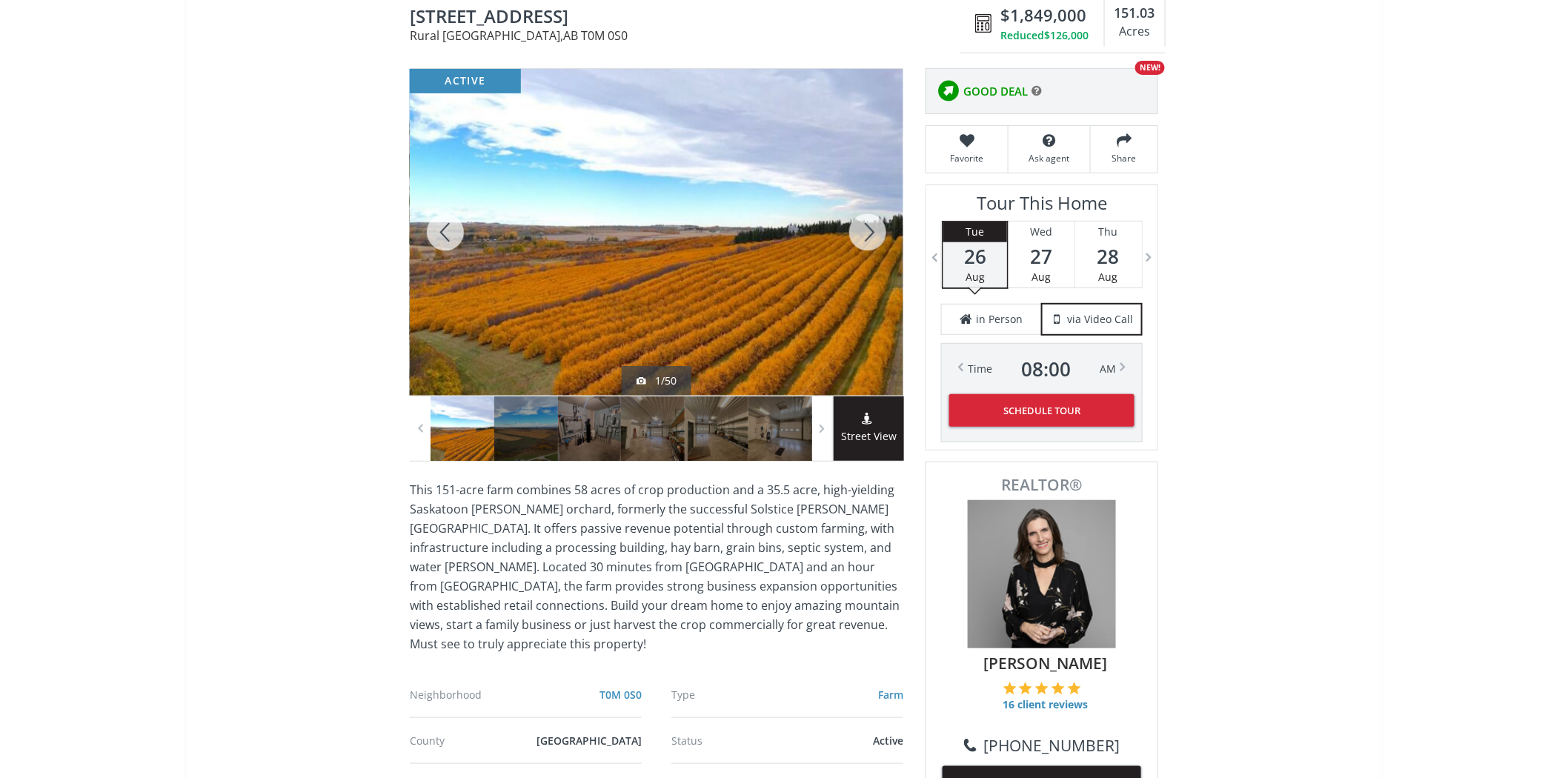
scroll to position [164, 0]
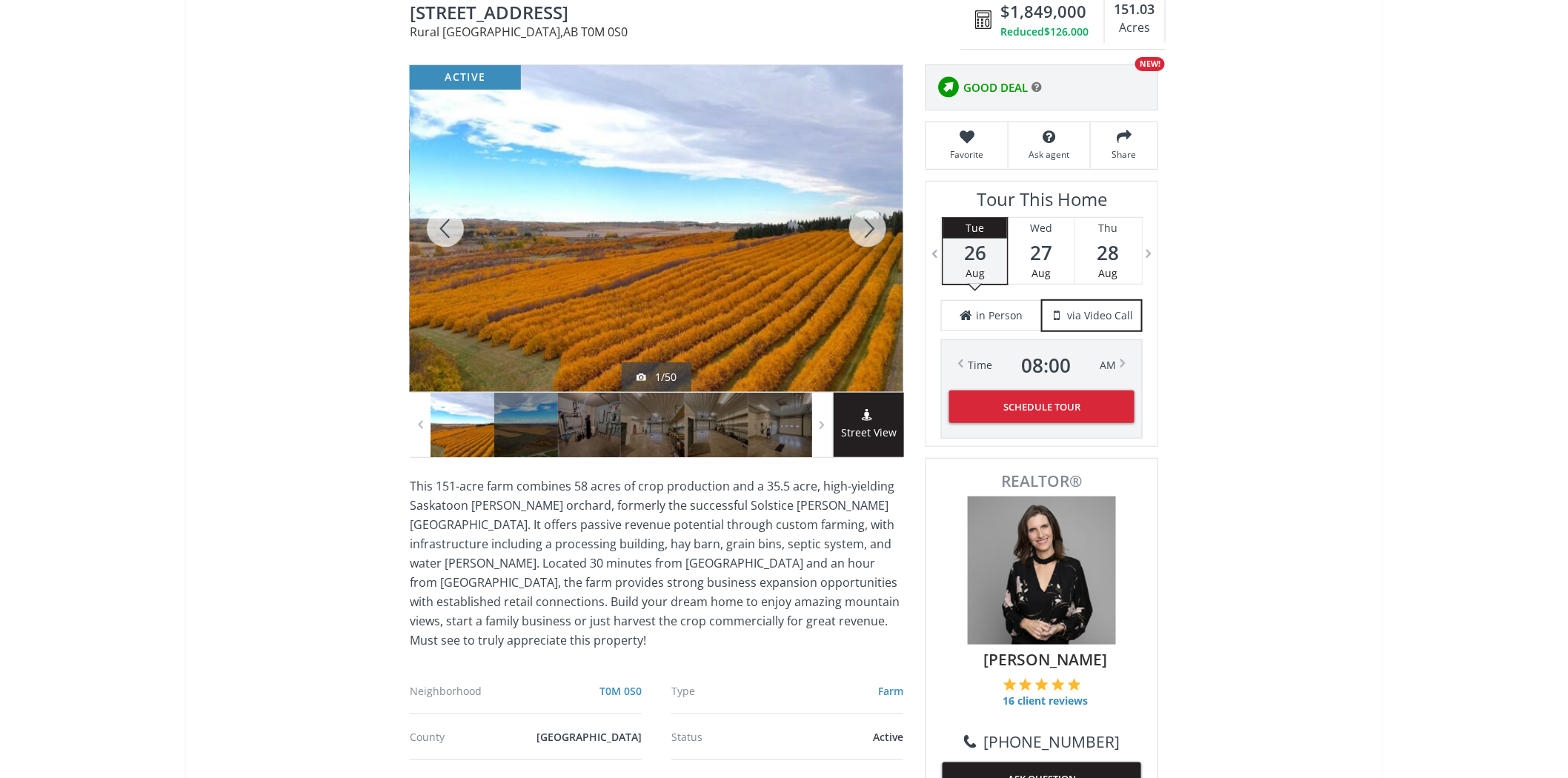
click at [859, 231] on div at bounding box center [868, 229] width 71 height 327
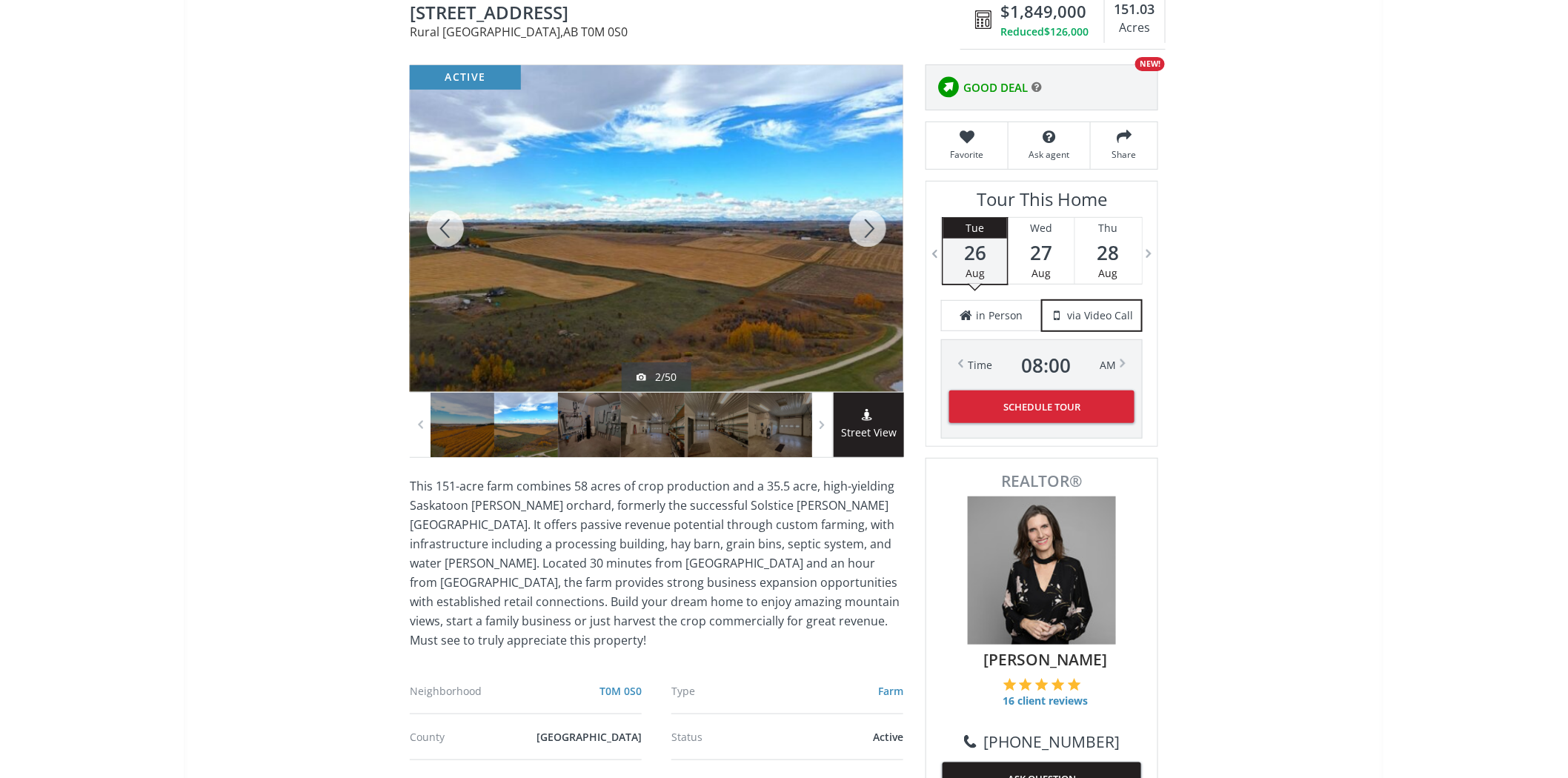
click at [859, 231] on div at bounding box center [868, 229] width 71 height 327
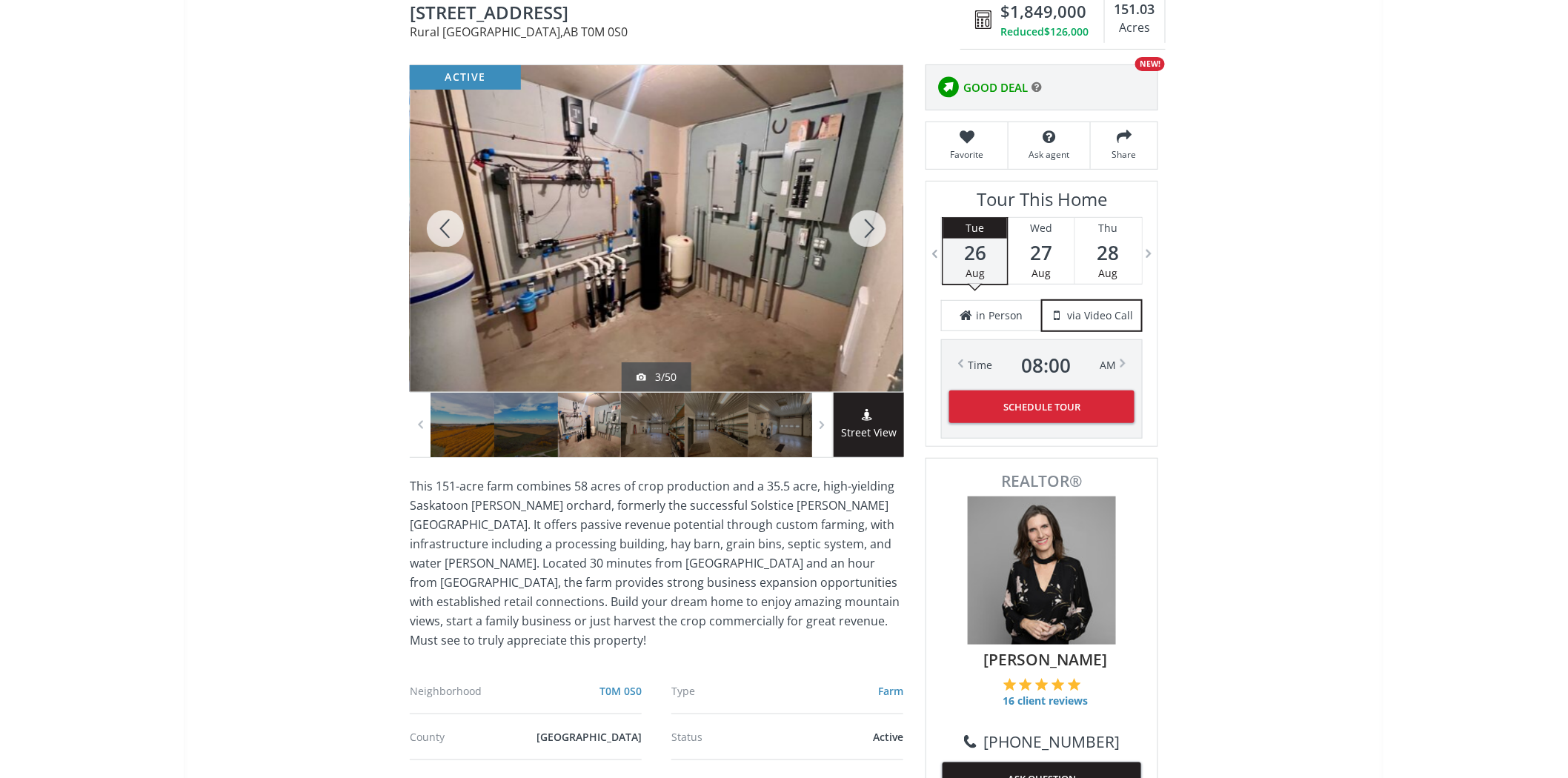
click at [859, 231] on div at bounding box center [868, 229] width 71 height 327
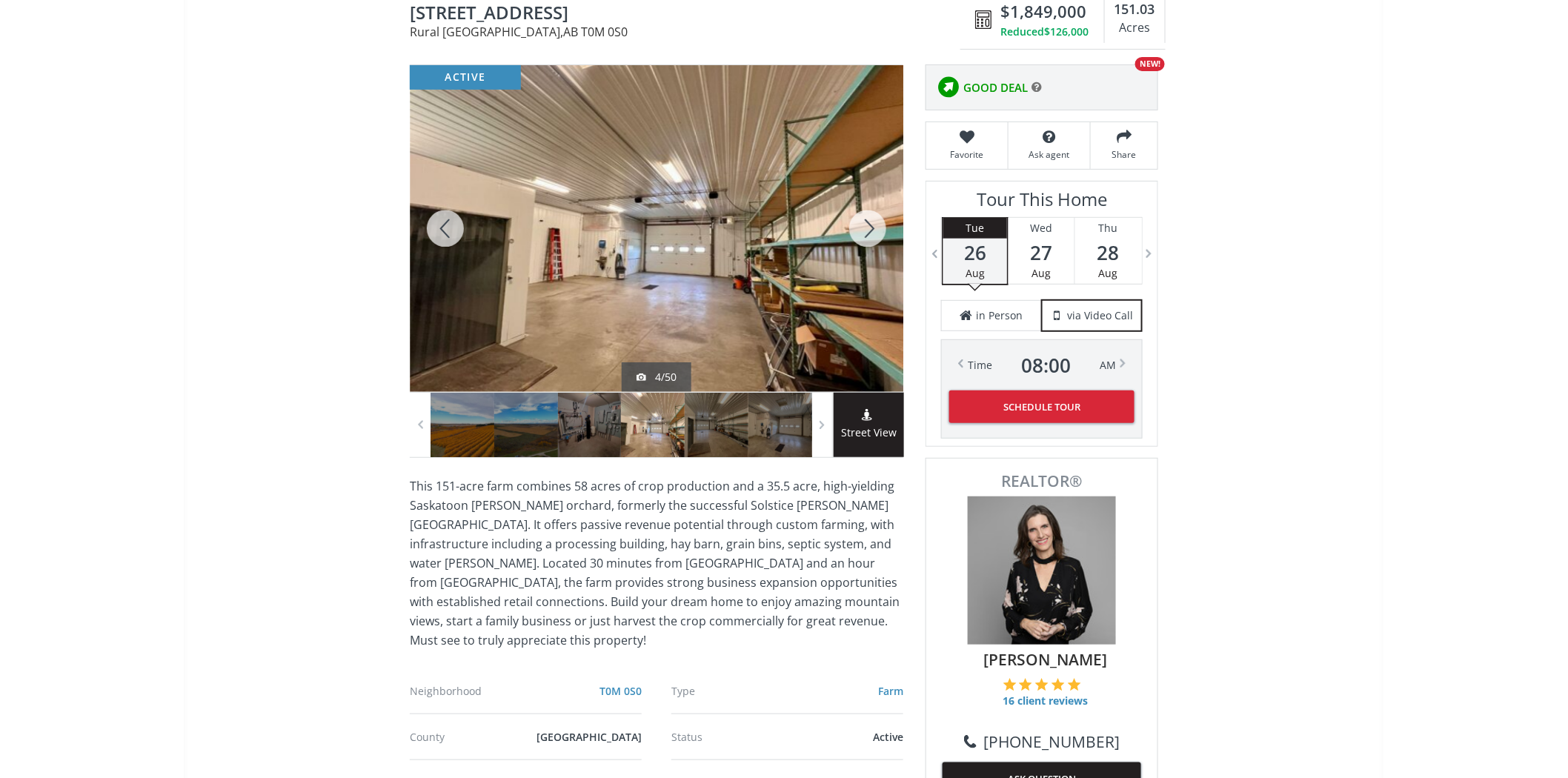
click at [859, 231] on div at bounding box center [868, 229] width 71 height 327
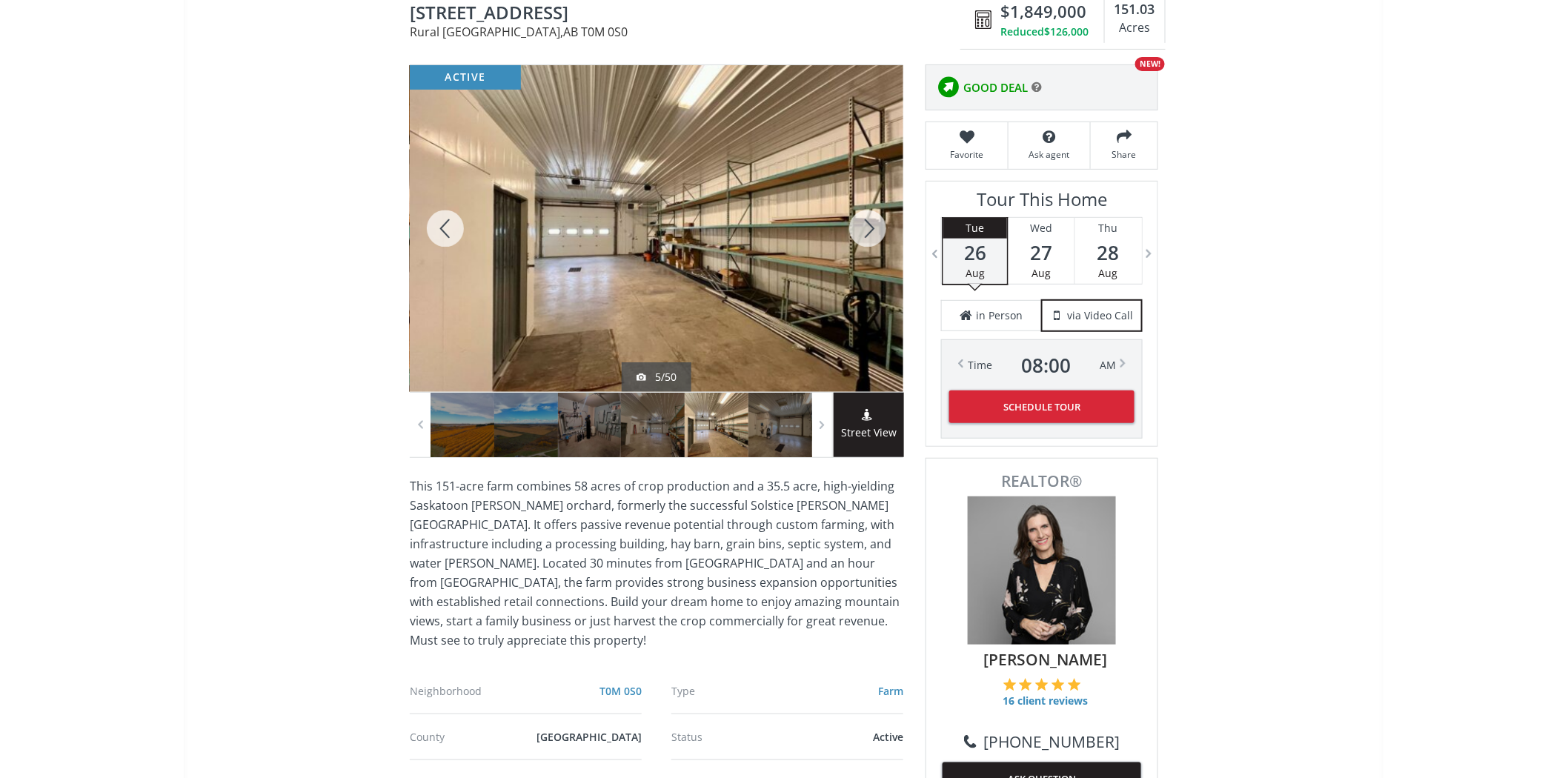
click at [859, 231] on div at bounding box center [868, 229] width 71 height 327
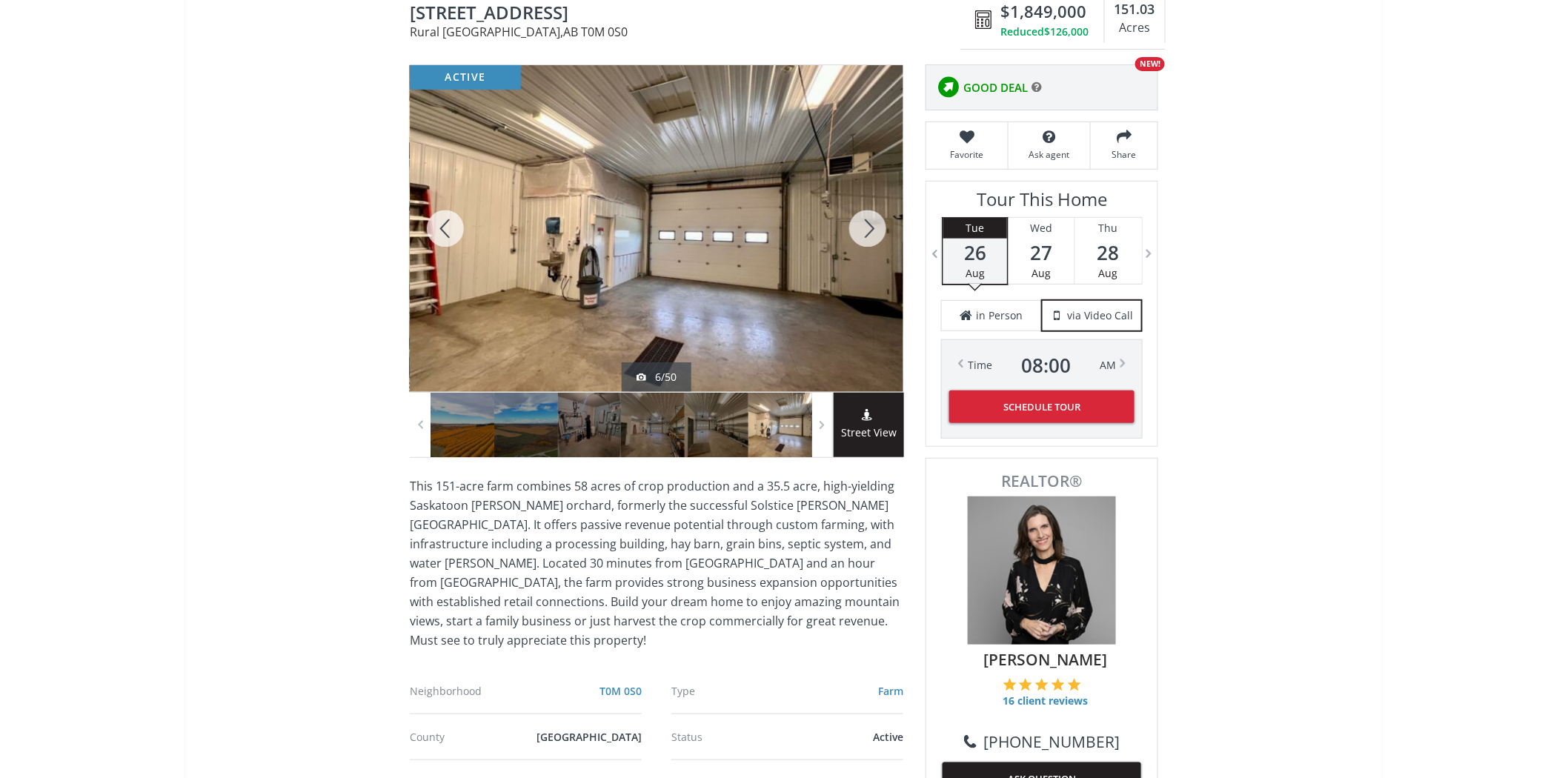
click at [859, 231] on div at bounding box center [868, 229] width 71 height 327
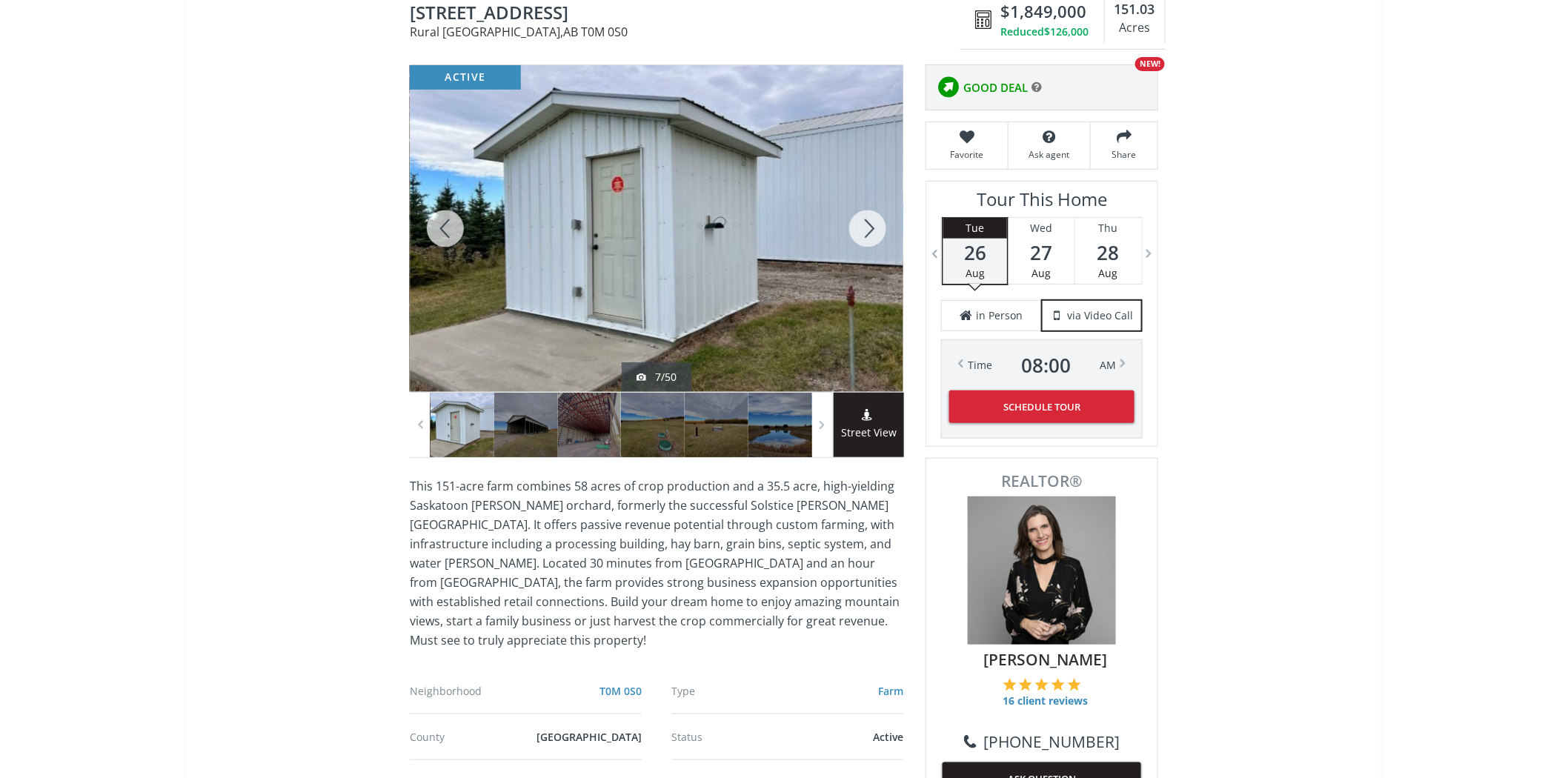
click at [859, 231] on div at bounding box center [868, 229] width 71 height 327
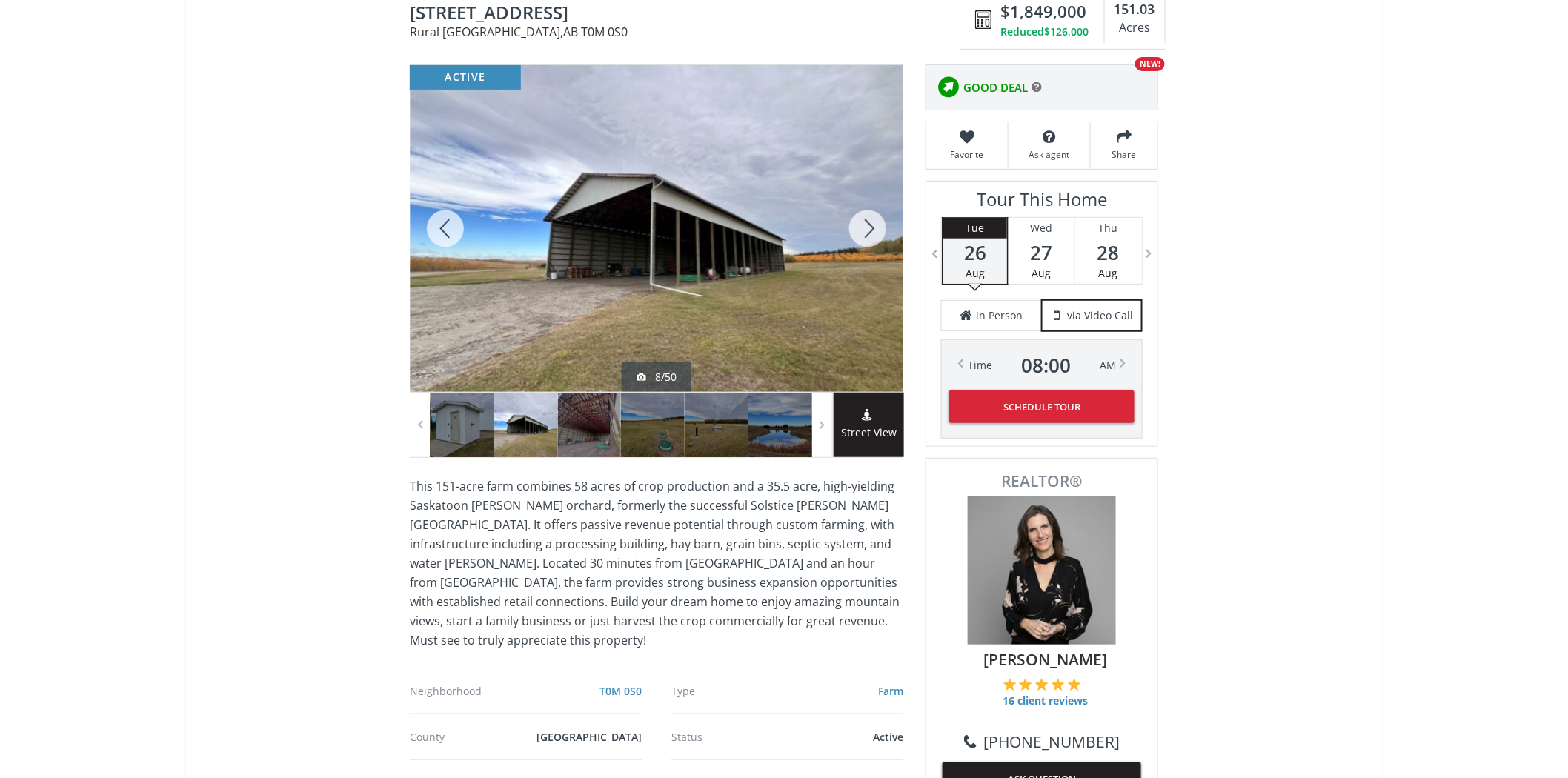
click at [859, 231] on div at bounding box center [868, 229] width 71 height 327
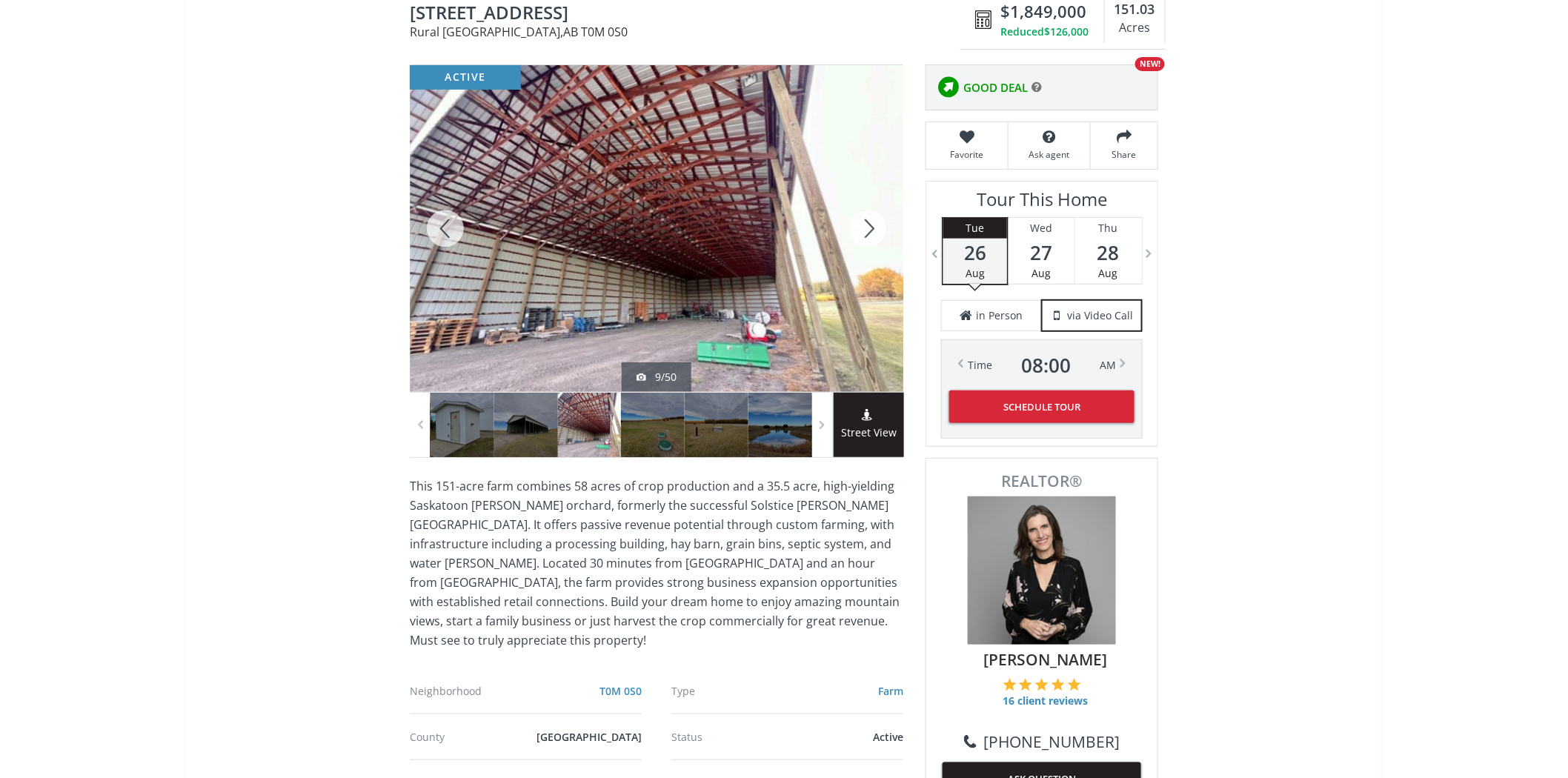
click at [859, 231] on div at bounding box center [868, 229] width 71 height 327
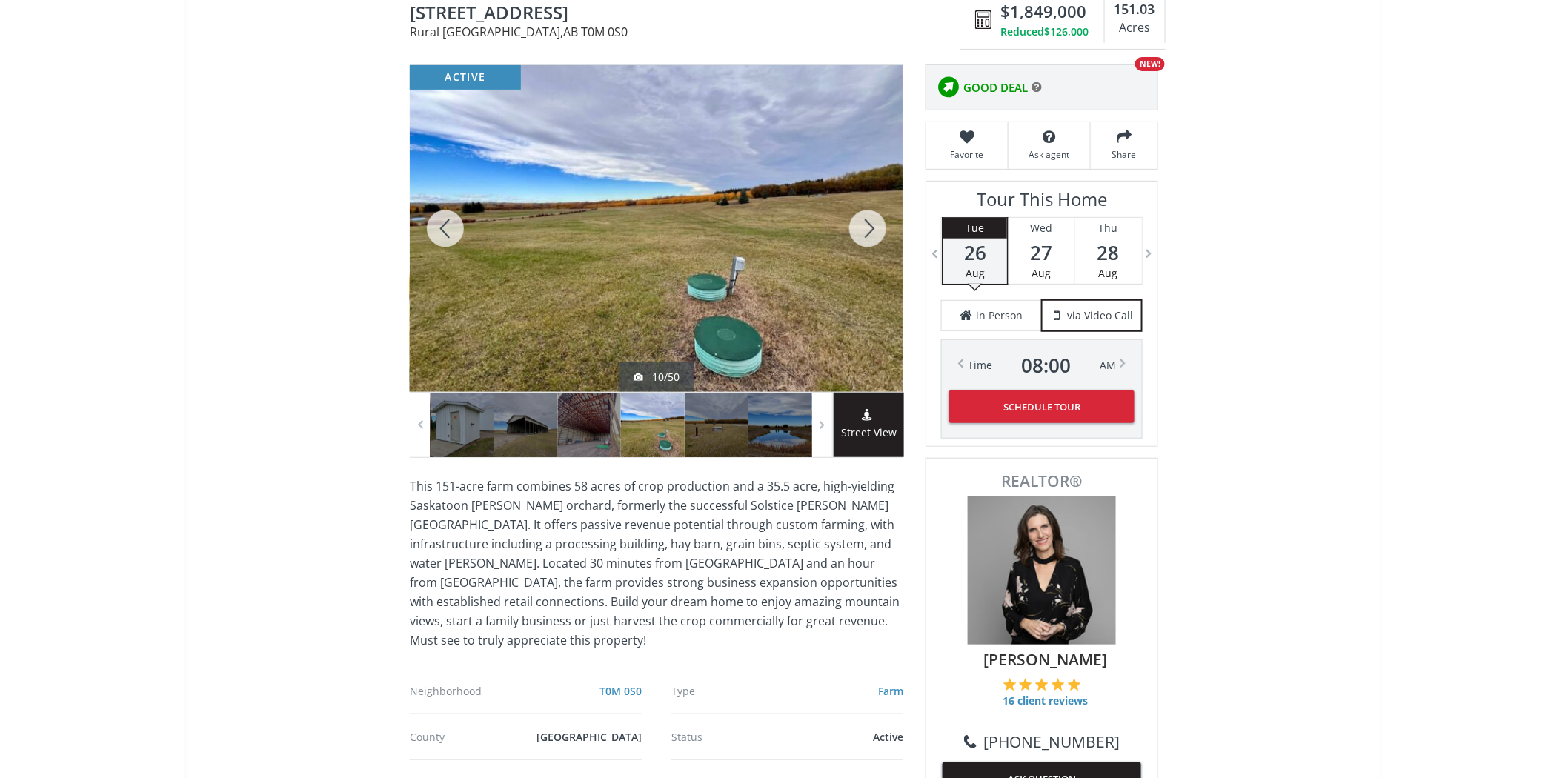
click at [859, 231] on div at bounding box center [868, 229] width 71 height 327
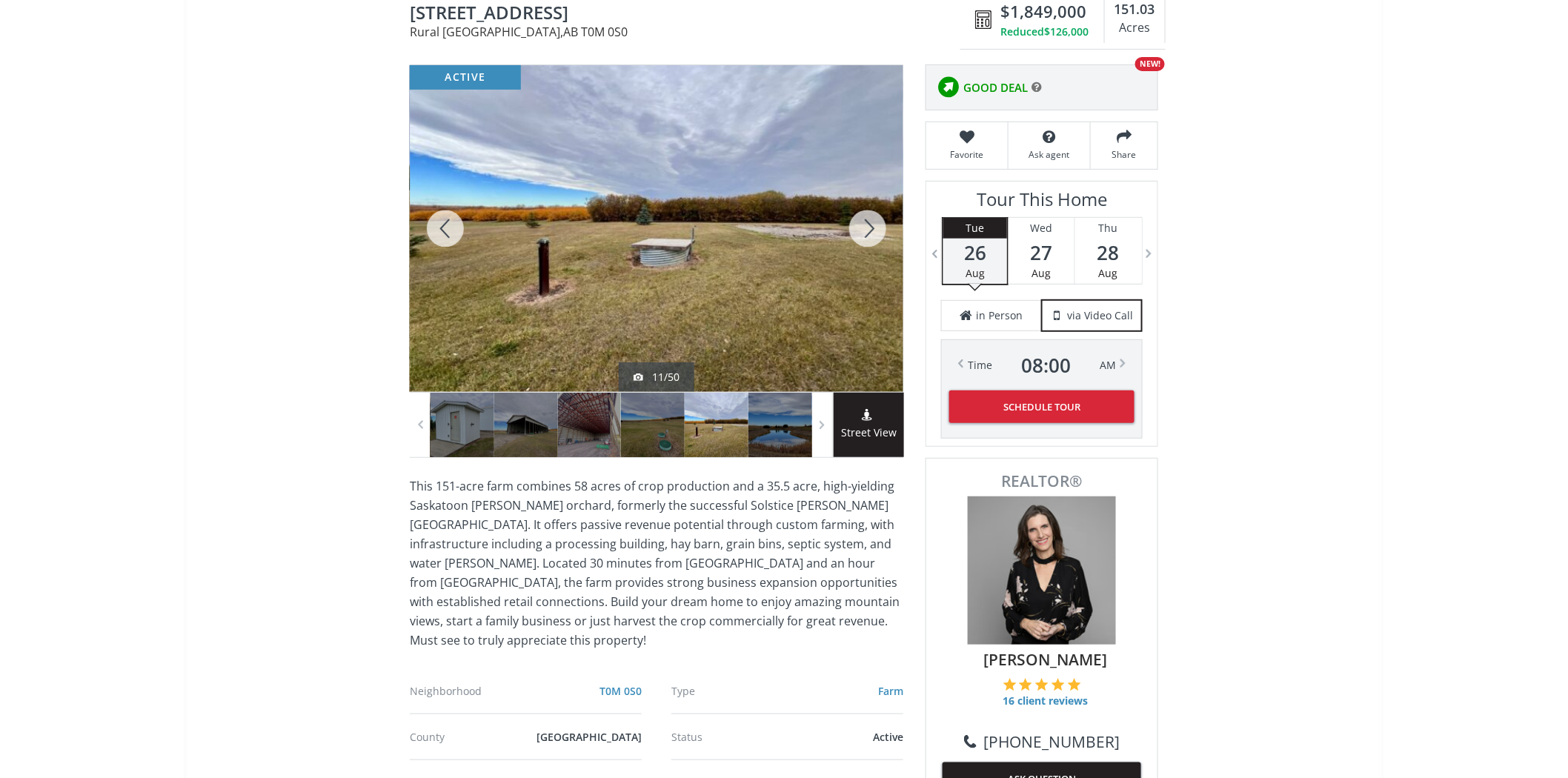
click at [859, 231] on div at bounding box center [868, 229] width 71 height 327
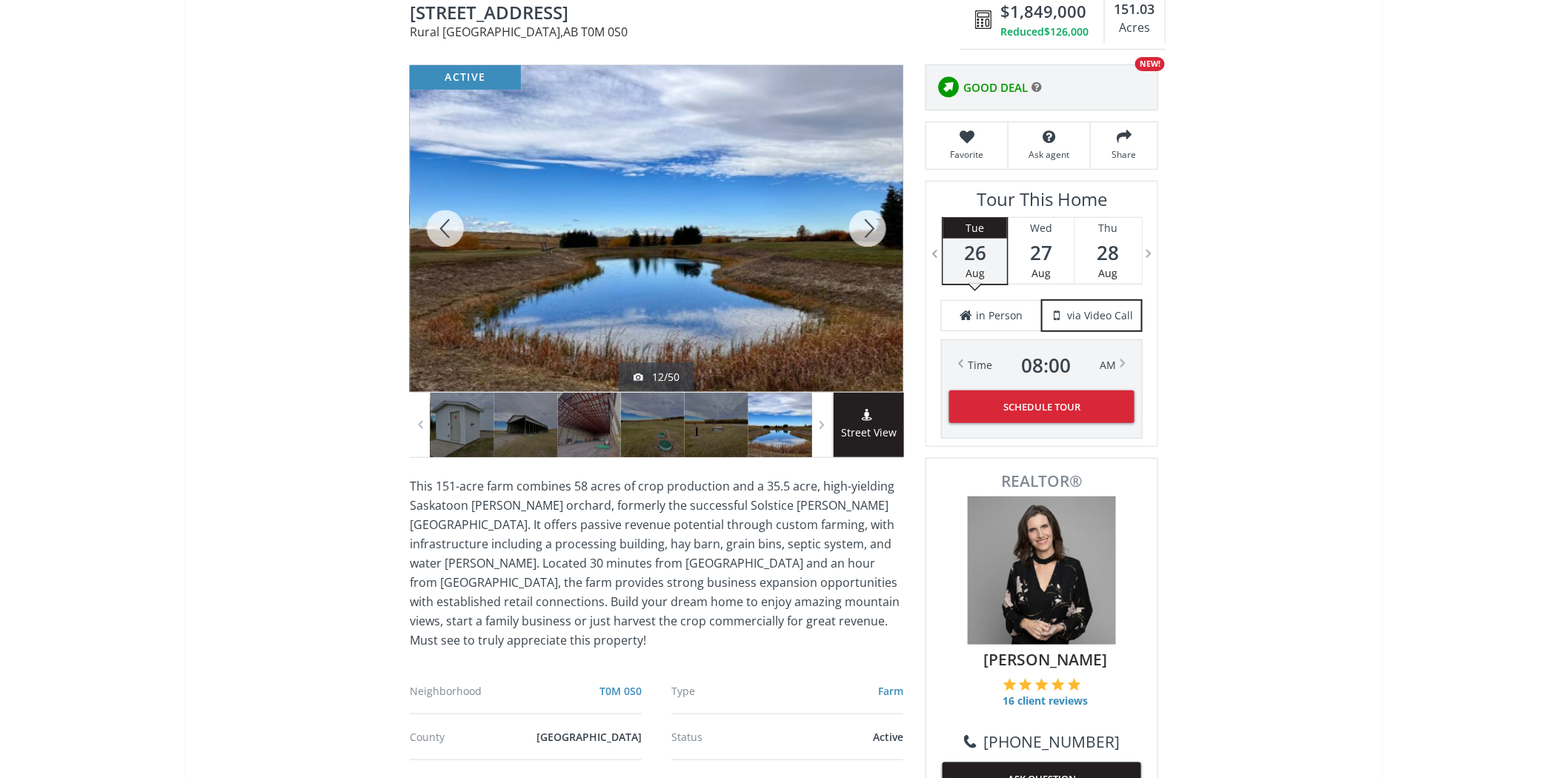
click at [859, 231] on div at bounding box center [868, 229] width 71 height 327
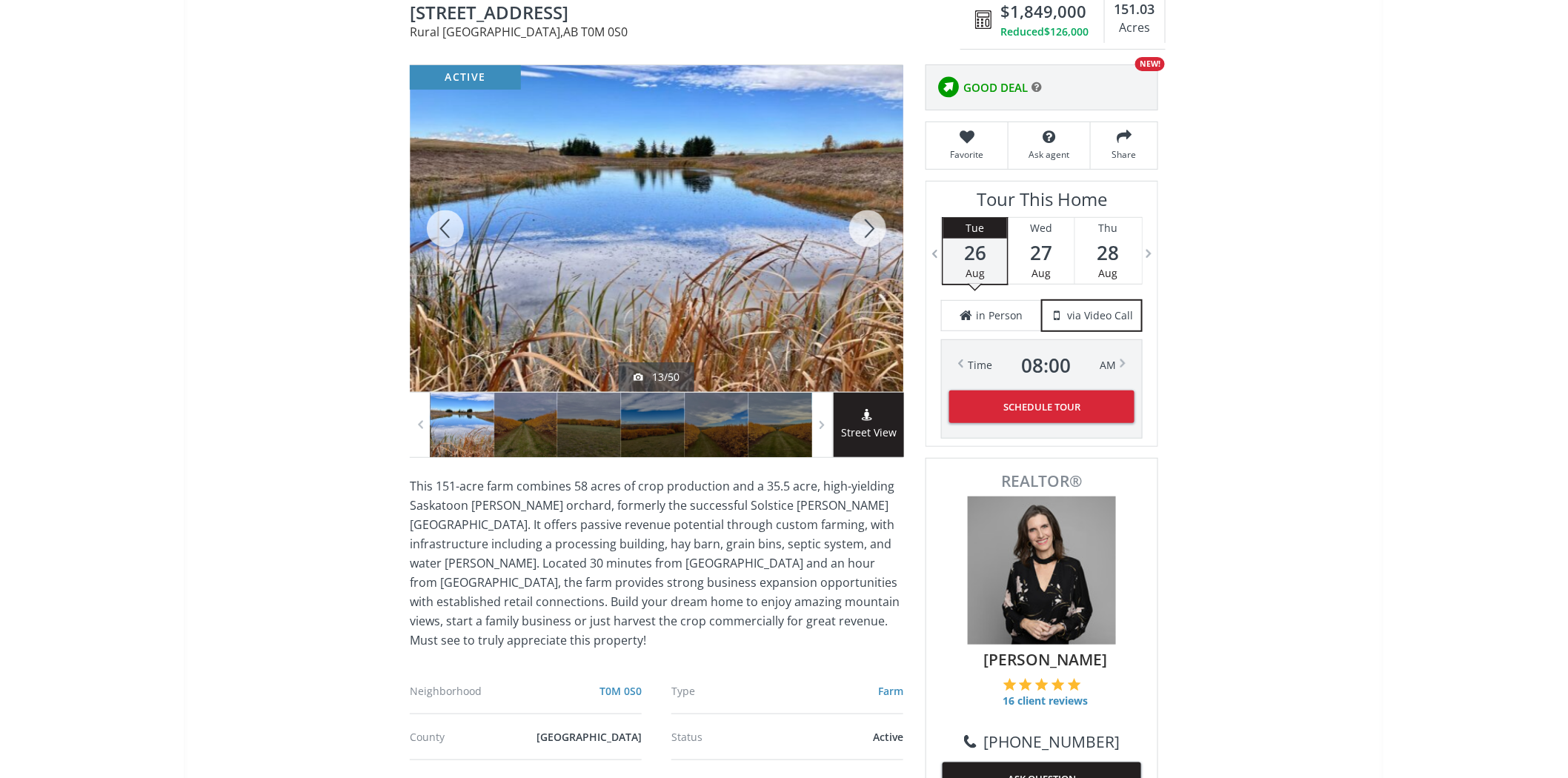
click at [859, 231] on div at bounding box center [868, 229] width 71 height 327
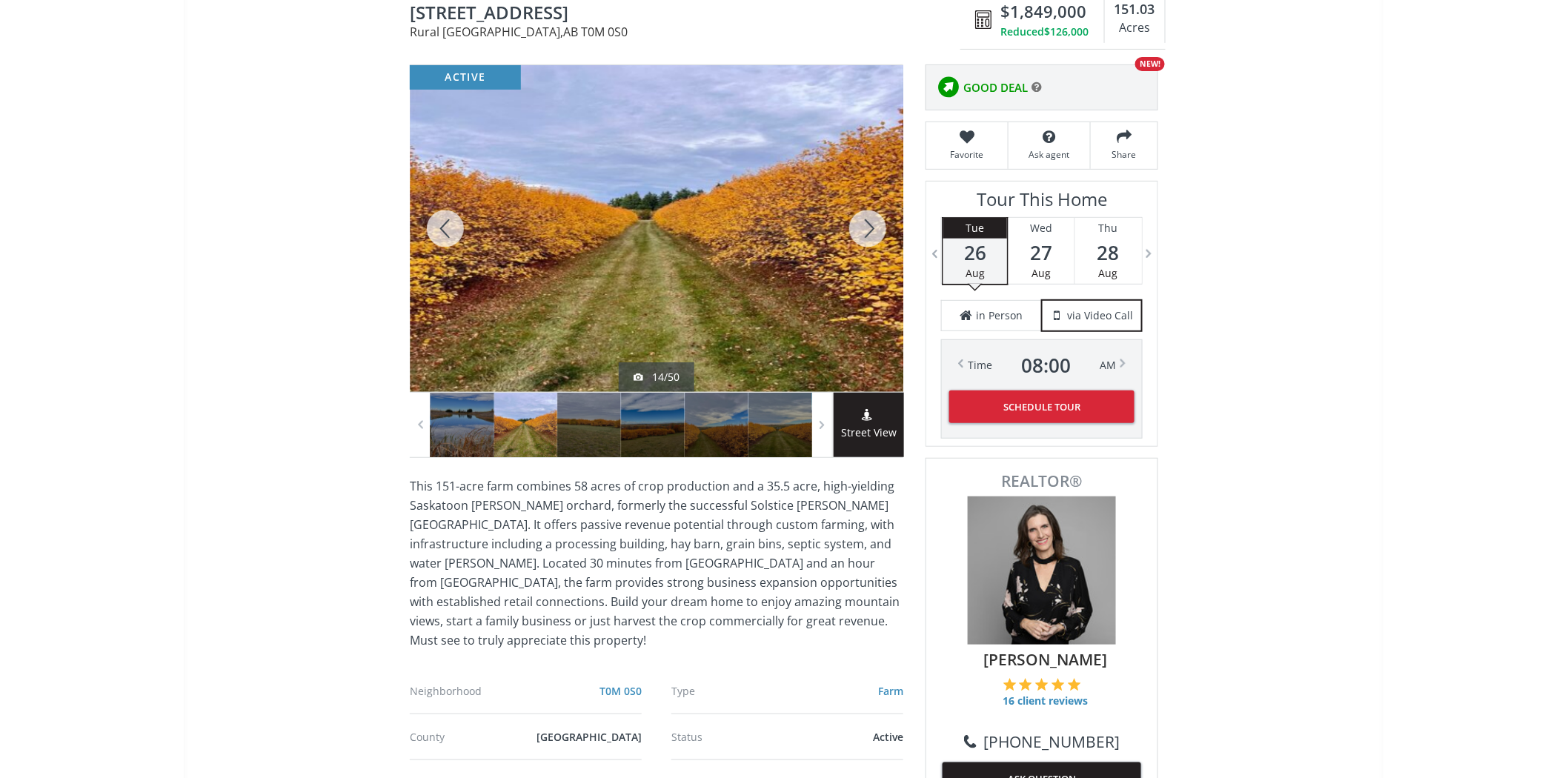
click at [859, 231] on div at bounding box center [868, 229] width 71 height 327
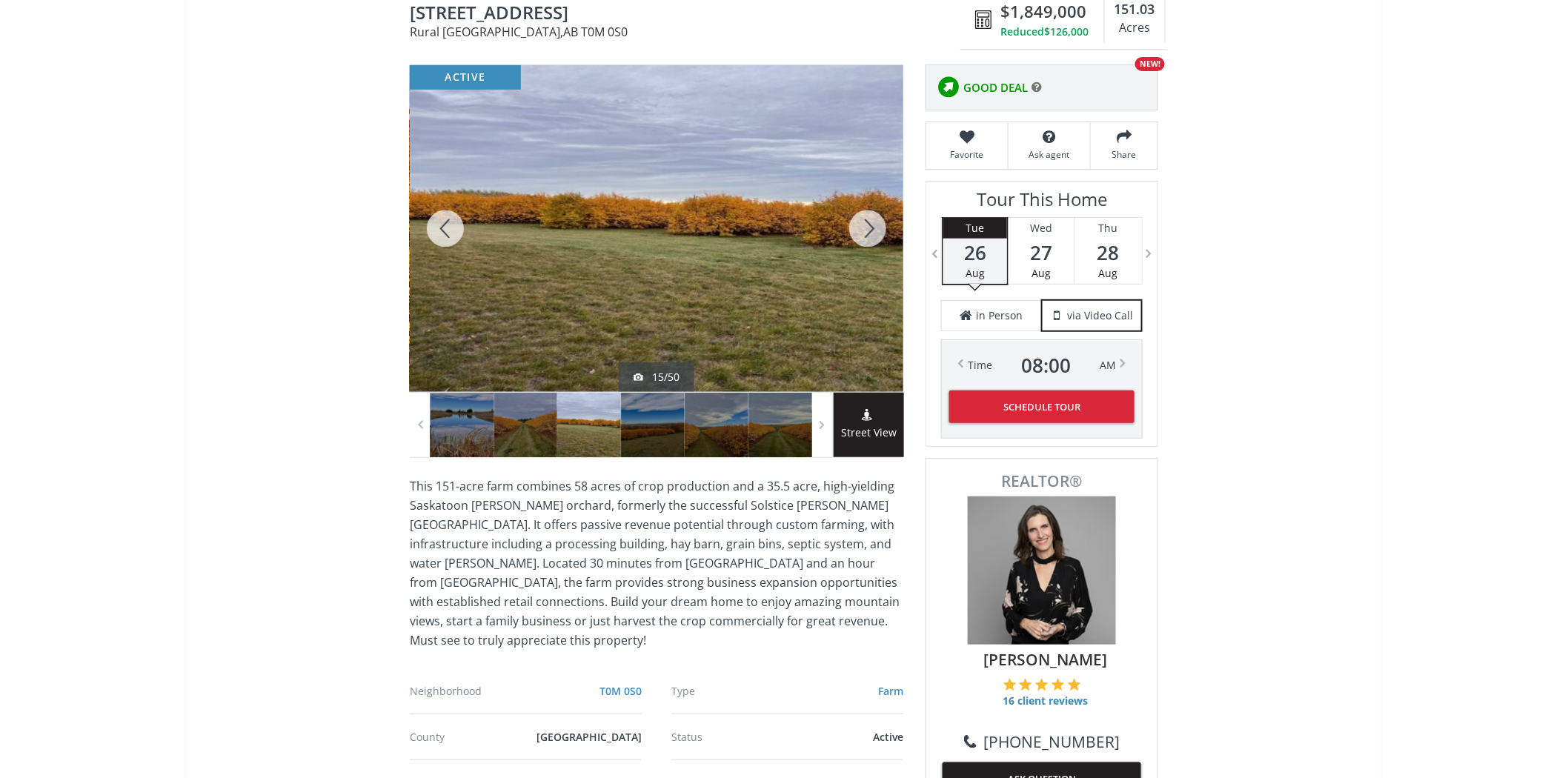
click at [859, 231] on div at bounding box center [868, 229] width 71 height 327
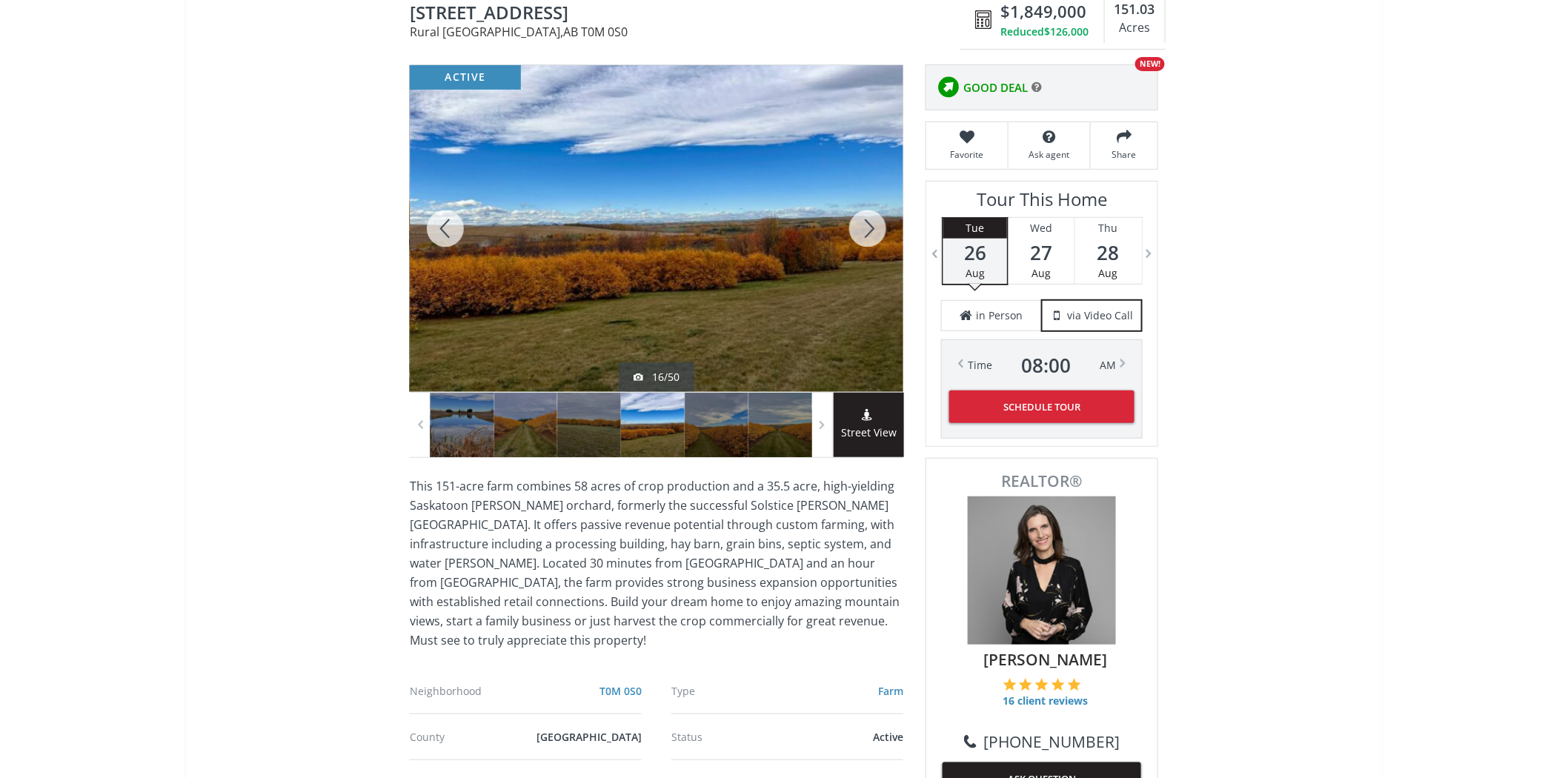
click at [859, 231] on div at bounding box center [868, 229] width 71 height 327
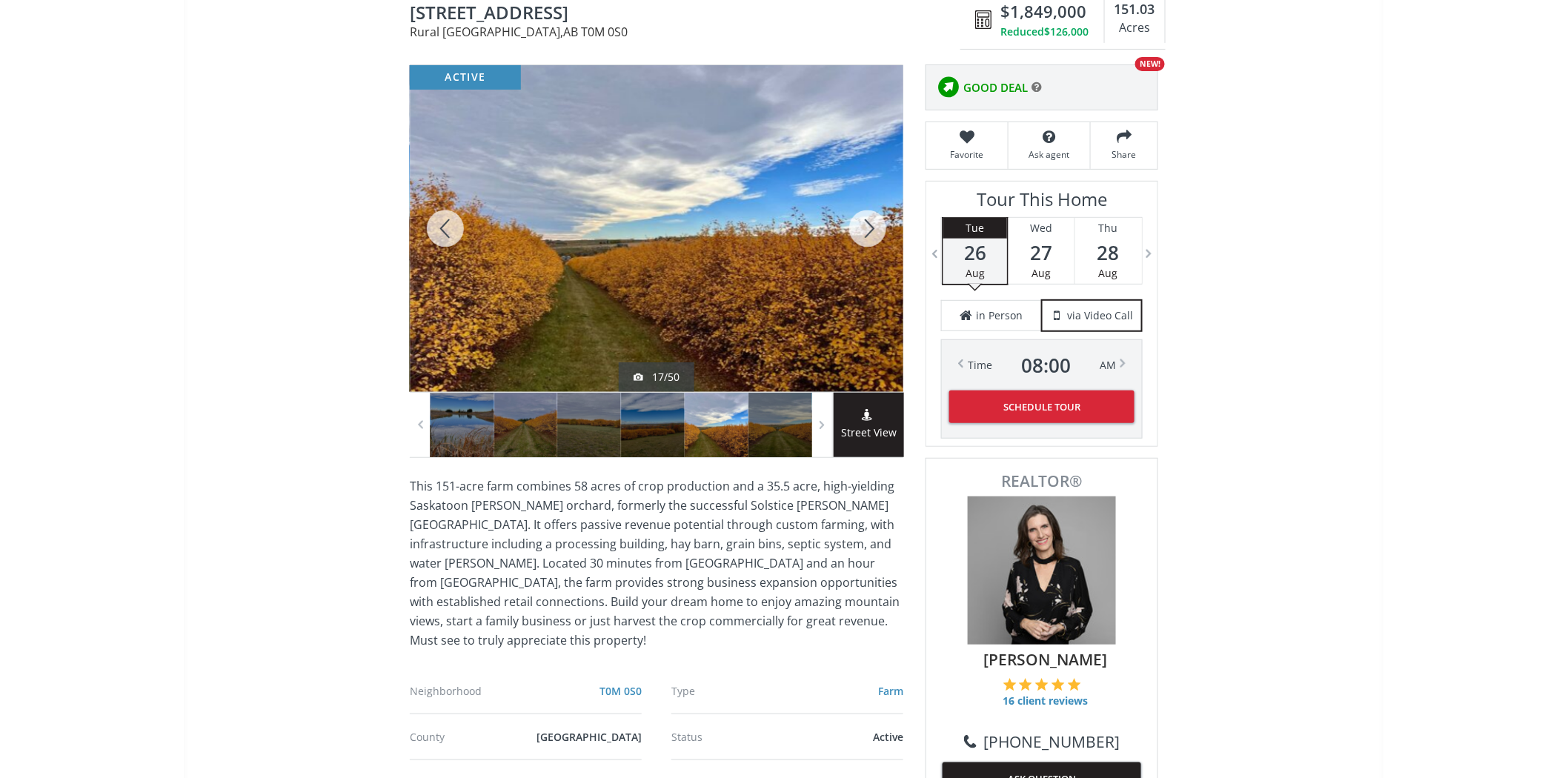
click at [859, 231] on div at bounding box center [868, 229] width 71 height 327
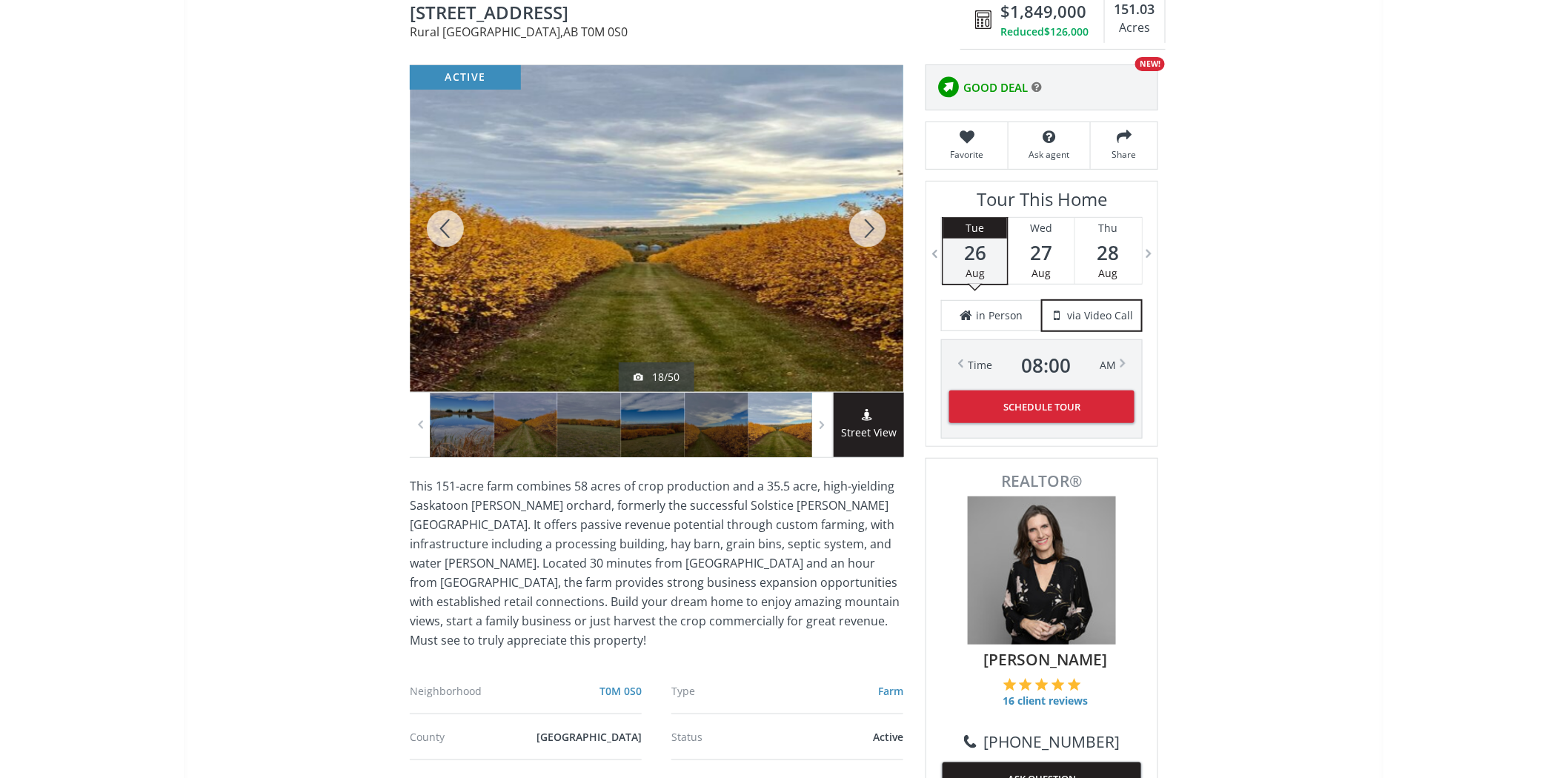
click at [859, 231] on div at bounding box center [868, 229] width 71 height 327
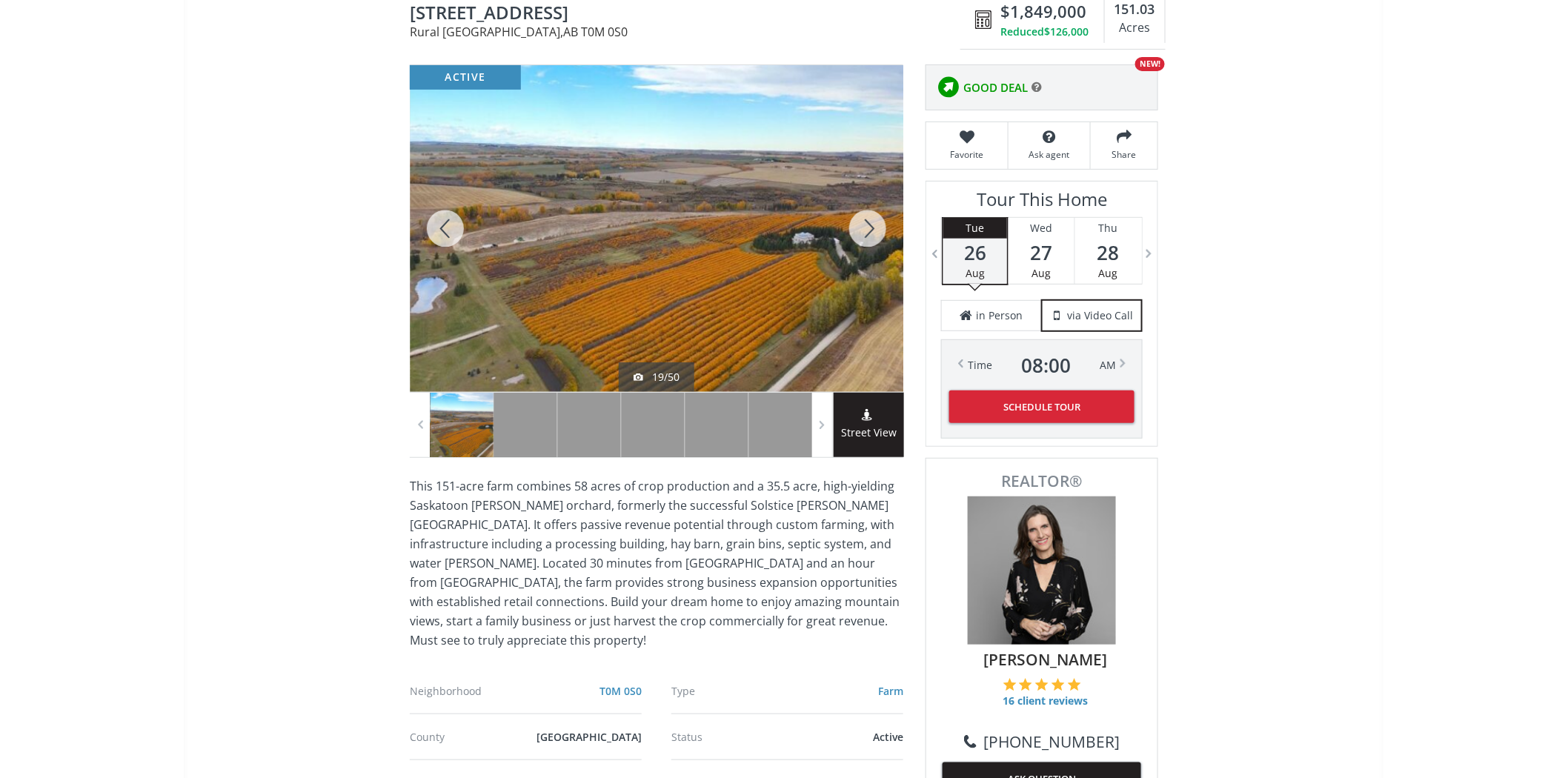
click at [859, 231] on div at bounding box center [868, 229] width 71 height 327
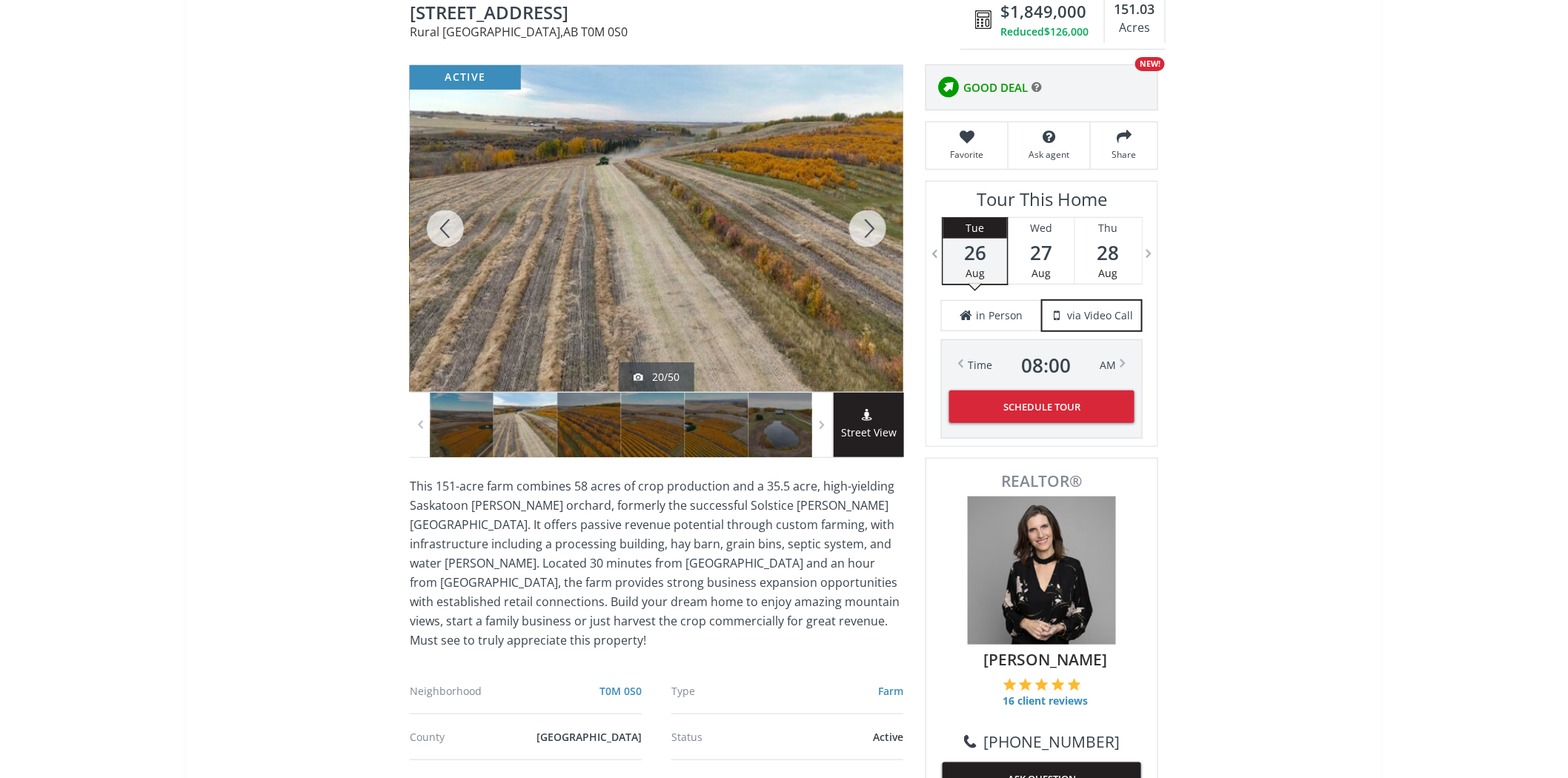
click at [859, 231] on div at bounding box center [868, 229] width 71 height 327
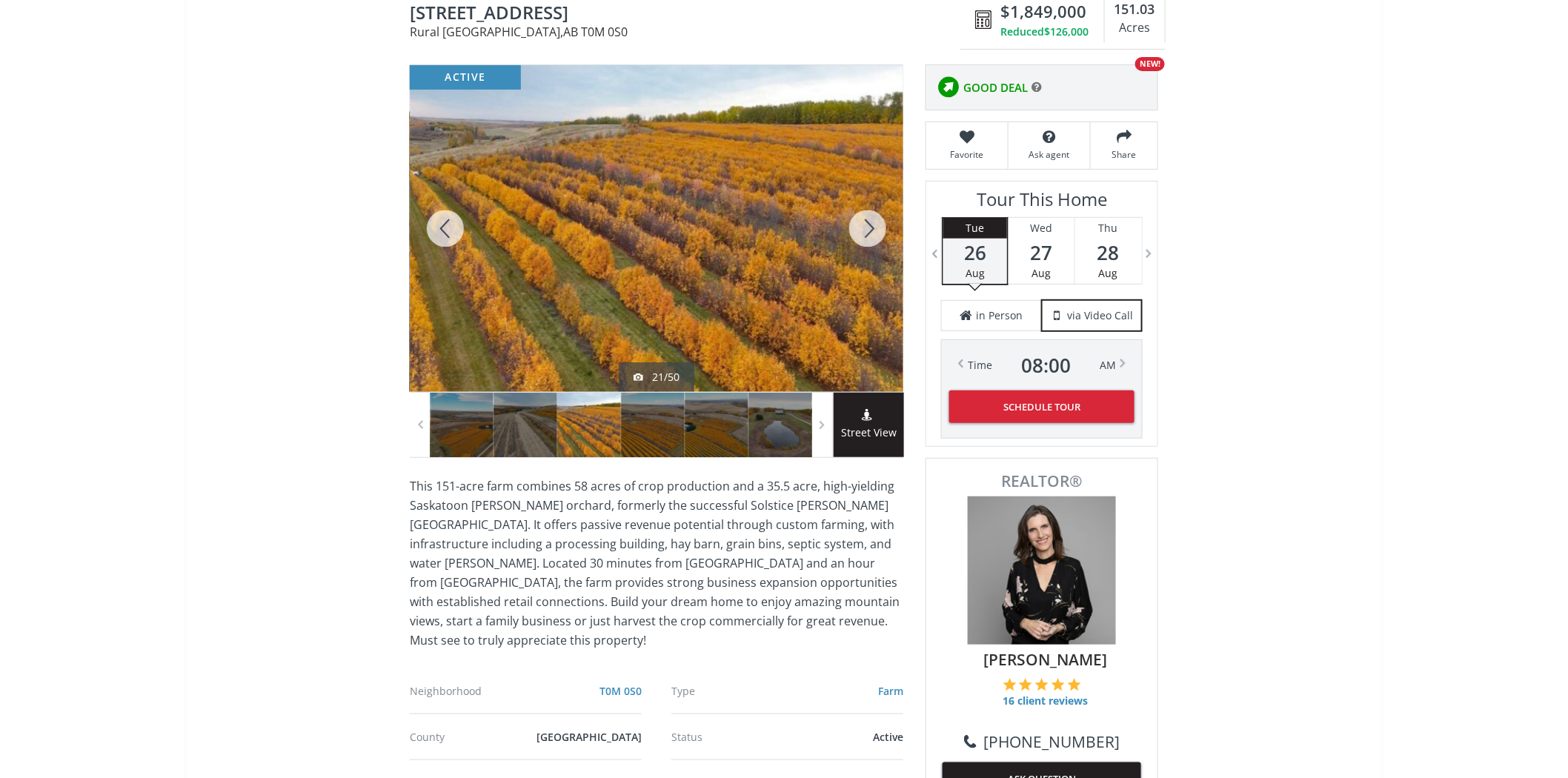
click at [859, 231] on div at bounding box center [868, 229] width 71 height 327
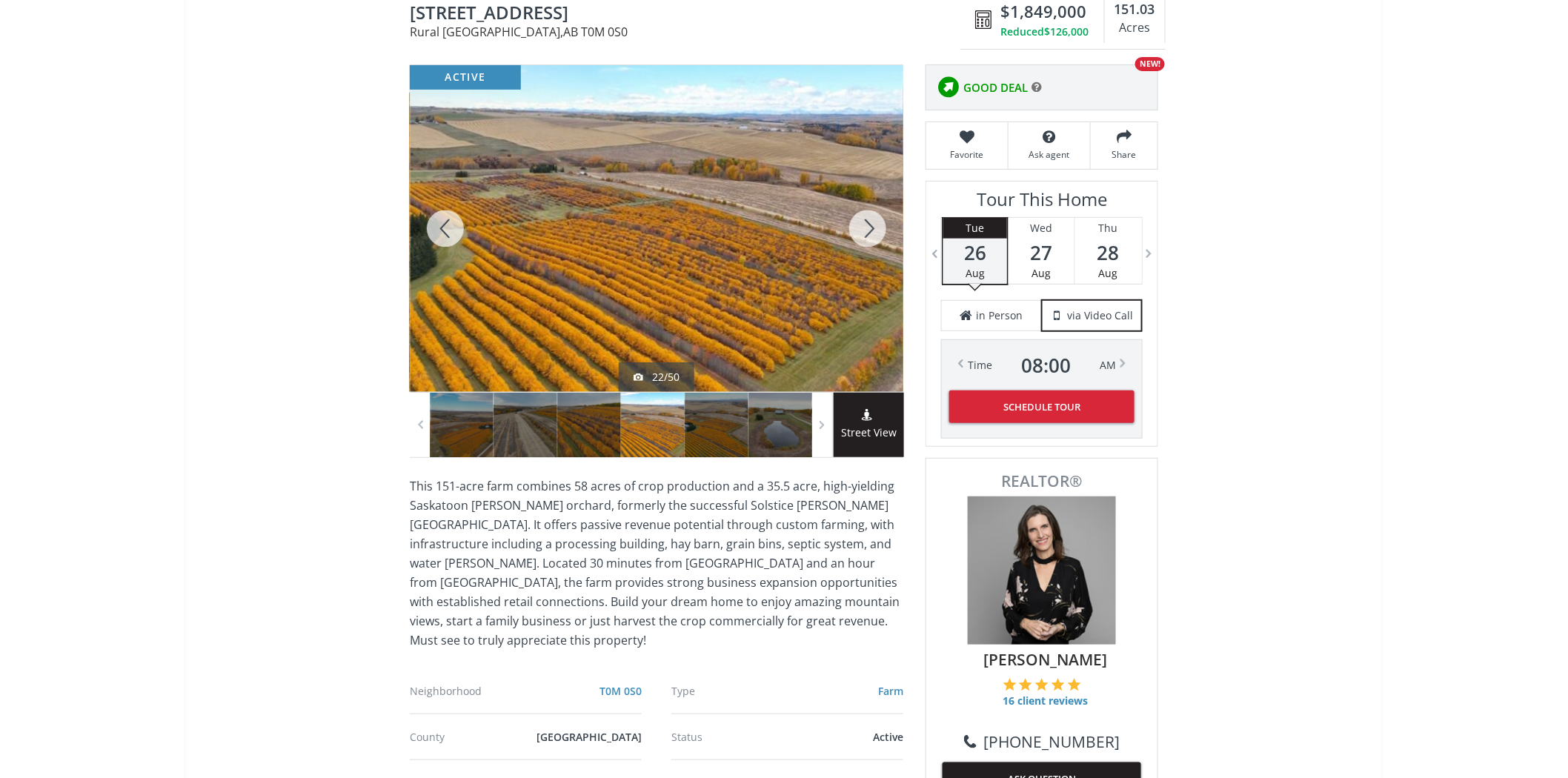
click at [859, 231] on div at bounding box center [868, 229] width 71 height 327
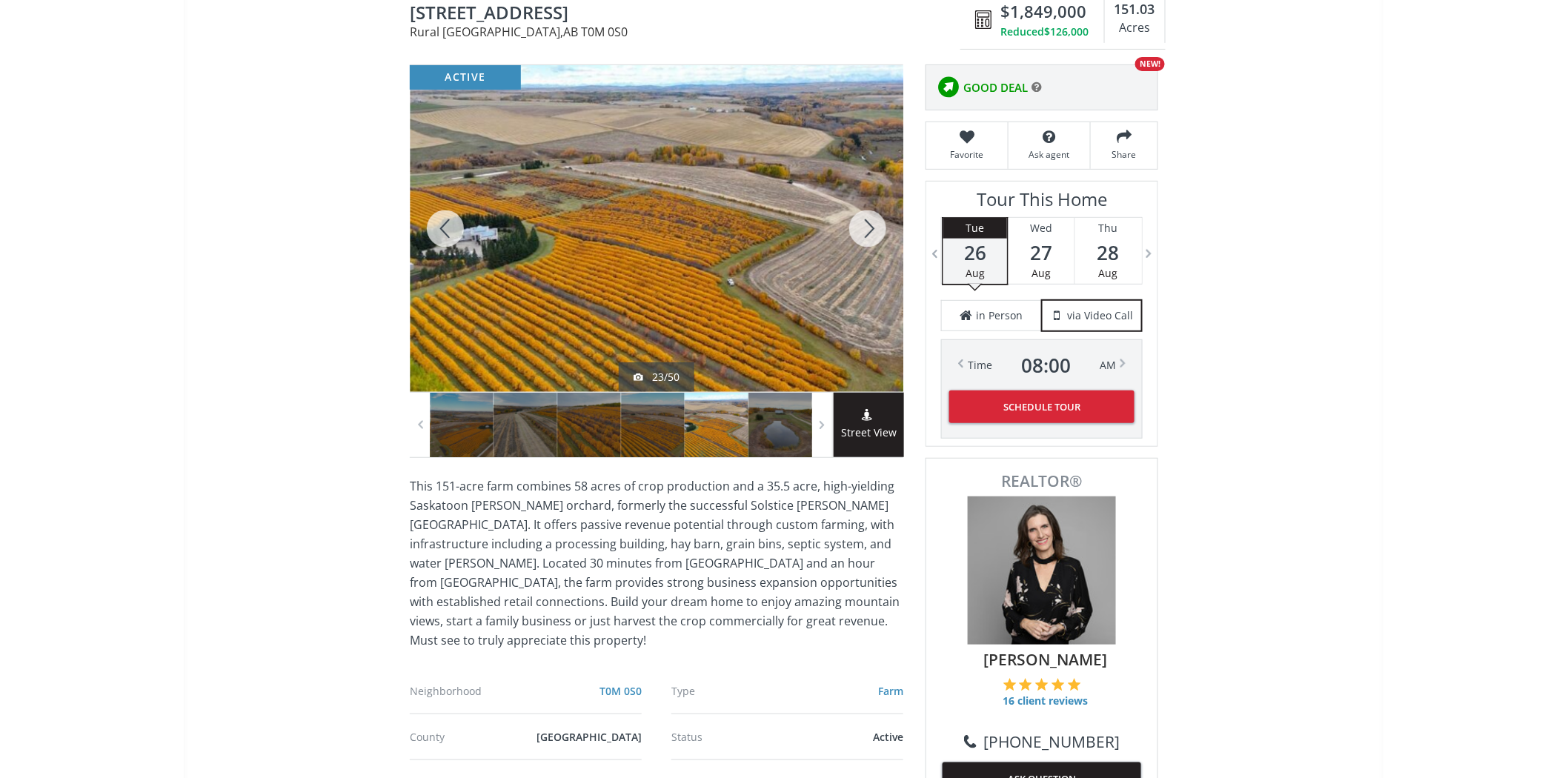
click at [859, 231] on div at bounding box center [868, 229] width 71 height 327
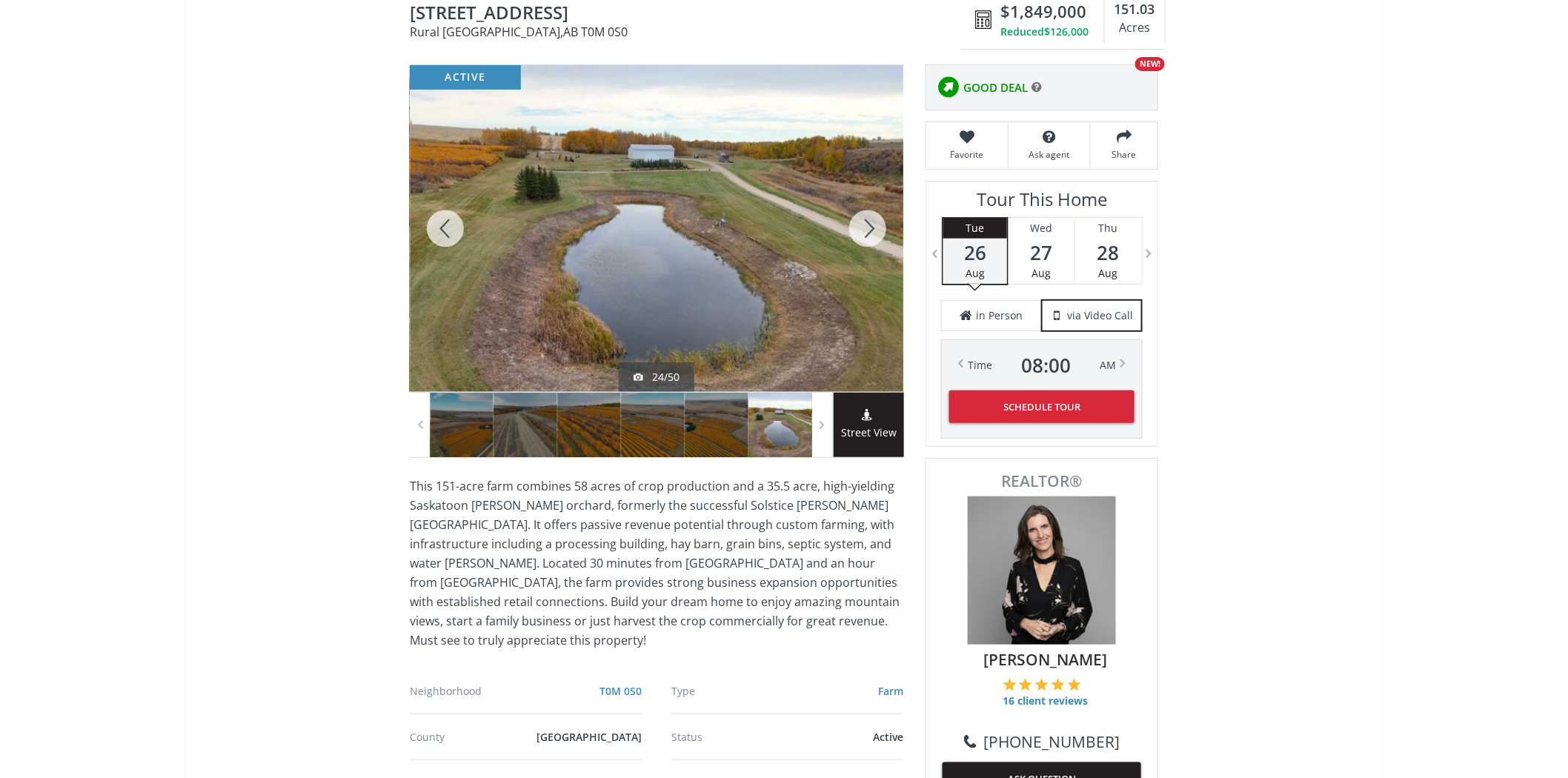
click at [859, 231] on div at bounding box center [868, 229] width 71 height 327
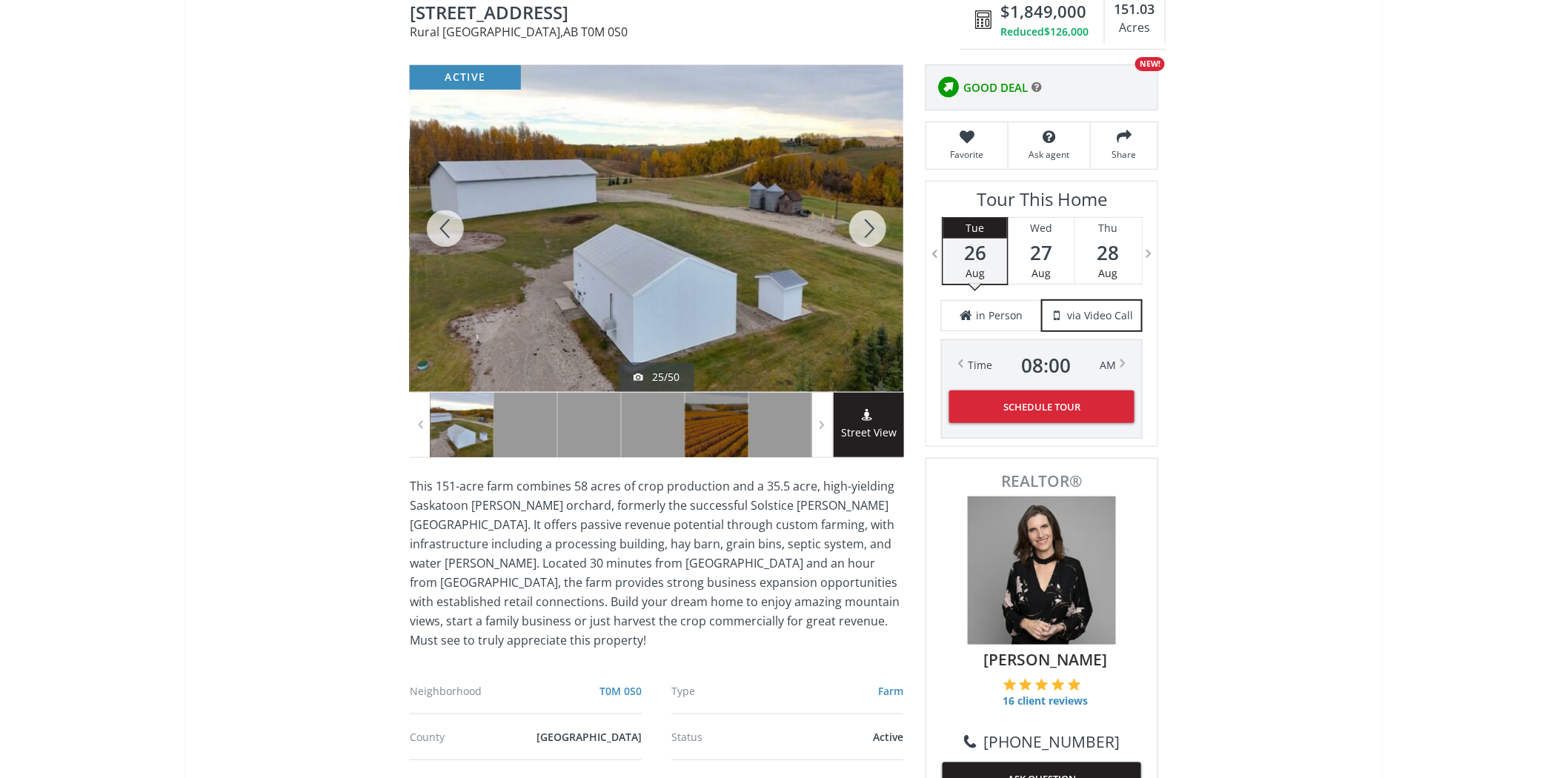
click at [859, 231] on div at bounding box center [868, 229] width 71 height 327
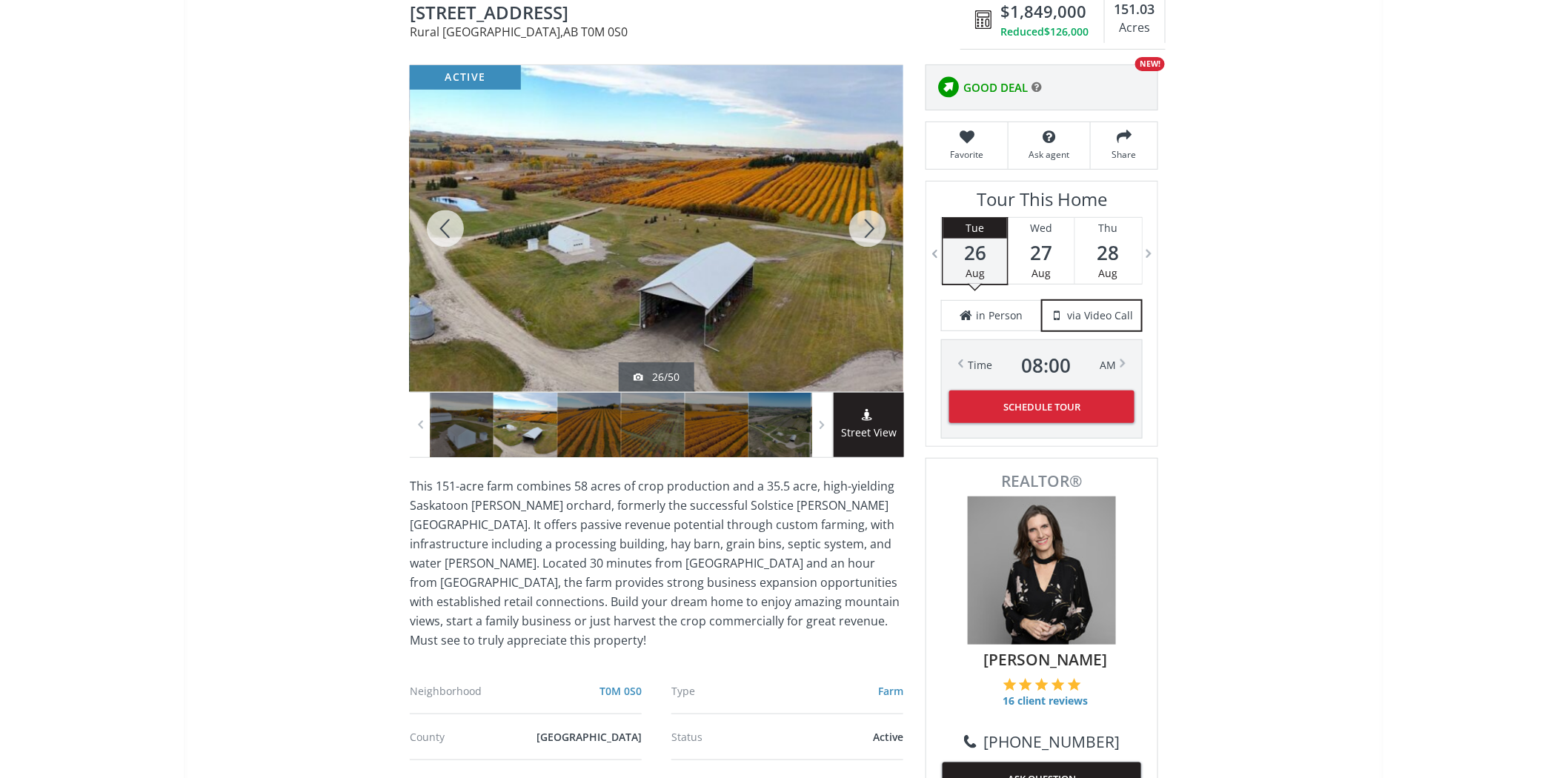
click at [859, 231] on div at bounding box center [868, 229] width 71 height 327
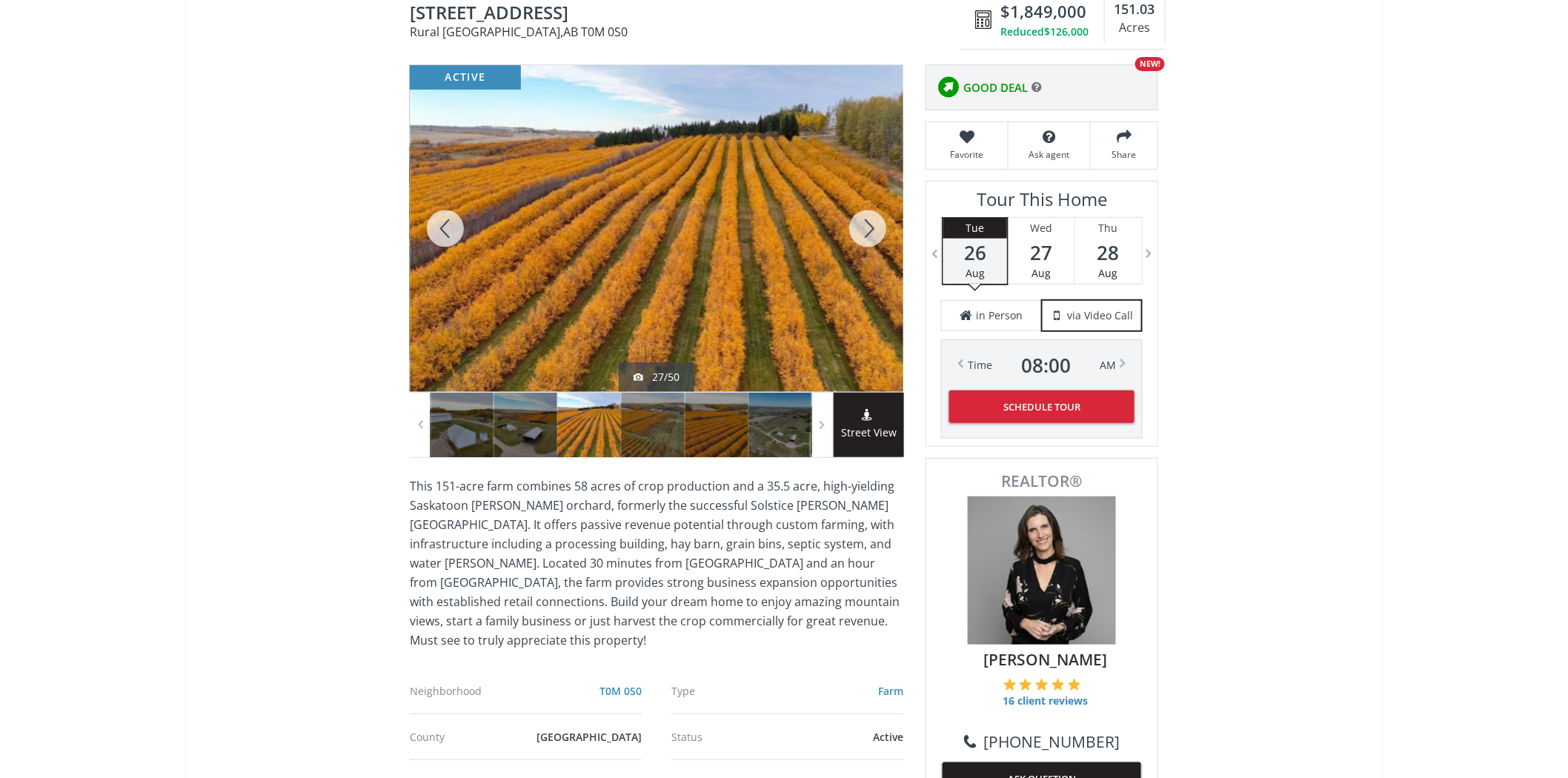
click at [859, 231] on div at bounding box center [868, 229] width 71 height 327
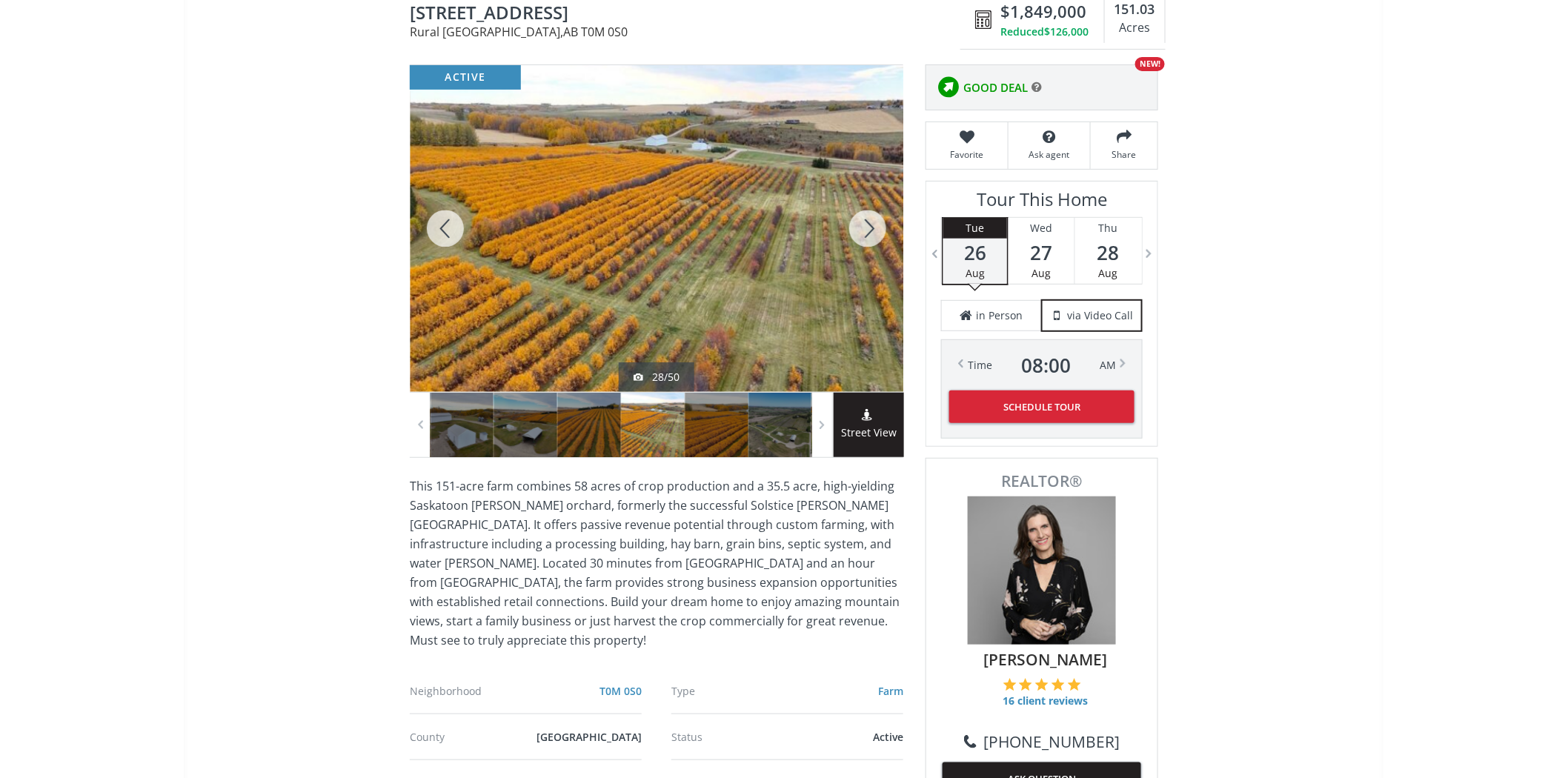
click at [859, 231] on div at bounding box center [868, 229] width 71 height 327
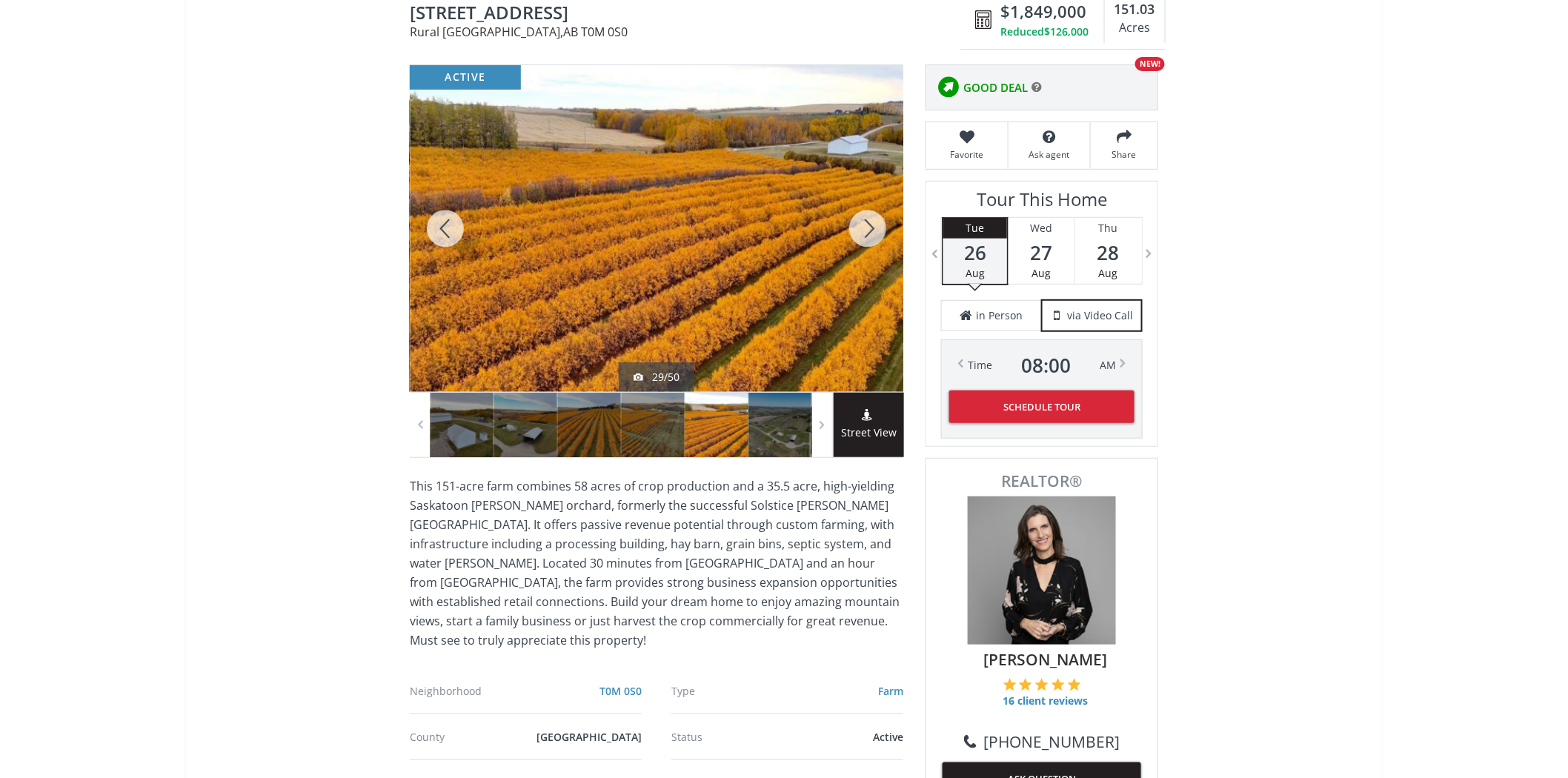
click at [859, 231] on div at bounding box center [868, 229] width 71 height 327
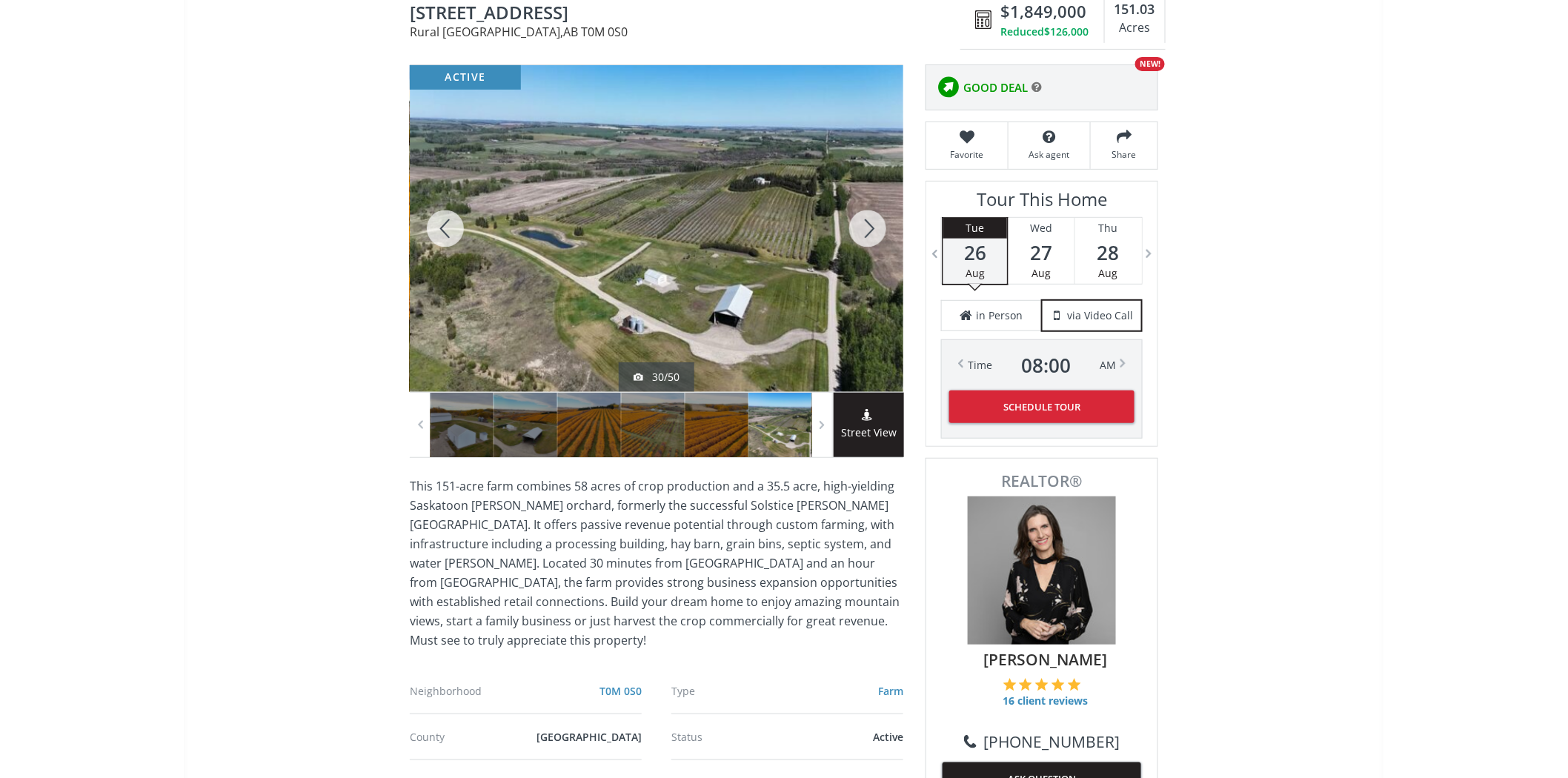
click at [859, 231] on div at bounding box center [868, 229] width 71 height 327
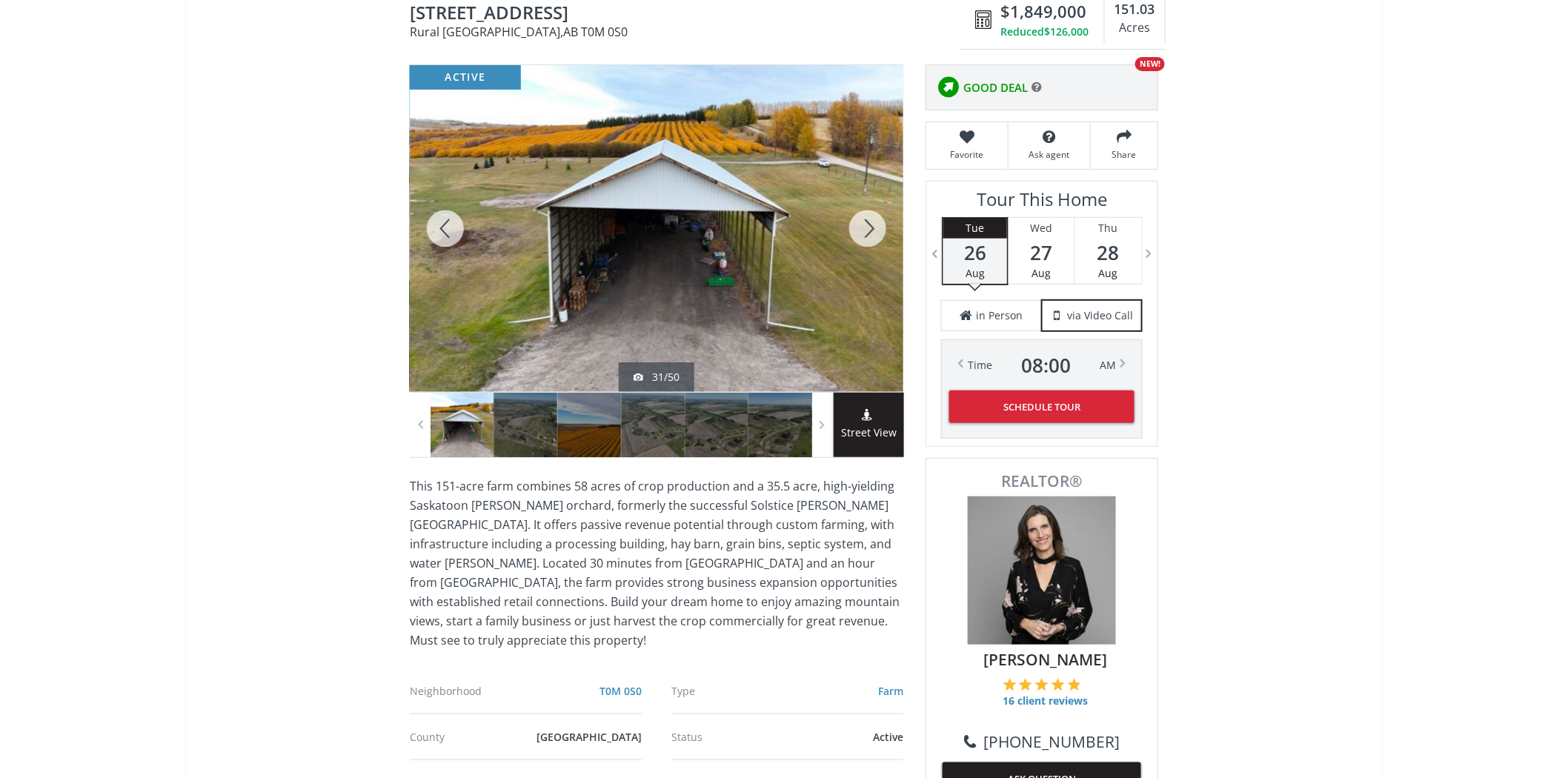
click at [859, 231] on div at bounding box center [868, 229] width 71 height 327
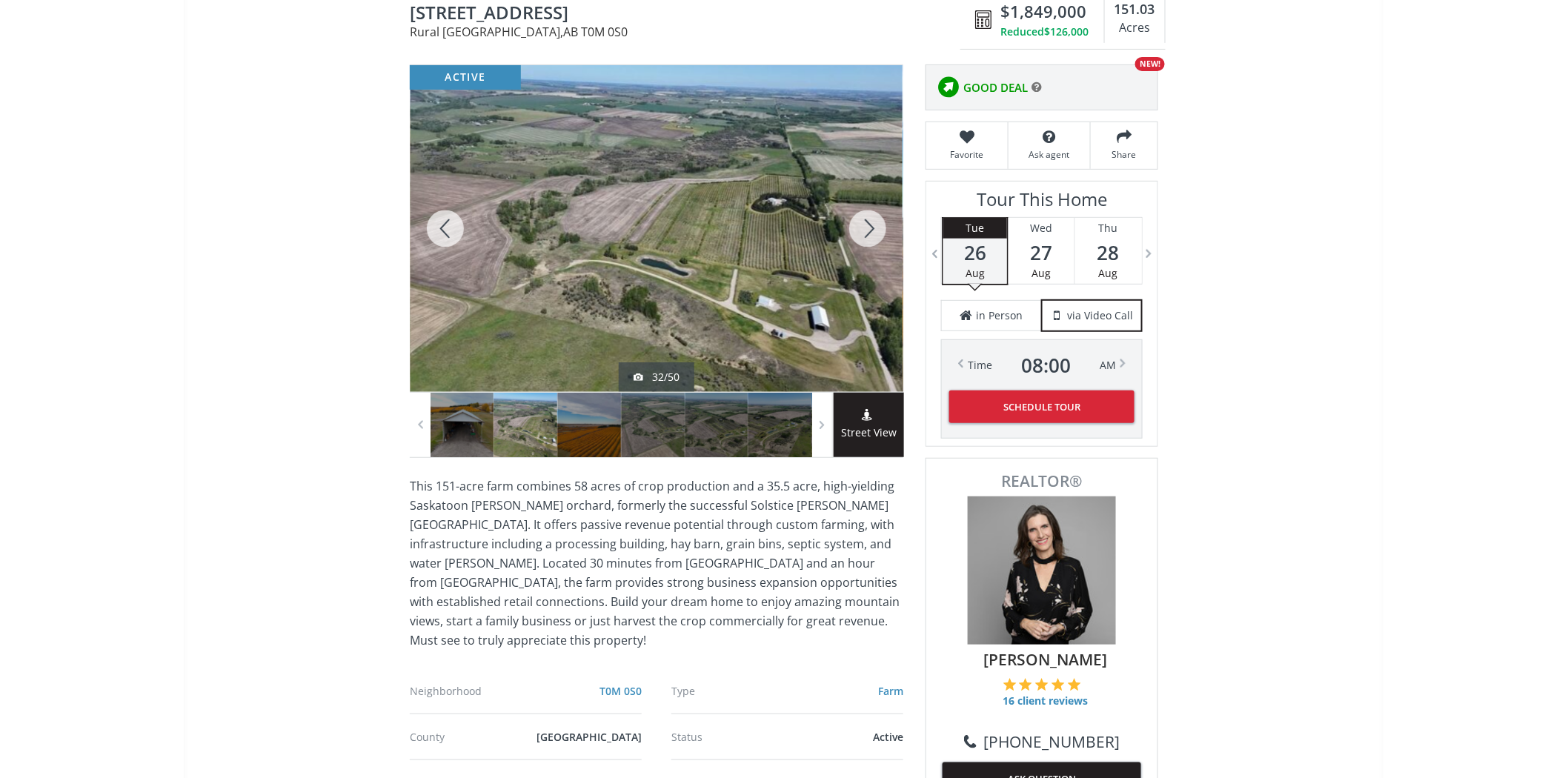
click at [859, 231] on div at bounding box center [868, 229] width 71 height 327
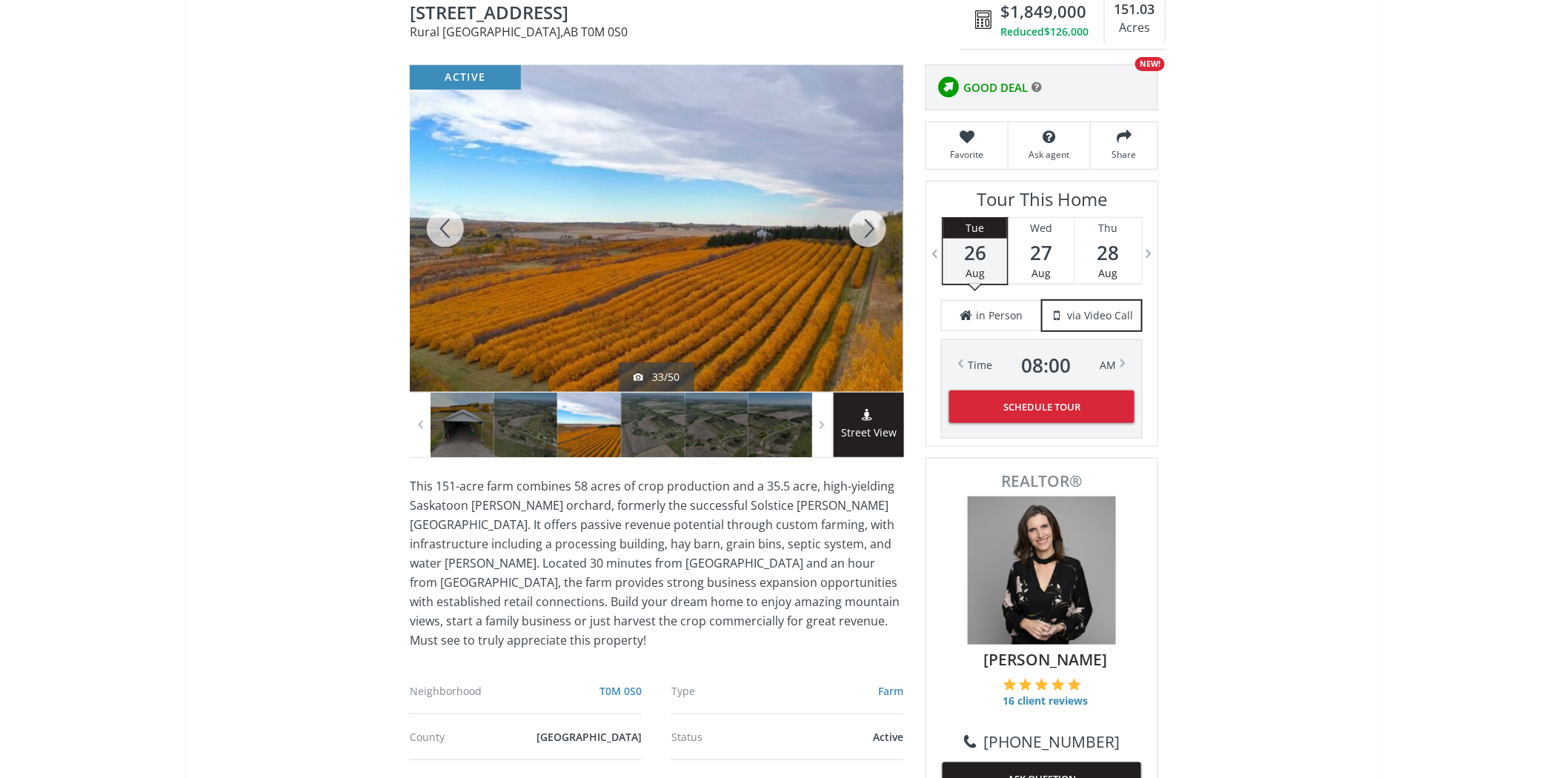
click at [859, 231] on div at bounding box center [868, 229] width 71 height 327
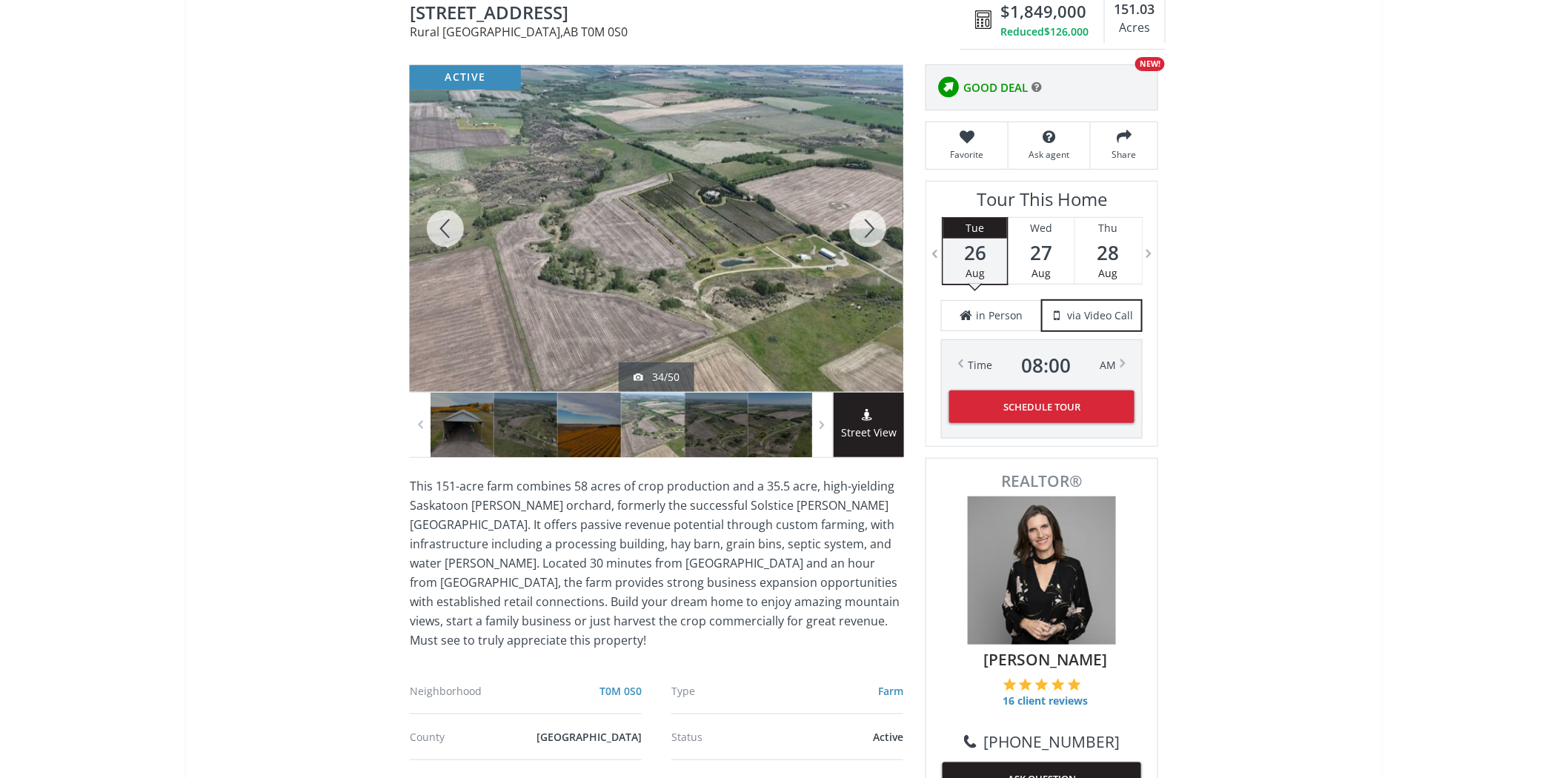
click at [859, 231] on div at bounding box center [868, 229] width 71 height 327
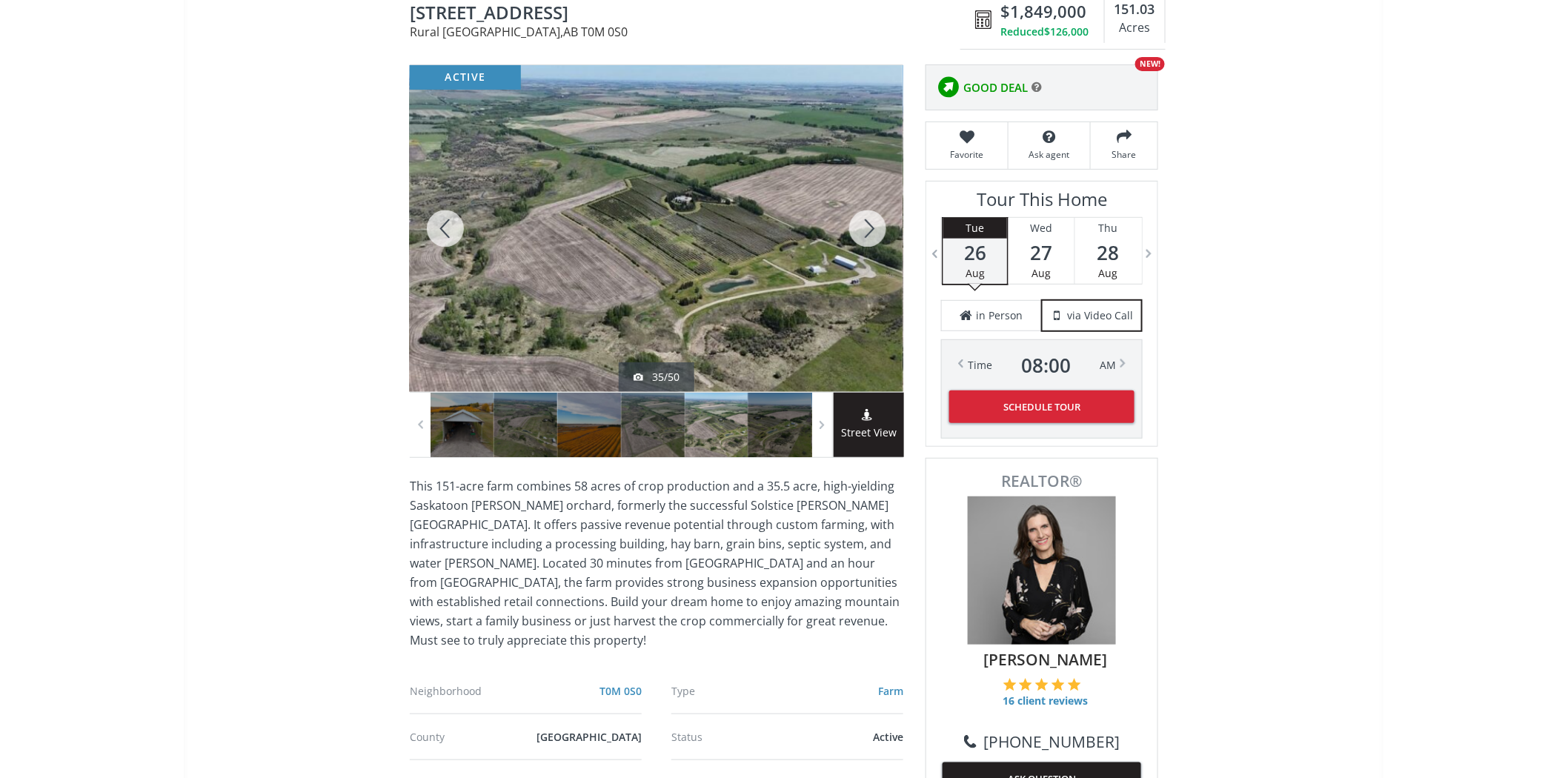
click at [859, 231] on div at bounding box center [868, 229] width 71 height 327
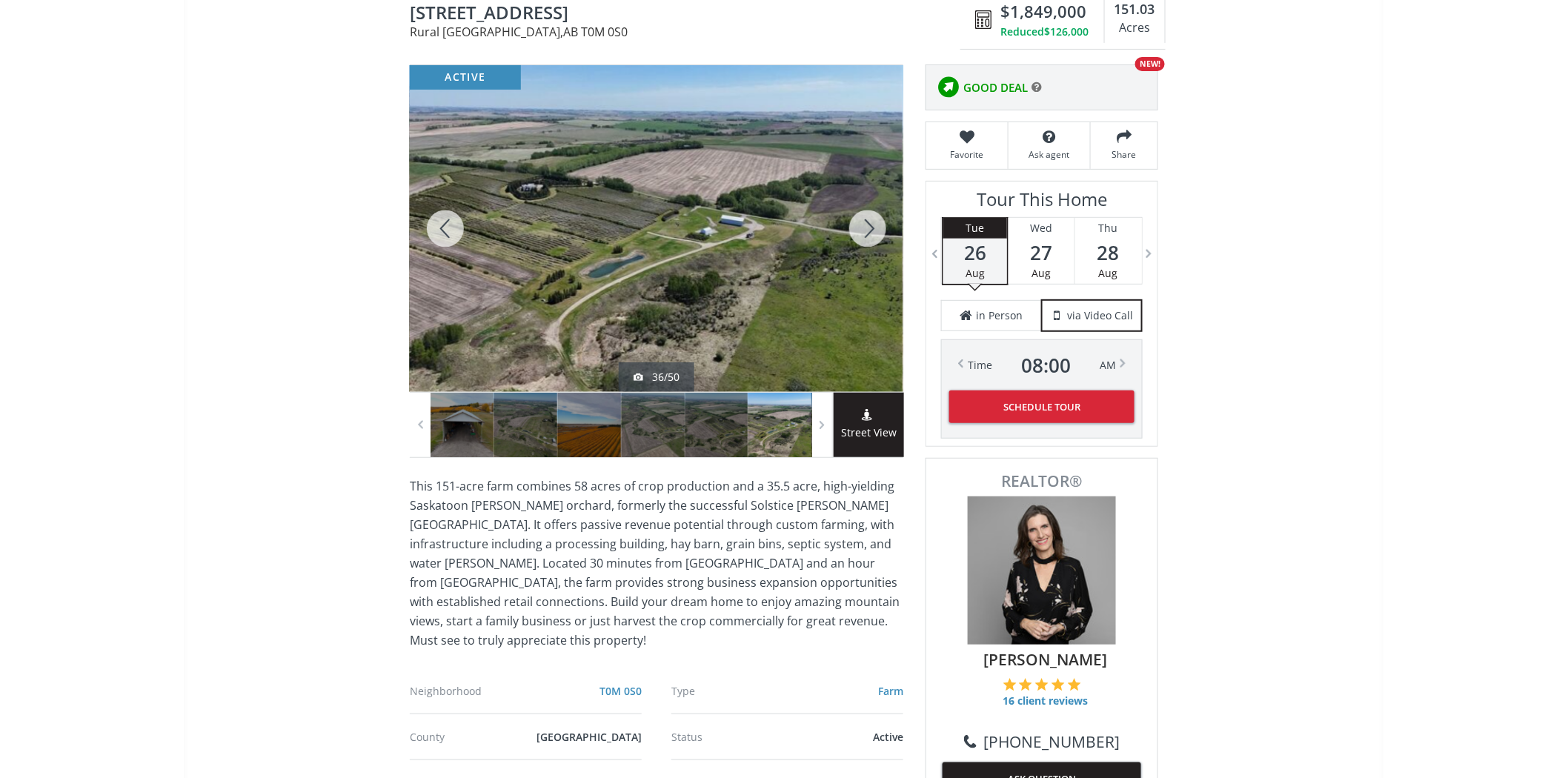
click at [859, 231] on div at bounding box center [868, 229] width 71 height 327
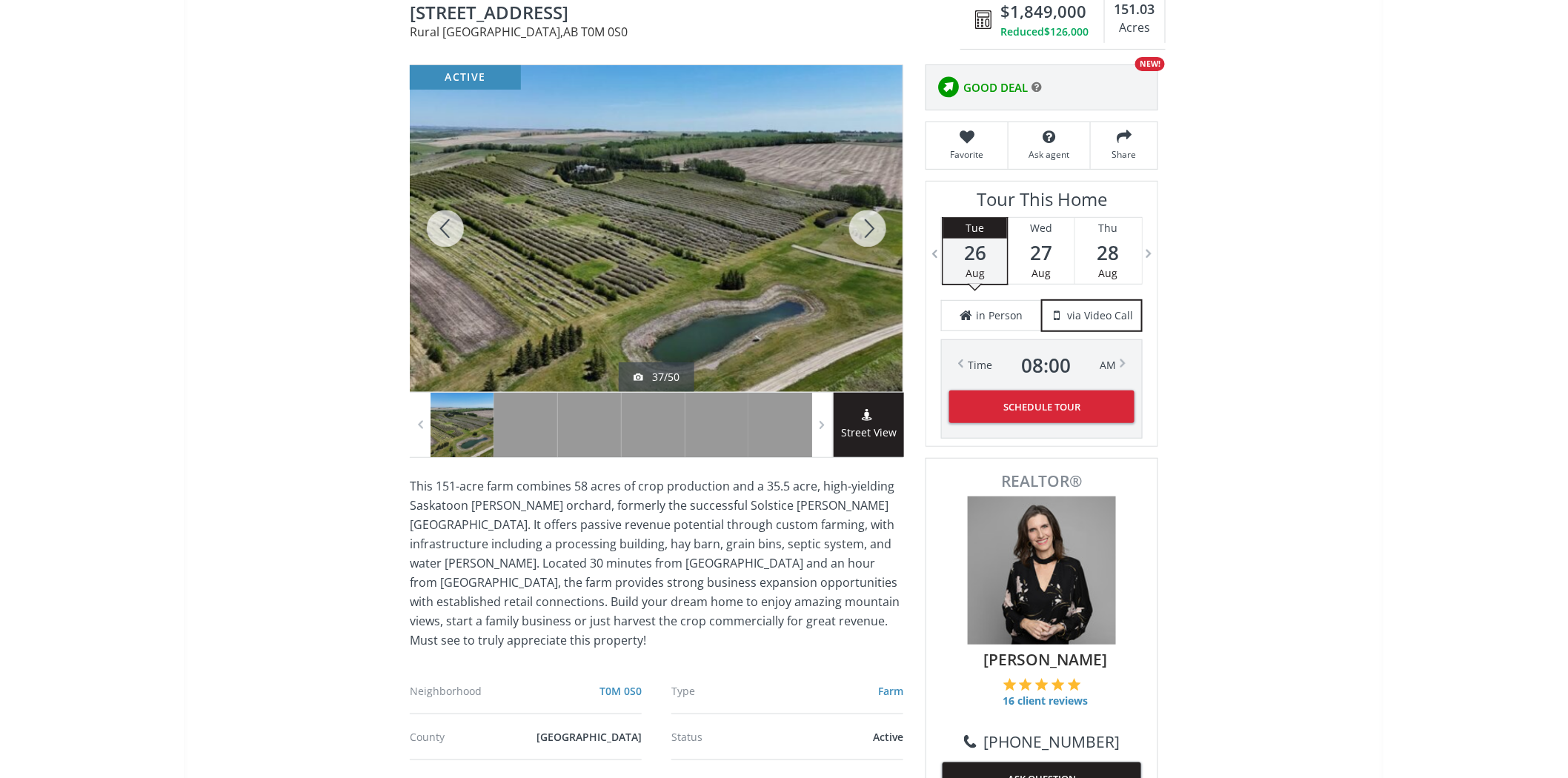
click at [859, 231] on div at bounding box center [868, 229] width 71 height 327
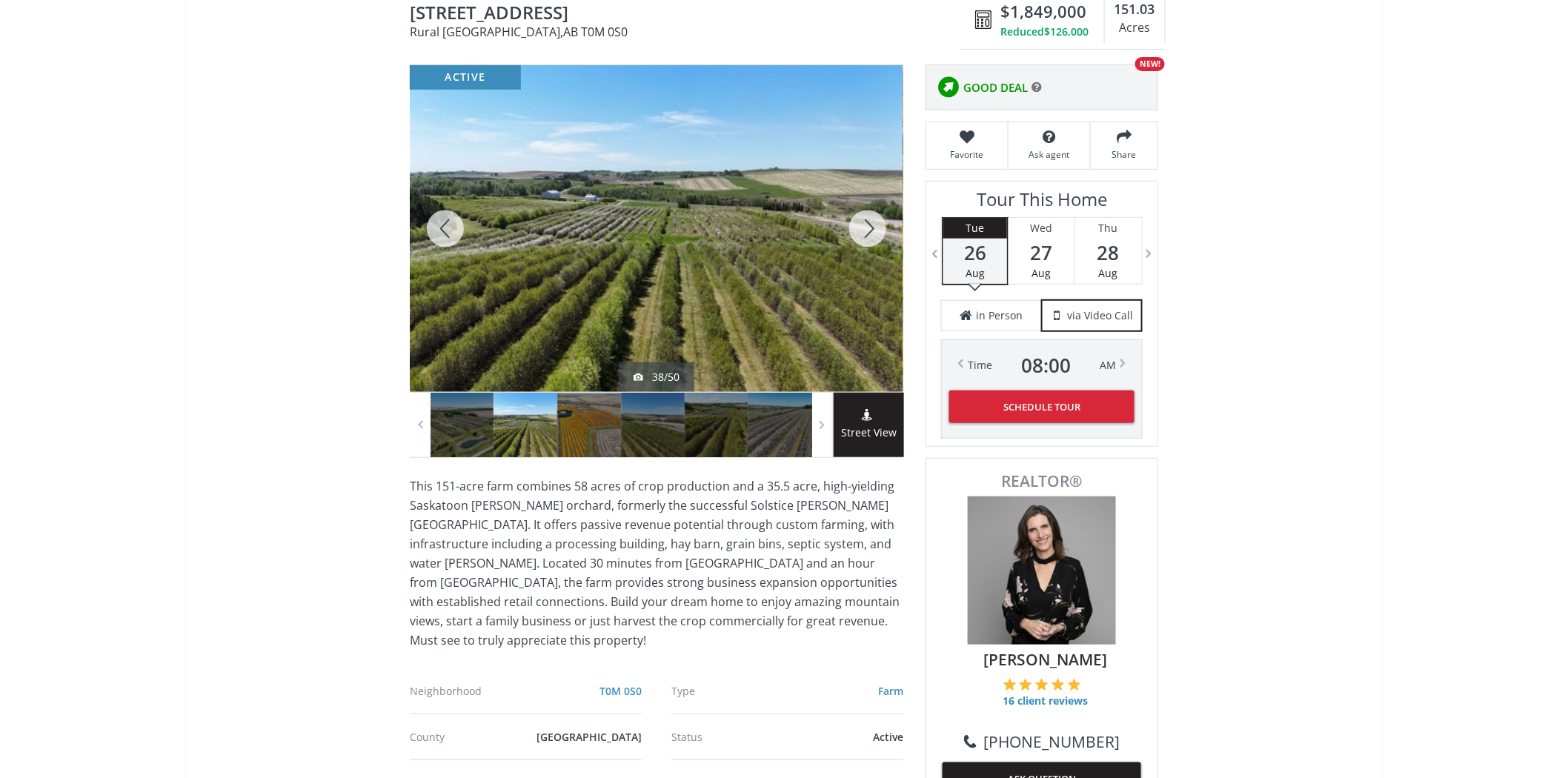
click at [859, 231] on div at bounding box center [868, 229] width 71 height 327
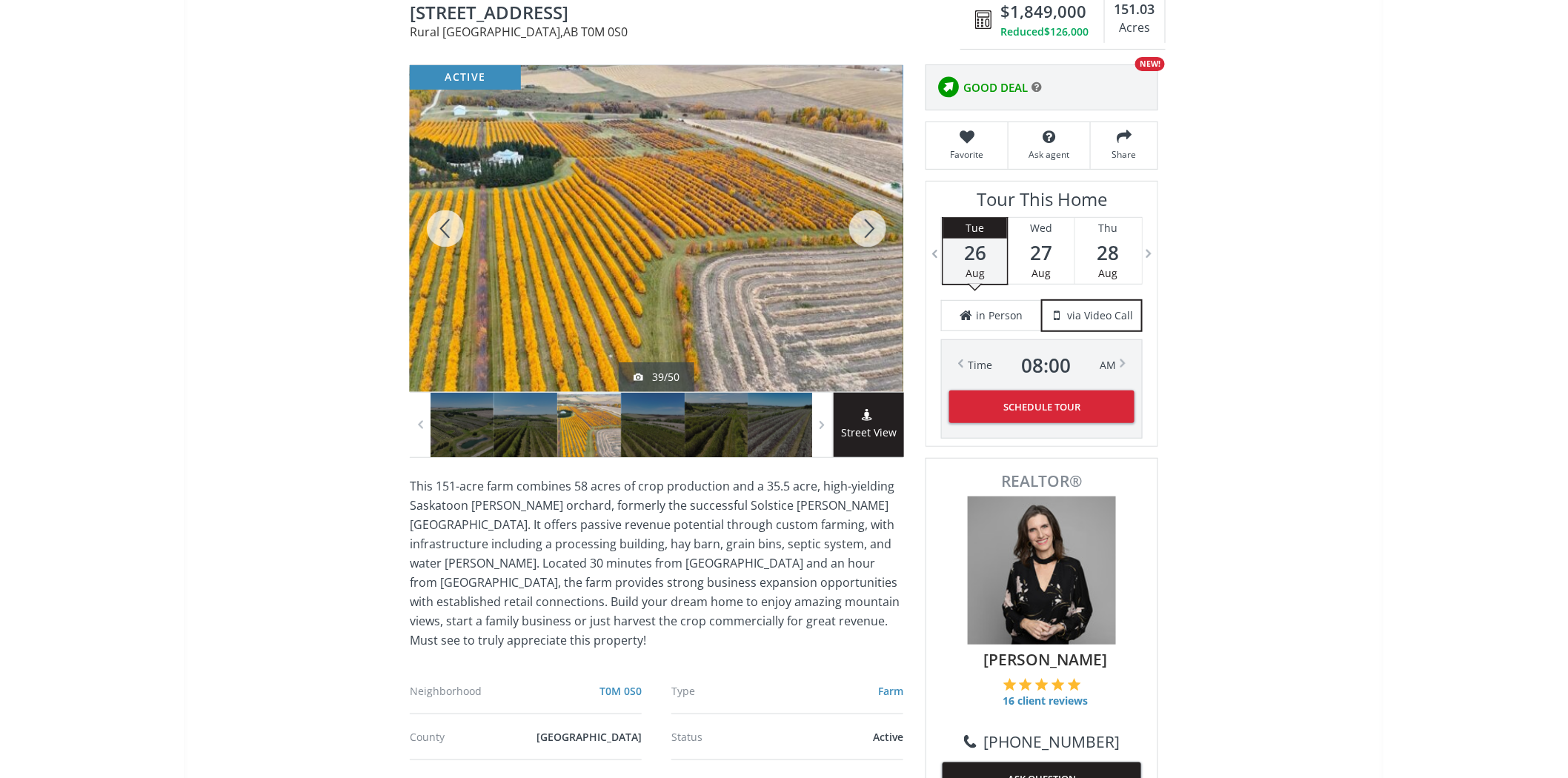
click at [859, 231] on div at bounding box center [868, 229] width 71 height 327
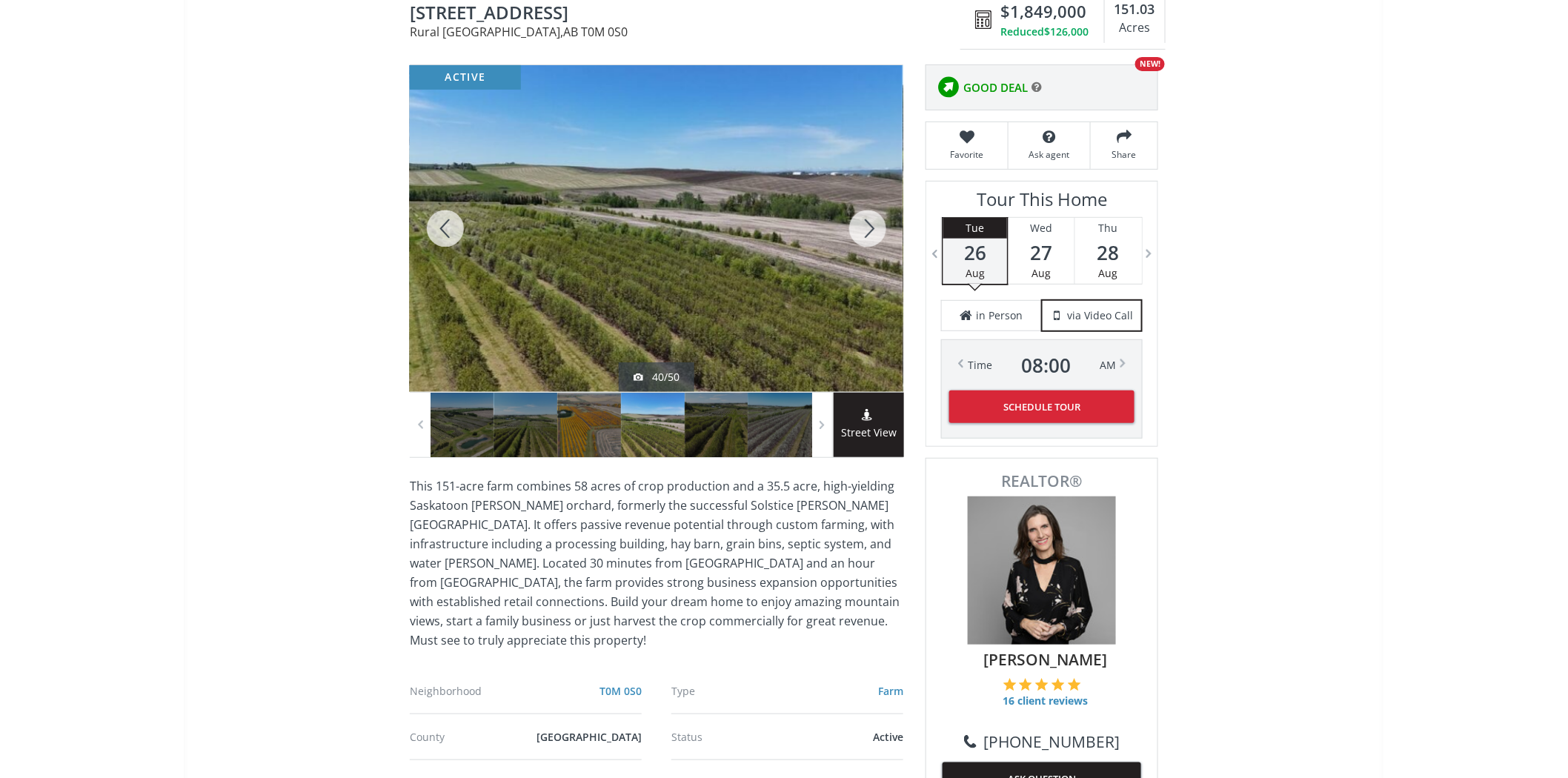
click at [859, 231] on div at bounding box center [868, 229] width 71 height 327
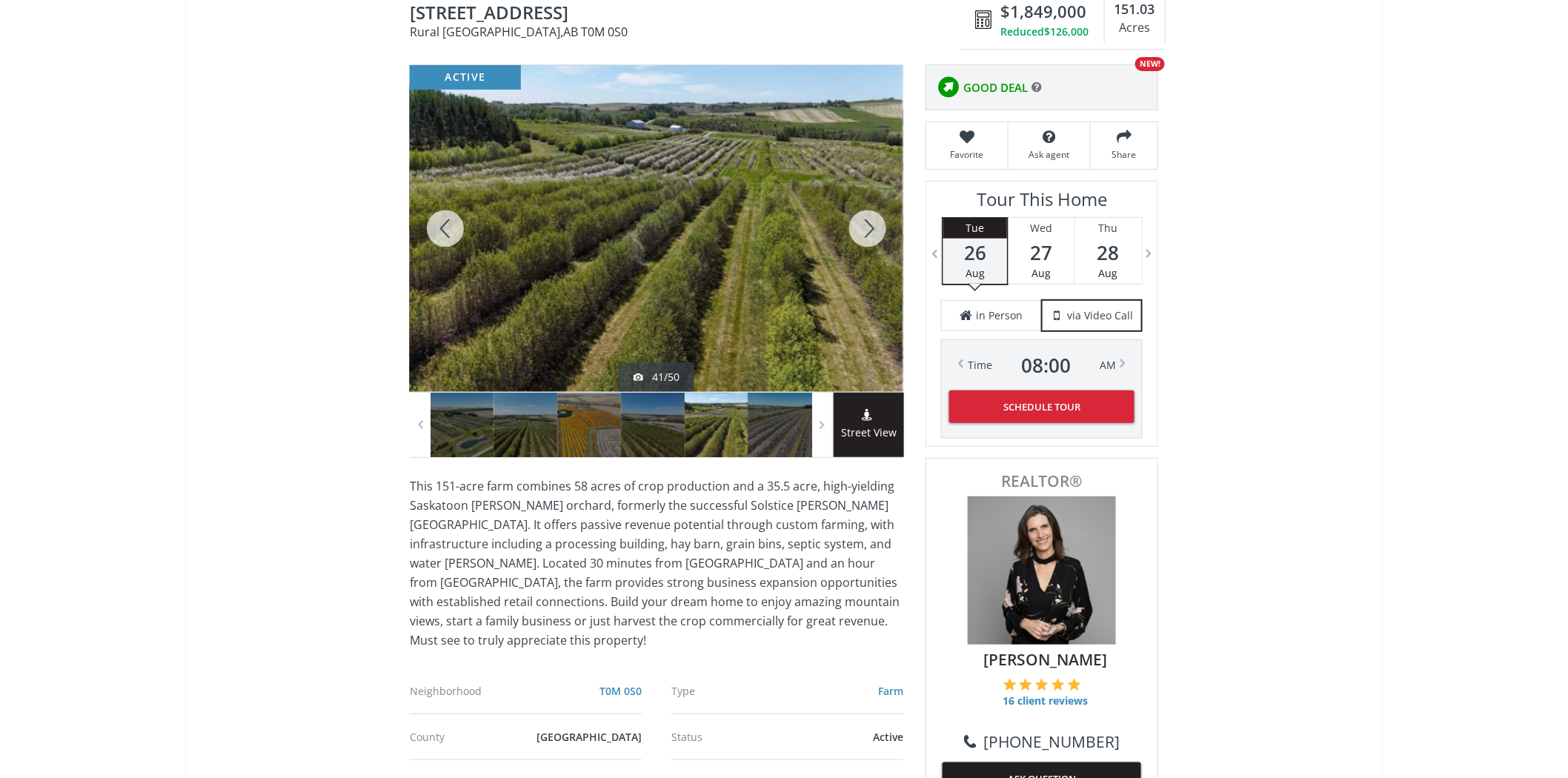
click at [859, 231] on div at bounding box center [868, 229] width 71 height 327
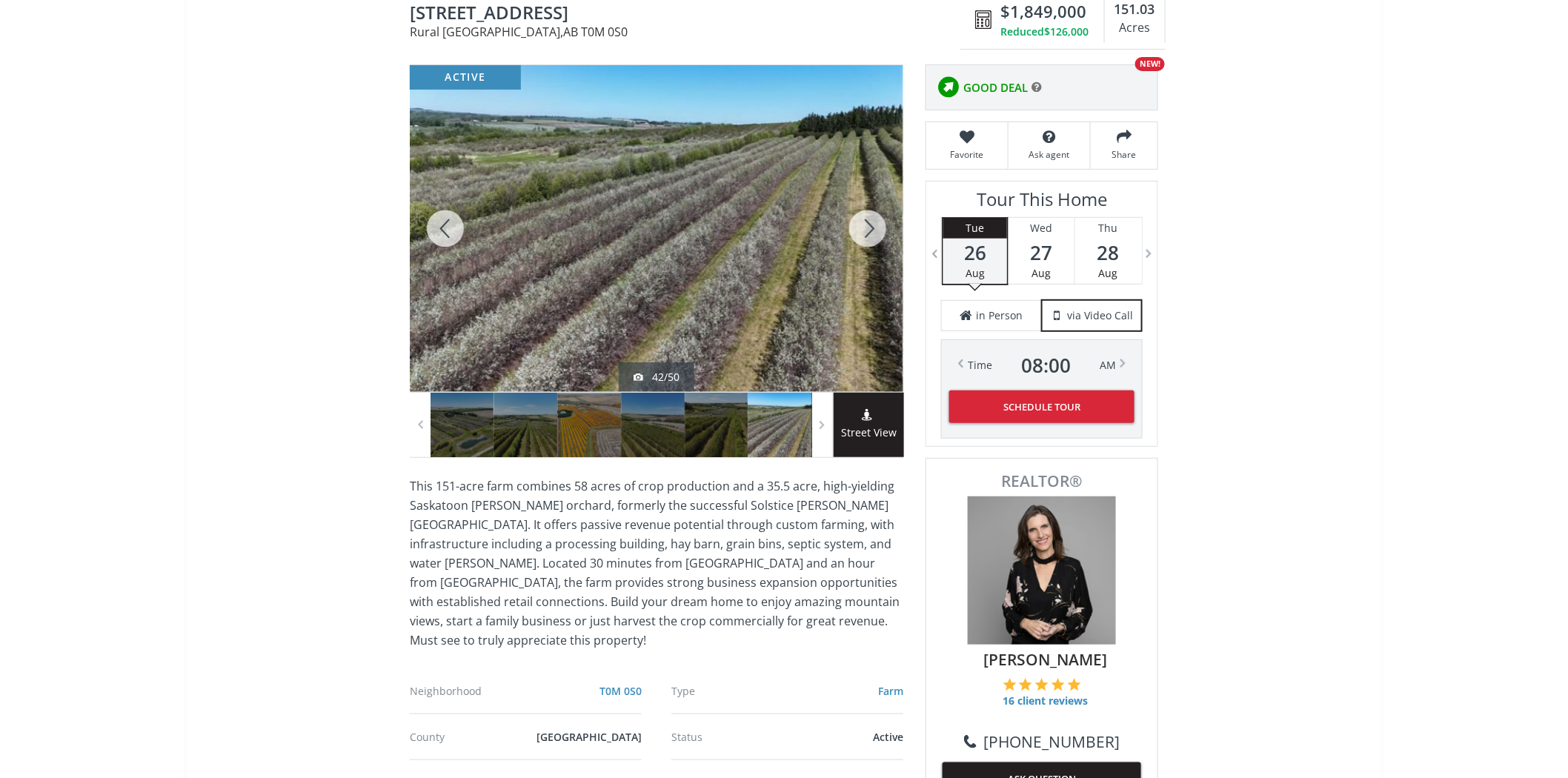
click at [859, 231] on div at bounding box center [868, 229] width 71 height 327
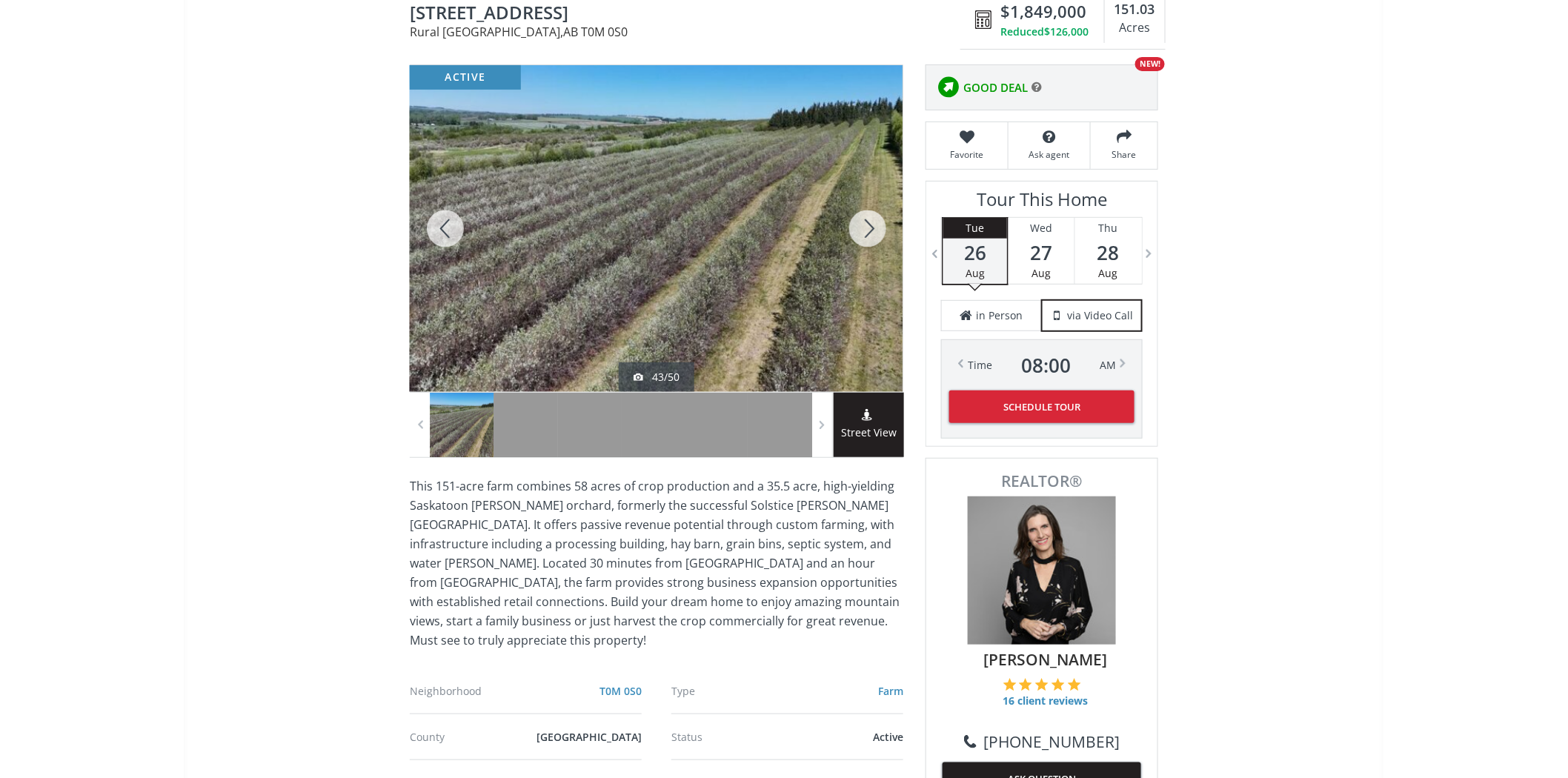
click at [859, 231] on div at bounding box center [868, 229] width 71 height 327
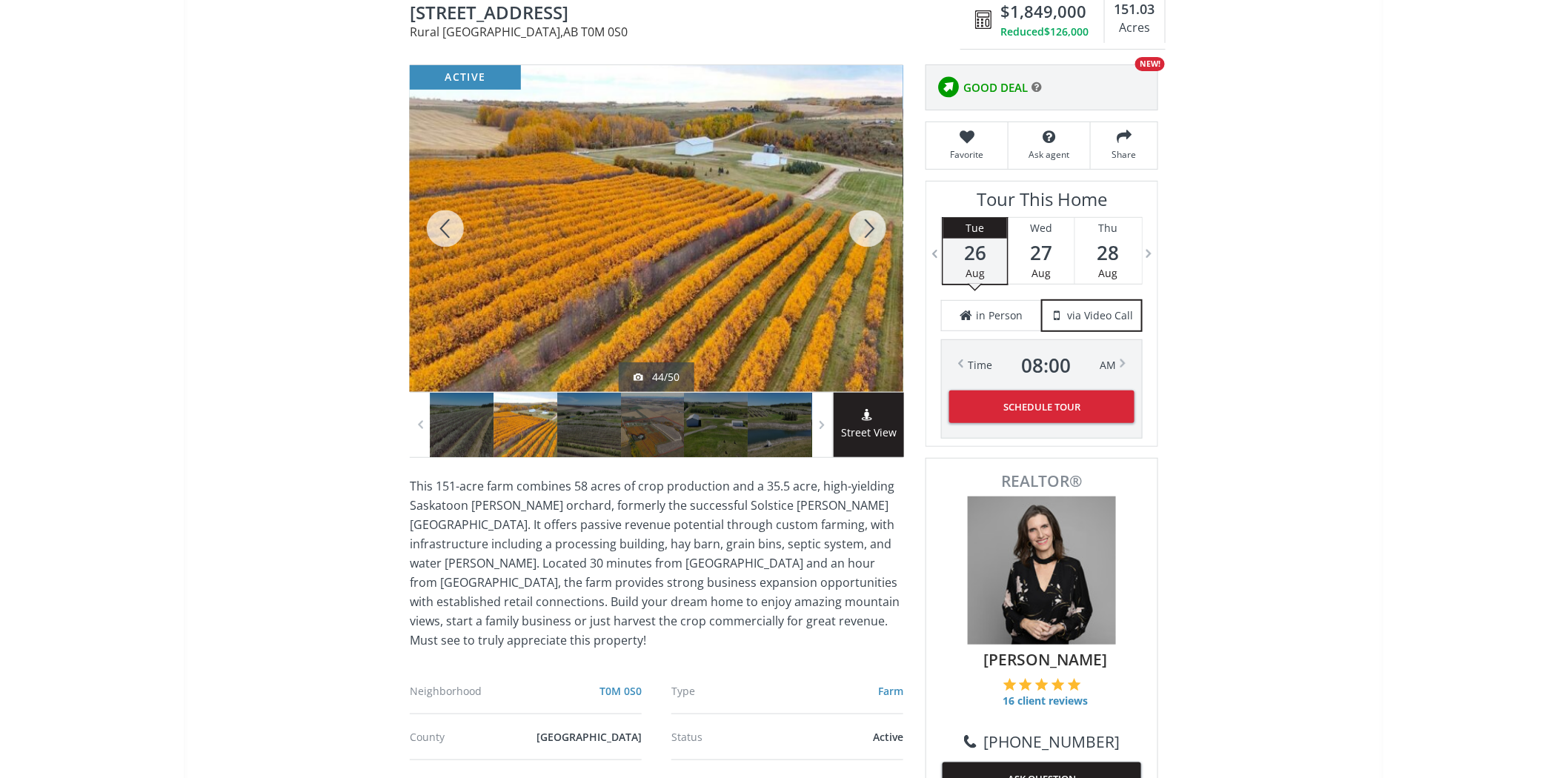
click at [859, 231] on div at bounding box center [868, 229] width 71 height 327
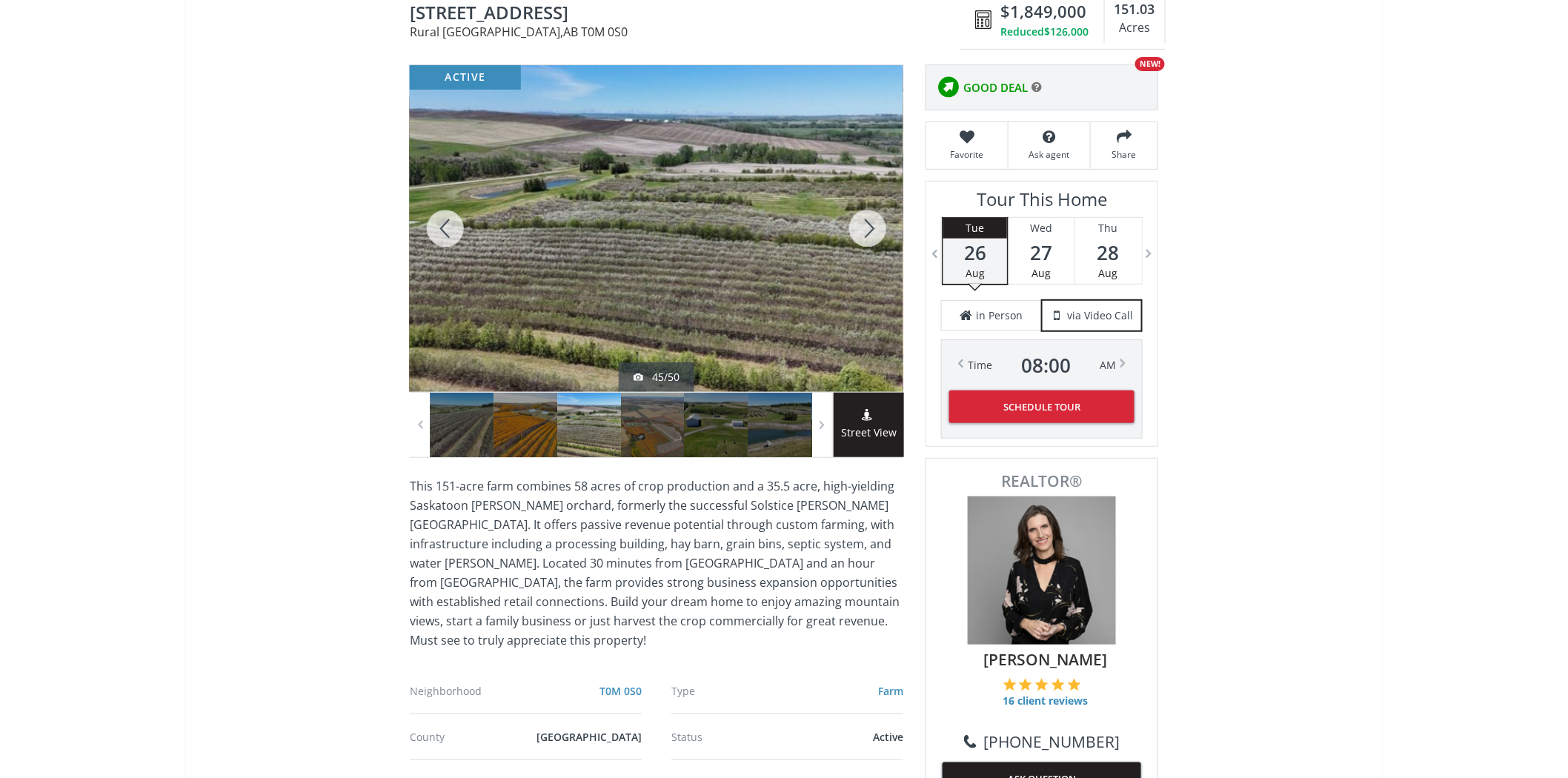
click at [859, 231] on div at bounding box center [868, 229] width 71 height 327
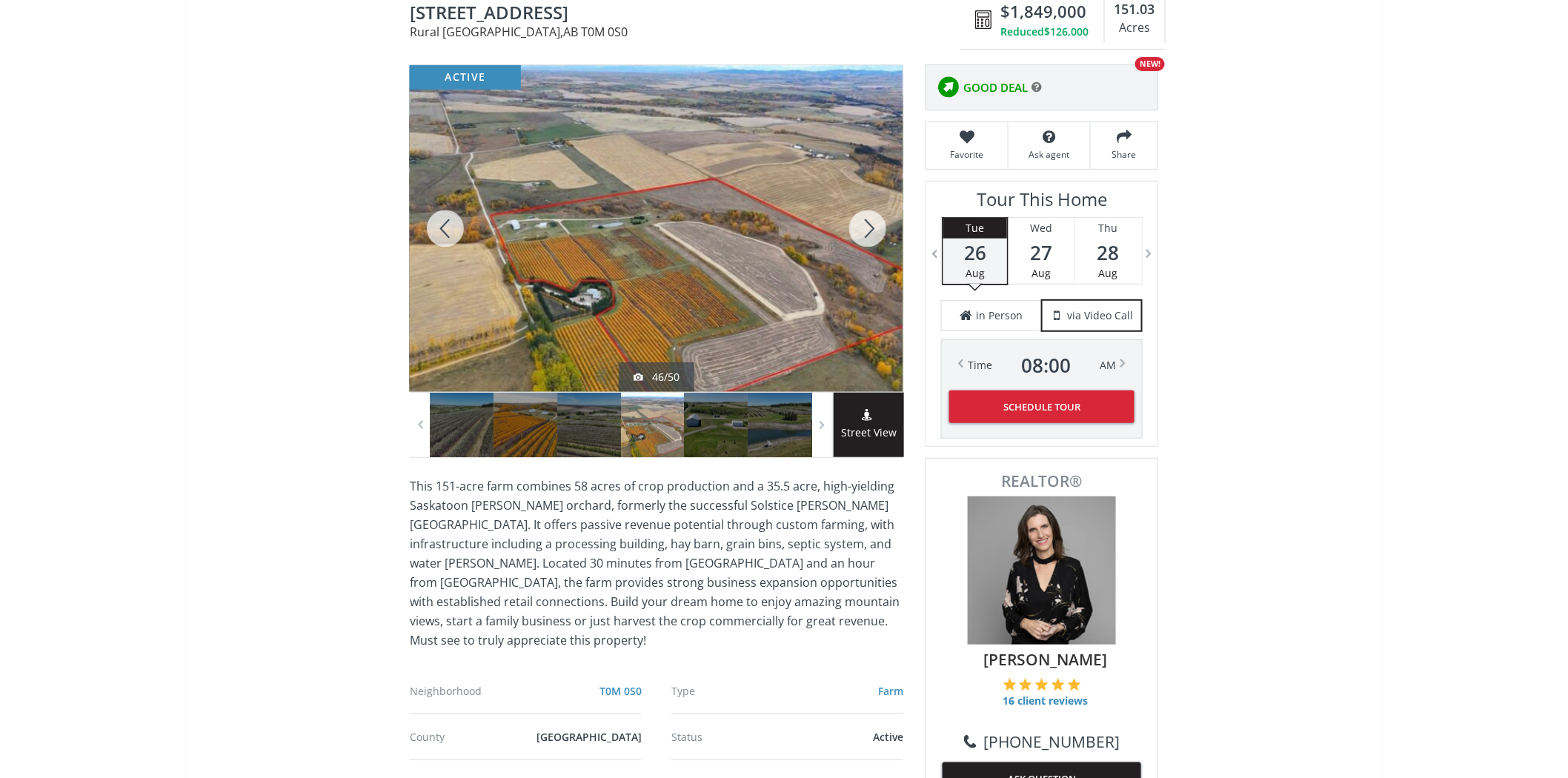
click at [859, 231] on div at bounding box center [868, 229] width 71 height 327
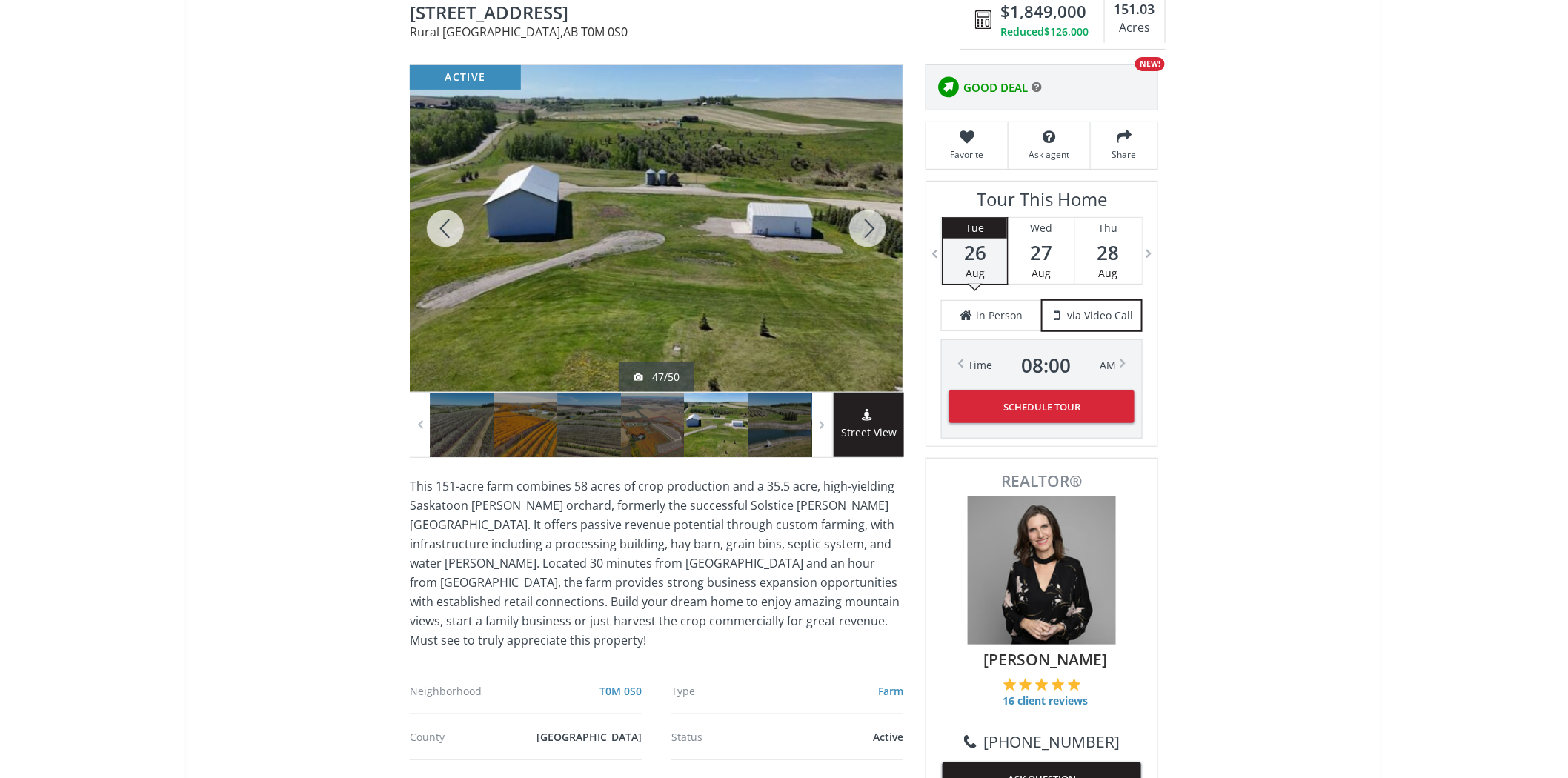
click at [441, 225] on div at bounding box center [446, 229] width 71 height 327
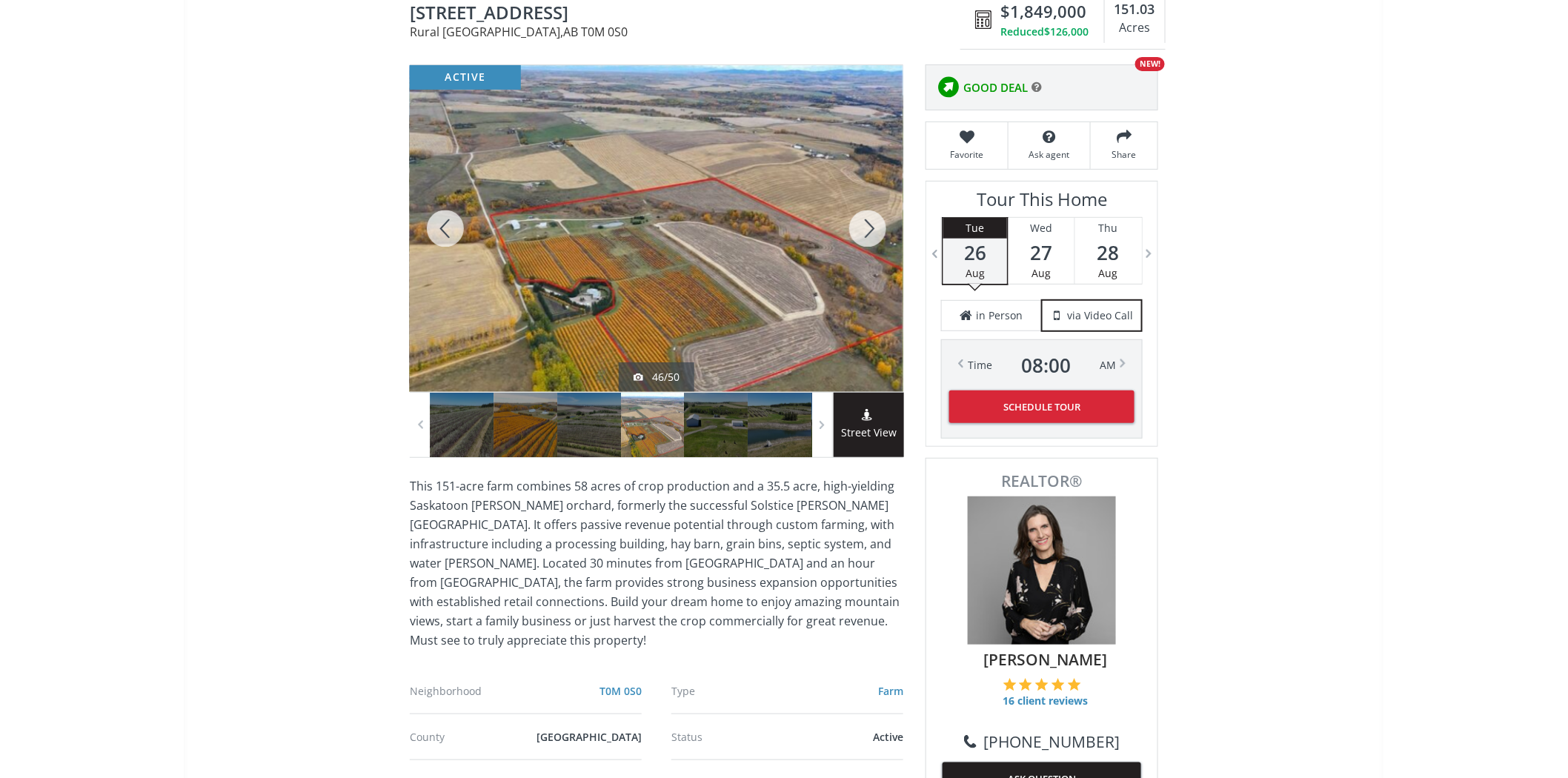
click at [871, 229] on div at bounding box center [868, 229] width 71 height 327
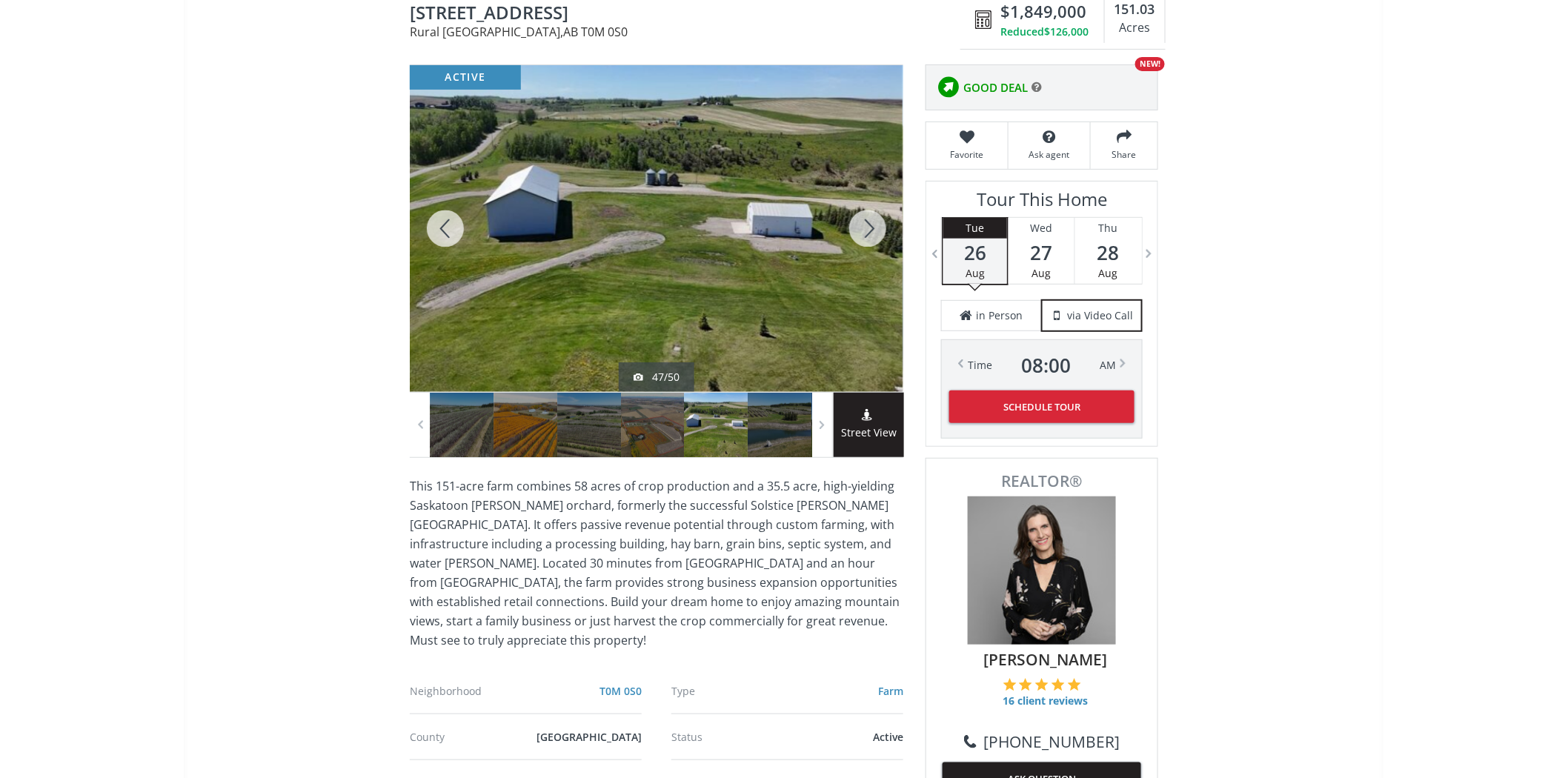
click at [871, 229] on div at bounding box center [868, 229] width 71 height 327
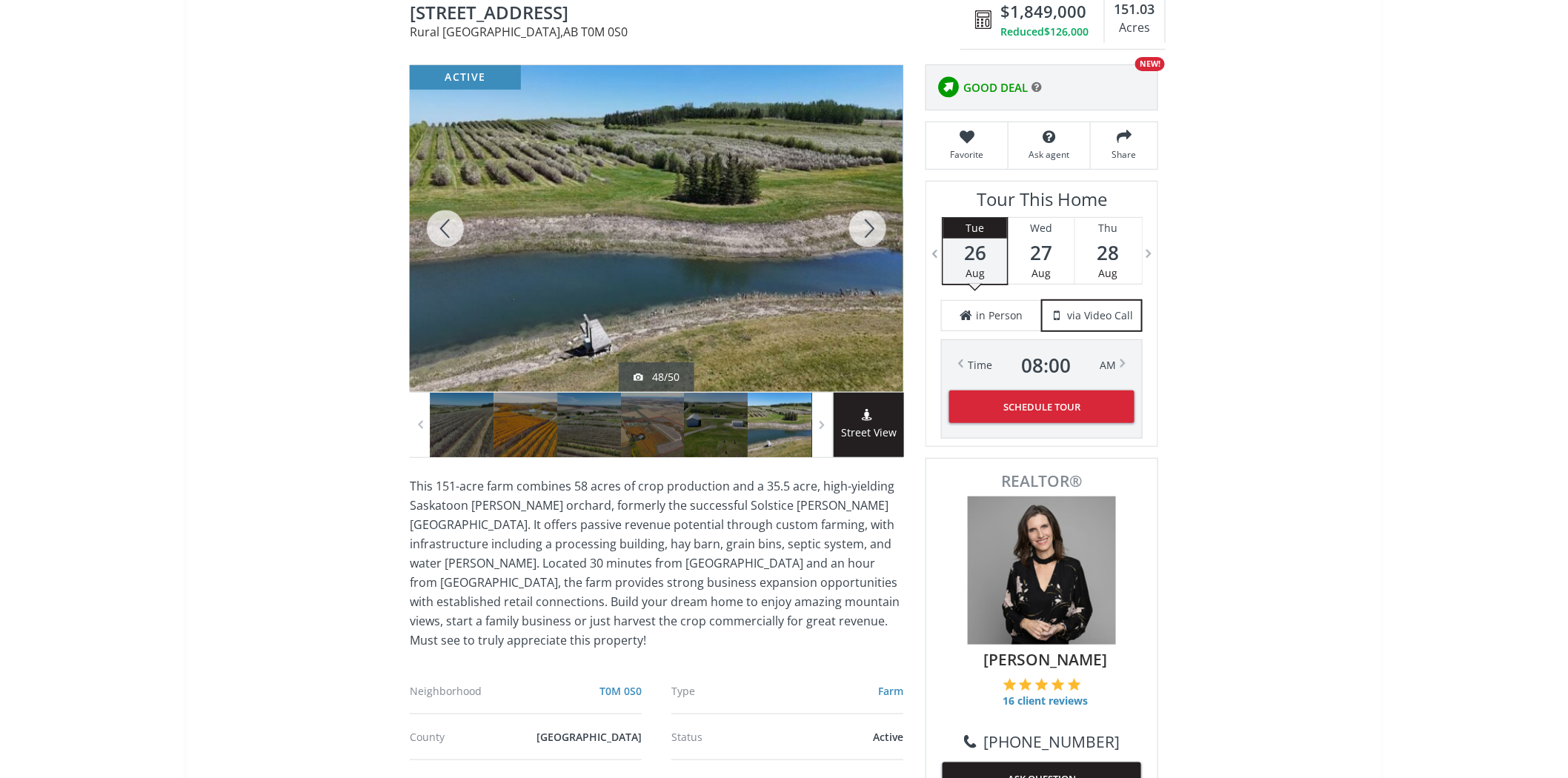
click at [871, 229] on div at bounding box center [868, 229] width 71 height 327
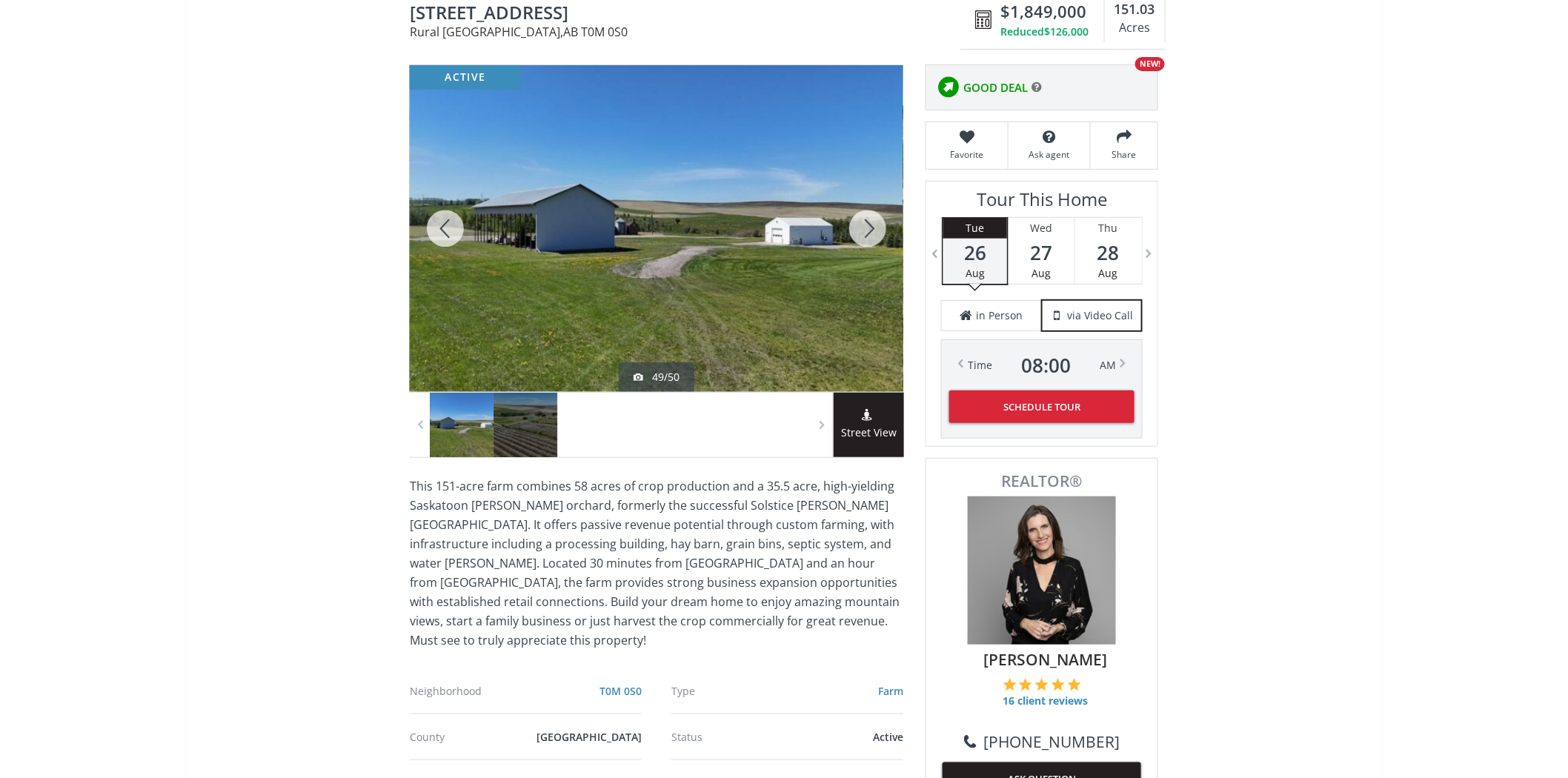
click at [871, 229] on div at bounding box center [868, 229] width 71 height 327
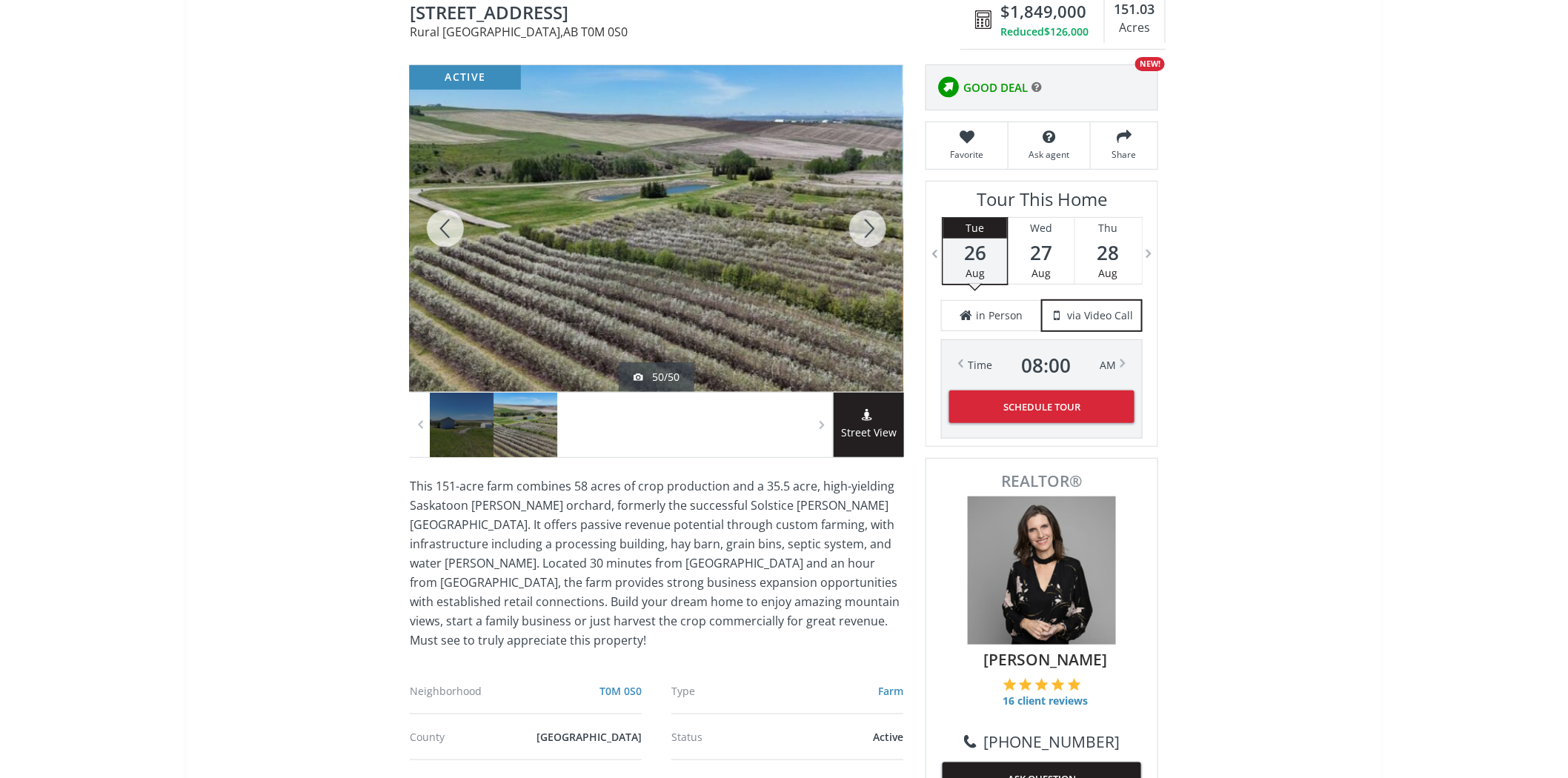
click at [871, 229] on div at bounding box center [868, 229] width 71 height 327
